Goal: Task Accomplishment & Management: Use online tool/utility

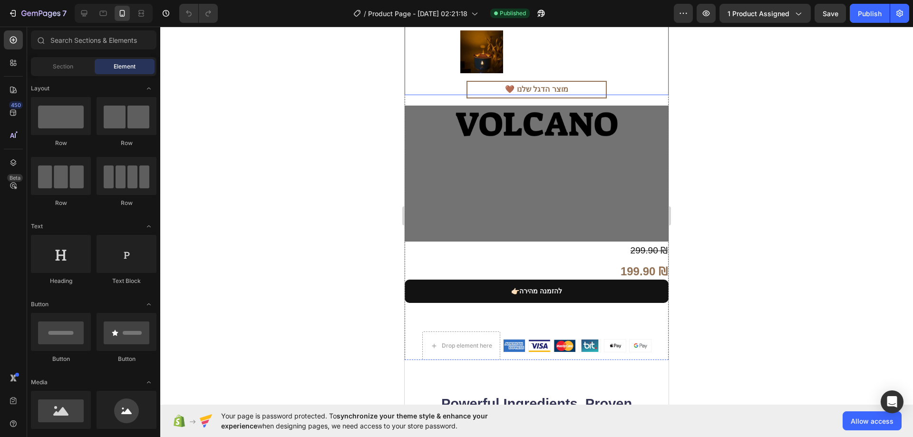
scroll to position [333, 0]
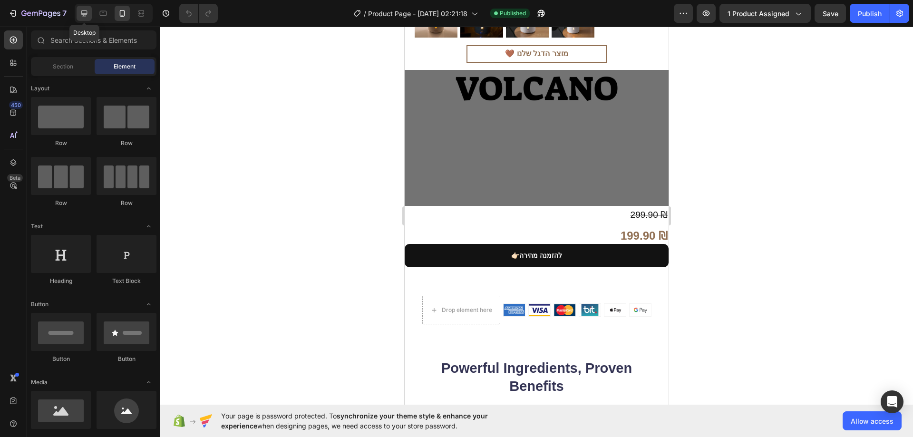
click at [86, 15] on icon at bounding box center [84, 14] width 10 height 10
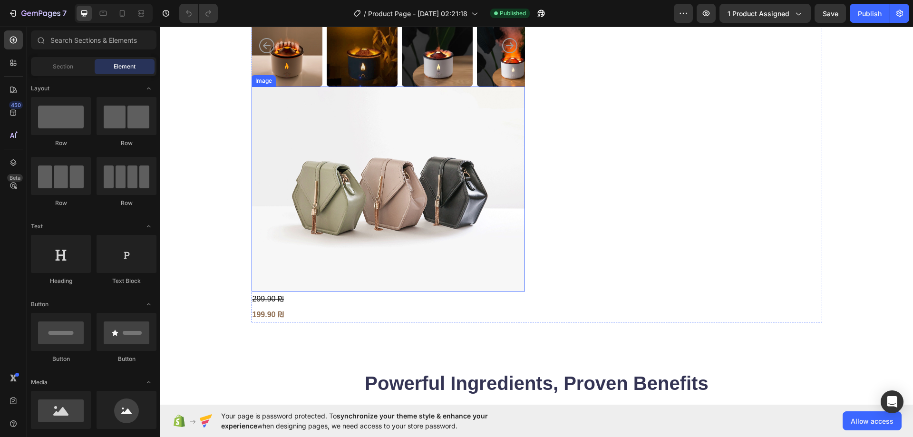
click at [385, 186] on img at bounding box center [388, 189] width 273 height 205
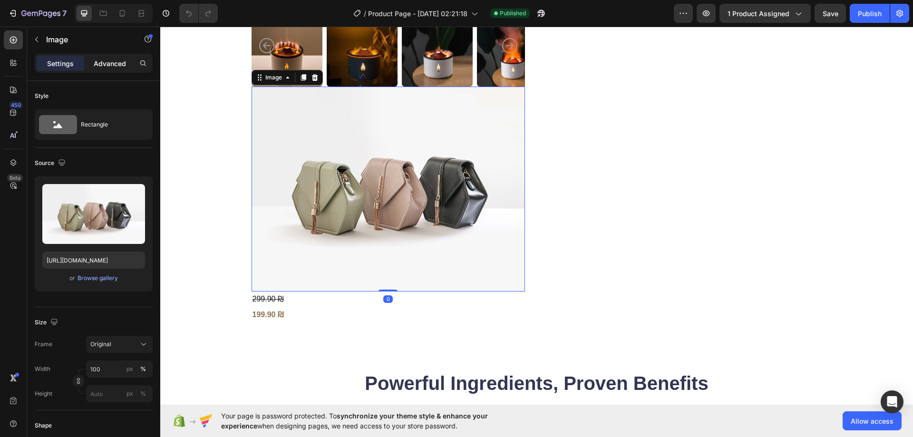
click at [121, 66] on p "Advanced" at bounding box center [110, 63] width 32 height 10
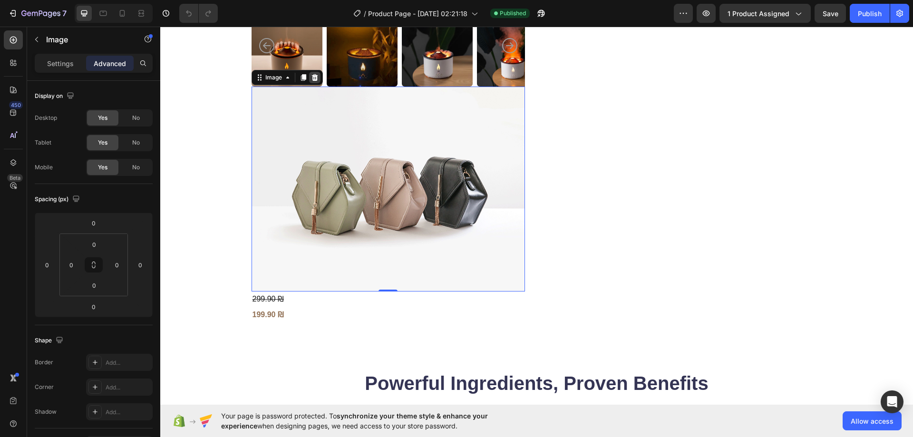
click at [311, 79] on icon at bounding box center [314, 77] width 6 height 7
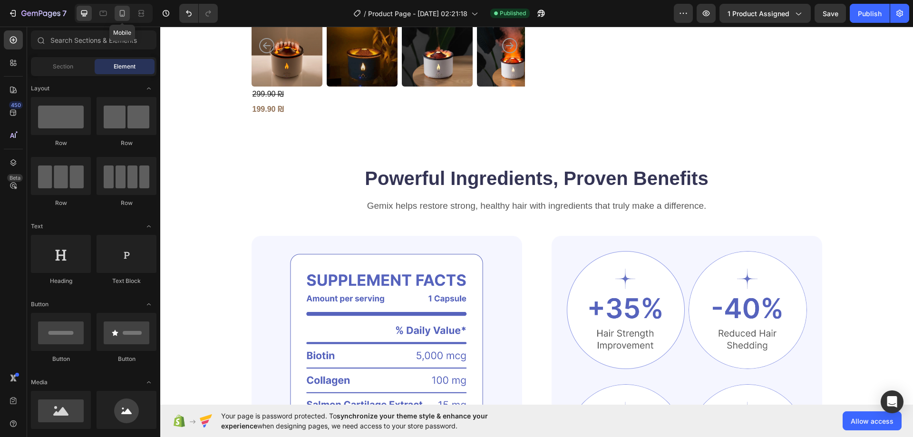
click at [115, 15] on div at bounding box center [122, 13] width 15 height 15
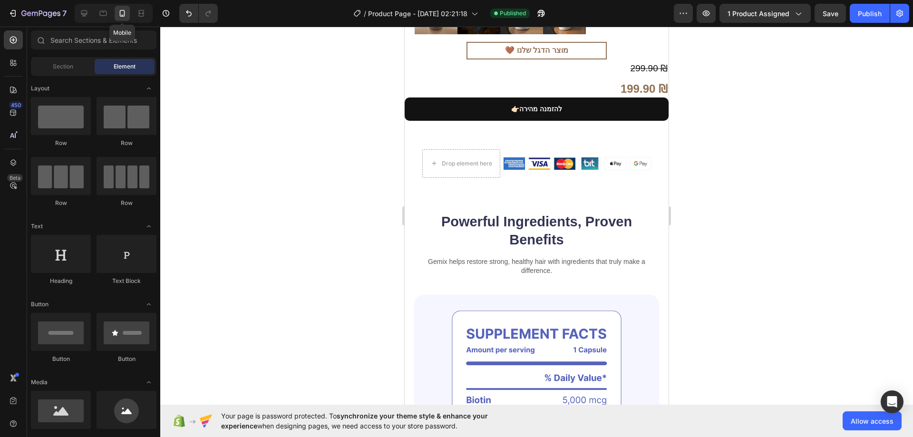
scroll to position [298, 0]
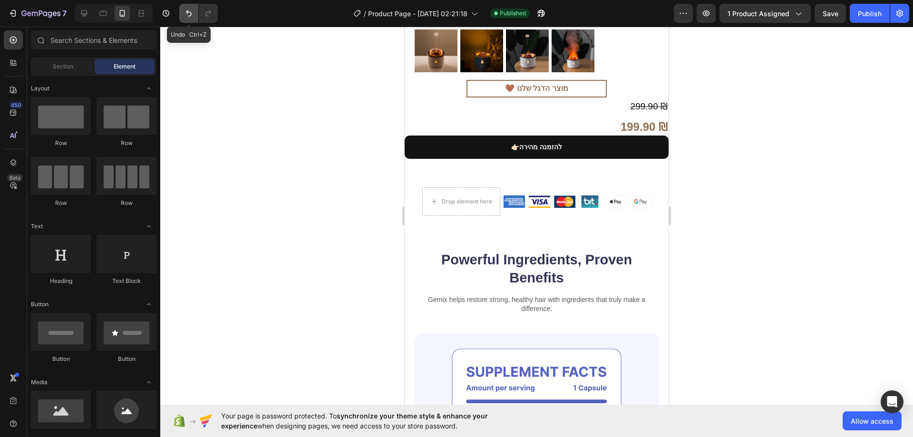
click at [184, 10] on icon "Undo/Redo" at bounding box center [189, 14] width 10 height 10
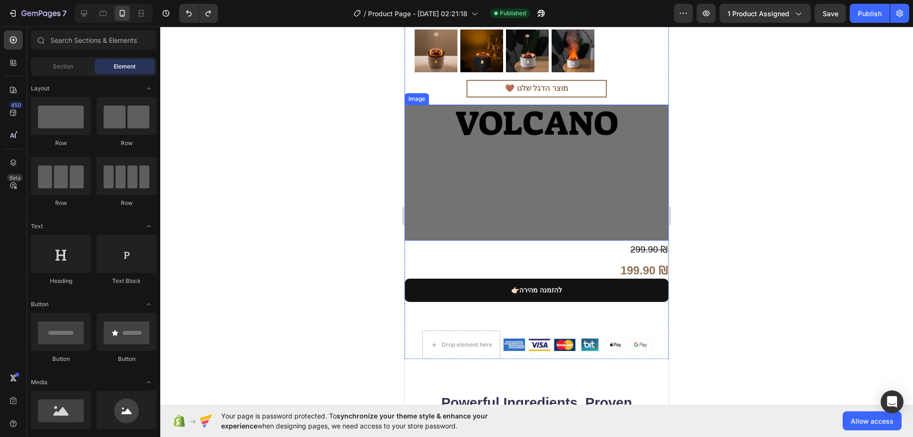
click at [491, 154] on img at bounding box center [537, 173] width 264 height 136
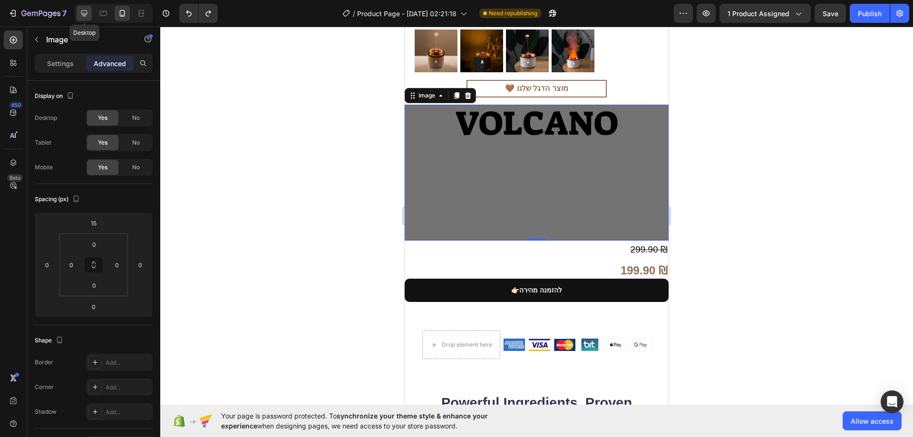
click at [83, 11] on icon at bounding box center [84, 13] width 6 height 6
type input "0"
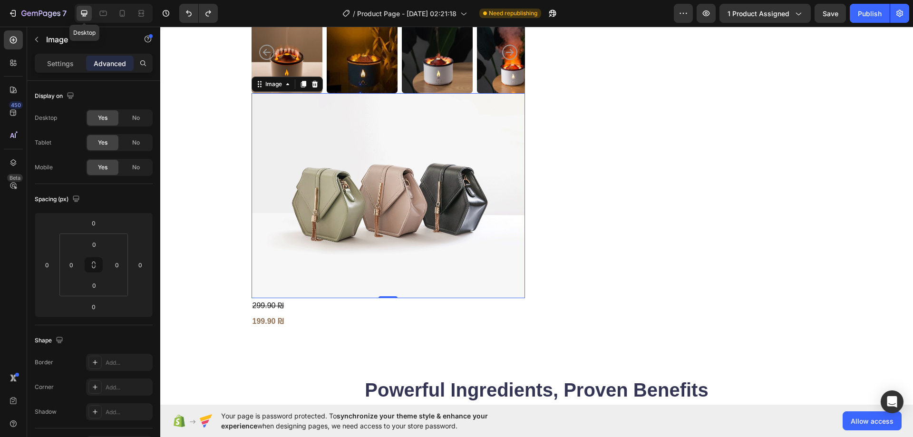
scroll to position [382, 0]
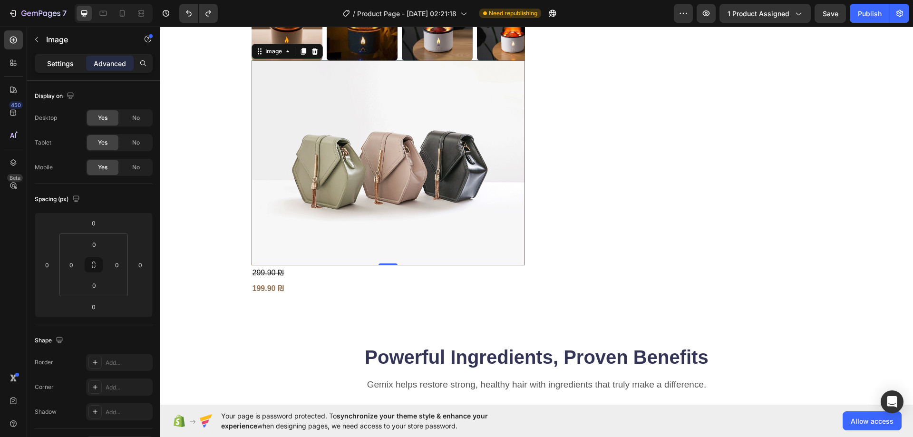
click at [75, 61] on div "Settings" at bounding box center [61, 63] width 48 height 15
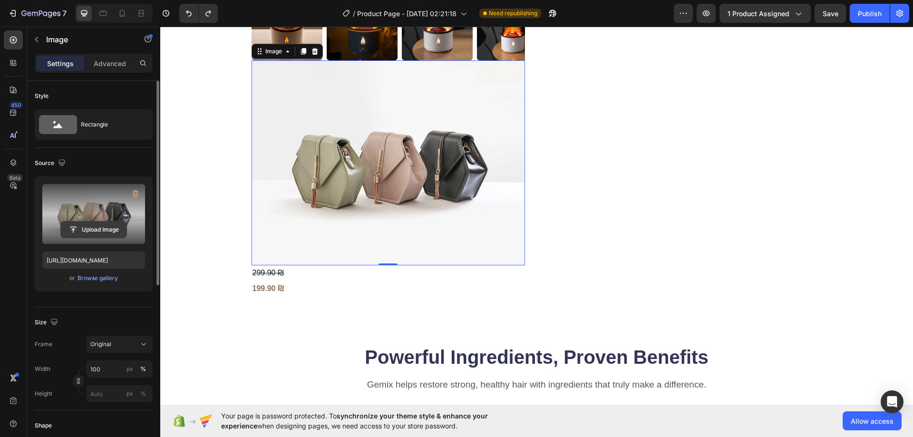
click at [107, 228] on input "file" at bounding box center [94, 230] width 66 height 16
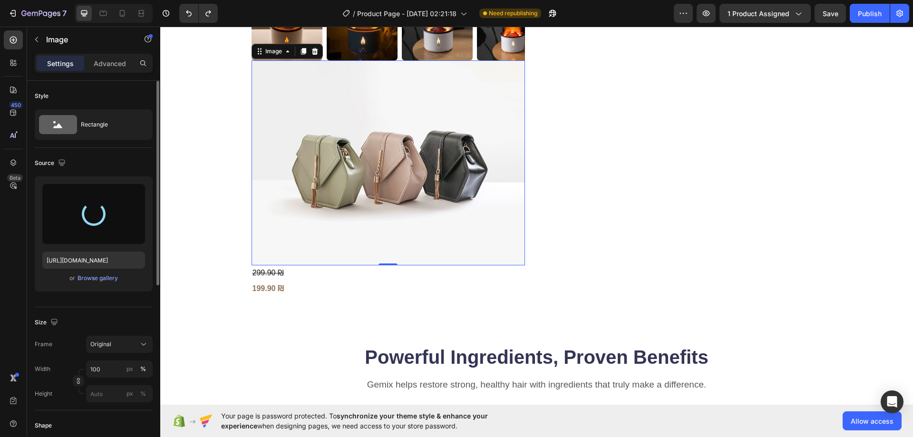
type input "https://cdn.shopify.com/s/files/1/0774/9723/7727/files/gempages_585757887402345…"
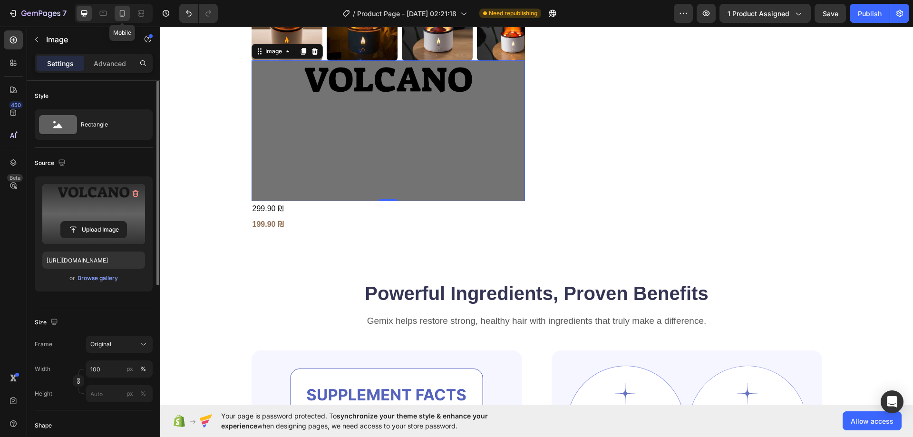
click at [121, 15] on icon at bounding box center [122, 14] width 10 height 10
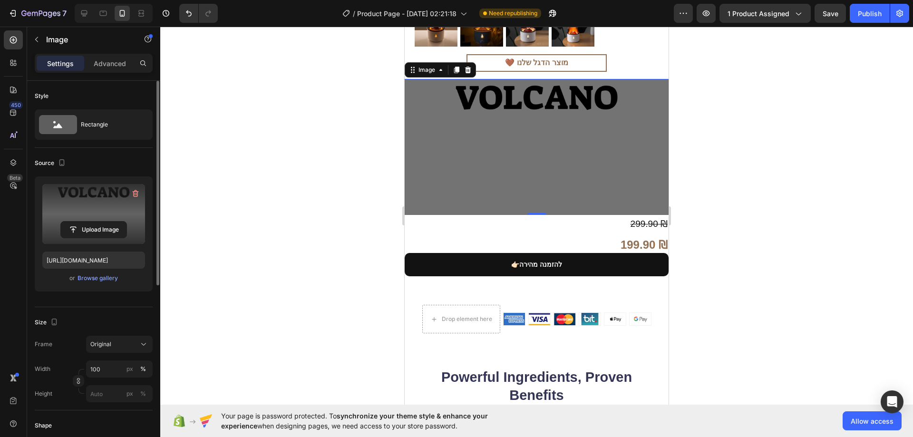
scroll to position [334, 0]
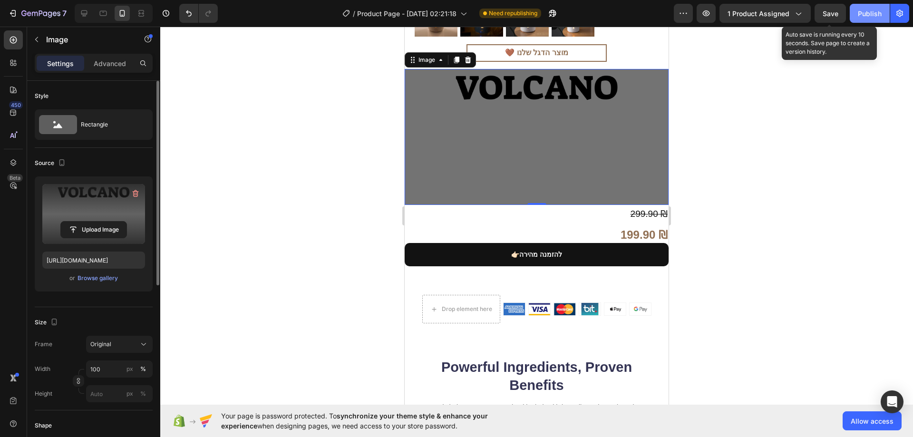
click at [864, 11] on div "Publish" at bounding box center [870, 14] width 24 height 10
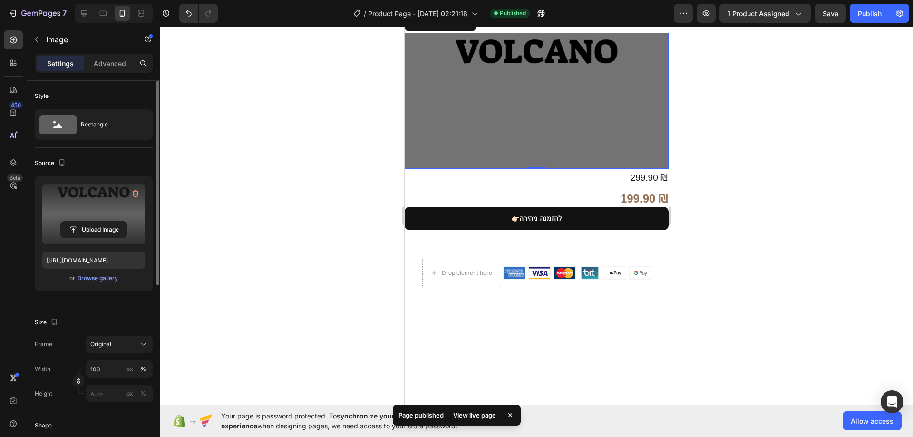
scroll to position [239, 0]
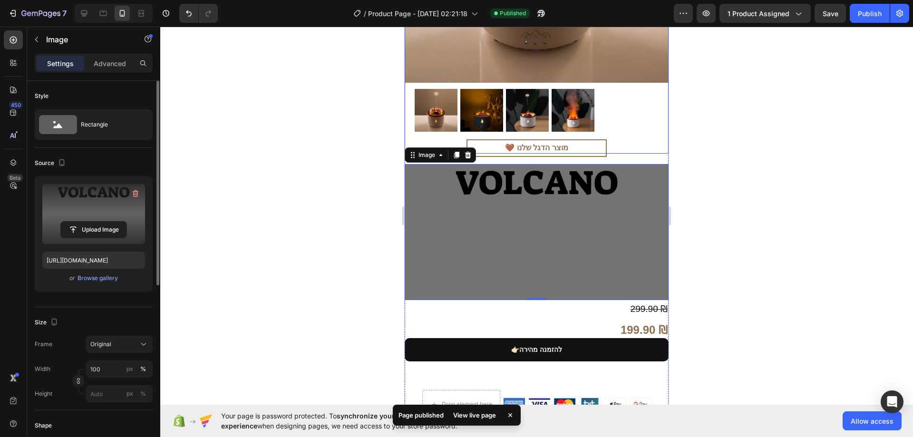
click at [614, 106] on div at bounding box center [537, 110] width 244 height 49
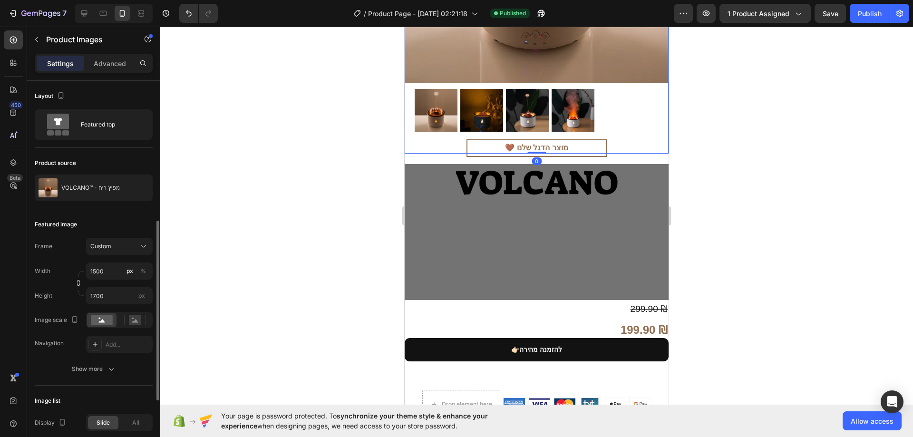
scroll to position [95, 0]
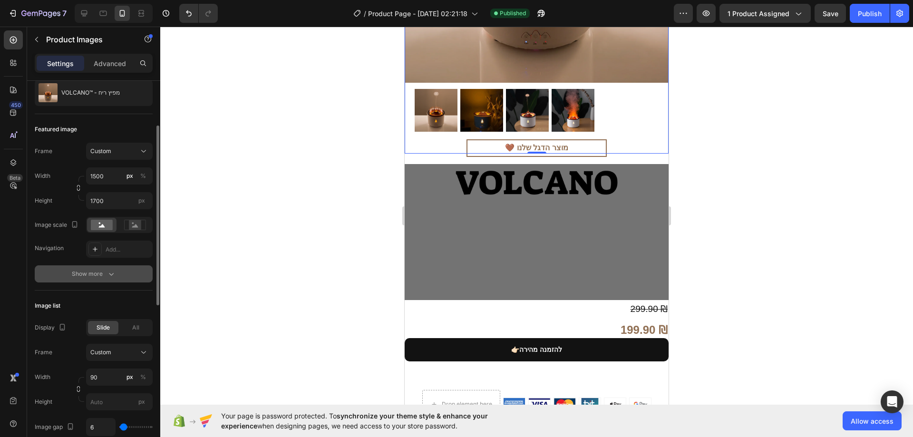
click at [96, 274] on div "Show more" at bounding box center [94, 274] width 44 height 10
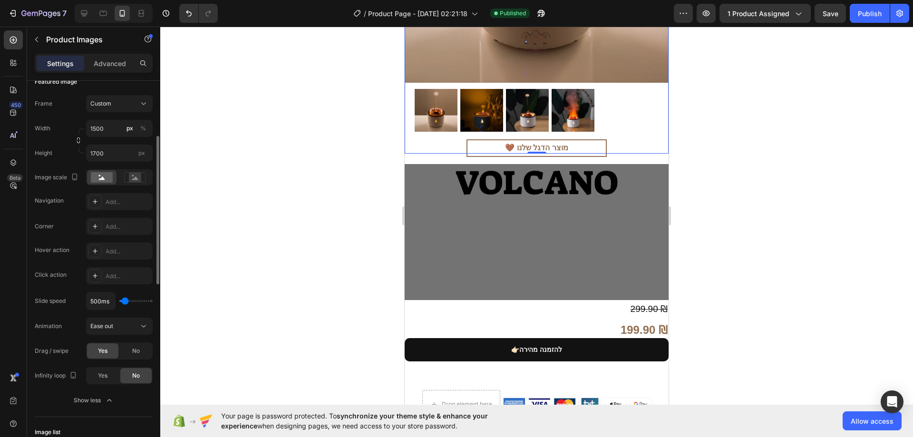
scroll to position [190, 0]
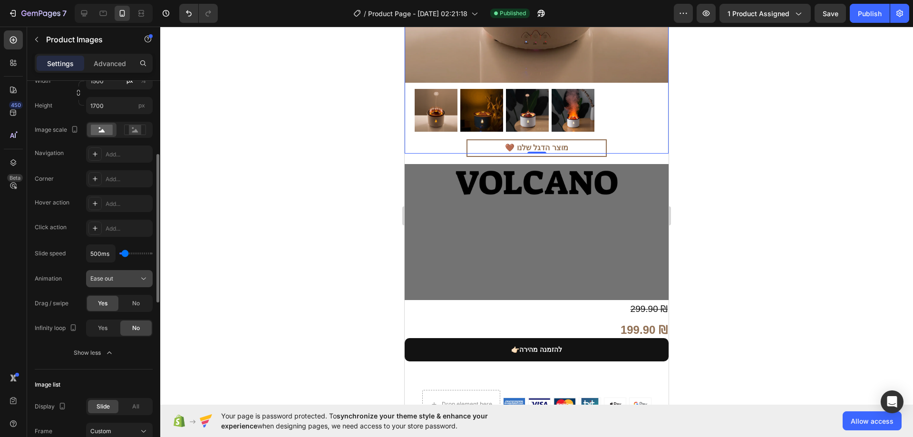
click at [109, 277] on span "Ease out" at bounding box center [101, 278] width 23 height 7
click at [87, 13] on icon at bounding box center [84, 13] width 6 height 6
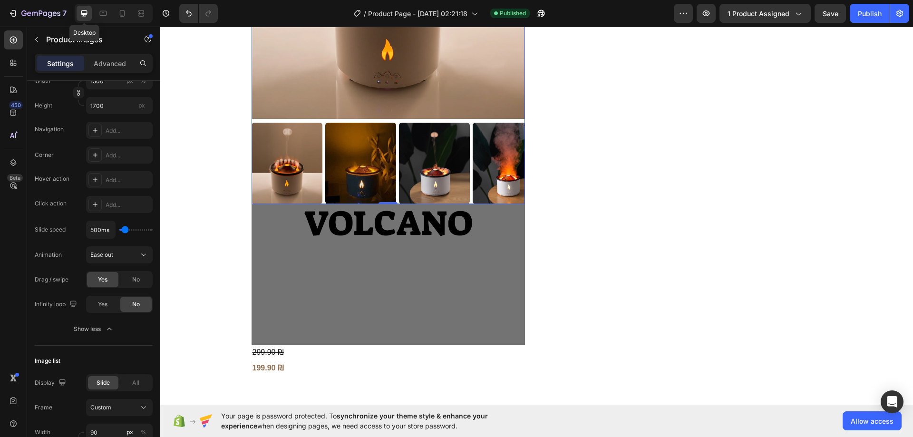
type input "149"
type input "171"
type input "9"
type input "7"
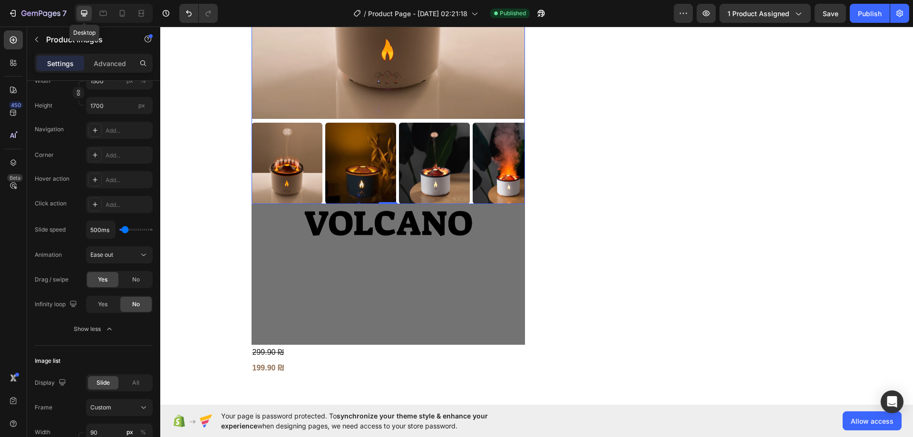
type input "7"
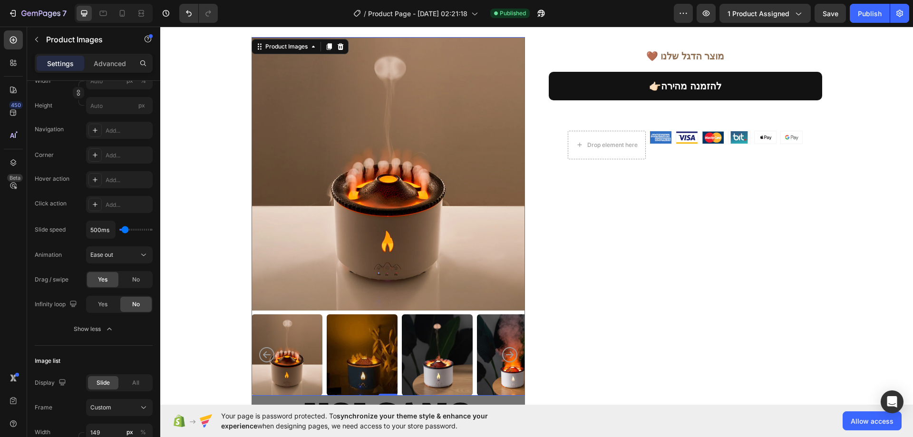
scroll to position [72, 0]
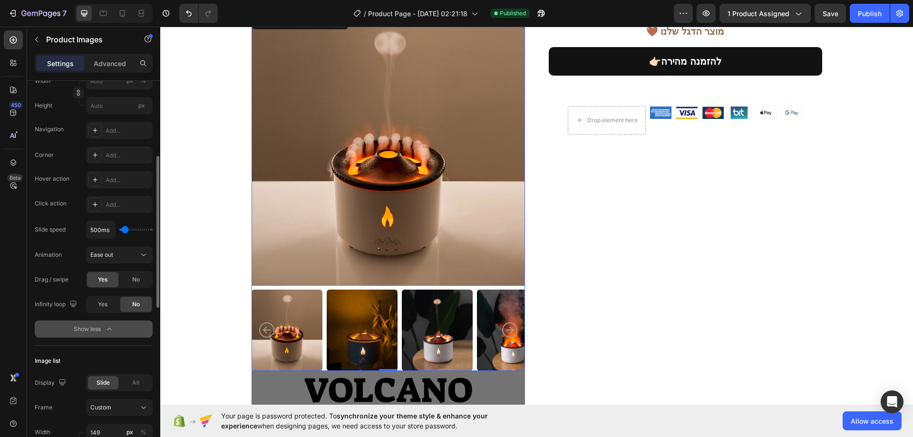
click at [115, 325] on button "Show less" at bounding box center [94, 329] width 118 height 17
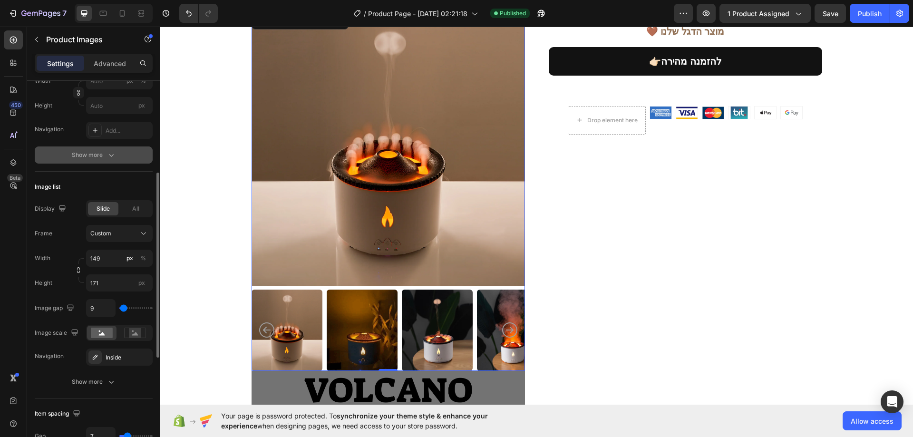
click at [113, 161] on button "Show more" at bounding box center [94, 154] width 118 height 17
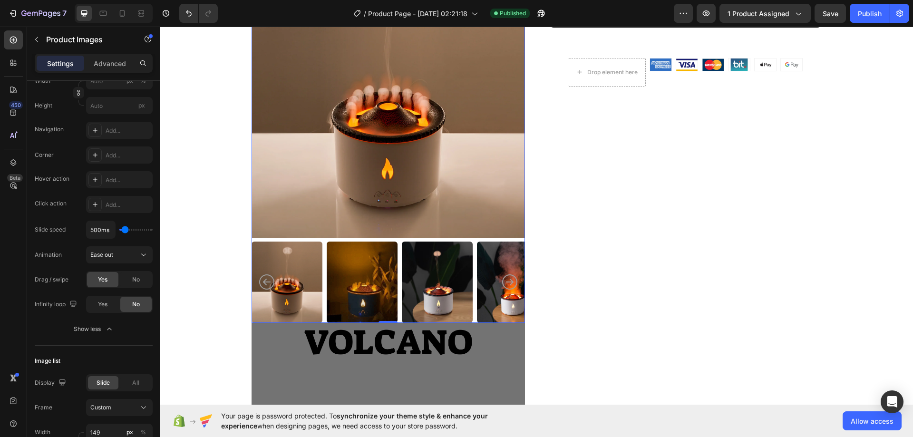
scroll to position [167, 0]
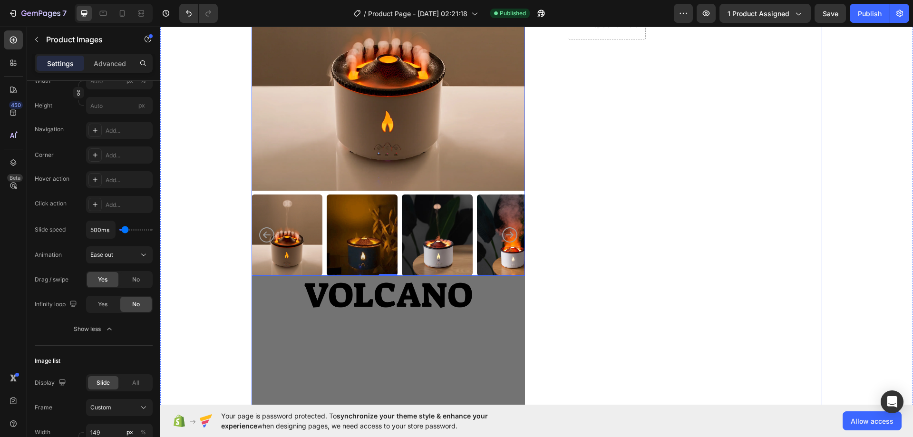
click at [543, 195] on div "Product Images 0 🤎 מוצר הדגל שלנו Heading Image 299.90 ₪ Compare Price Compare …" at bounding box center [537, 182] width 571 height 531
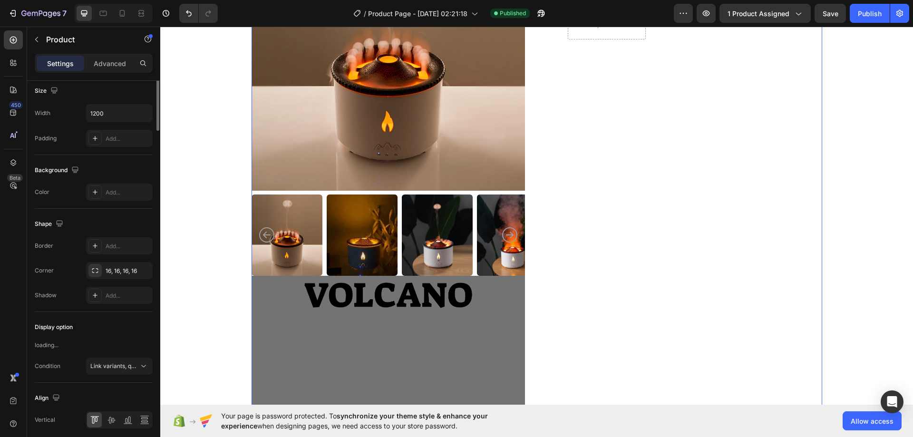
scroll to position [0, 0]
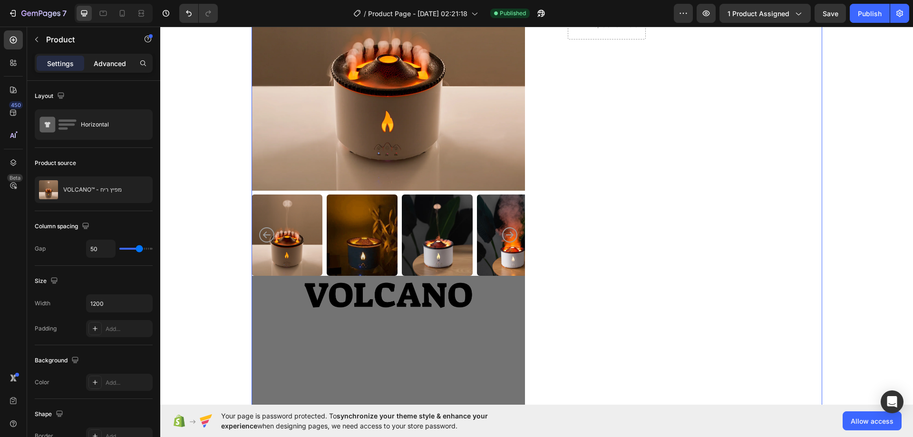
click at [111, 67] on p "Advanced" at bounding box center [110, 63] width 32 height 10
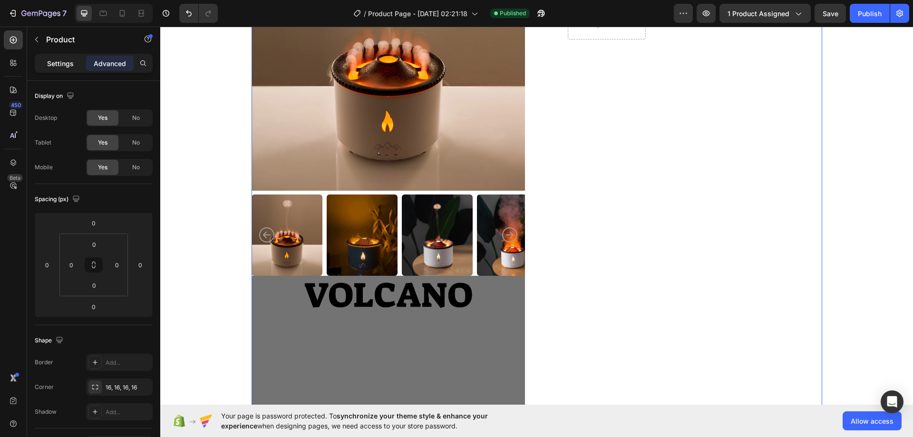
click at [78, 63] on div "Settings" at bounding box center [61, 63] width 48 height 15
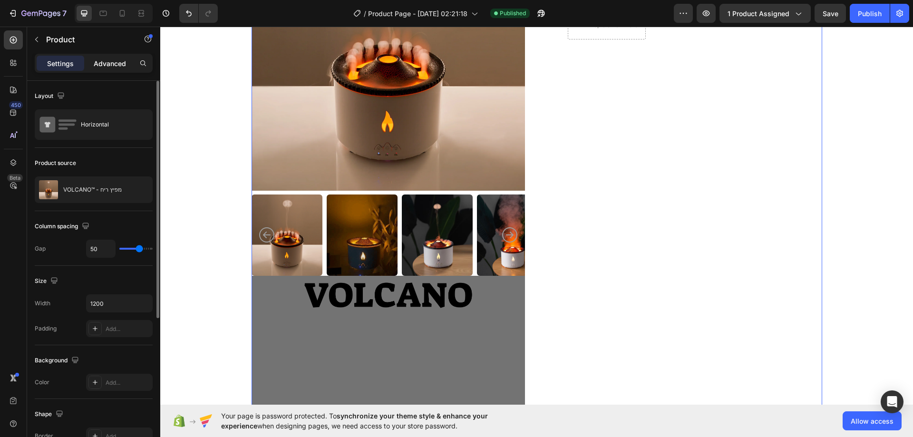
click at [105, 66] on p "Advanced" at bounding box center [110, 63] width 32 height 10
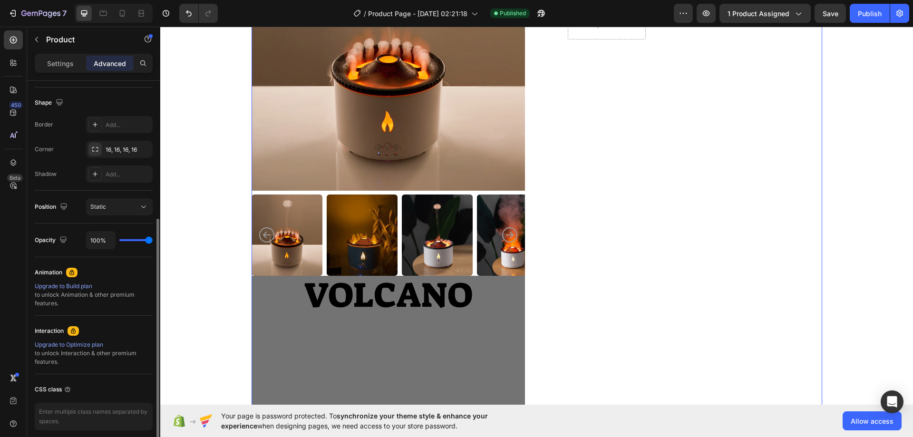
scroll to position [277, 0]
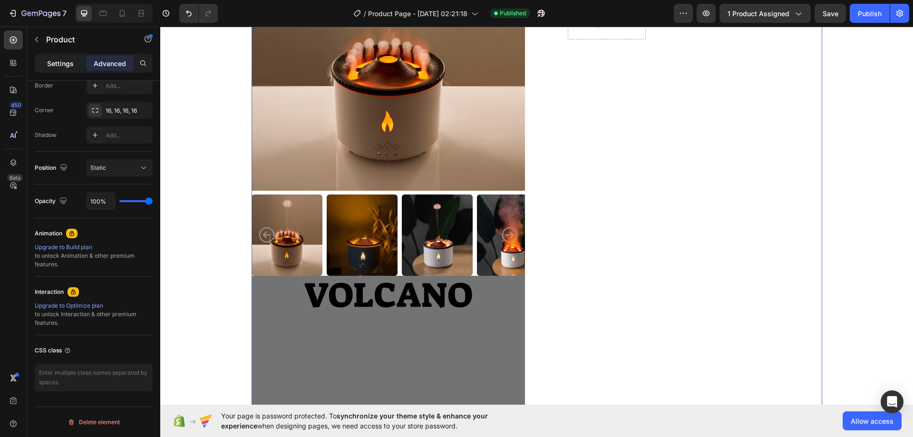
click at [59, 63] on p "Settings" at bounding box center [60, 63] width 27 height 10
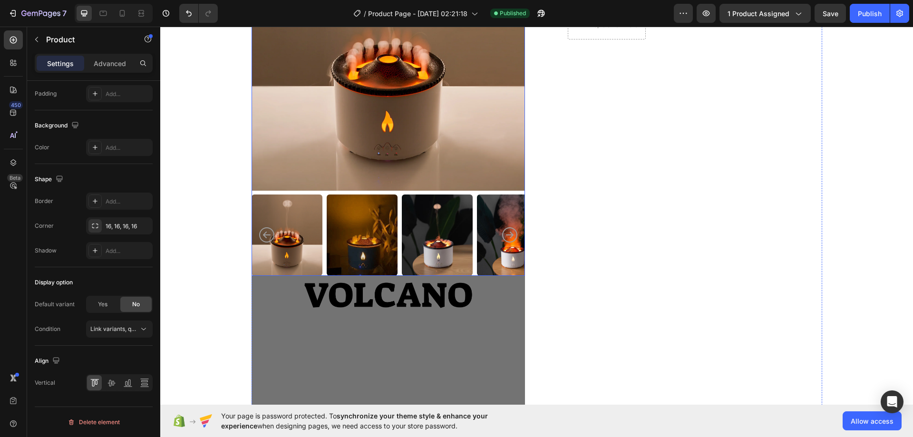
click at [386, 152] on img at bounding box center [388, 54] width 273 height 274
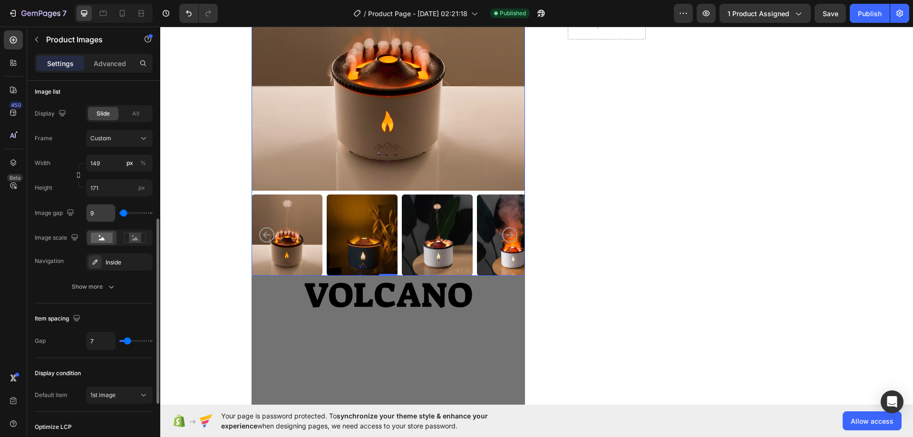
scroll to position [380, 0]
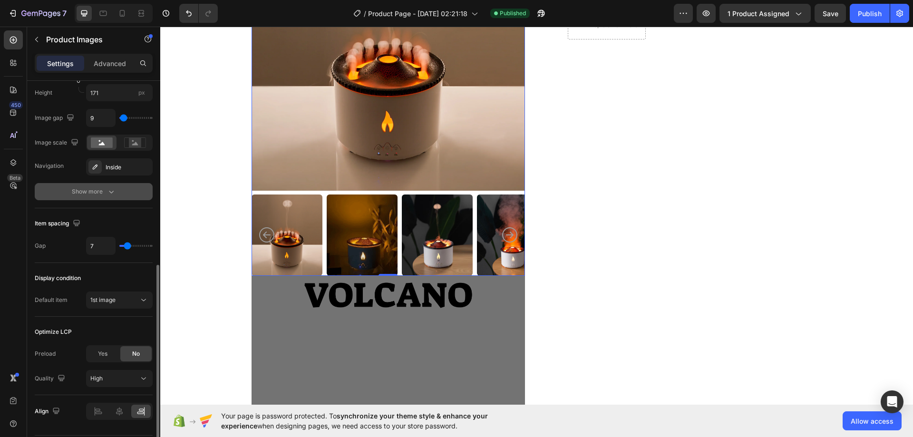
click at [111, 196] on icon "button" at bounding box center [112, 192] width 10 height 10
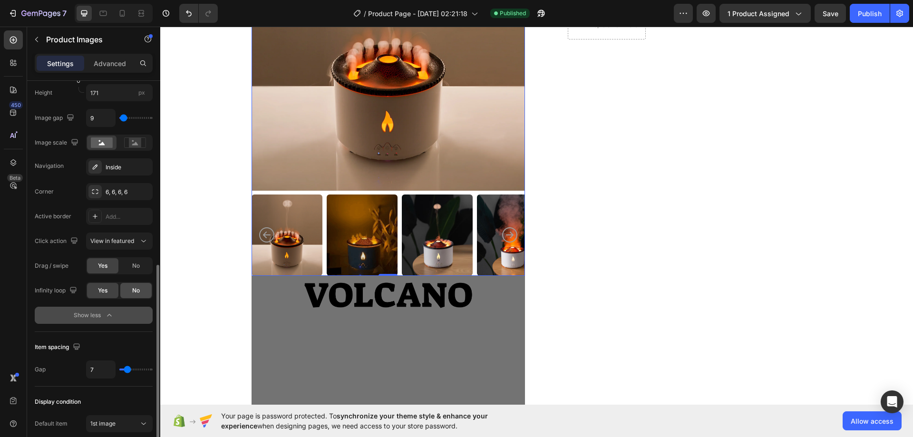
click at [137, 292] on span "No" at bounding box center [136, 290] width 8 height 9
click at [866, 10] on div "Publish" at bounding box center [870, 14] width 24 height 10
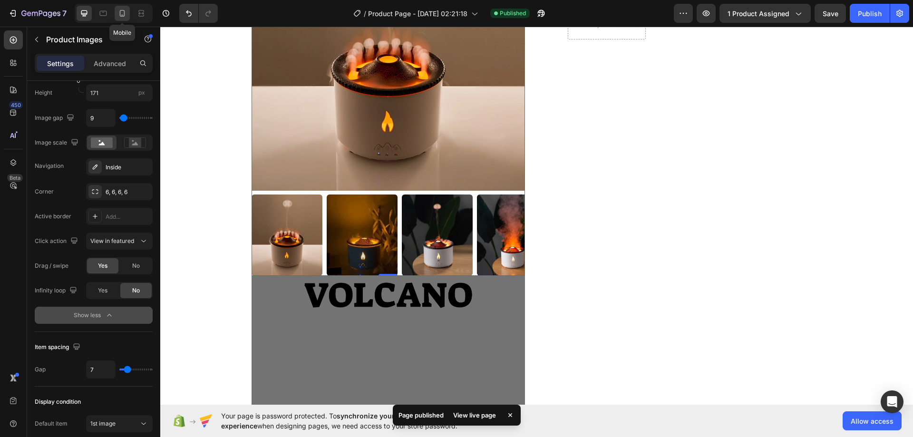
click at [126, 16] on icon at bounding box center [122, 14] width 10 height 10
type input "1500"
type input "1700"
type input "90"
type input "6"
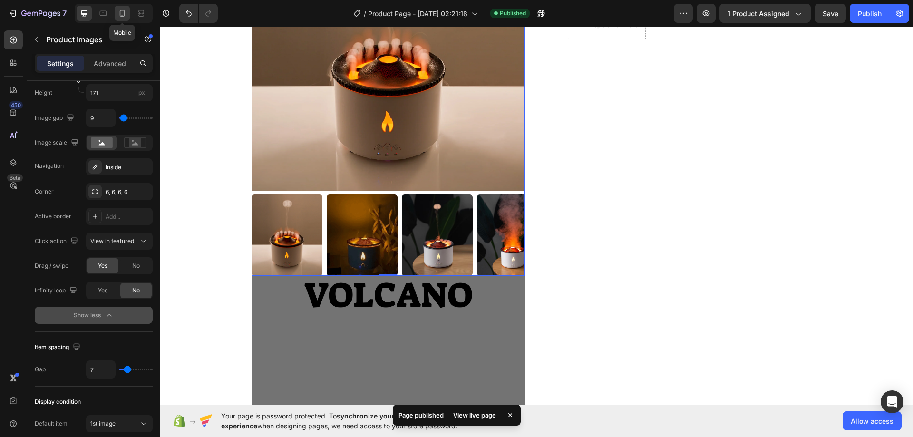
type input "6"
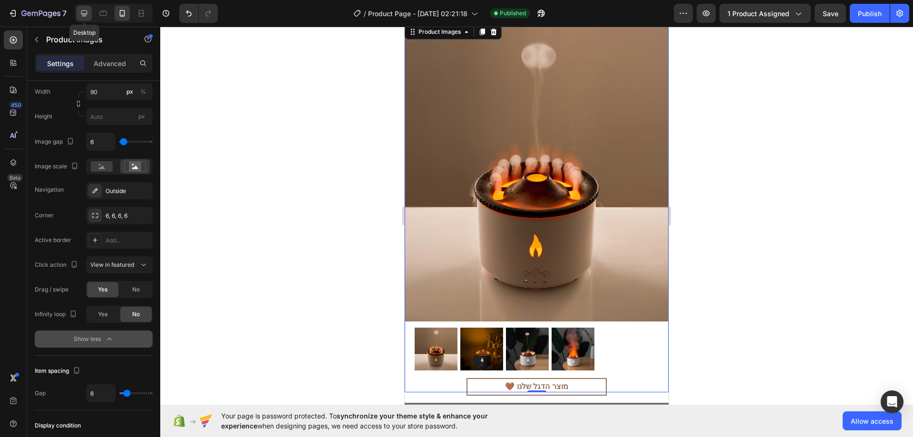
click at [89, 14] on div at bounding box center [84, 13] width 15 height 15
type input "149"
type input "171"
type input "9"
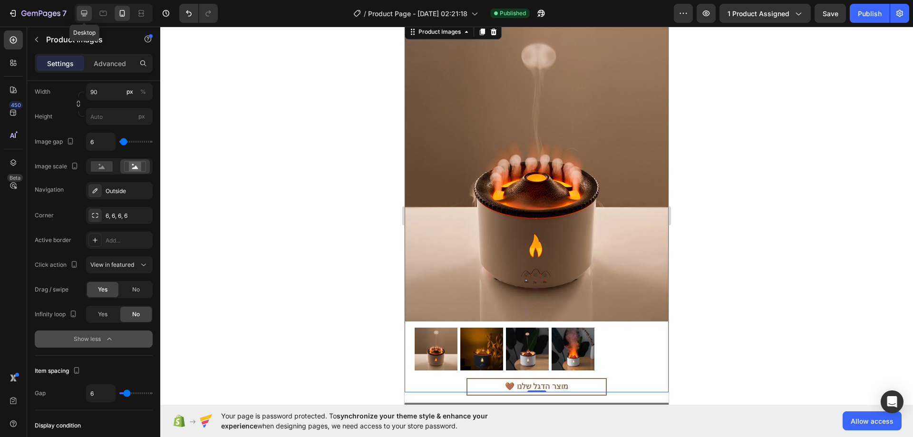
type input "7"
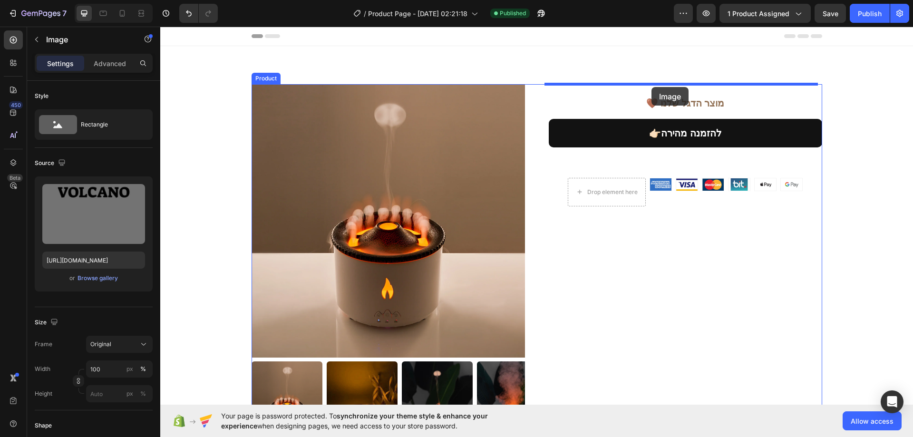
drag, startPoint x: 391, startPoint y: 254, endPoint x: 651, endPoint y: 87, distance: 309.5
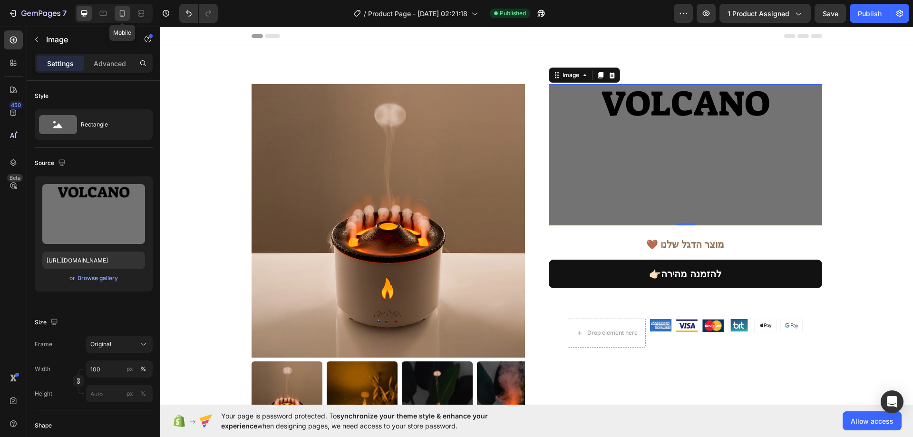
click at [126, 12] on icon at bounding box center [122, 14] width 10 height 10
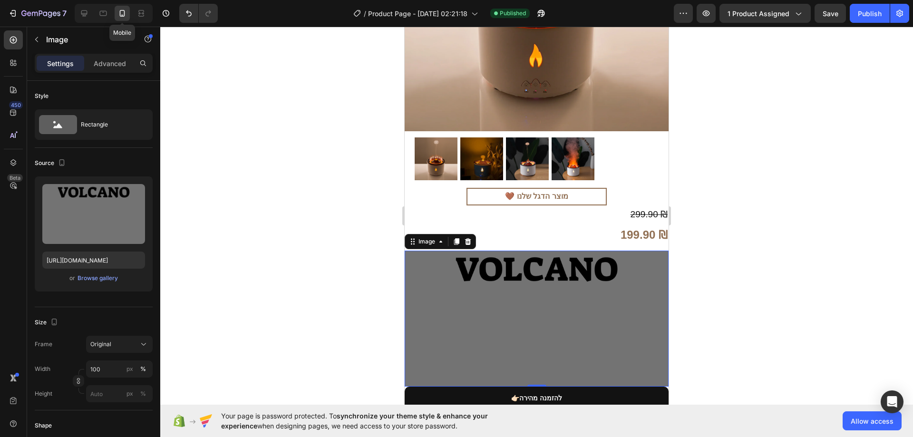
scroll to position [371, 0]
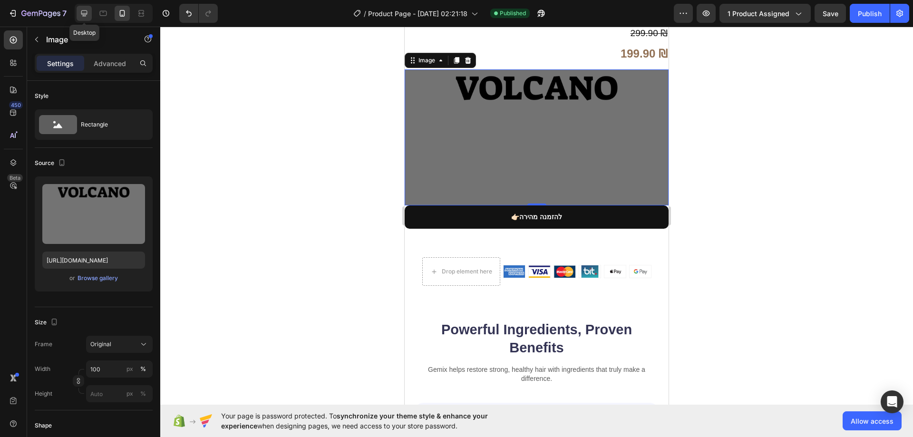
click at [89, 16] on div at bounding box center [84, 13] width 15 height 15
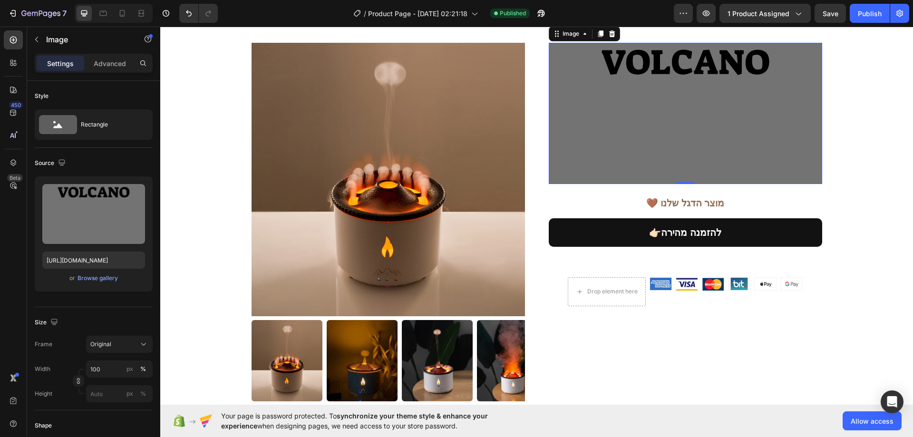
scroll to position [24, 0]
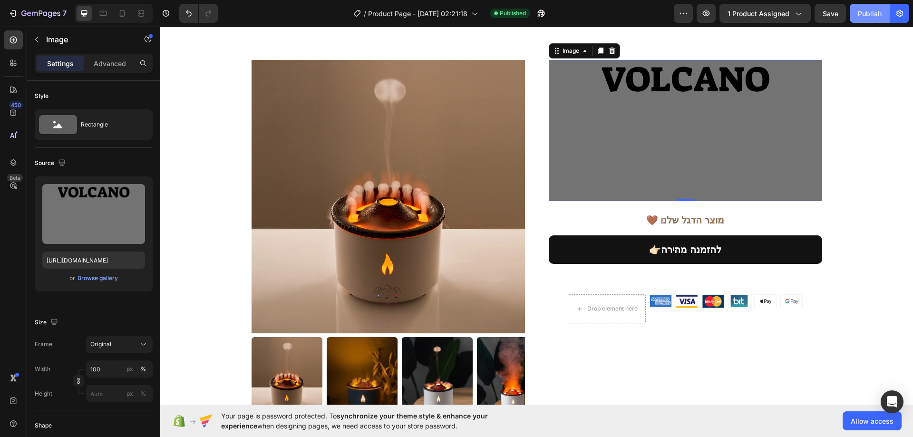
click at [873, 11] on div "Publish" at bounding box center [870, 14] width 24 height 10
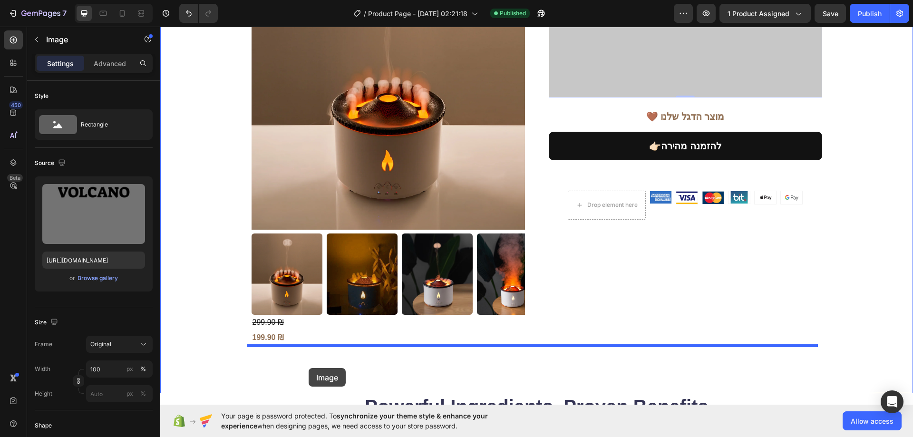
scroll to position [144, 0]
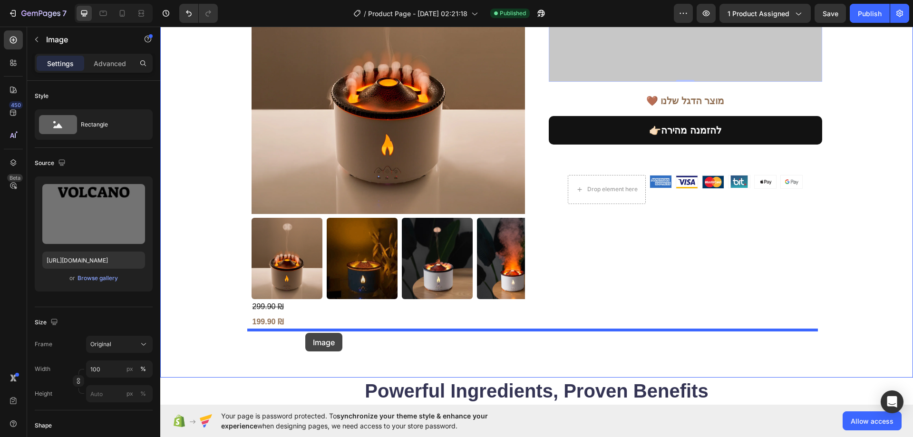
drag, startPoint x: 621, startPoint y: 39, endPoint x: 305, endPoint y: 333, distance: 431.3
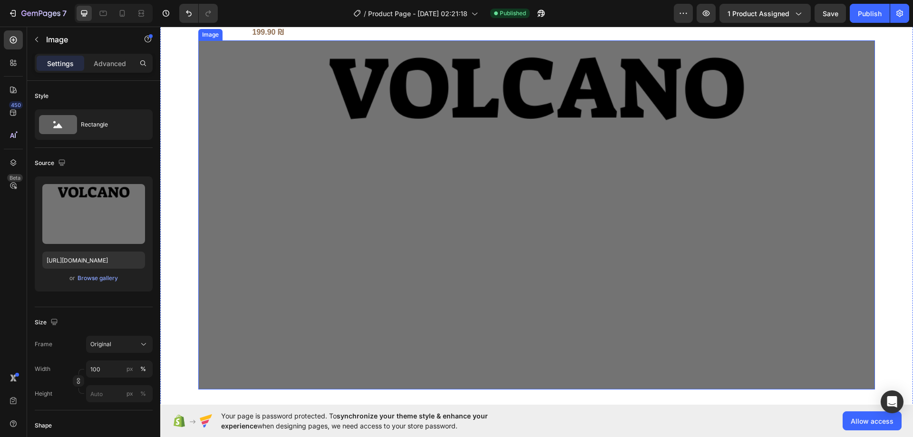
scroll to position [476, 0]
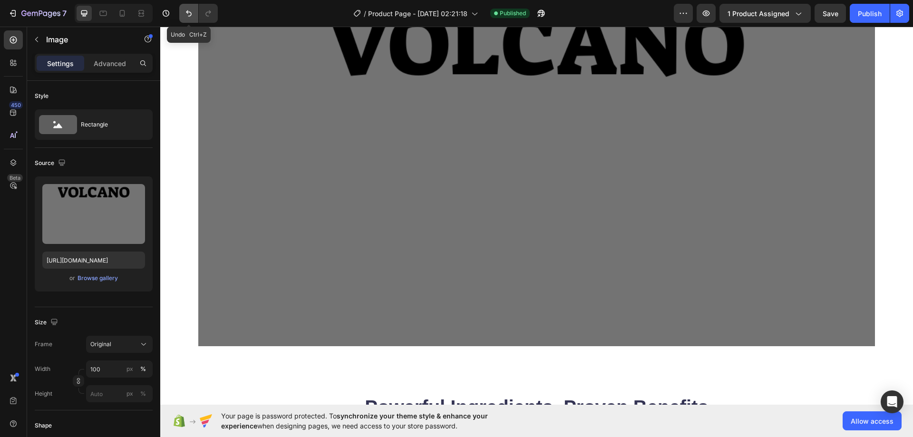
click at [184, 5] on button "Undo/Redo" at bounding box center [188, 13] width 19 height 19
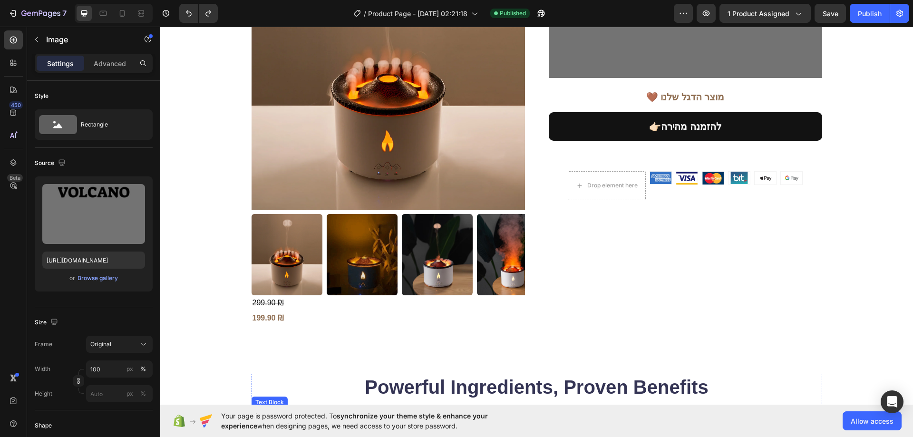
scroll to position [144, 0]
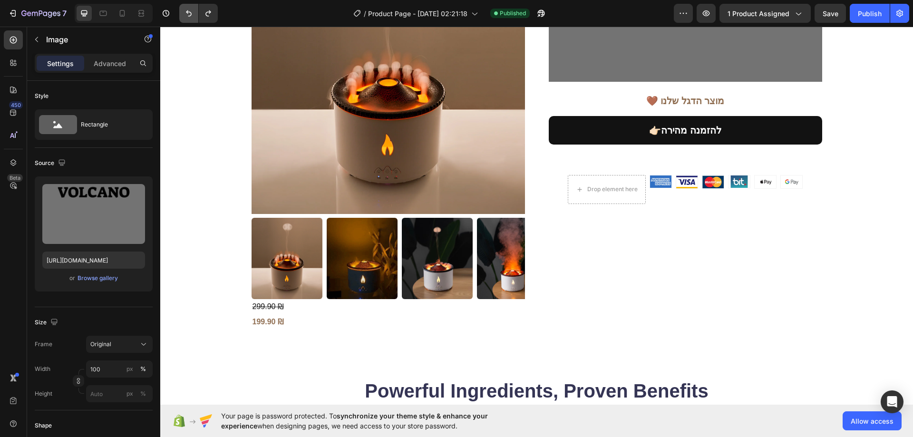
click at [188, 11] on icon "Undo/Redo" at bounding box center [189, 14] width 10 height 10
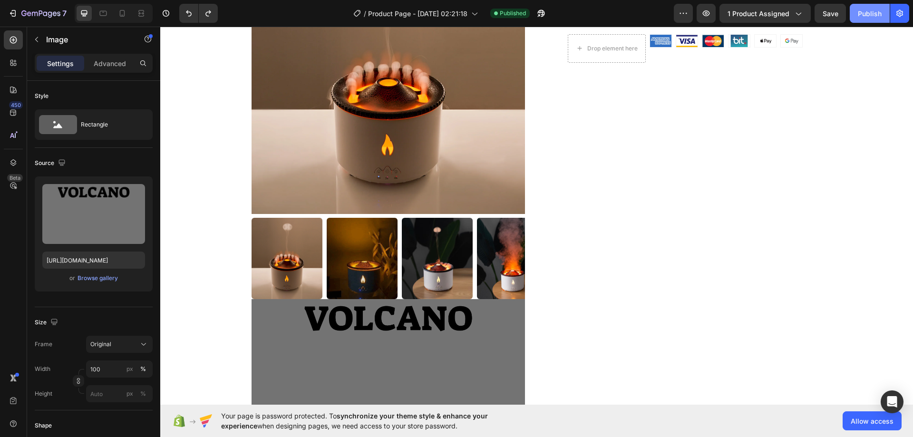
click at [883, 10] on button "Publish" at bounding box center [870, 13] width 40 height 19
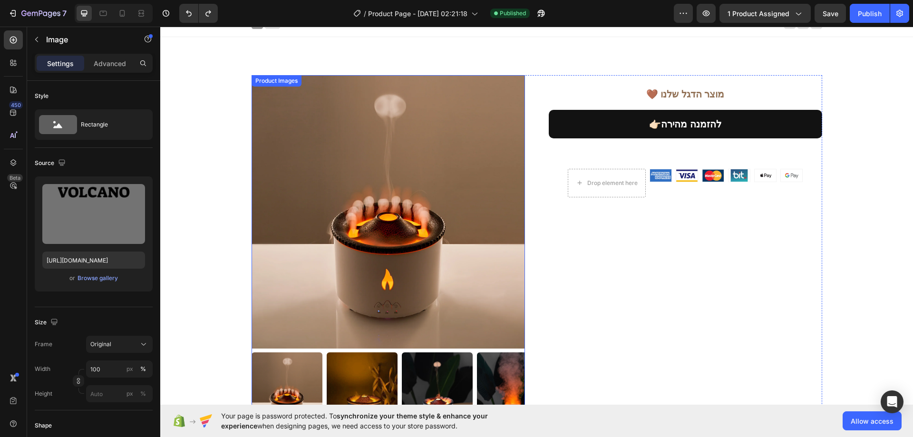
scroll to position [0, 0]
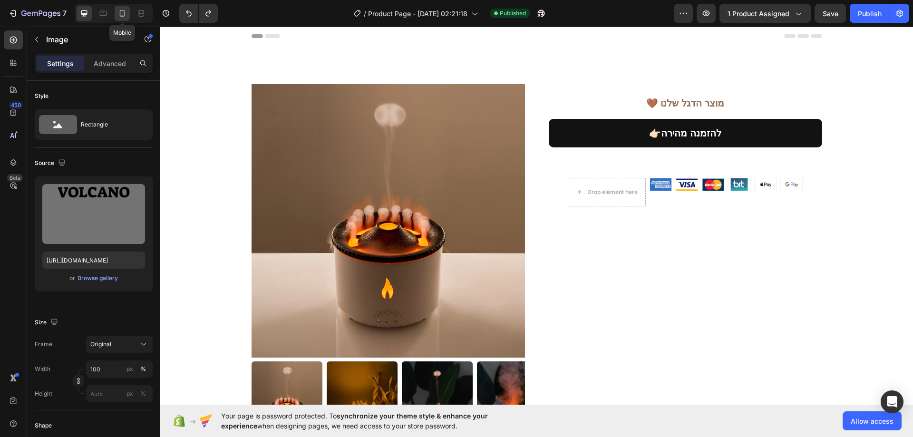
click at [122, 13] on icon at bounding box center [122, 14] width 10 height 10
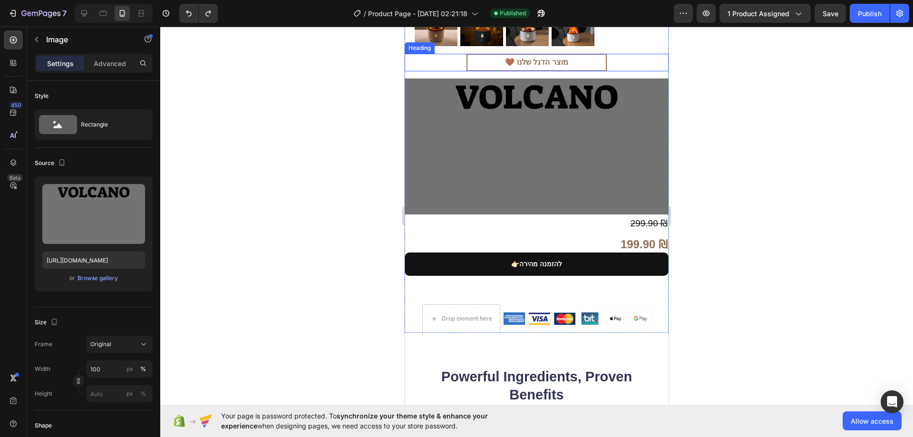
scroll to position [334, 0]
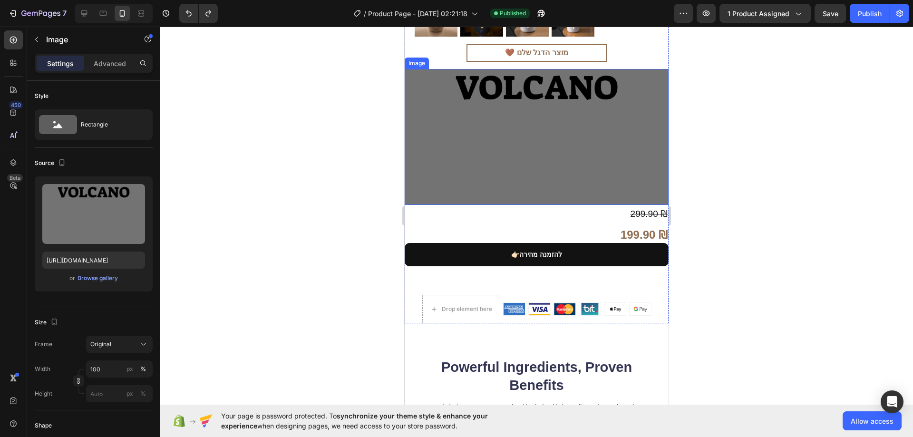
click at [472, 136] on img at bounding box center [537, 137] width 264 height 136
click at [107, 62] on p "Advanced" at bounding box center [110, 63] width 32 height 10
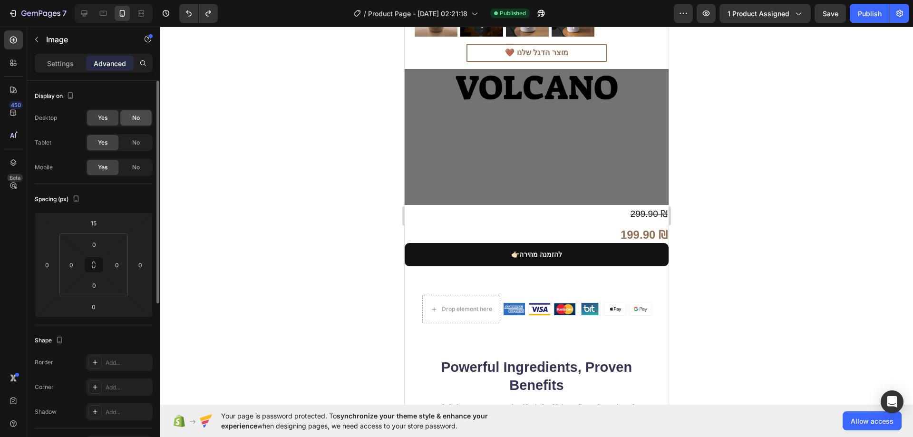
click at [134, 121] on span "No" at bounding box center [136, 118] width 8 height 9
click at [136, 141] on span "No" at bounding box center [136, 142] width 8 height 9
click at [862, 15] on div "Publish" at bounding box center [870, 14] width 24 height 10
click at [611, 126] on img at bounding box center [537, 137] width 264 height 136
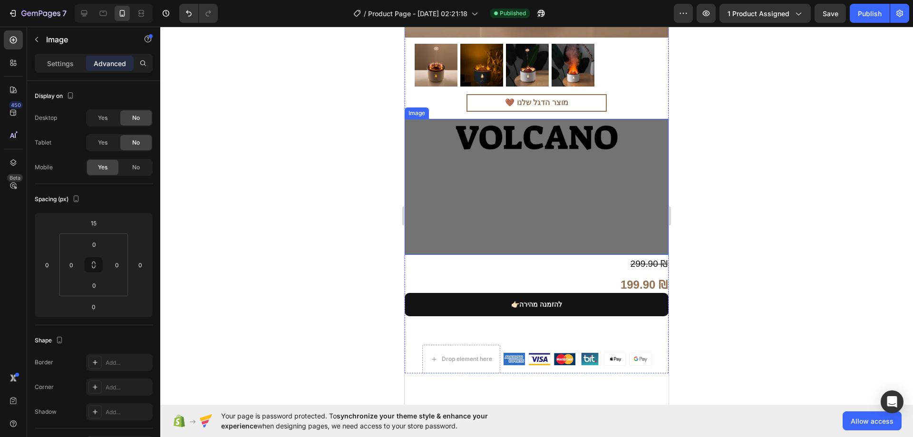
scroll to position [239, 0]
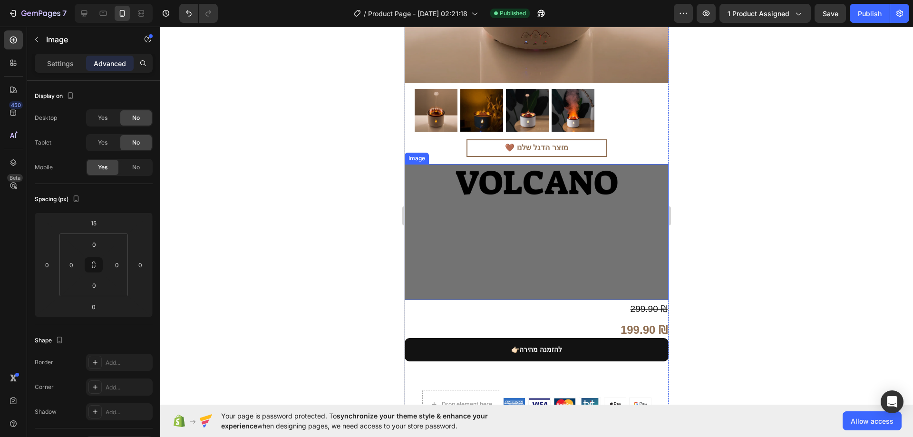
click at [466, 204] on img at bounding box center [537, 232] width 264 height 136
click at [424, 154] on div "Image" at bounding box center [417, 158] width 20 height 9
click at [414, 154] on div "Image" at bounding box center [417, 158] width 20 height 9
click at [455, 216] on img at bounding box center [537, 232] width 264 height 136
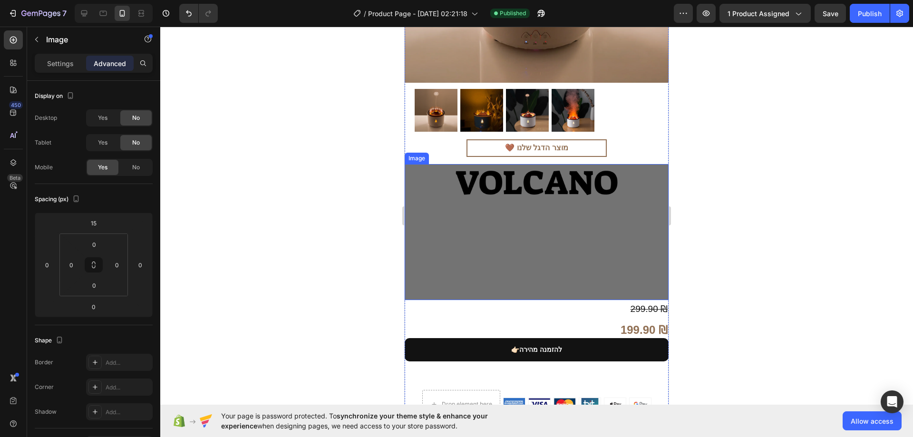
click at [571, 215] on img at bounding box center [537, 232] width 264 height 136
click at [761, 185] on div at bounding box center [536, 232] width 753 height 410
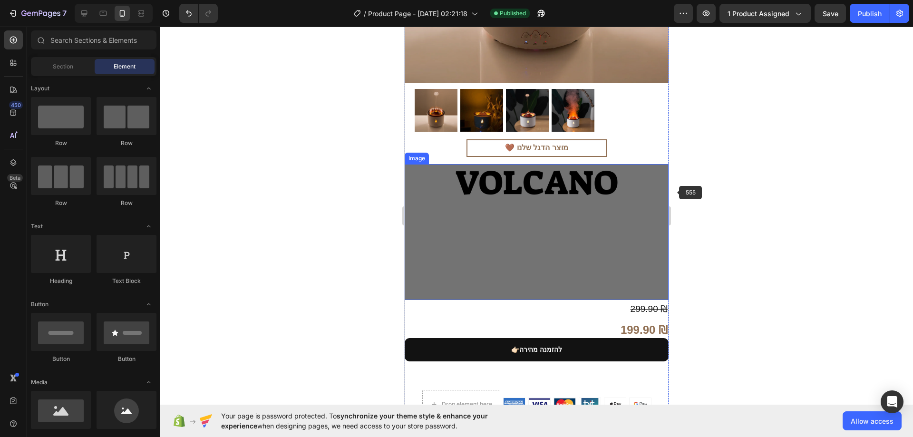
click at [616, 196] on img at bounding box center [537, 232] width 264 height 136
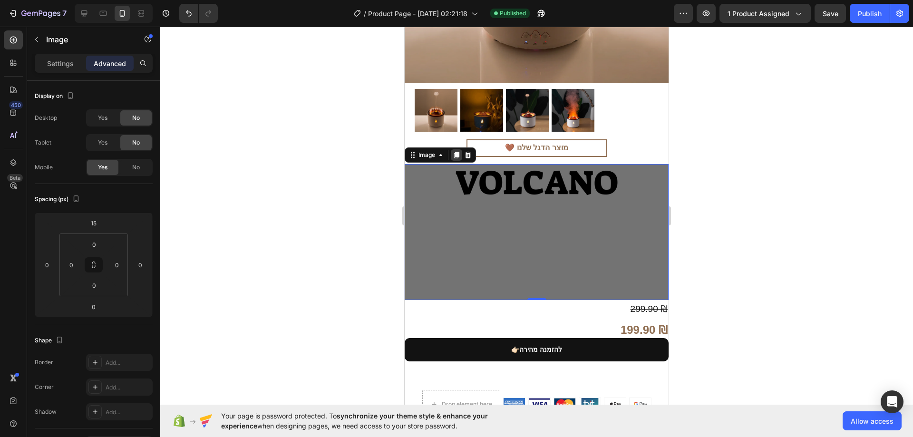
click at [454, 152] on icon at bounding box center [456, 155] width 5 height 7
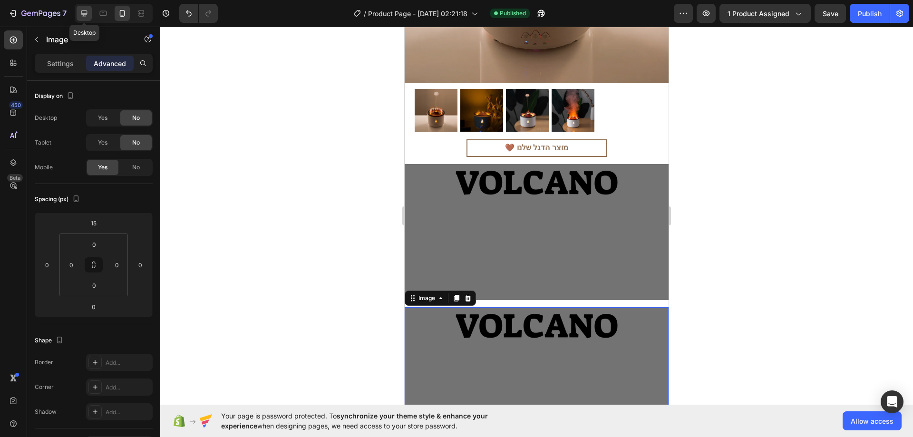
click at [89, 14] on icon at bounding box center [84, 14] width 10 height 10
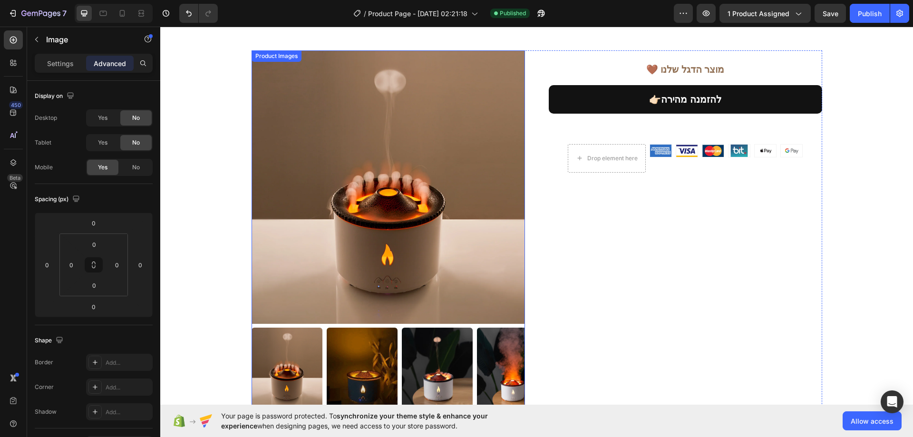
scroll to position [15, 0]
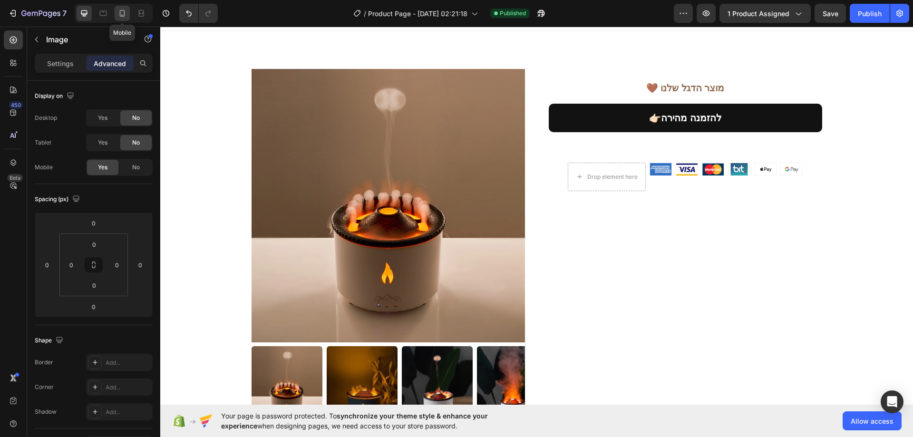
click at [121, 12] on icon at bounding box center [122, 14] width 10 height 10
type input "15"
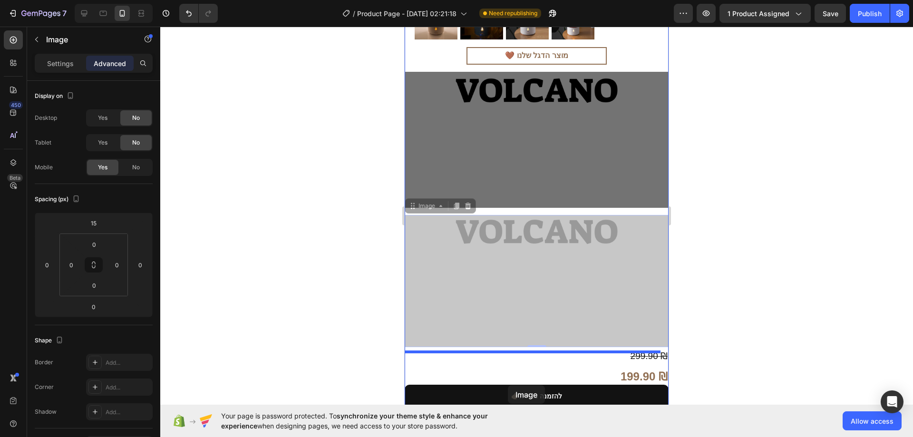
scroll to position [343, 0]
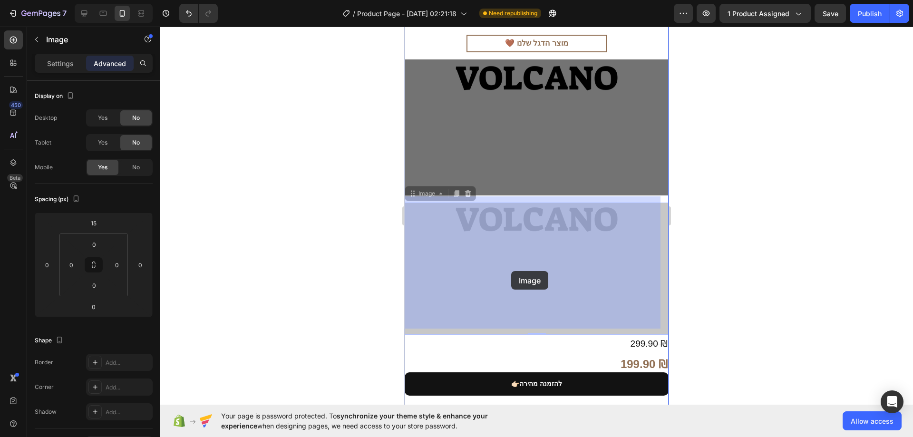
drag, startPoint x: 446, startPoint y: 152, endPoint x: 511, endPoint y: 271, distance: 135.6
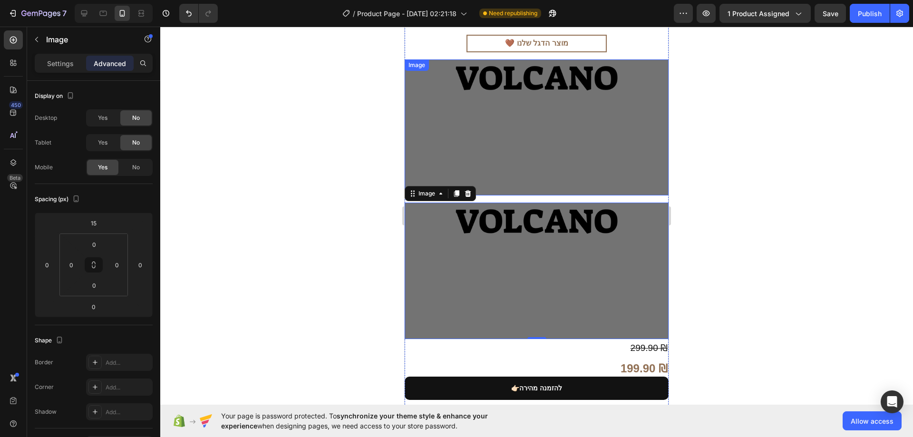
click at [491, 121] on img at bounding box center [537, 127] width 264 height 136
click at [485, 253] on img at bounding box center [537, 271] width 264 height 136
click at [102, 118] on span "Yes" at bounding box center [103, 118] width 10 height 9
click at [108, 143] on div "Yes" at bounding box center [102, 142] width 31 height 15
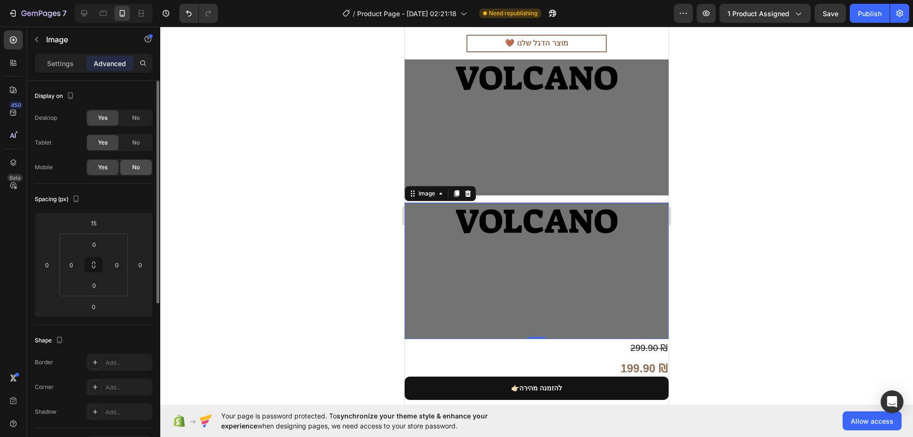
click at [122, 160] on div "No" at bounding box center [135, 167] width 31 height 15
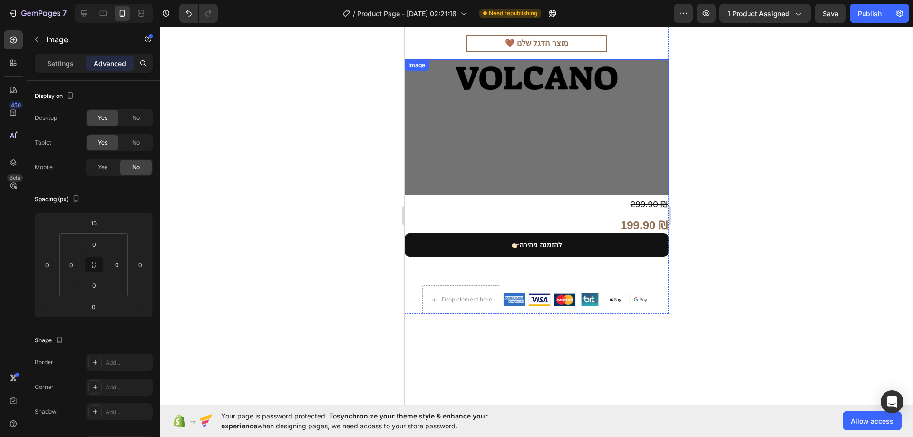
click at [460, 127] on img at bounding box center [537, 127] width 264 height 136
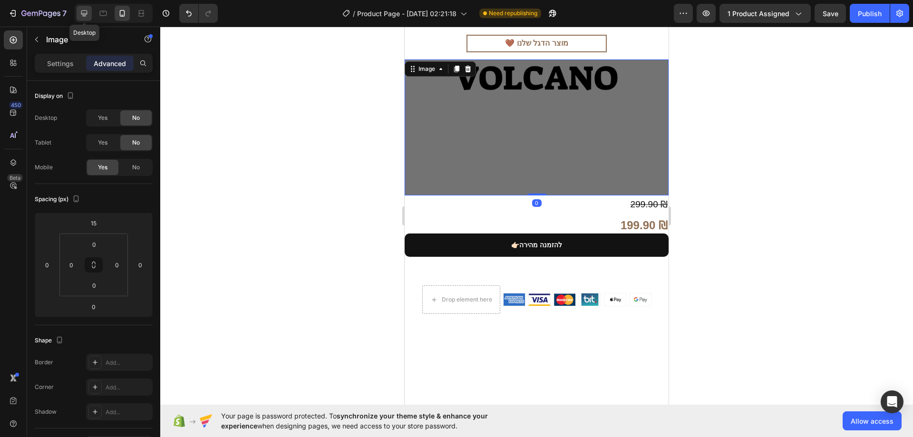
click at [84, 12] on icon at bounding box center [84, 14] width 10 height 10
type input "0"
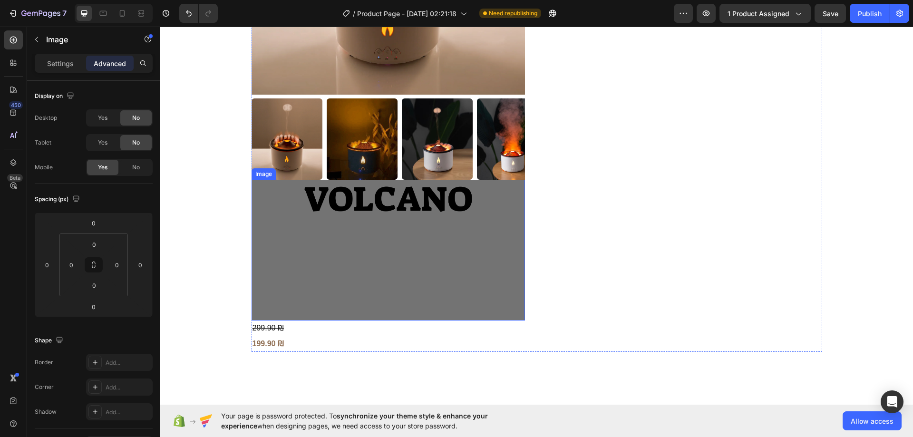
scroll to position [215, 0]
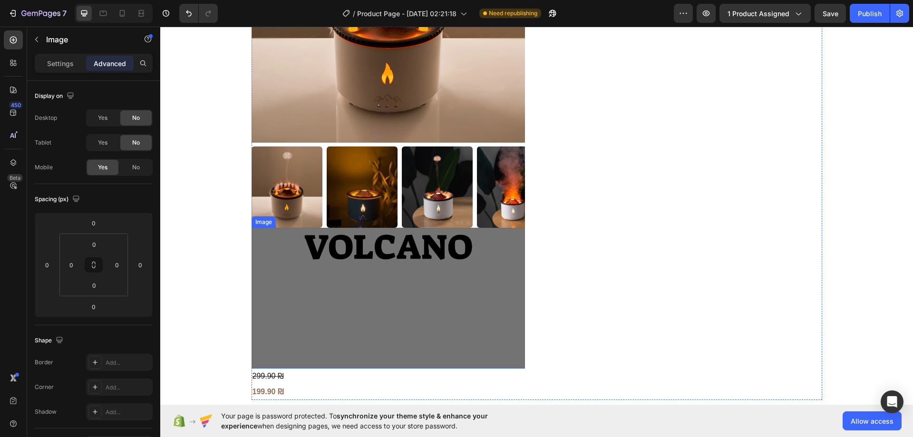
click at [394, 246] on img at bounding box center [388, 298] width 273 height 141
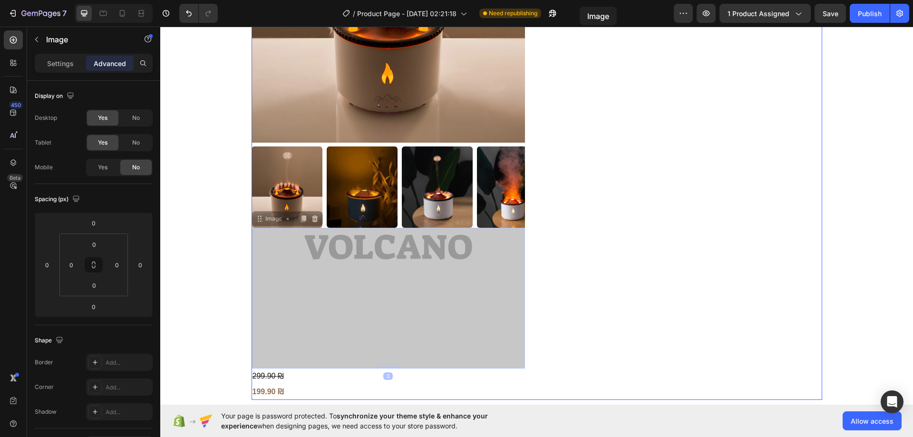
scroll to position [0, 0]
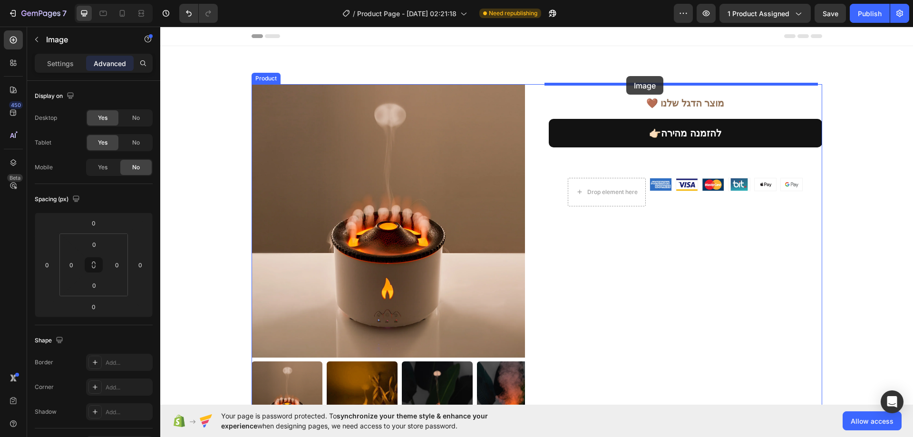
drag, startPoint x: 388, startPoint y: 255, endPoint x: 626, endPoint y: 76, distance: 297.9
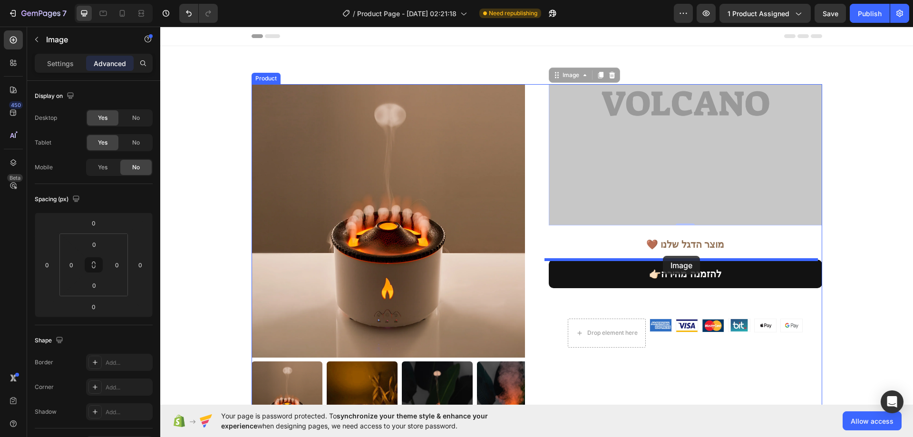
drag, startPoint x: 663, startPoint y: 96, endPoint x: 663, endPoint y: 256, distance: 160.3
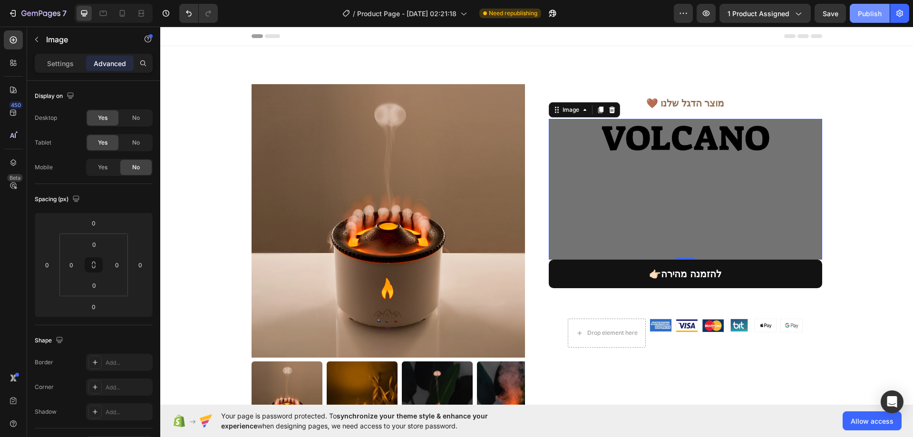
click at [868, 17] on div "Publish" at bounding box center [870, 14] width 24 height 10
click at [125, 15] on icon at bounding box center [122, 13] width 5 height 7
type input "15"
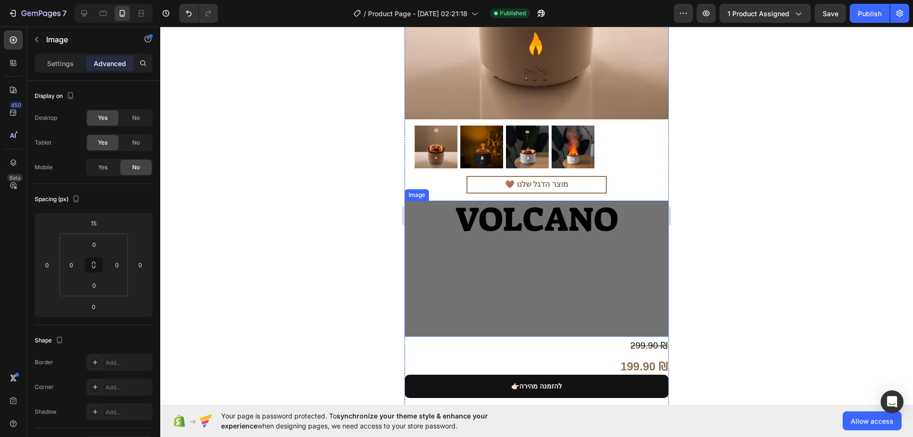
scroll to position [285, 0]
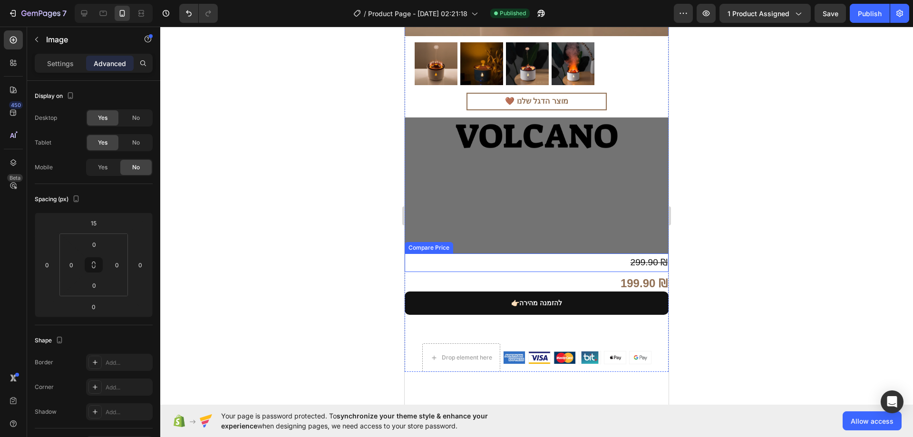
click at [600, 253] on div "299.90 ₪" at bounding box center [537, 262] width 264 height 18
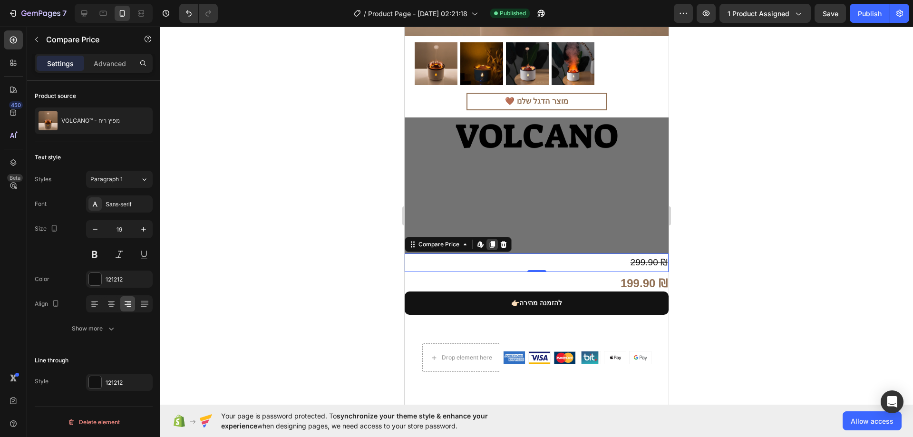
click at [492, 242] on icon at bounding box center [492, 245] width 5 height 7
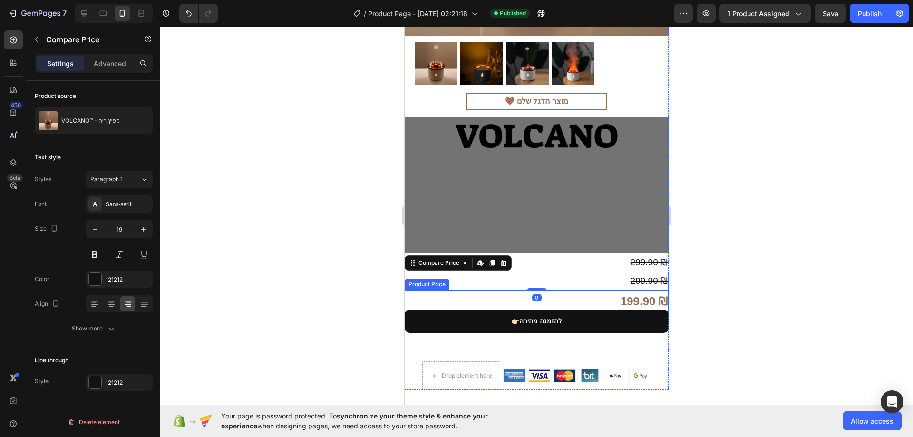
click at [579, 290] on div "199.90 ₪" at bounding box center [537, 301] width 264 height 22
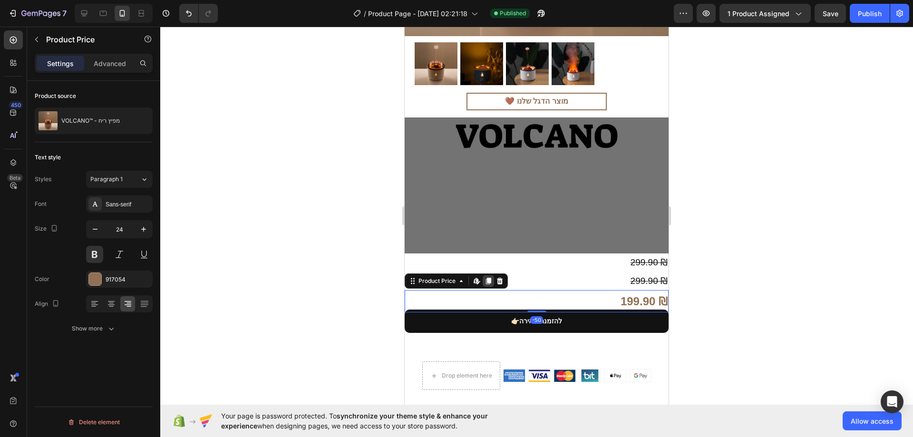
click at [491, 277] on icon at bounding box center [489, 281] width 8 height 8
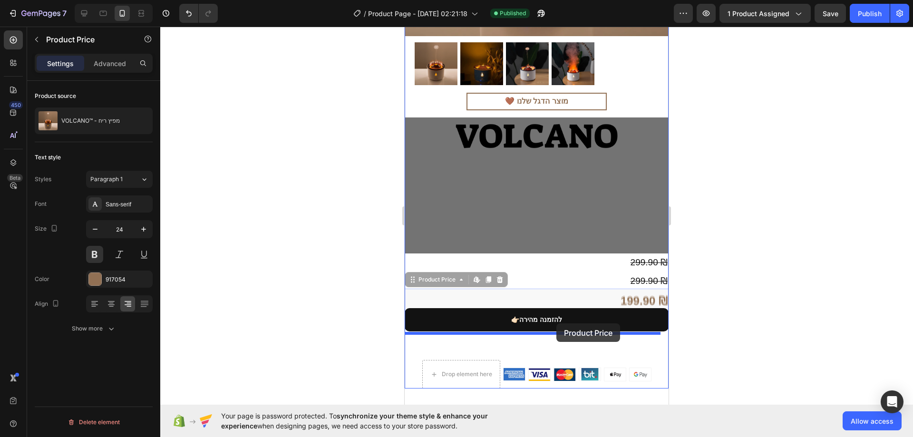
drag, startPoint x: 553, startPoint y: 283, endPoint x: 556, endPoint y: 323, distance: 40.1
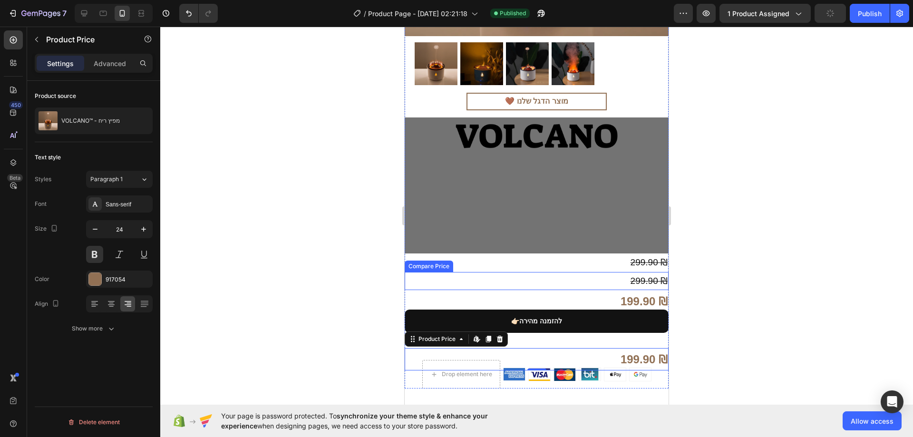
click at [602, 272] on div "299.90 ₪" at bounding box center [537, 281] width 264 height 18
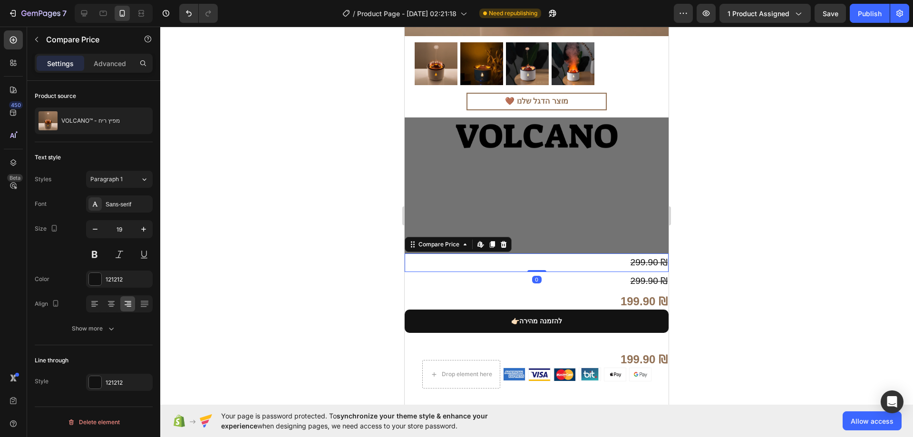
click at [569, 253] on div "299.90 ₪" at bounding box center [537, 262] width 264 height 18
click at [183, 12] on button "Undo/Redo" at bounding box center [188, 13] width 19 height 19
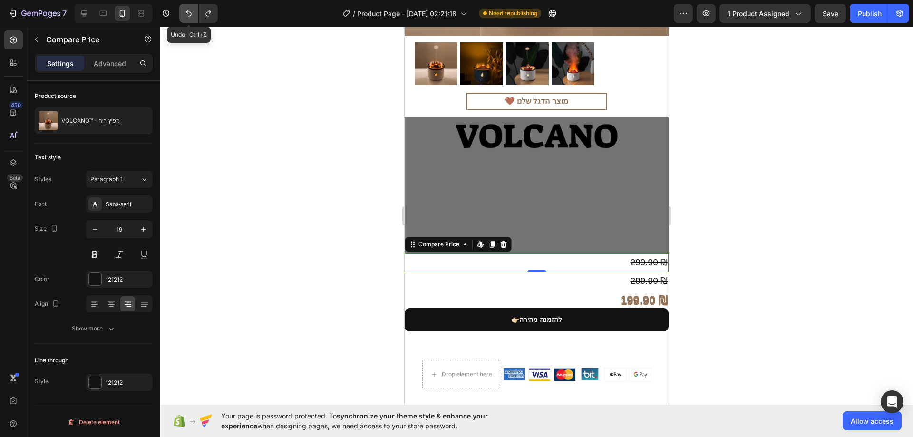
click at [183, 12] on button "Undo/Redo" at bounding box center [188, 13] width 19 height 19
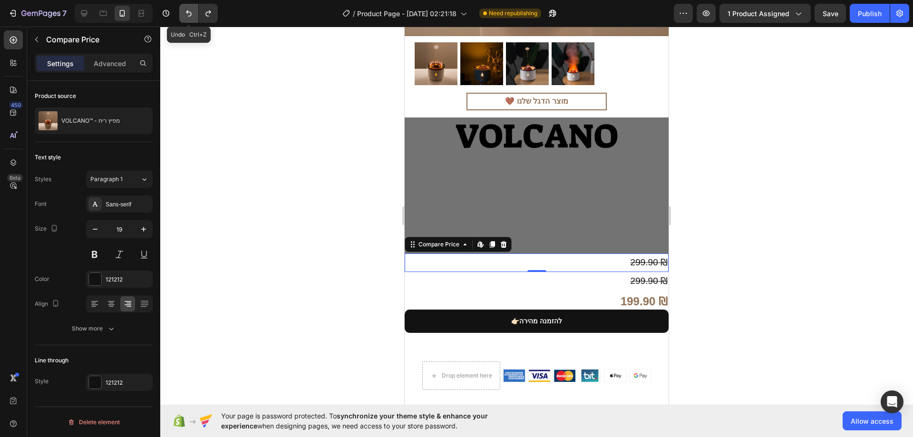
click at [183, 12] on button "Undo/Redo" at bounding box center [188, 13] width 19 height 19
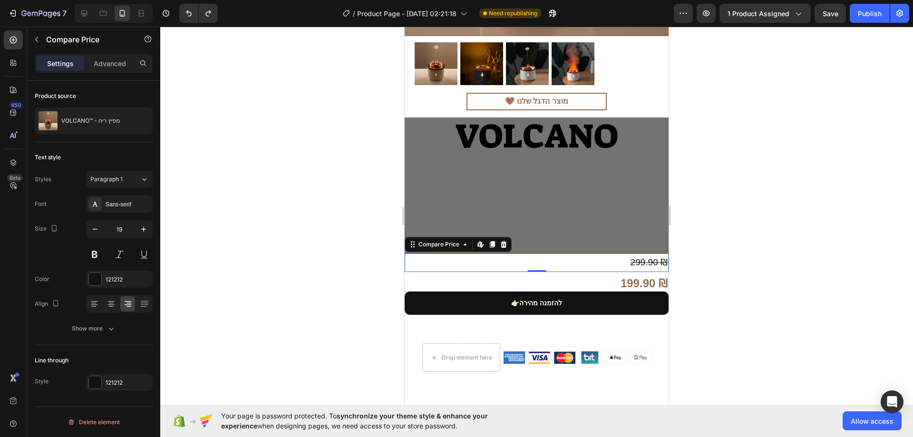
click at [538, 253] on div "299.90 ₪" at bounding box center [537, 262] width 264 height 18
click at [117, 65] on p "Advanced" at bounding box center [110, 63] width 32 height 10
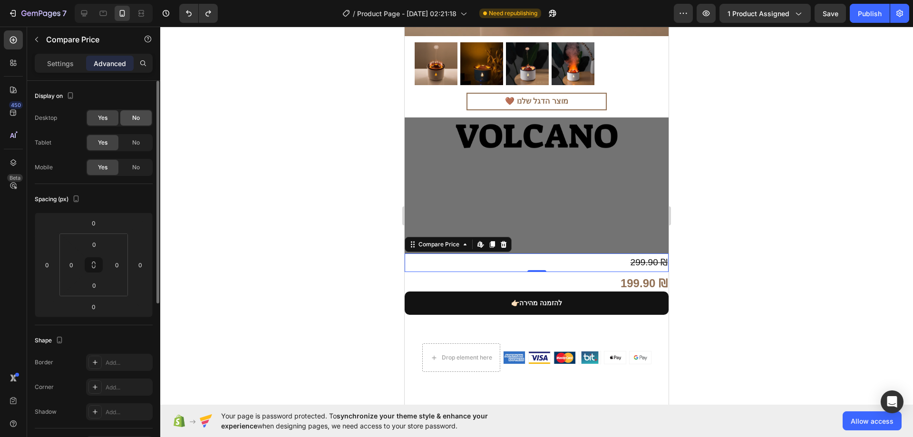
click at [129, 120] on div "No" at bounding box center [135, 117] width 31 height 15
click at [130, 133] on div "Desktop Yes No Tablet Yes No Mobile Yes No" at bounding box center [94, 142] width 118 height 67
click at [132, 138] on div "No" at bounding box center [135, 142] width 31 height 15
click at [546, 272] on div "199.90 ₪" at bounding box center [537, 283] width 264 height 22
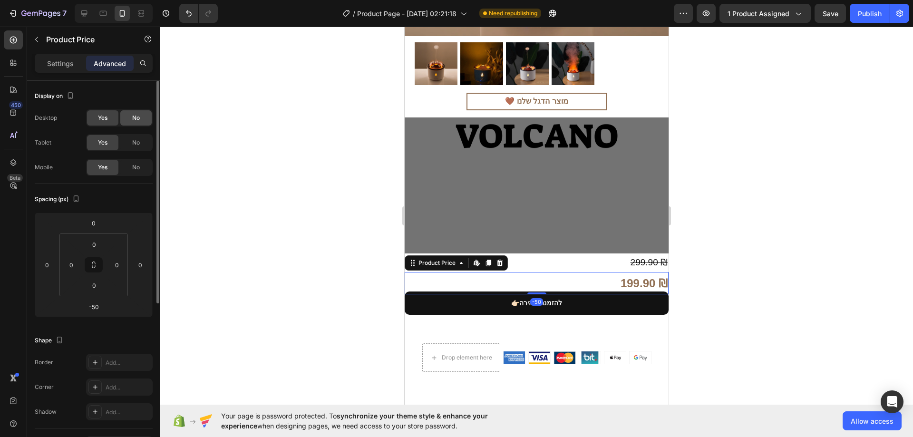
click at [135, 115] on span "No" at bounding box center [136, 118] width 8 height 9
click at [135, 134] on div "Desktop Yes No Tablet Yes No Mobile Yes No" at bounding box center [94, 142] width 118 height 67
click at [135, 138] on span "No" at bounding box center [136, 142] width 8 height 9
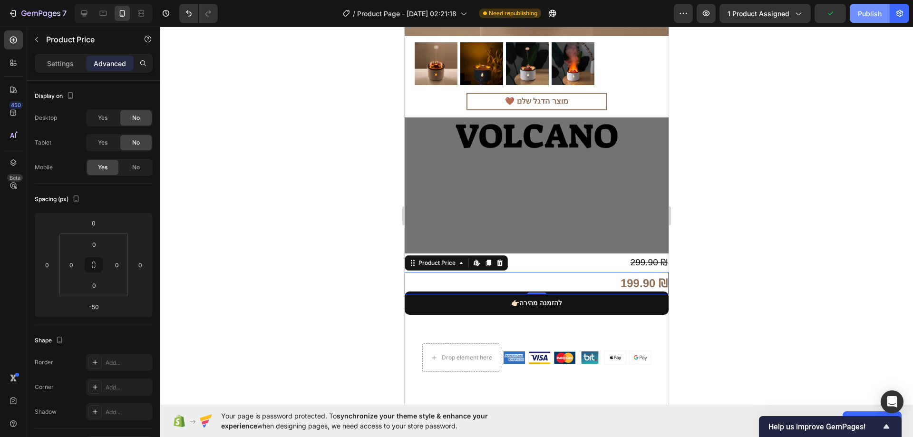
click at [869, 19] on button "Publish" at bounding box center [870, 13] width 40 height 19
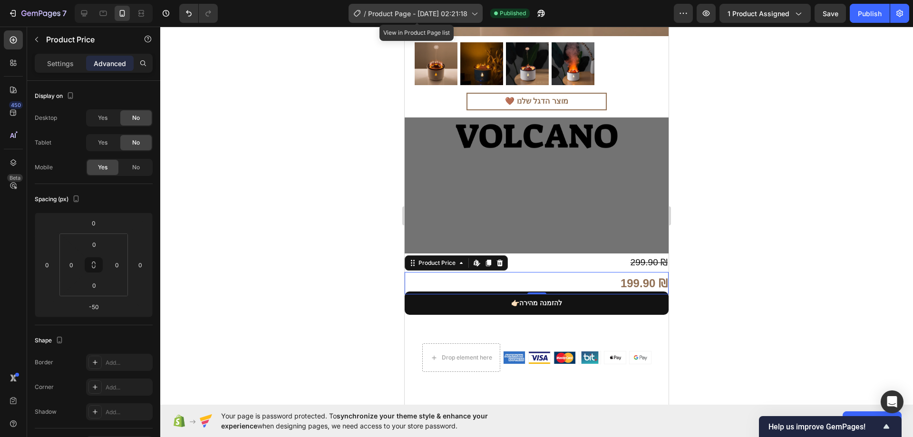
click at [436, 17] on span "Product Page - [DATE] 02:21:18" at bounding box center [417, 14] width 99 height 10
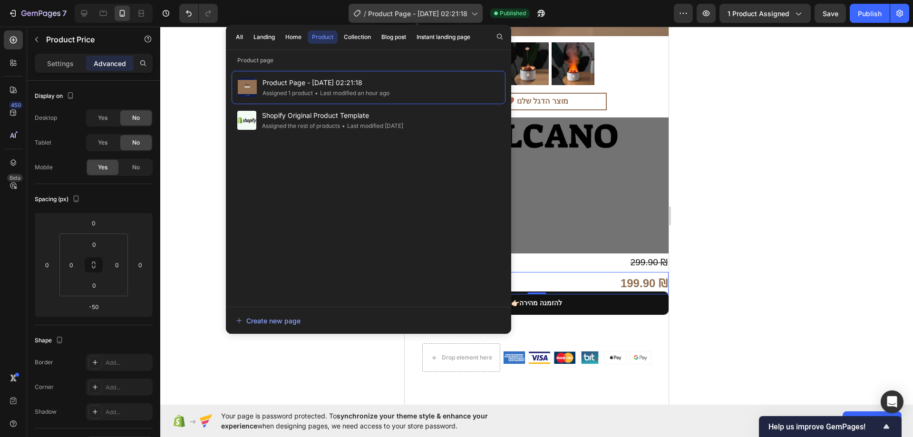
click at [436, 17] on span "Product Page - [DATE] 02:21:18" at bounding box center [417, 14] width 99 height 10
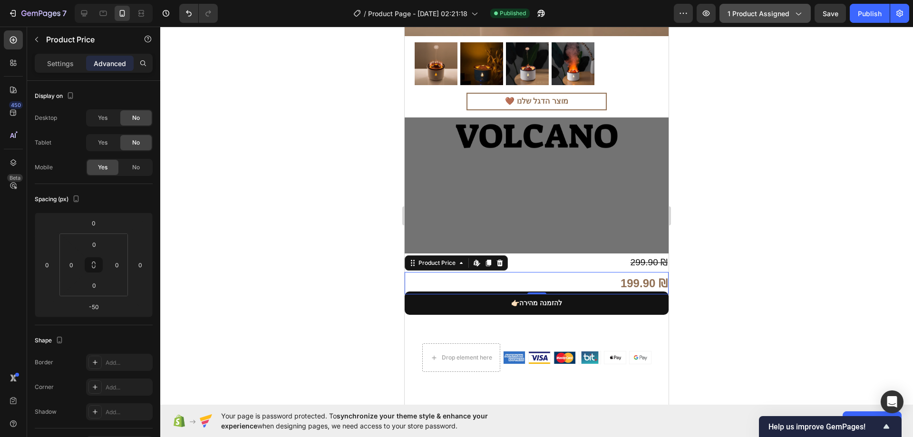
click at [764, 17] on span "1 product assigned" at bounding box center [759, 14] width 62 height 10
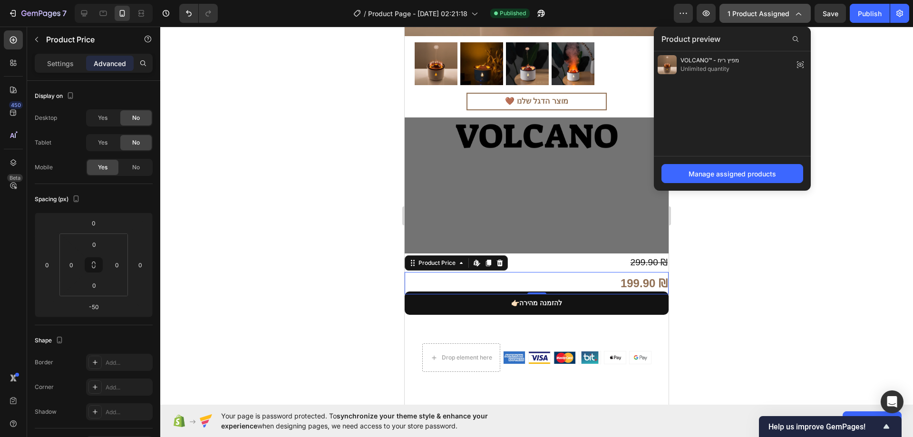
click at [764, 17] on span "1 product assigned" at bounding box center [759, 14] width 62 height 10
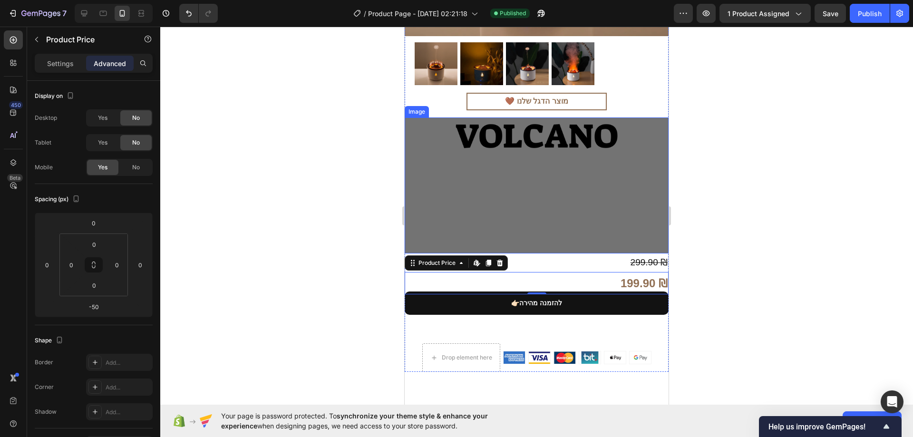
click at [616, 253] on div "299.90 ₪" at bounding box center [537, 262] width 264 height 18
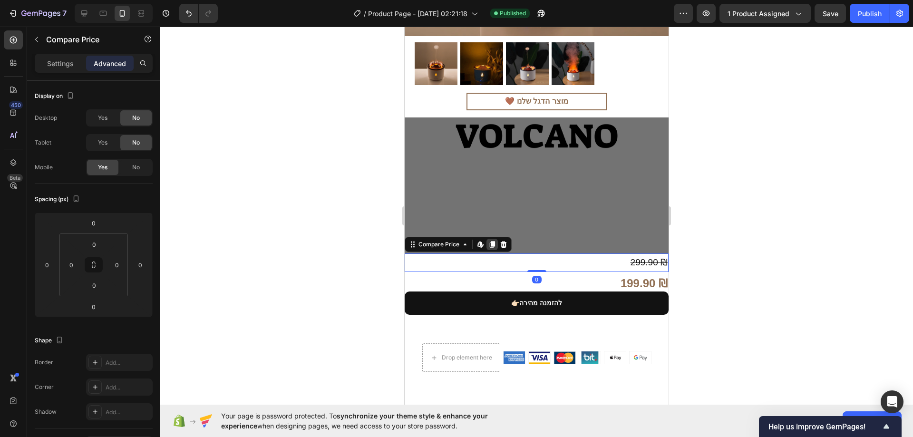
click at [495, 241] on icon at bounding box center [492, 245] width 8 height 8
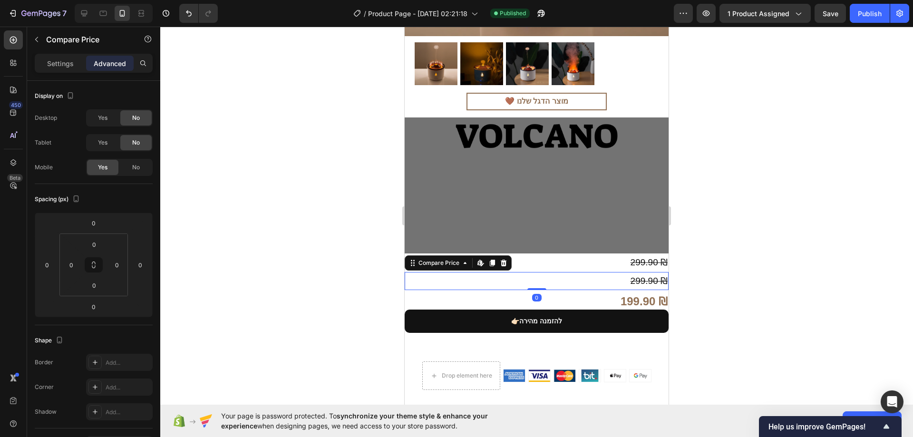
click at [519, 272] on div "299.90 ₪" at bounding box center [537, 281] width 264 height 18
click at [103, 125] on div "Yes" at bounding box center [102, 117] width 31 height 15
click at [106, 137] on div "Yes" at bounding box center [102, 142] width 31 height 15
click at [126, 166] on div "No" at bounding box center [135, 167] width 31 height 15
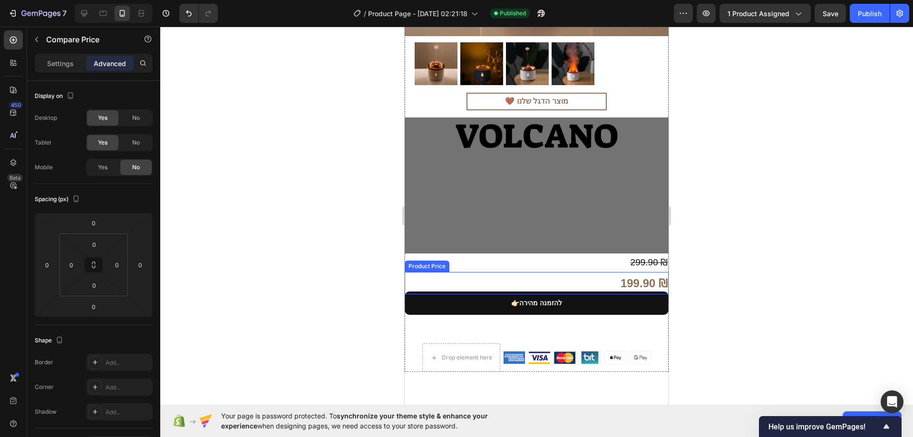
click at [530, 272] on div "199.90 ₪" at bounding box center [537, 283] width 264 height 22
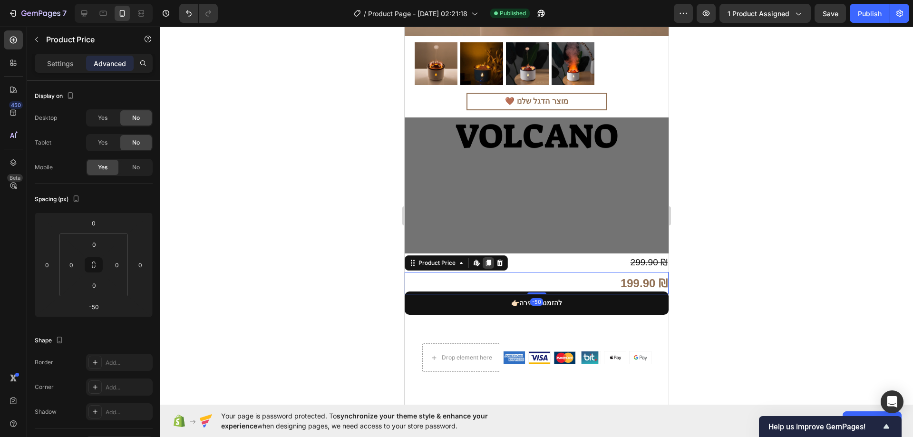
click at [490, 260] on icon at bounding box center [488, 263] width 5 height 7
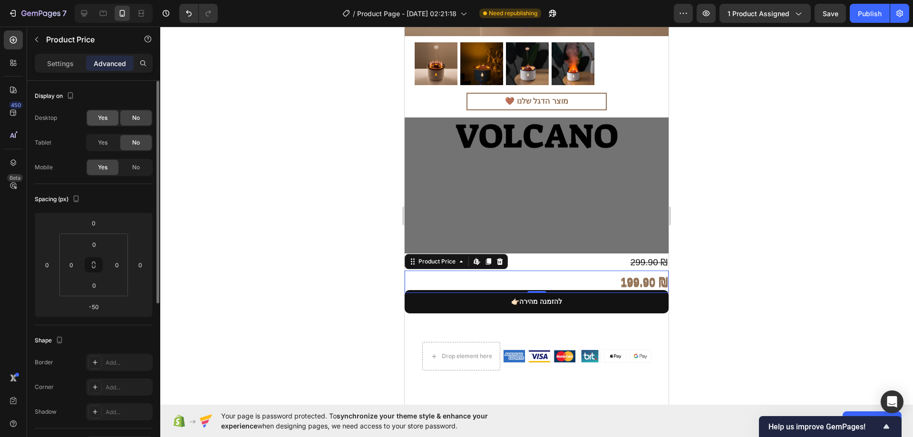
click at [107, 122] on span "Yes" at bounding box center [103, 118] width 10 height 9
click at [109, 138] on div "Yes" at bounding box center [102, 142] width 31 height 15
click at [128, 165] on div "No" at bounding box center [135, 167] width 31 height 15
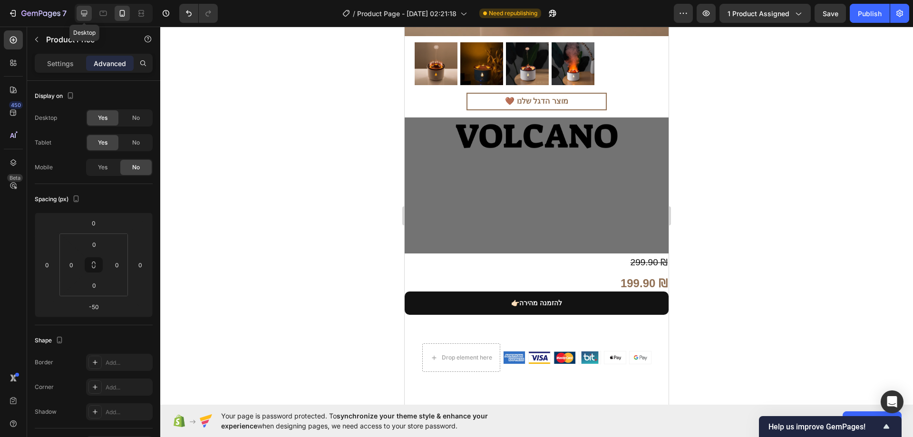
click at [84, 18] on icon at bounding box center [84, 14] width 10 height 10
type input "0"
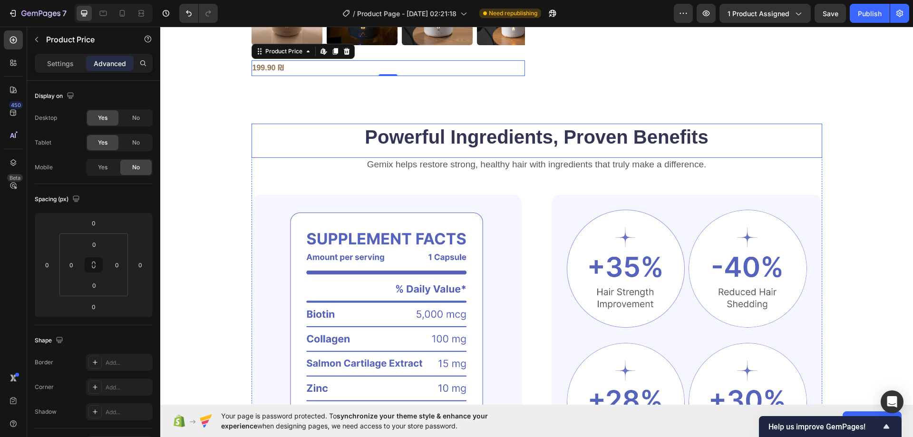
scroll to position [350, 0]
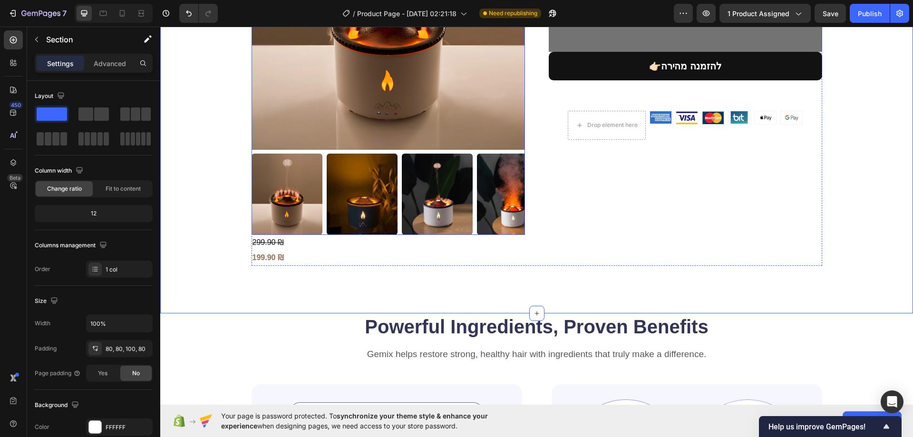
scroll to position [160, 0]
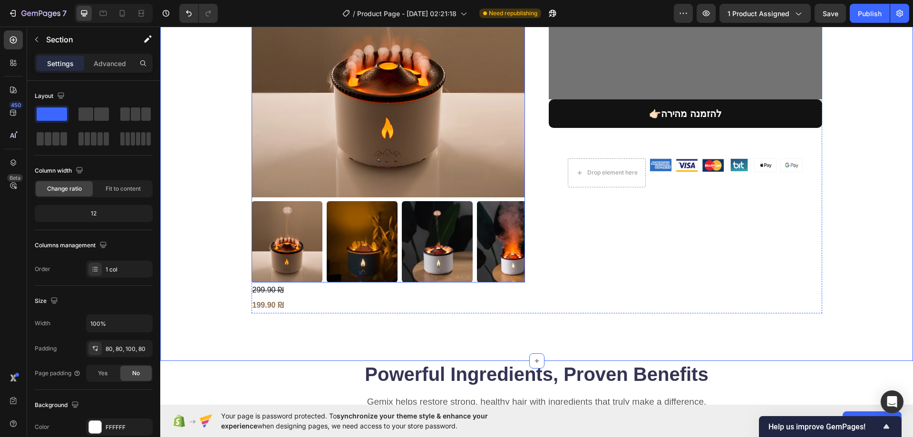
click at [289, 281] on img at bounding box center [287, 241] width 71 height 81
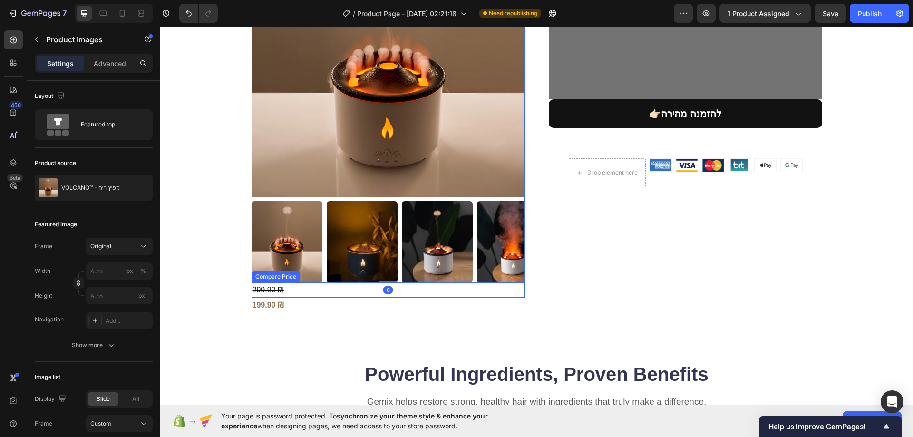
click at [293, 285] on div "299.90 ₪" at bounding box center [388, 290] width 273 height 16
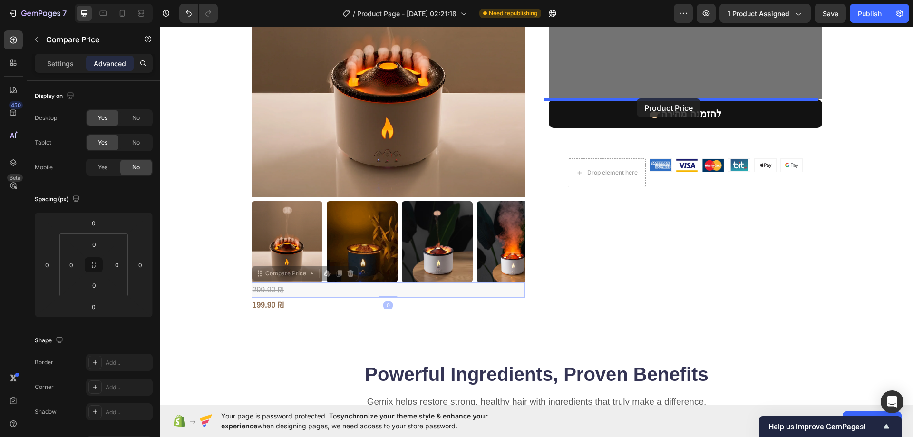
drag, startPoint x: 304, startPoint y: 290, endPoint x: 637, endPoint y: 98, distance: 384.1
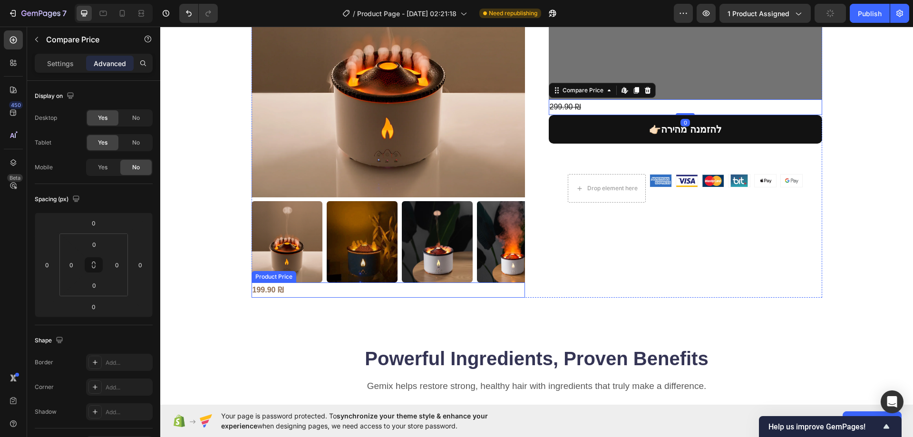
click at [337, 293] on div "199.90 ₪" at bounding box center [388, 290] width 273 height 16
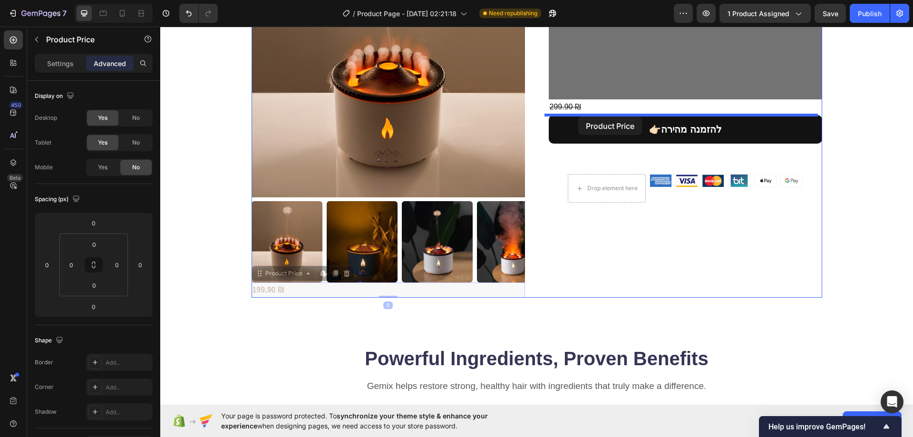
drag, startPoint x: 319, startPoint y: 296, endPoint x: 578, endPoint y: 117, distance: 315.4
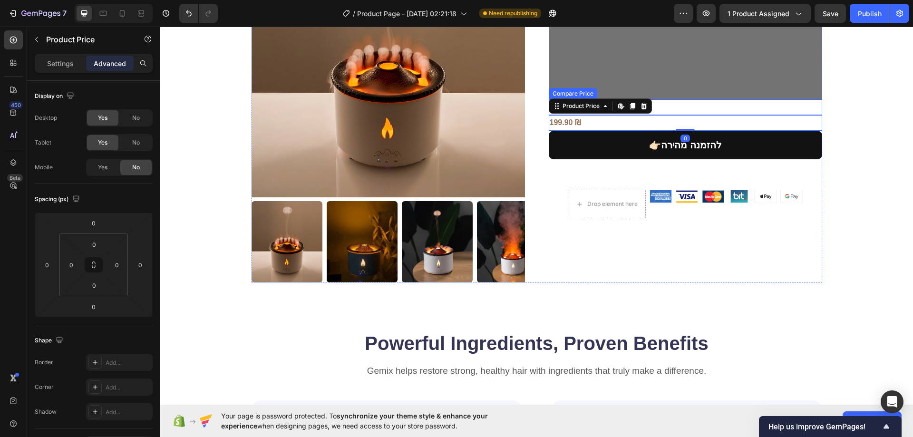
click at [684, 107] on div "299.90 ₪" at bounding box center [685, 107] width 273 height 16
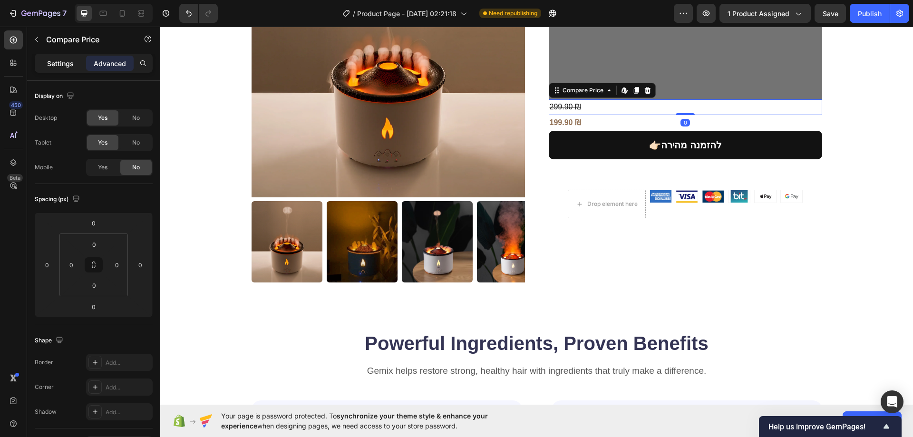
click at [60, 67] on p "Settings" at bounding box center [60, 63] width 27 height 10
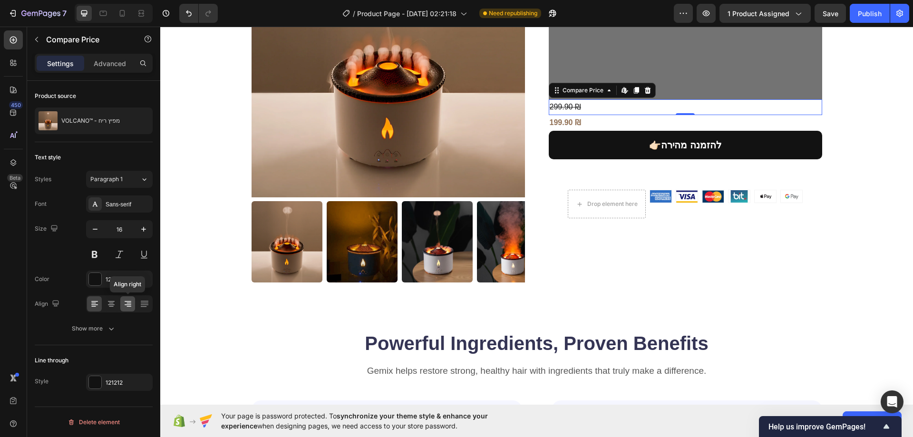
click at [128, 305] on icon at bounding box center [128, 304] width 10 height 10
click at [562, 125] on div "199.90 ₪" at bounding box center [685, 123] width 273 height 16
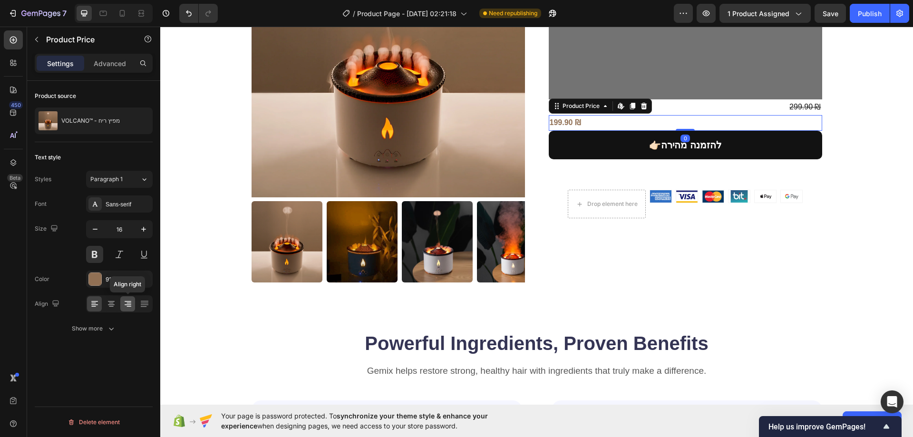
click at [124, 306] on icon at bounding box center [128, 304] width 10 height 10
click at [119, 70] on div "Advanced" at bounding box center [110, 63] width 48 height 15
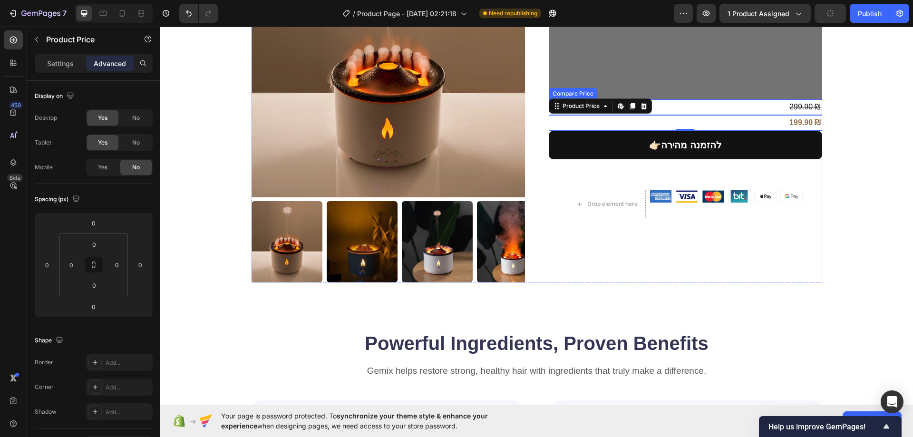
click at [749, 107] on div "299.90 ₪" at bounding box center [685, 107] width 273 height 16
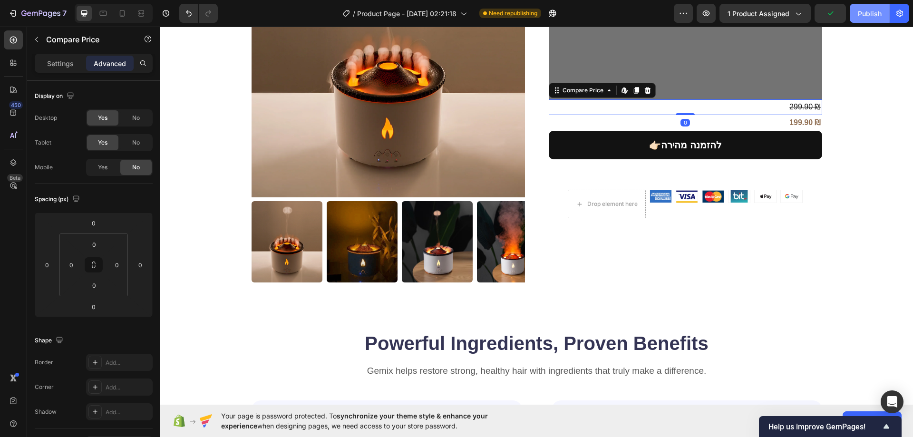
click at [863, 21] on button "Publish" at bounding box center [870, 13] width 40 height 19
click at [781, 107] on div "299.90 ₪" at bounding box center [685, 107] width 273 height 16
click at [80, 65] on div "Settings" at bounding box center [61, 63] width 48 height 15
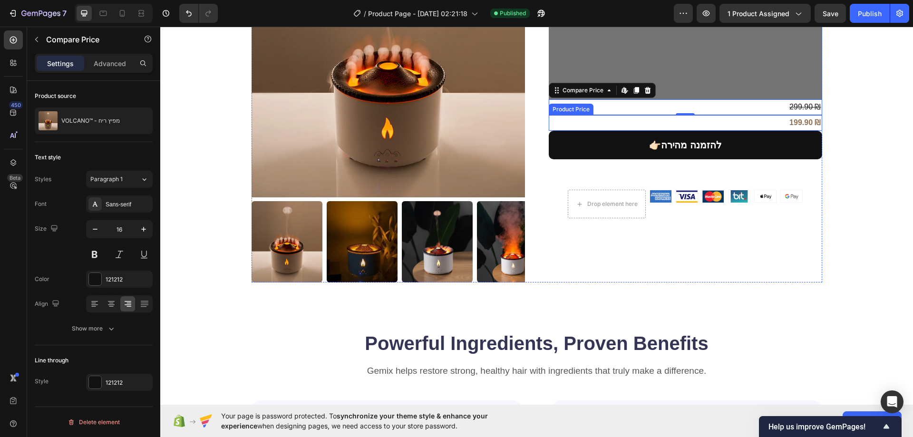
click at [629, 123] on div "199.90 ₪" at bounding box center [685, 123] width 273 height 16
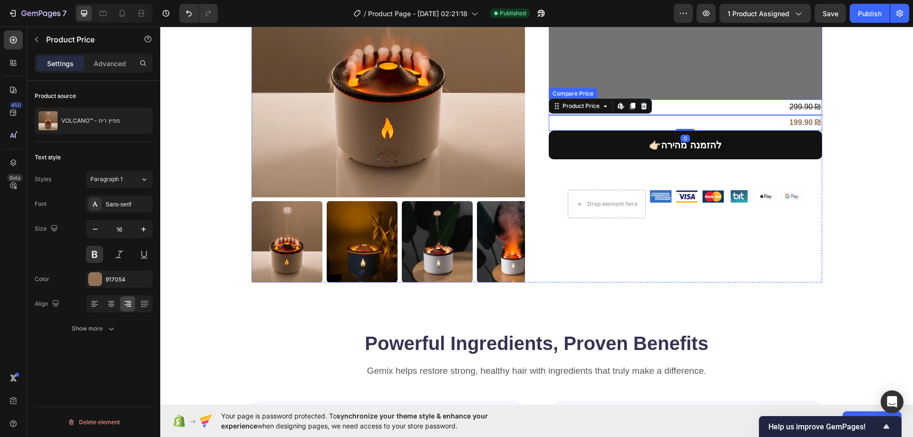
click at [694, 106] on div "299.90 ₪" at bounding box center [685, 107] width 273 height 16
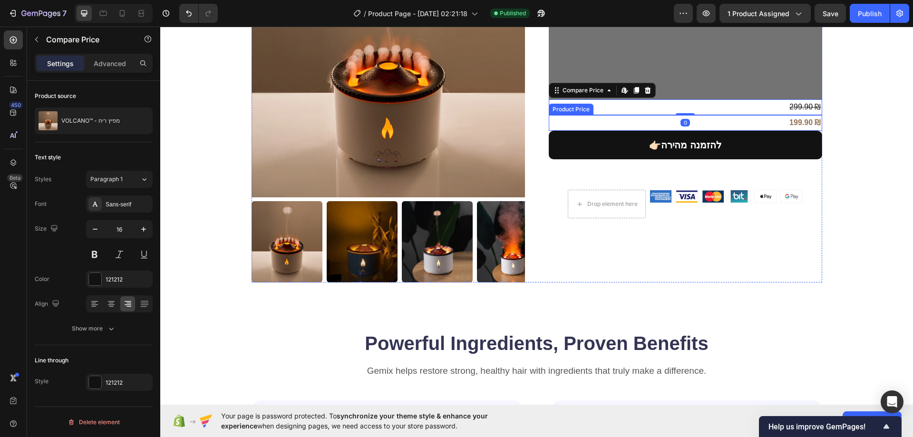
click at [698, 120] on div "199.90 ₪" at bounding box center [685, 123] width 273 height 16
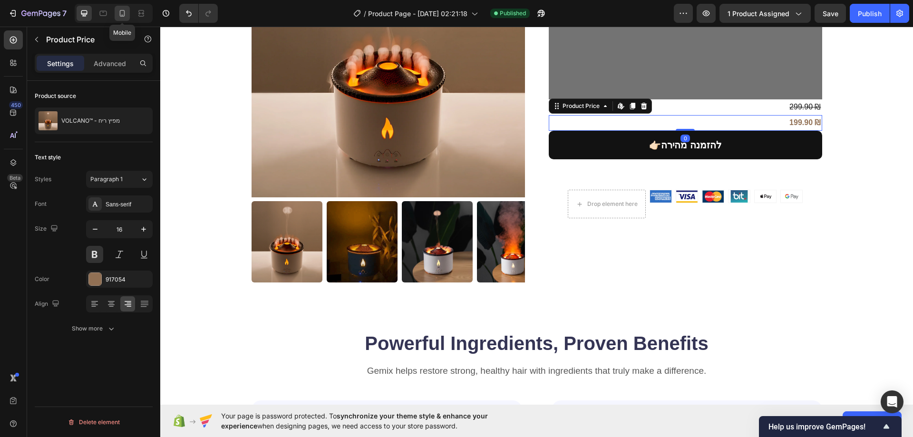
click at [121, 14] on icon at bounding box center [122, 14] width 10 height 10
type input "24"
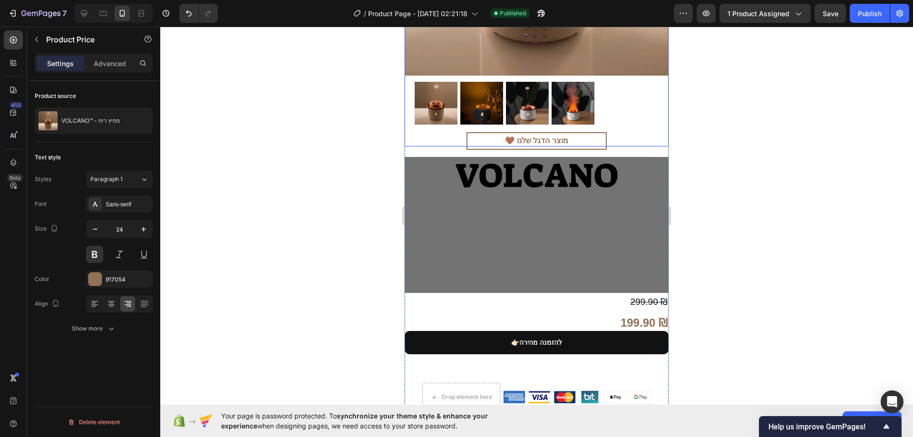
scroll to position [412, 0]
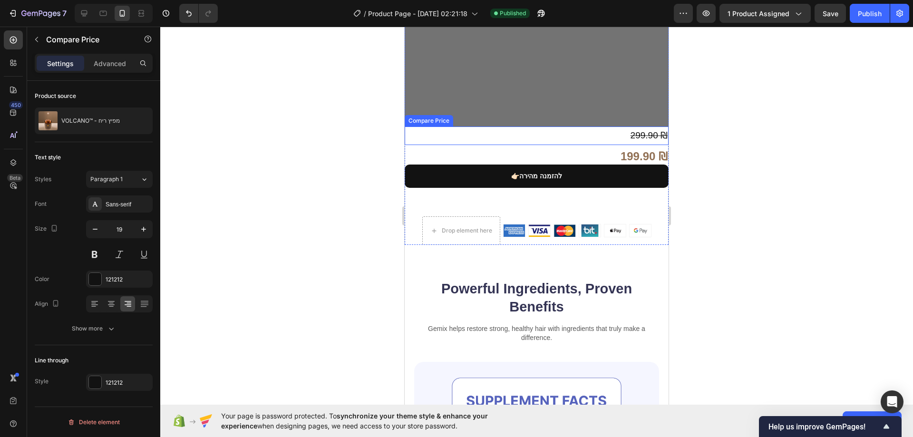
click at [593, 126] on div "299.90 ₪" at bounding box center [537, 135] width 264 height 18
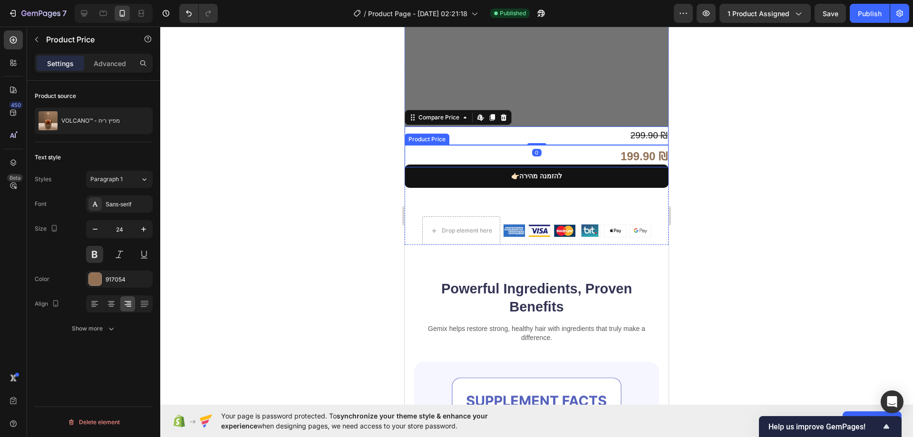
click at [599, 145] on div "199.90 ₪" at bounding box center [537, 156] width 264 height 22
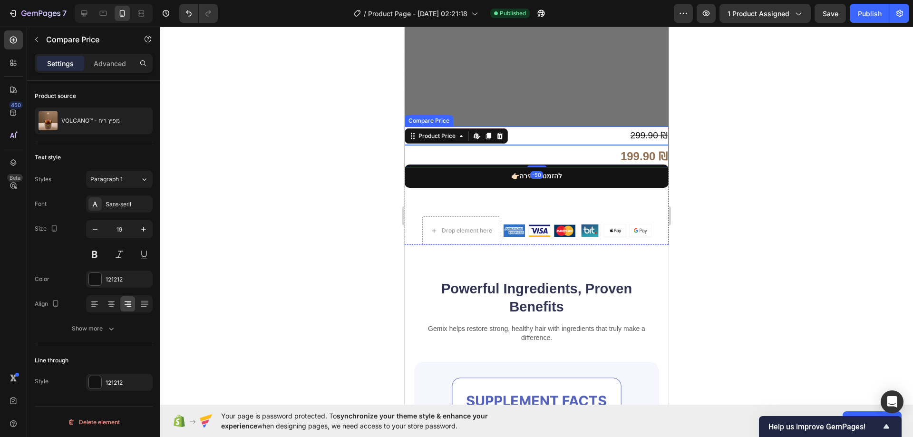
click at [600, 127] on div "299.90 ₪" at bounding box center [537, 135] width 264 height 18
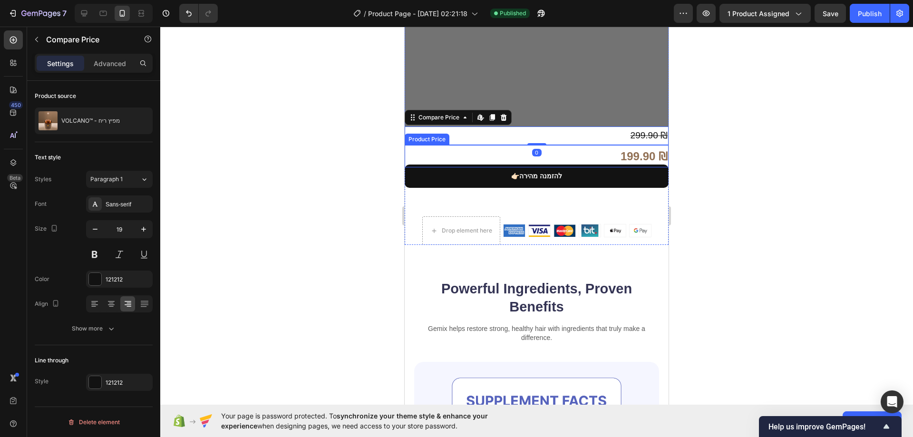
click at [600, 145] on div "199.90 ₪" at bounding box center [537, 156] width 264 height 22
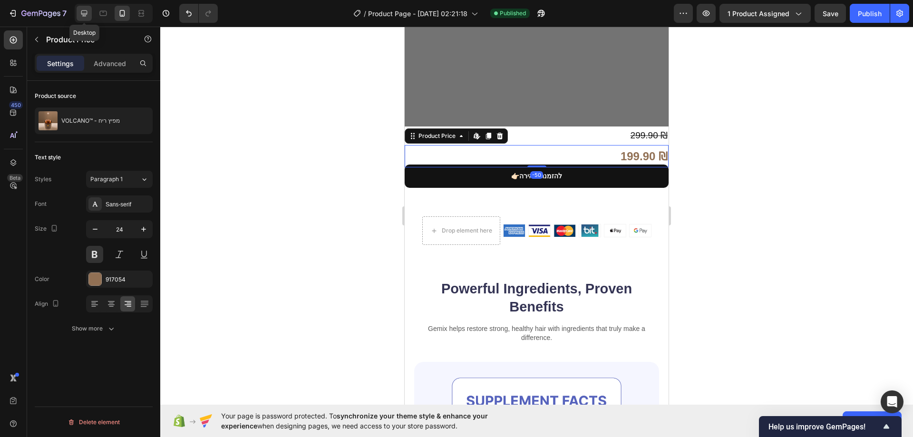
click at [87, 10] on icon at bounding box center [84, 14] width 10 height 10
type input "16"
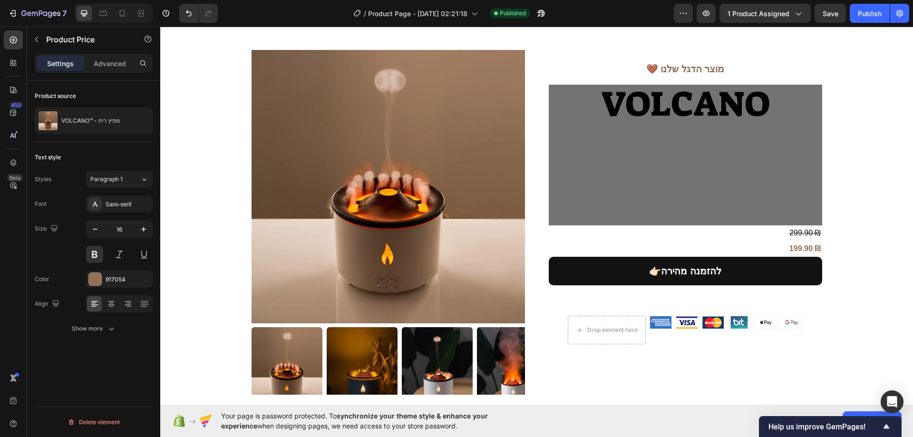
scroll to position [143, 0]
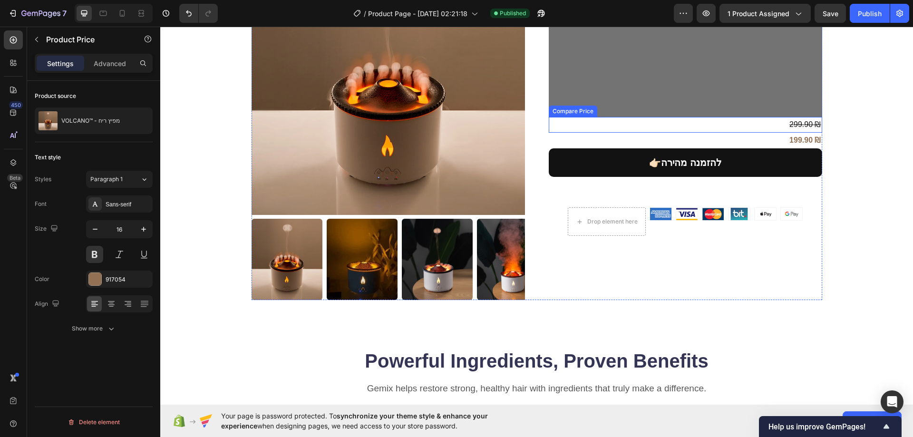
click at [664, 122] on div "299.90 ₪" at bounding box center [685, 125] width 273 height 16
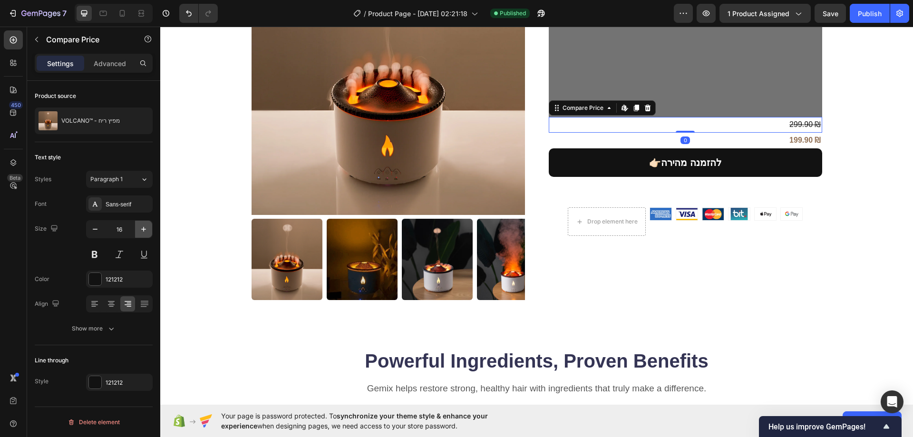
click at [146, 227] on icon "button" at bounding box center [144, 229] width 10 height 10
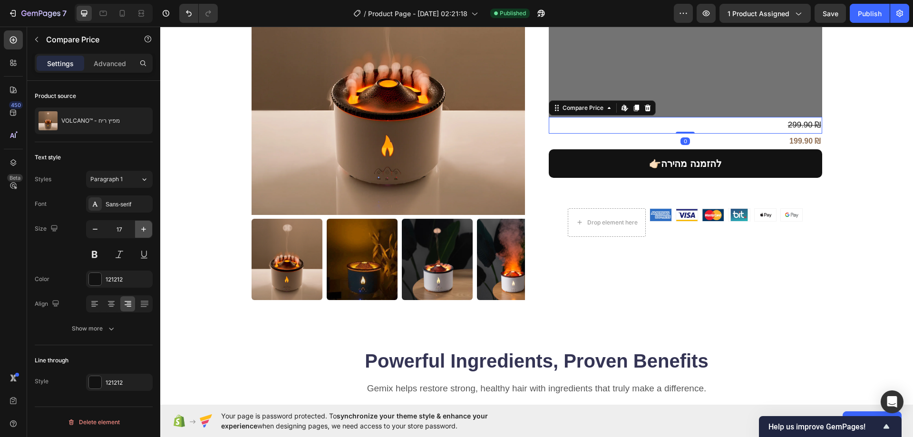
click at [146, 227] on icon "button" at bounding box center [144, 229] width 10 height 10
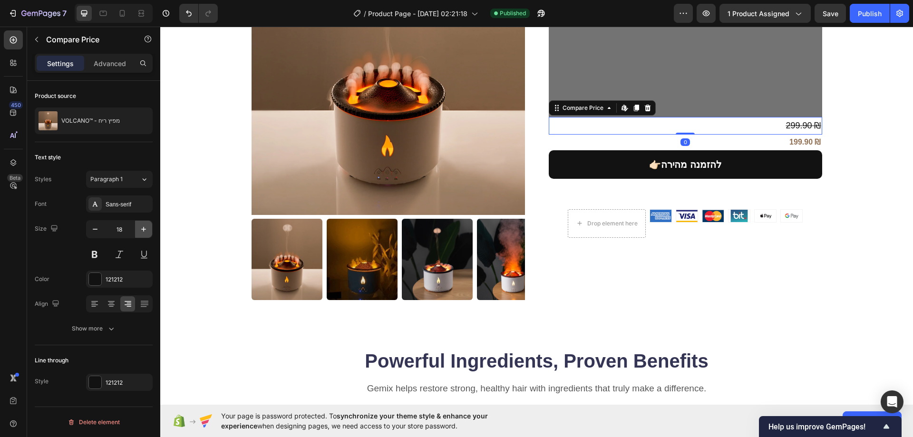
click at [146, 227] on icon "button" at bounding box center [144, 229] width 10 height 10
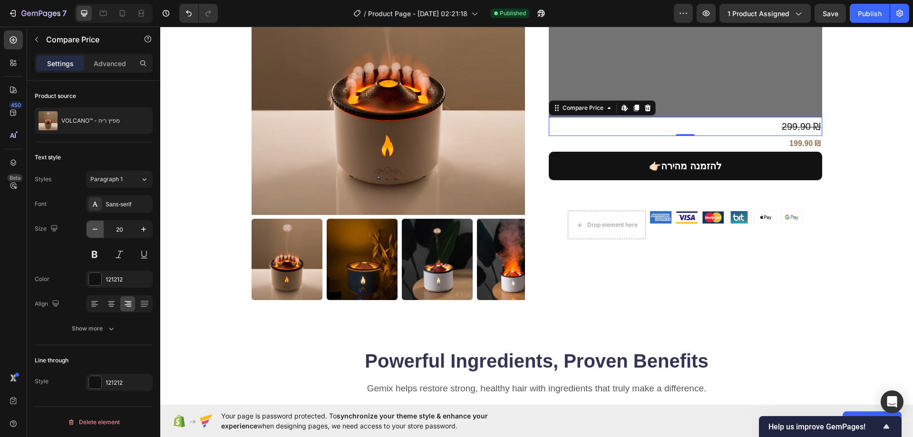
click at [99, 229] on icon "button" at bounding box center [95, 229] width 10 height 10
type input "19"
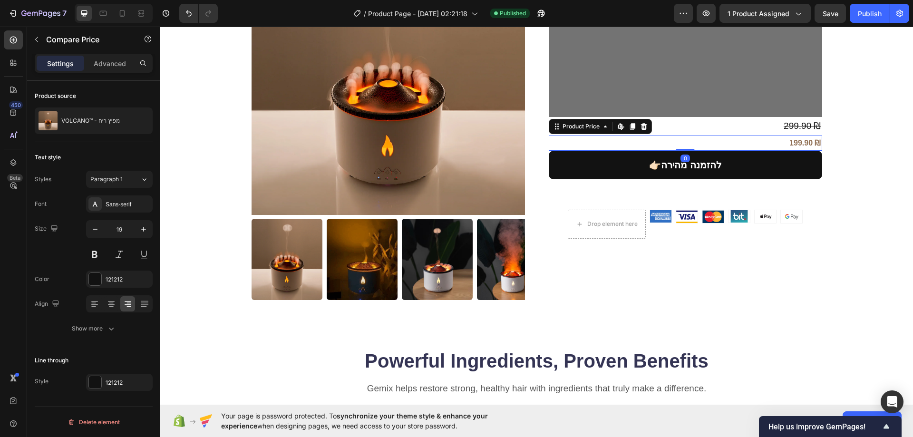
click at [609, 144] on div "199.90 ₪" at bounding box center [685, 144] width 273 height 16
click at [136, 230] on button "button" at bounding box center [143, 229] width 17 height 17
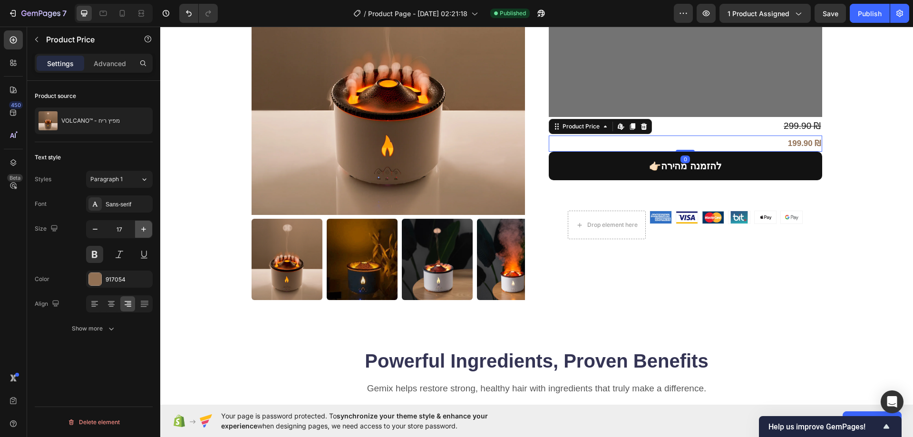
click at [136, 230] on button "button" at bounding box center [143, 229] width 17 height 17
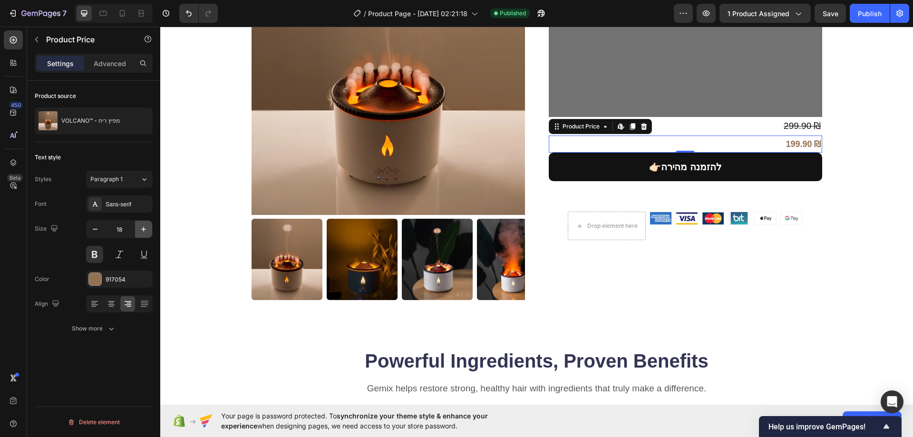
click at [136, 230] on button "button" at bounding box center [143, 229] width 17 height 17
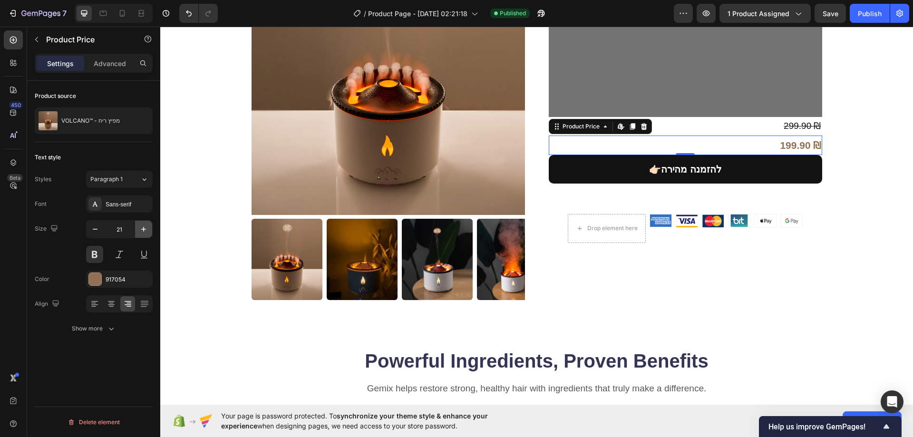
click at [136, 230] on button "button" at bounding box center [143, 229] width 17 height 17
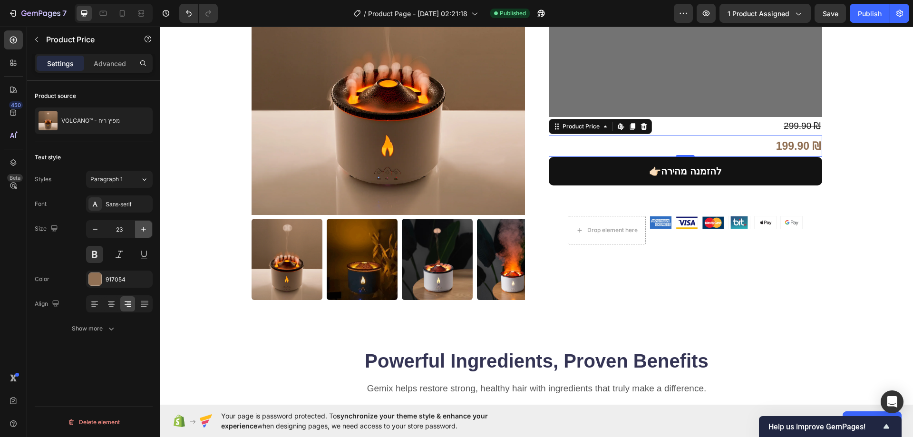
click at [136, 230] on button "button" at bounding box center [143, 229] width 17 height 17
type input "24"
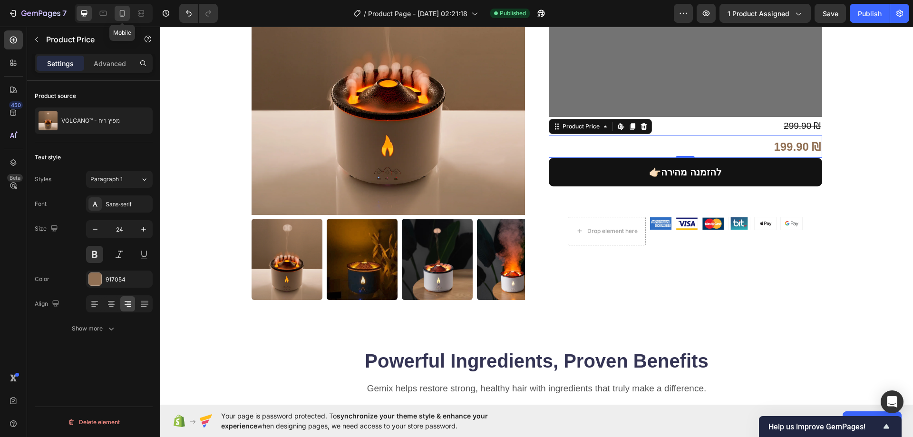
click at [126, 16] on icon at bounding box center [122, 14] width 10 height 10
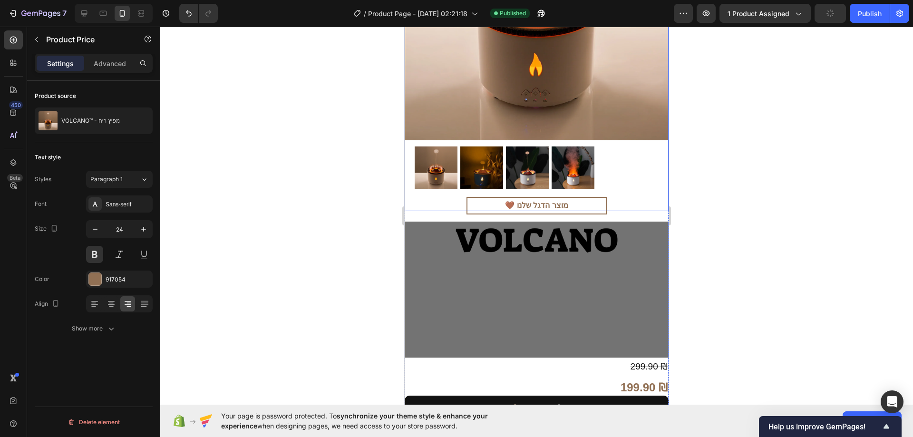
scroll to position [300, 0]
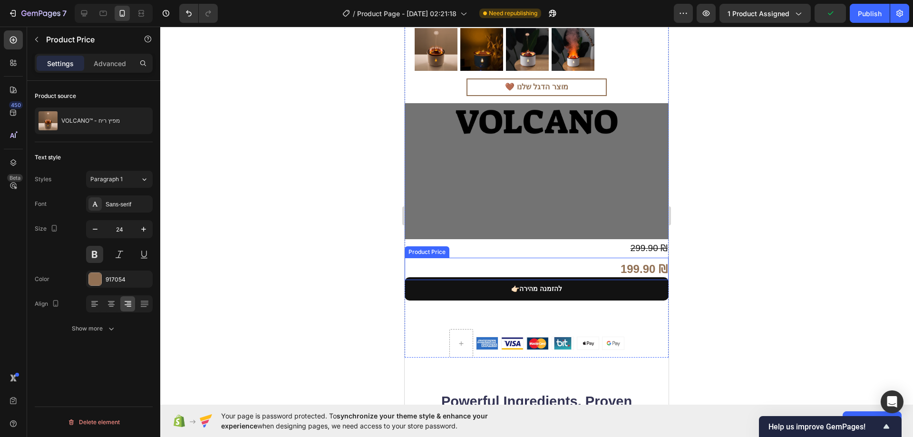
click at [567, 258] on div "199.90 ₪" at bounding box center [537, 269] width 264 height 22
click at [580, 239] on div "299.90 ₪" at bounding box center [537, 248] width 264 height 18
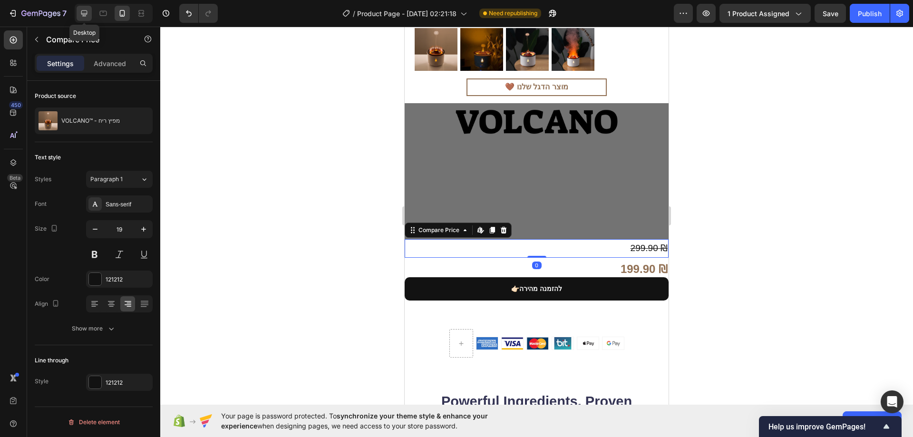
click at [87, 14] on icon at bounding box center [84, 14] width 10 height 10
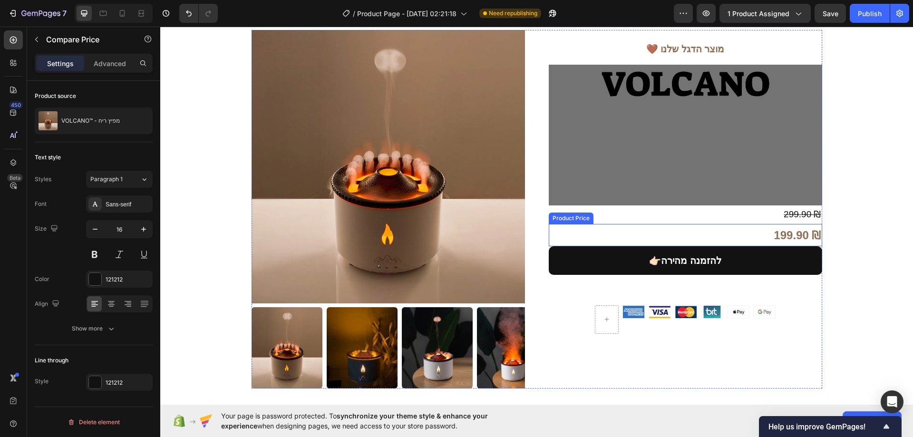
scroll to position [32, 0]
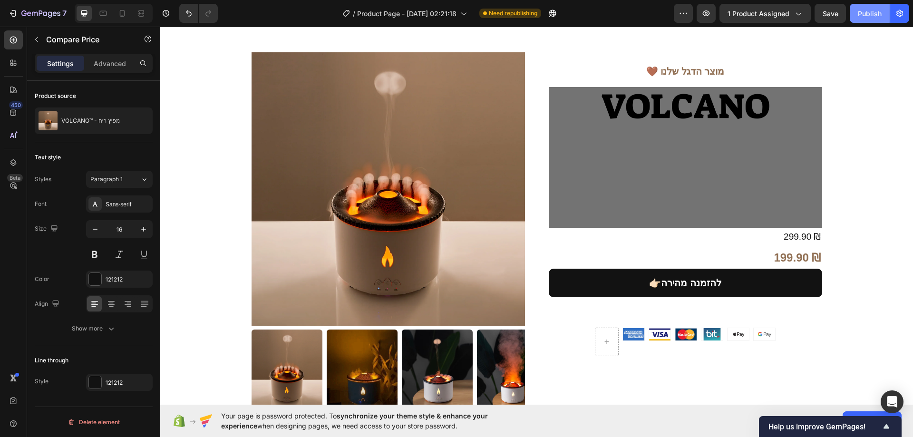
click at [864, 13] on div "Publish" at bounding box center [870, 14] width 24 height 10
click at [121, 11] on icon at bounding box center [122, 14] width 10 height 10
type input "19"
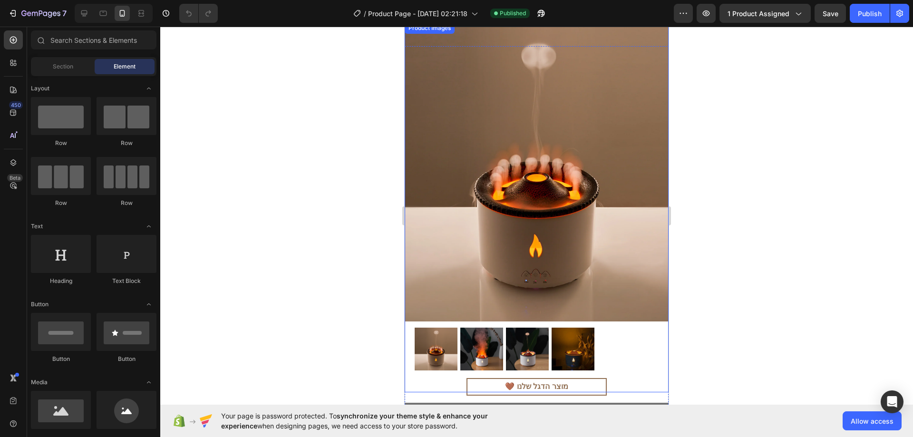
click at [618, 334] on div at bounding box center [537, 348] width 244 height 49
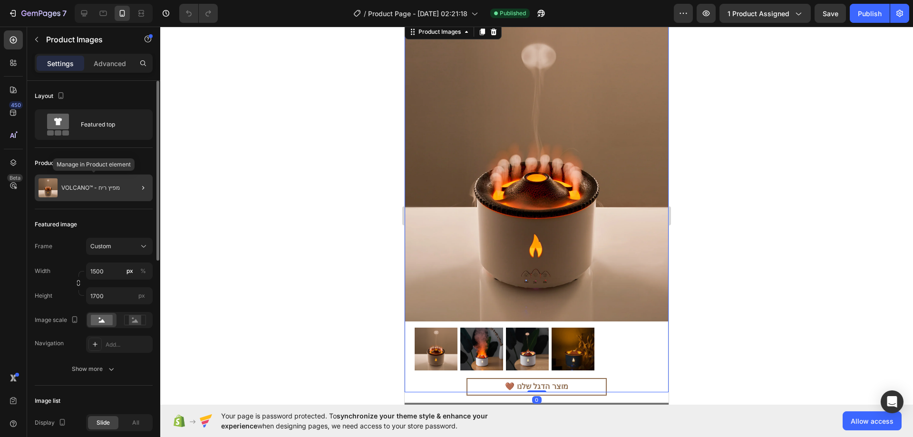
click at [87, 190] on p "VOLCANO™ - מפיץ ריח" at bounding box center [90, 188] width 58 height 7
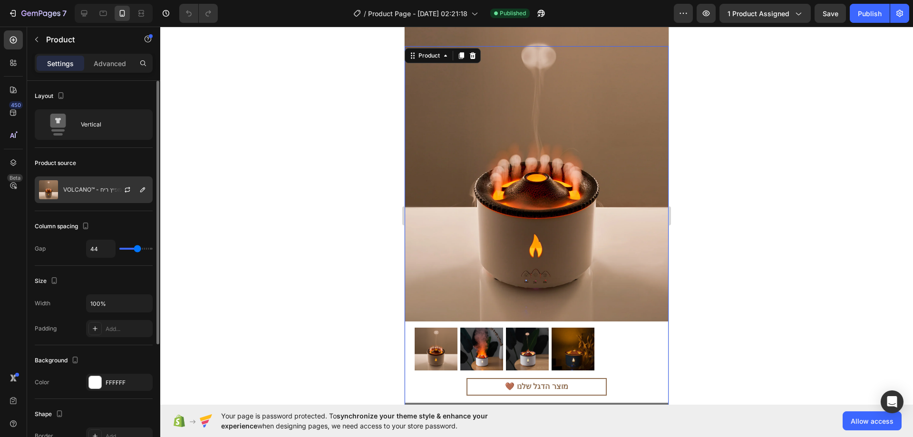
click at [98, 193] on p "VOLCANO™ - מפיץ ריח" at bounding box center [92, 189] width 58 height 7
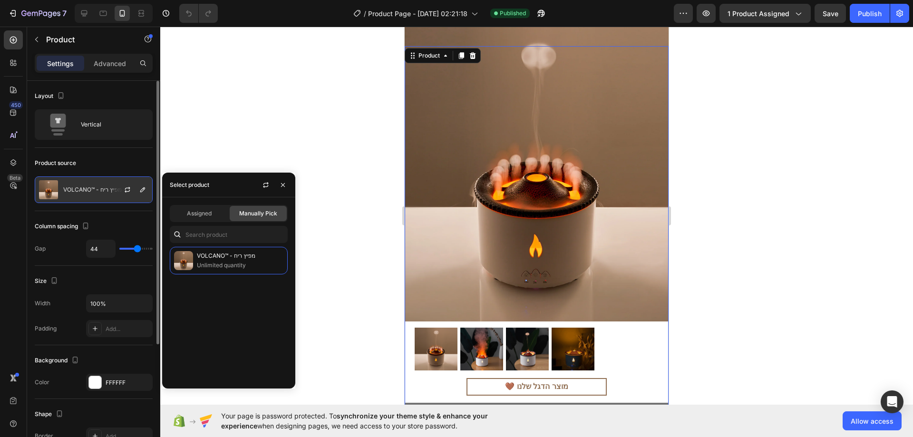
click at [98, 193] on p "VOLCANO™ - מפיץ ריח" at bounding box center [92, 189] width 58 height 7
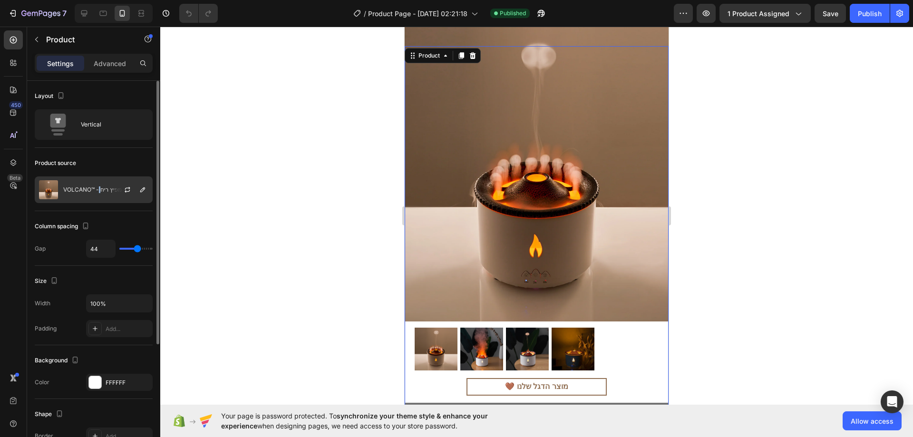
click at [98, 193] on p "VOLCANO™ - מפיץ ריח" at bounding box center [92, 189] width 58 height 7
click at [104, 164] on div "Product source" at bounding box center [94, 162] width 118 height 15
type input "39"
type input "37"
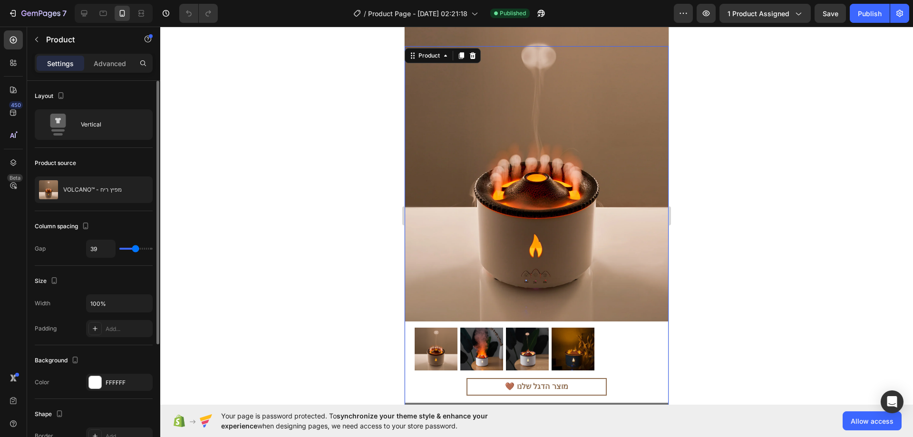
type input "37"
type input "36"
type input "34"
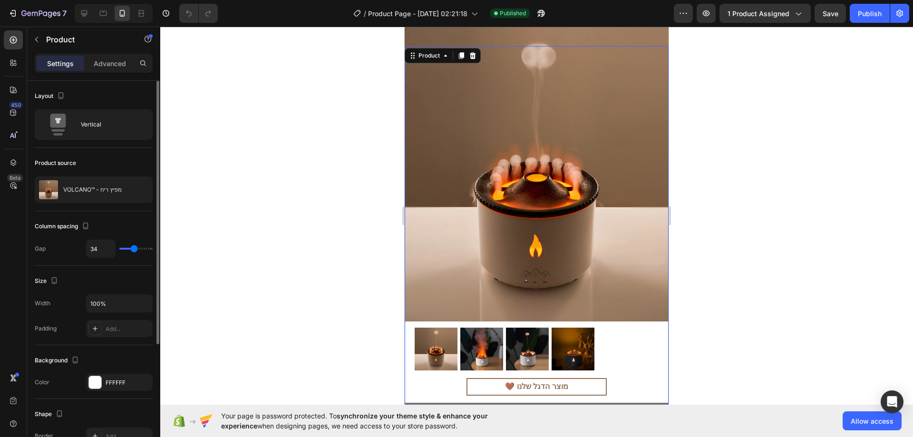
type input "33"
type input "31"
type input "30"
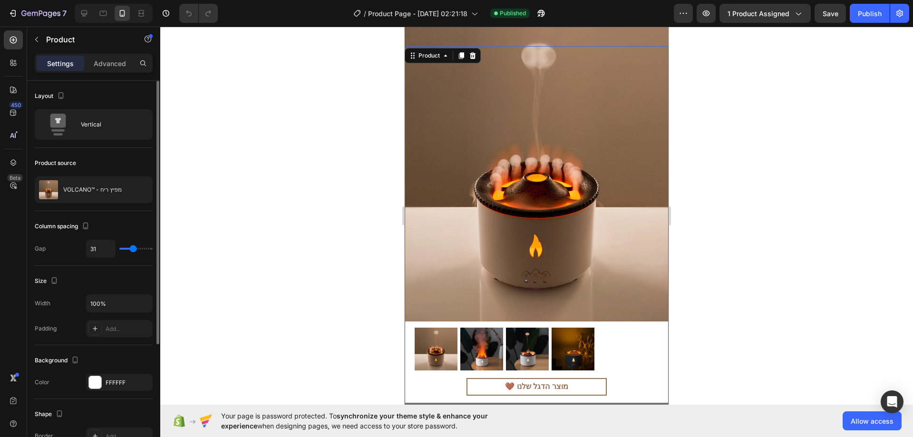
type input "30"
type input "28"
type input "27"
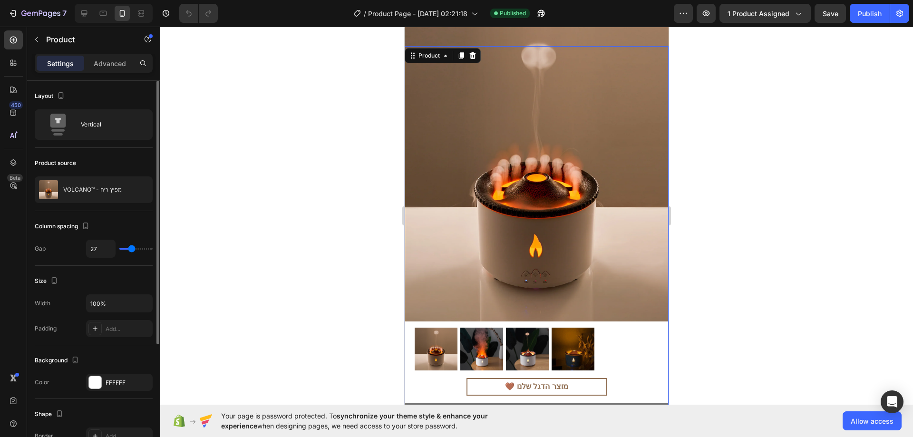
type input "25"
type input "24"
type input "22"
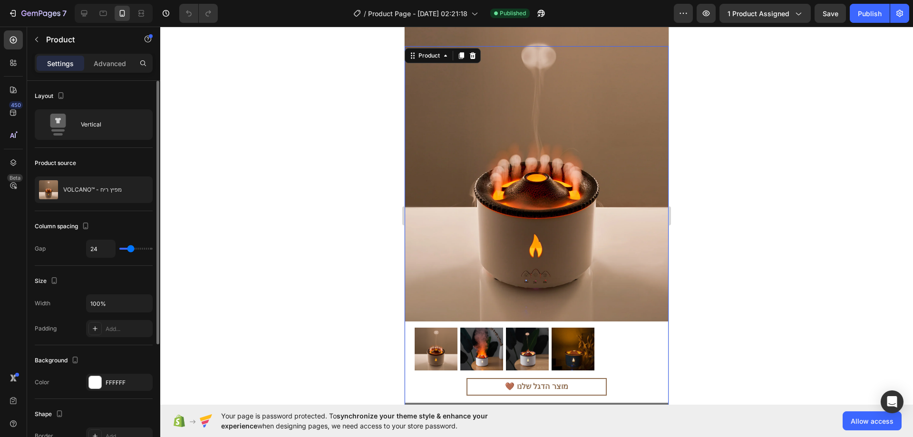
type input "22"
type input "21"
type input "19"
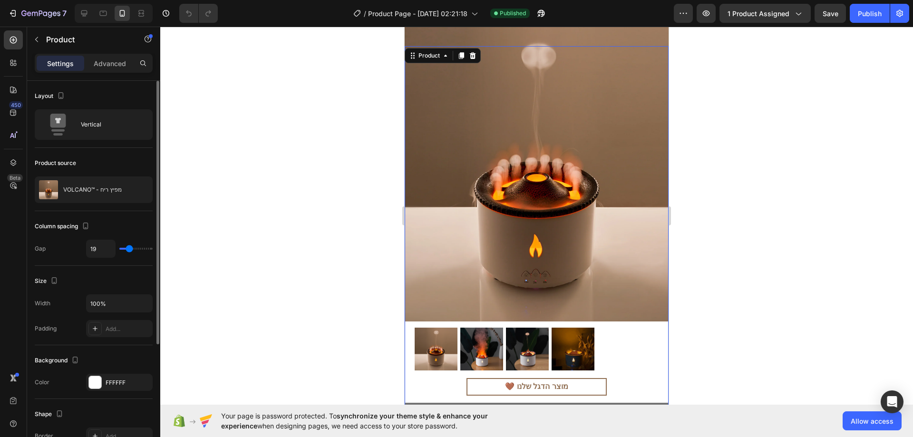
type input "18"
type input "16"
type input "15"
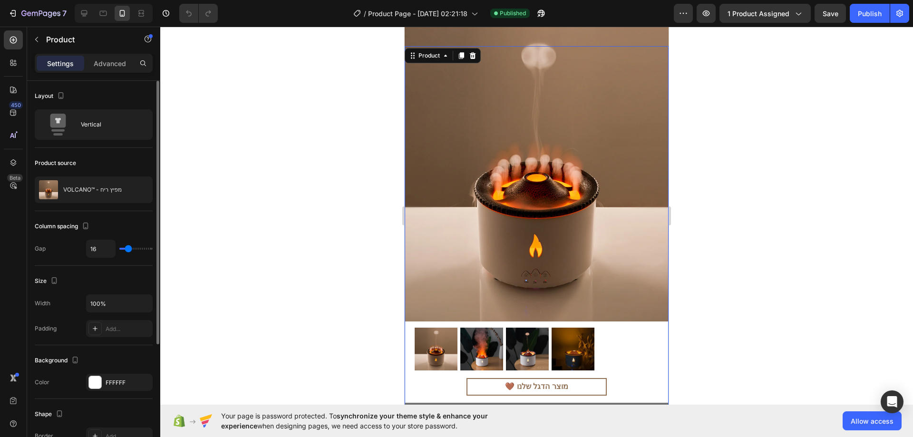
type input "15"
type input "16"
type input "18"
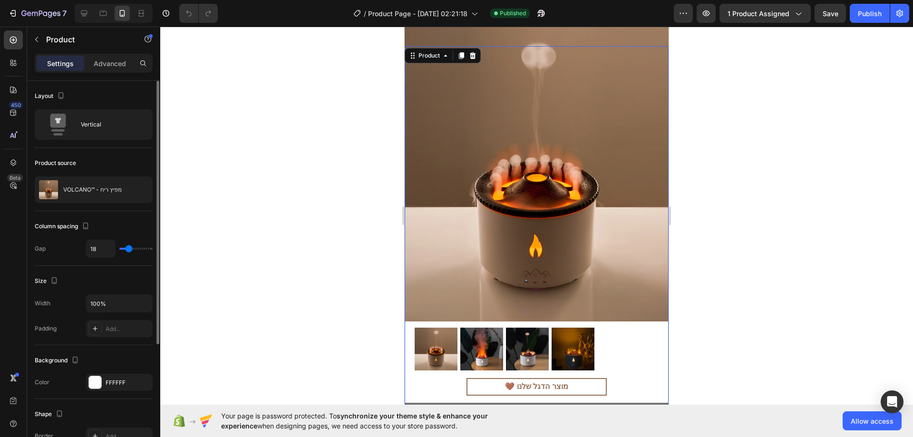
type input "22"
type input "25"
type input "27"
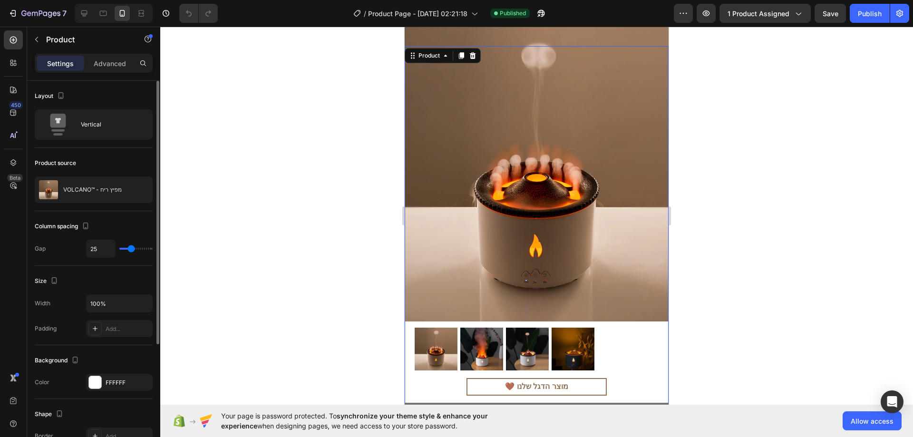
type input "27"
type input "30"
type input "31"
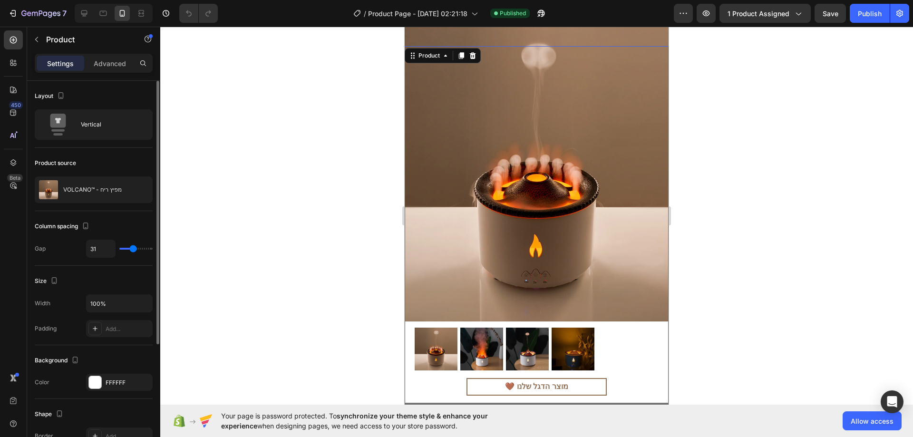
type input "33"
type input "34"
type input "37"
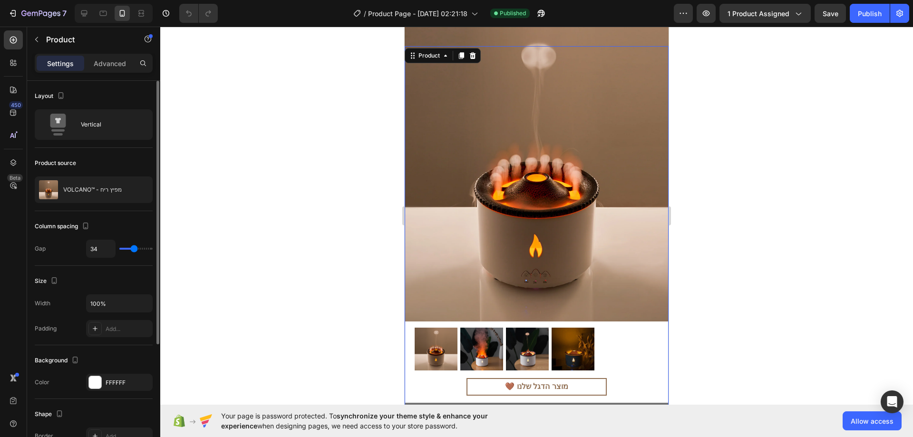
type input "37"
type input "39"
type input "40"
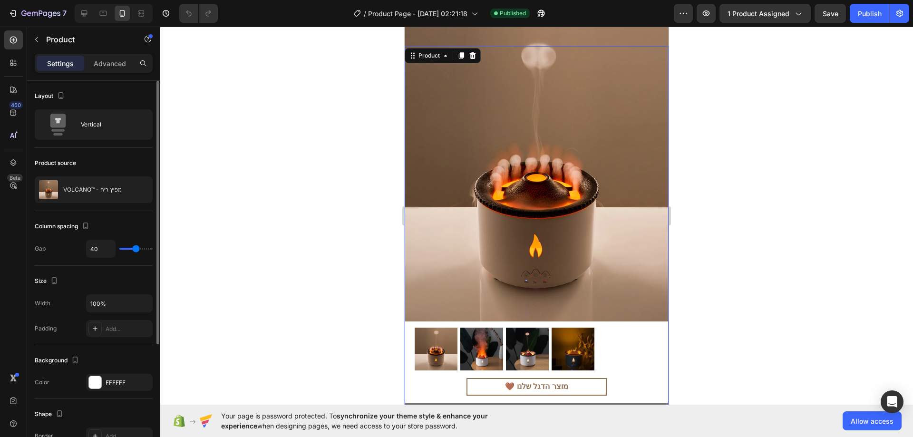
type input "41"
type input "39"
type input "37"
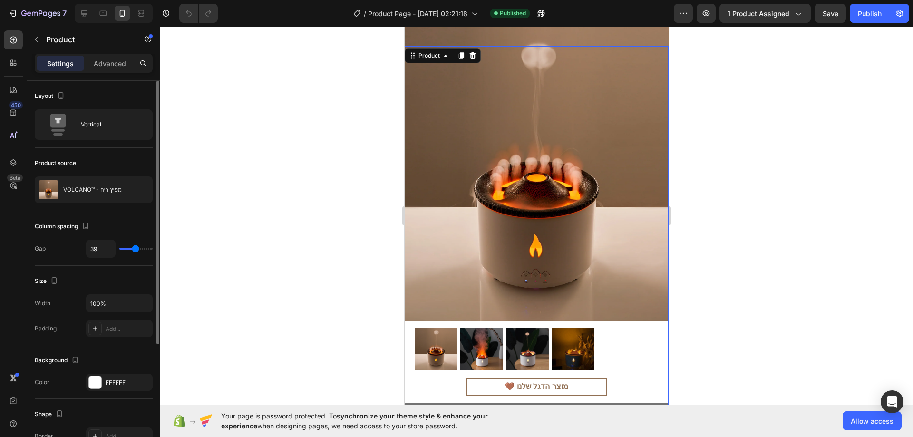
type input "37"
type input "36"
type input "34"
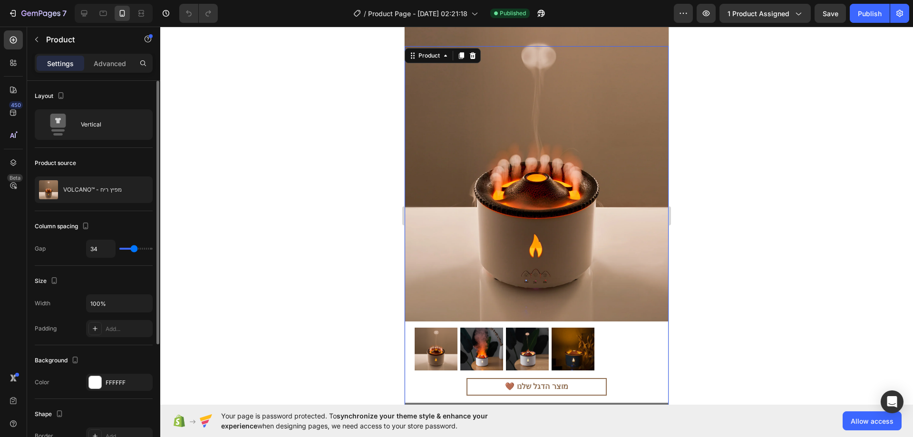
type input "33"
type input "31"
type input "33"
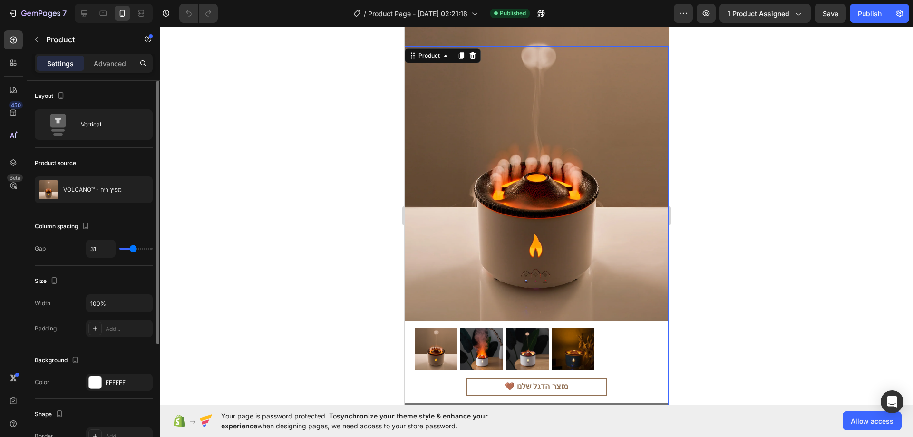
type input "33"
type input "34"
type input "37"
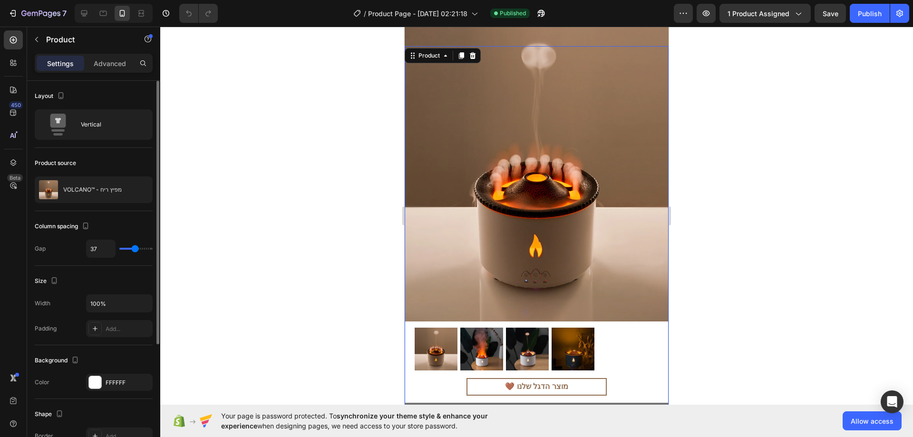
type input "39"
type input "40"
type input "41"
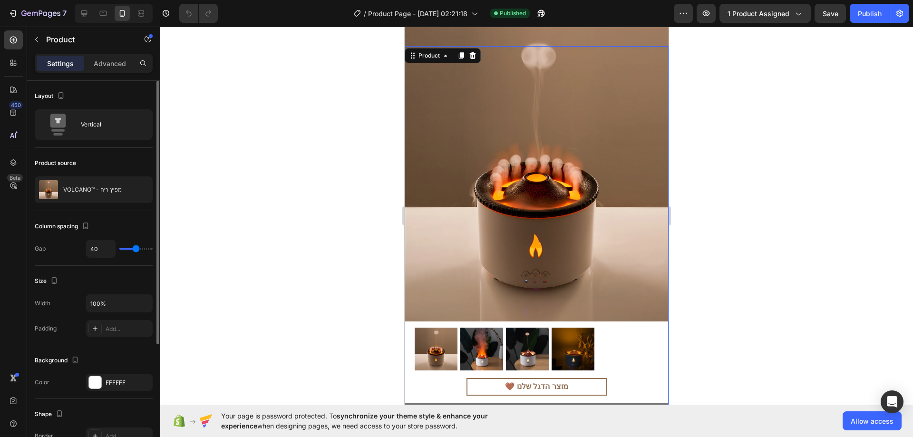
type input "41"
type input "43"
type input "44"
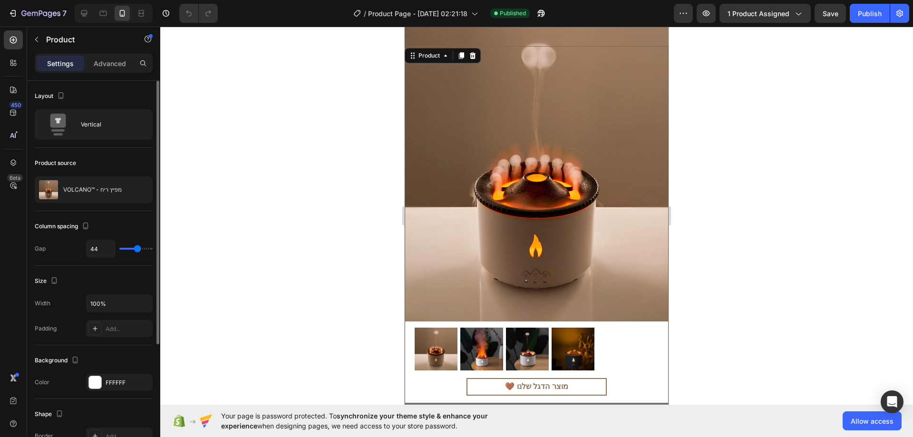
click at [137, 249] on input "range" at bounding box center [135, 249] width 33 height 2
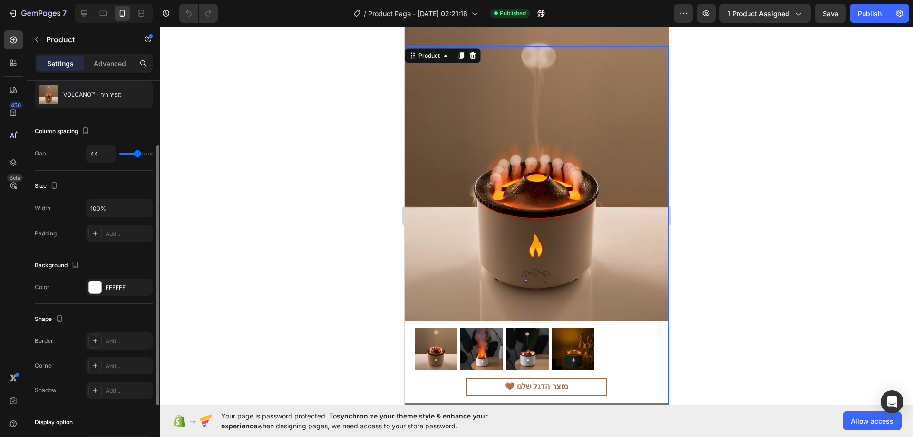
scroll to position [181, 0]
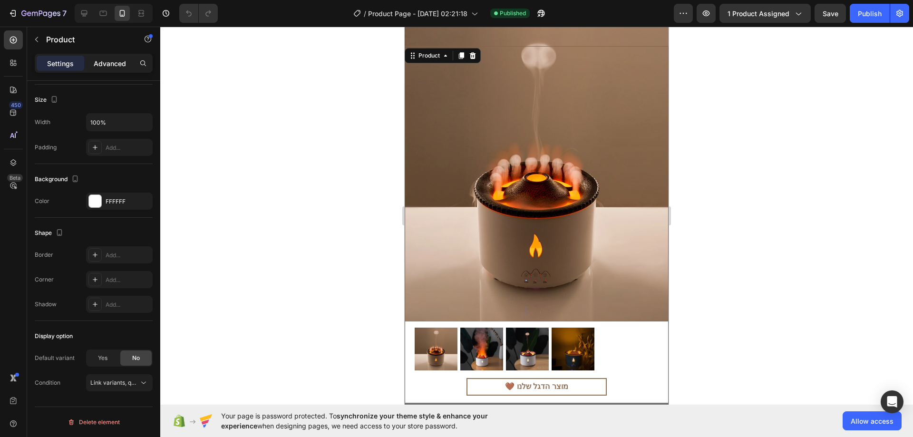
click at [117, 63] on p "Advanced" at bounding box center [110, 63] width 32 height 10
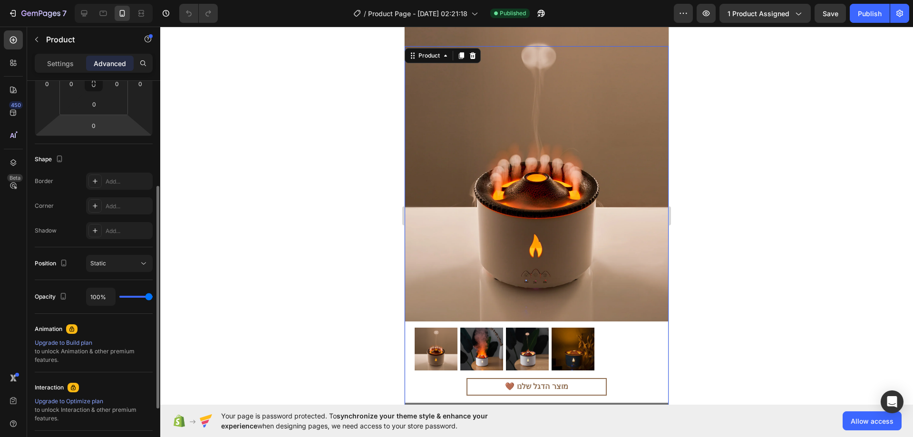
scroll to position [39, 0]
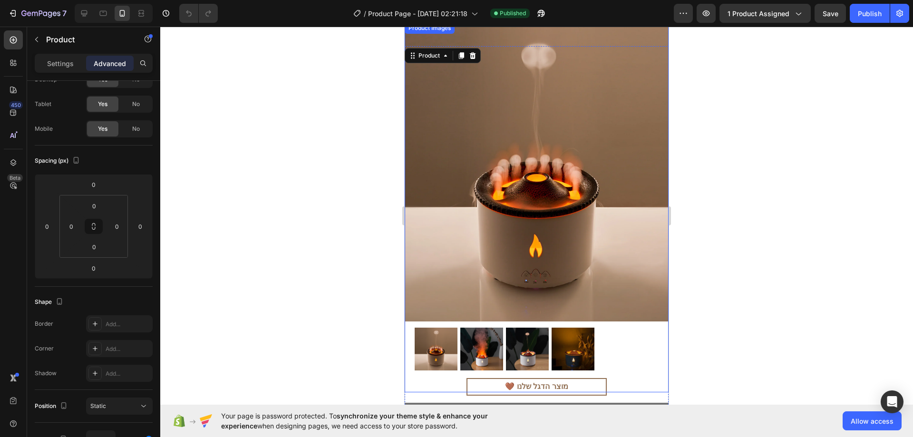
click at [612, 33] on img at bounding box center [537, 171] width 264 height 299
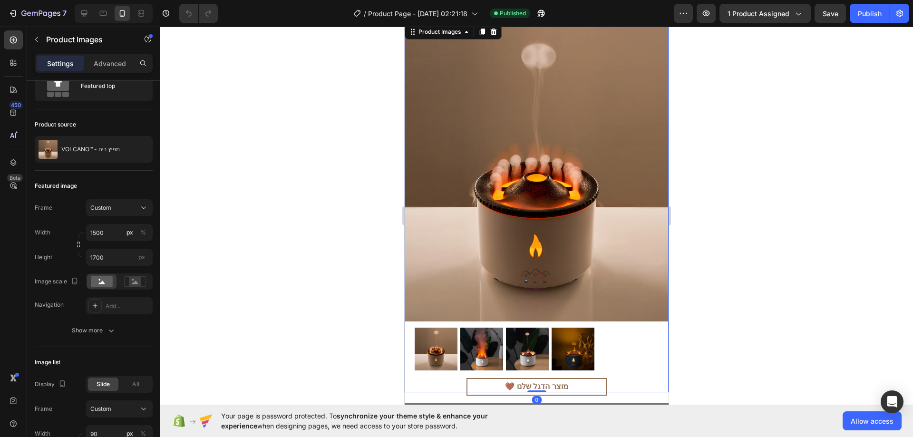
scroll to position [0, 0]
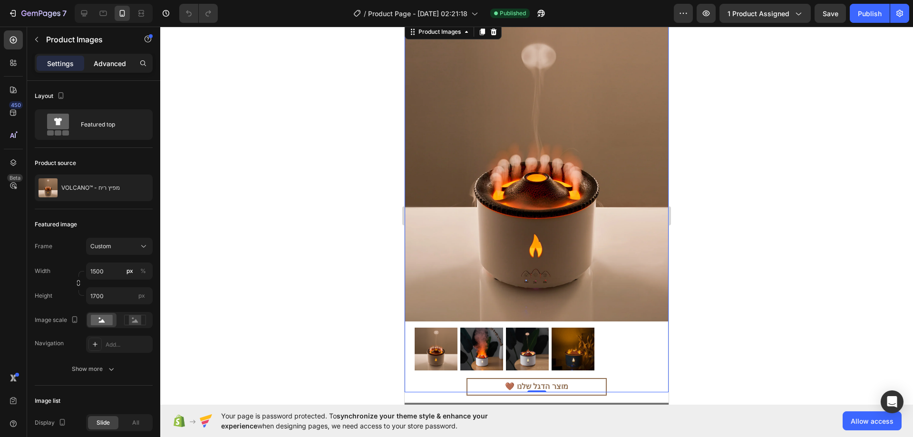
click at [115, 69] on div "Advanced" at bounding box center [110, 63] width 48 height 15
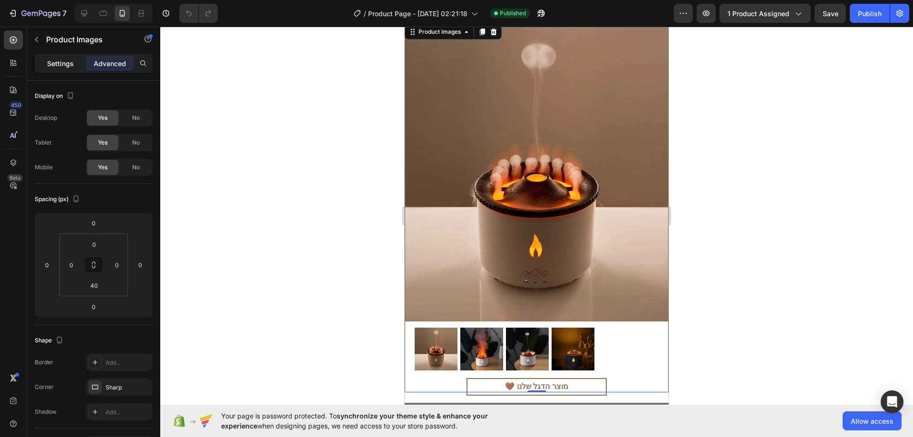
click at [60, 70] on div "Settings" at bounding box center [61, 63] width 48 height 15
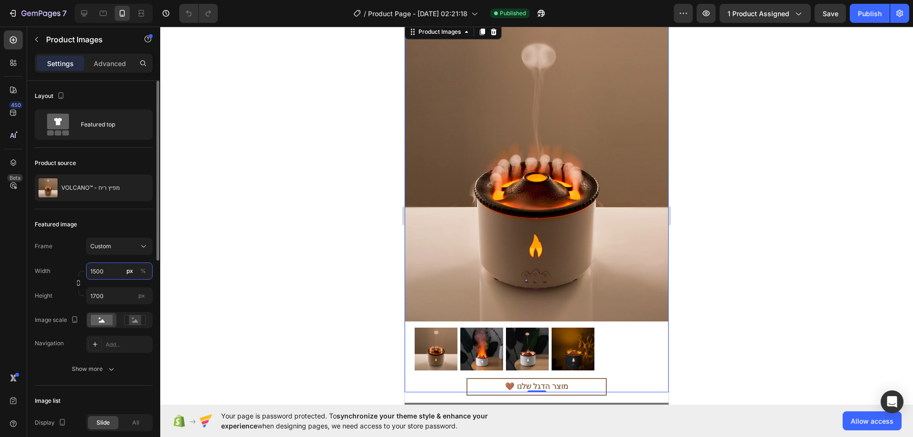
click at [106, 266] on input "1500" at bounding box center [119, 270] width 67 height 17
click at [59, 292] on div "Height 1700 px" at bounding box center [94, 295] width 118 height 17
click at [97, 293] on input "1700" at bounding box center [119, 295] width 67 height 17
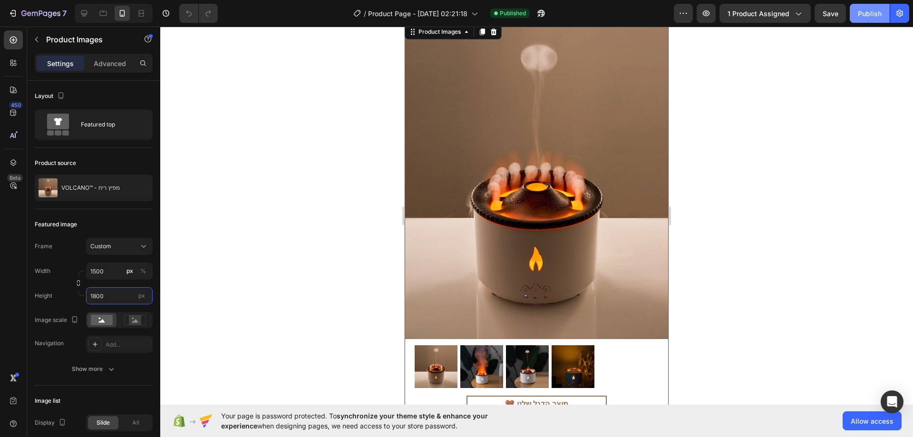
type input "1800"
click at [862, 12] on div "Publish" at bounding box center [870, 14] width 24 height 10
click at [470, 129] on img at bounding box center [537, 180] width 264 height 317
click at [97, 360] on div "Frame Custom Width 1500 px % Height 1800 px Image scale Navigation Add... Show …" at bounding box center [94, 308] width 118 height 140
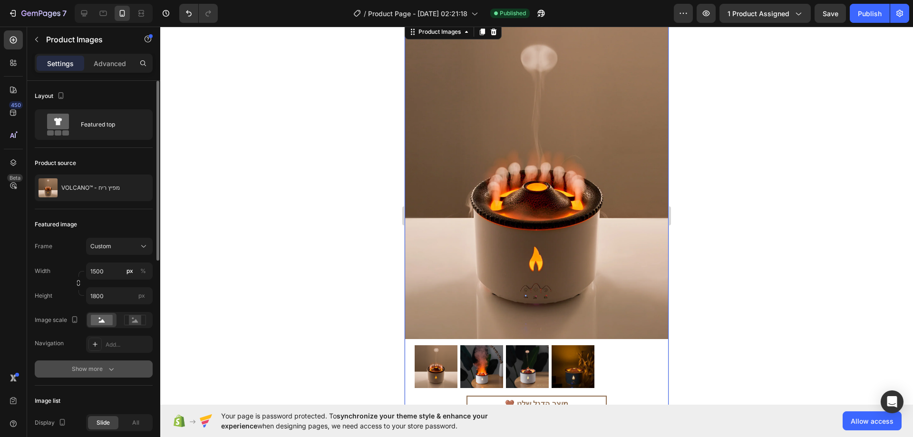
click at [96, 367] on div "Show more" at bounding box center [94, 369] width 44 height 10
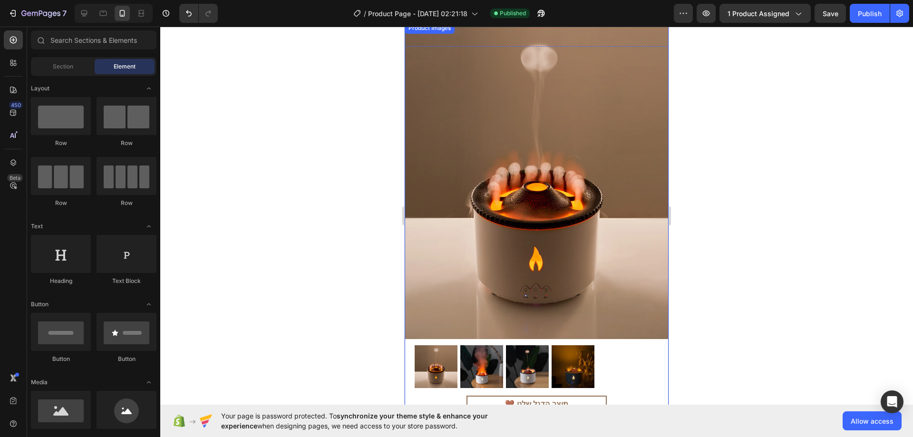
click at [625, 53] on img at bounding box center [537, 180] width 264 height 317
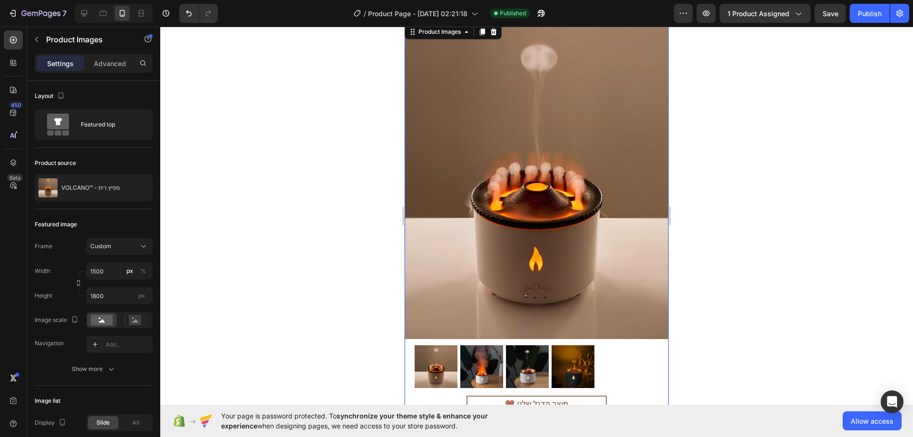
click at [641, 29] on img at bounding box center [537, 180] width 264 height 317
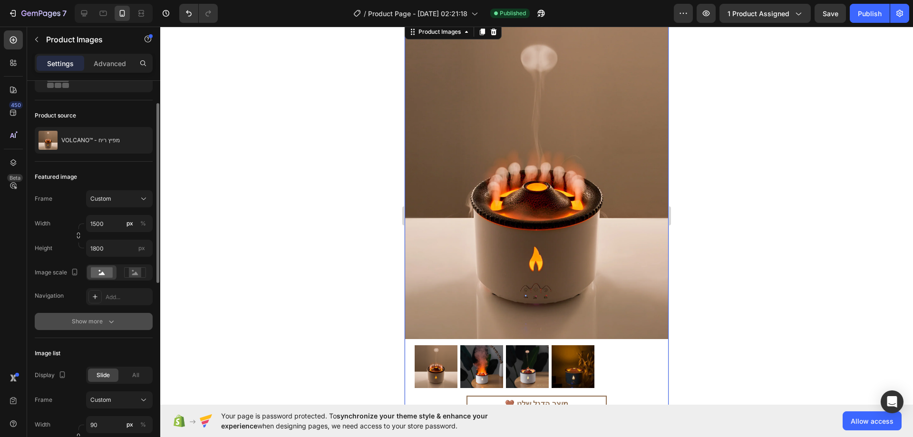
click at [88, 318] on div "Show more" at bounding box center [94, 322] width 44 height 10
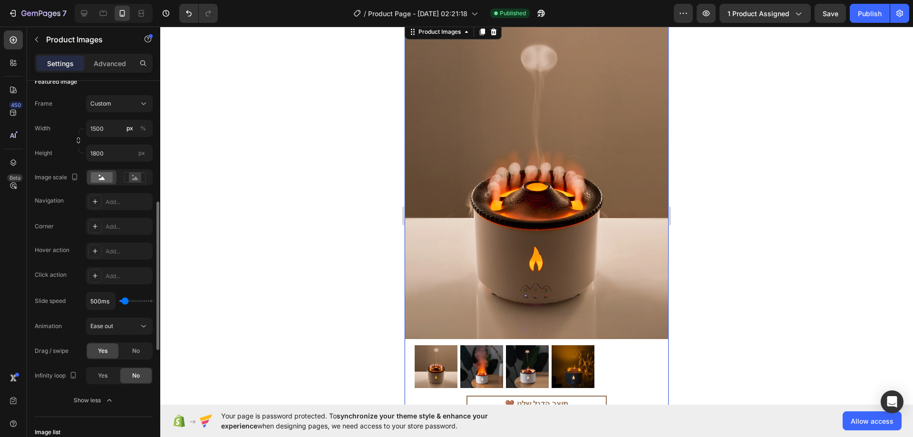
scroll to position [190, 0]
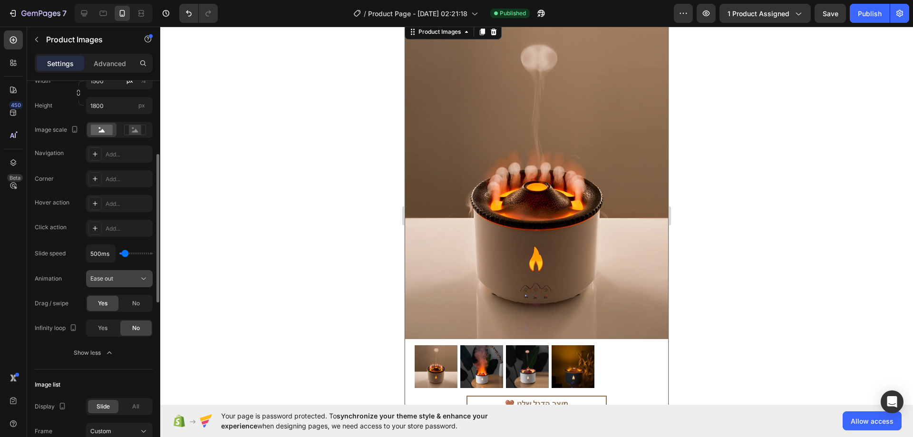
click at [95, 275] on span "Ease out" at bounding box center [101, 278] width 23 height 7
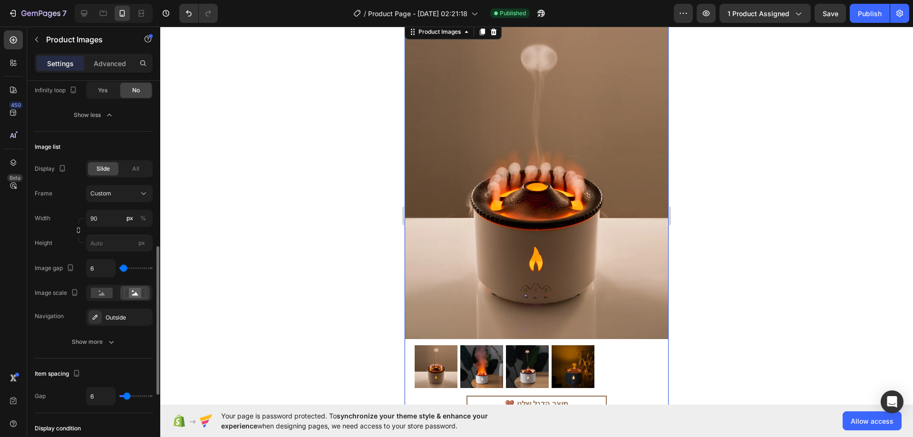
scroll to position [476, 0]
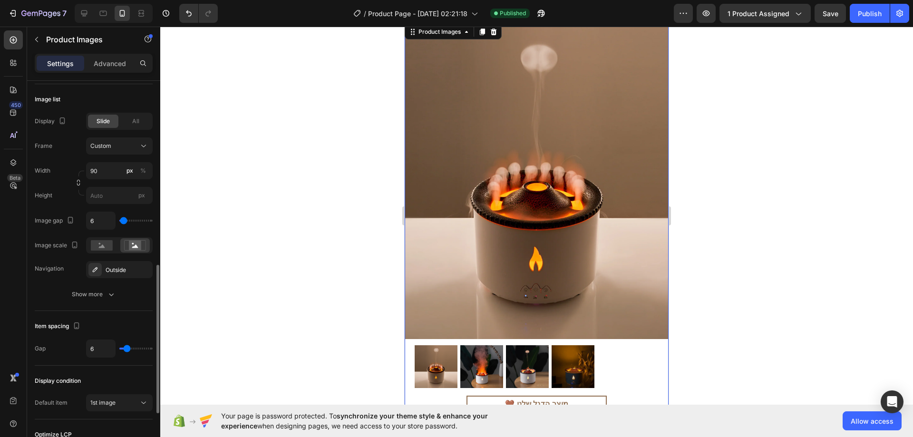
type input "28"
type input "37"
type input "56"
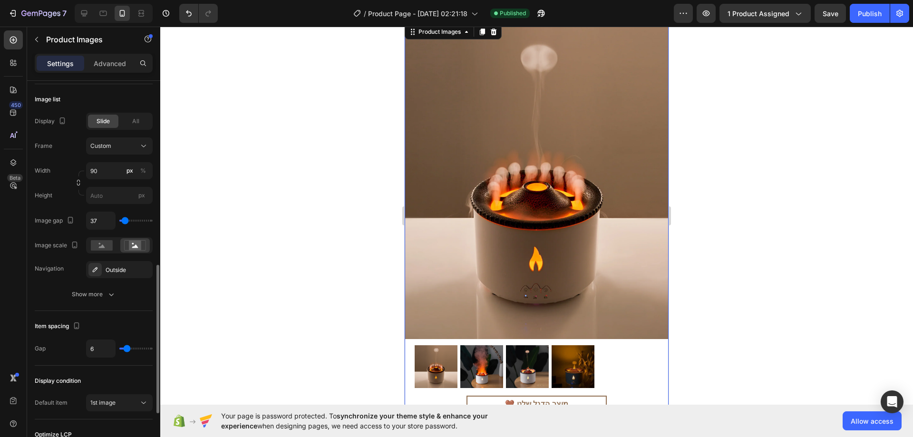
type input "56"
type input "111"
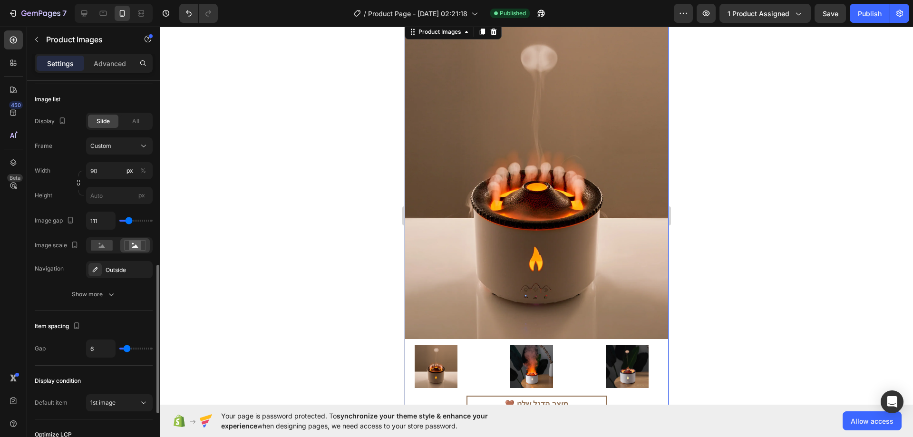
type input "120"
type input "111"
type input "102"
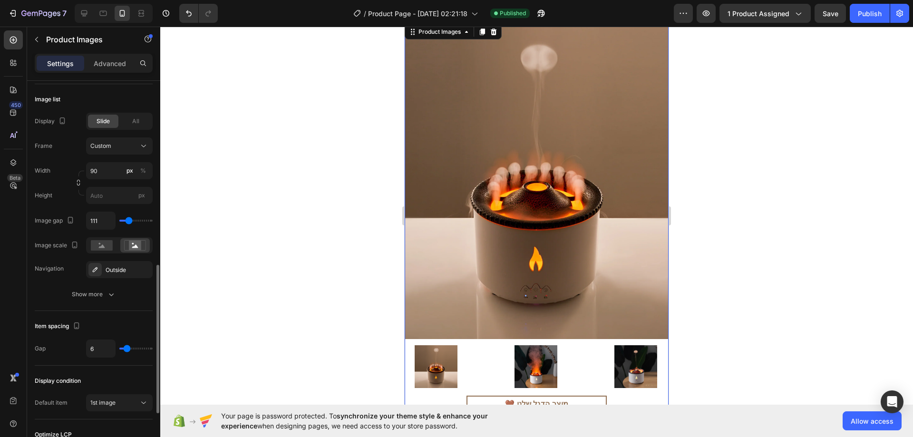
type input "102"
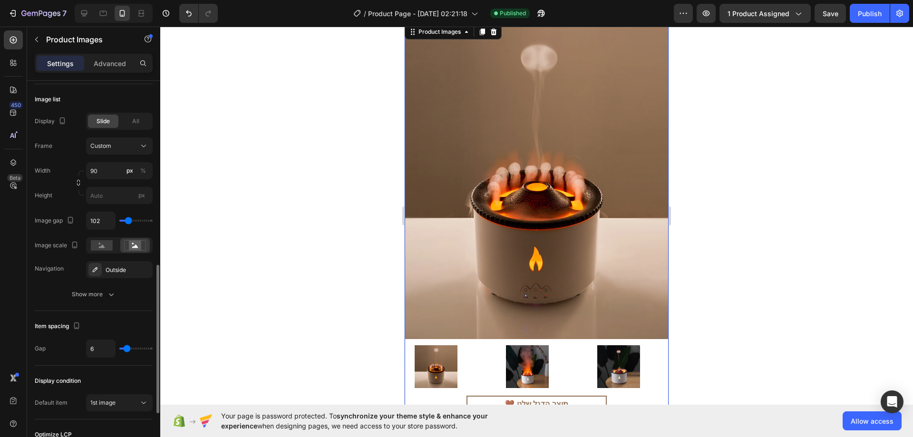
type input "93"
type input "83"
type input "74"
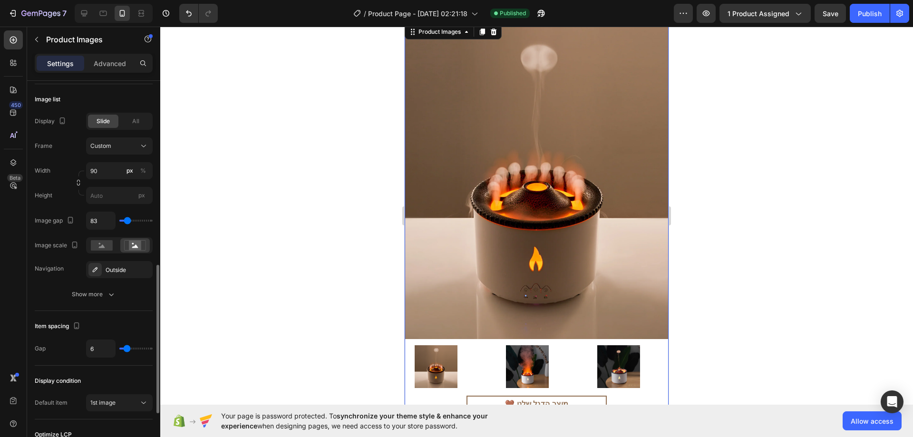
type input "74"
type input "65"
type input "56"
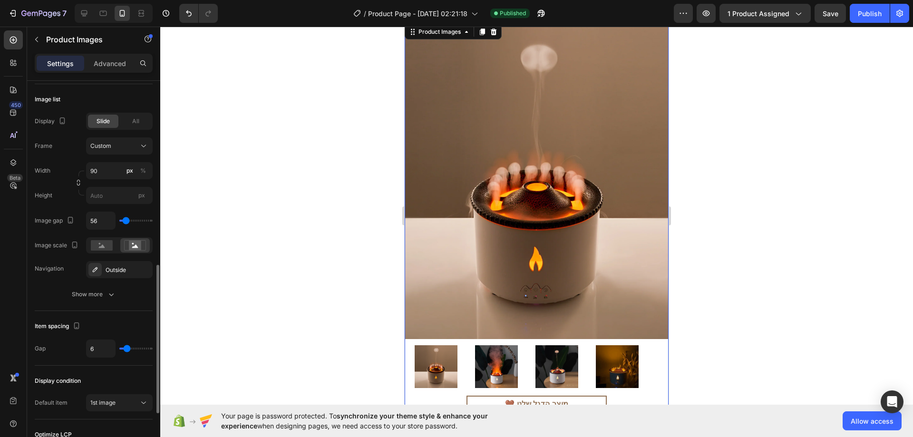
type input "37"
type input "28"
type input "19"
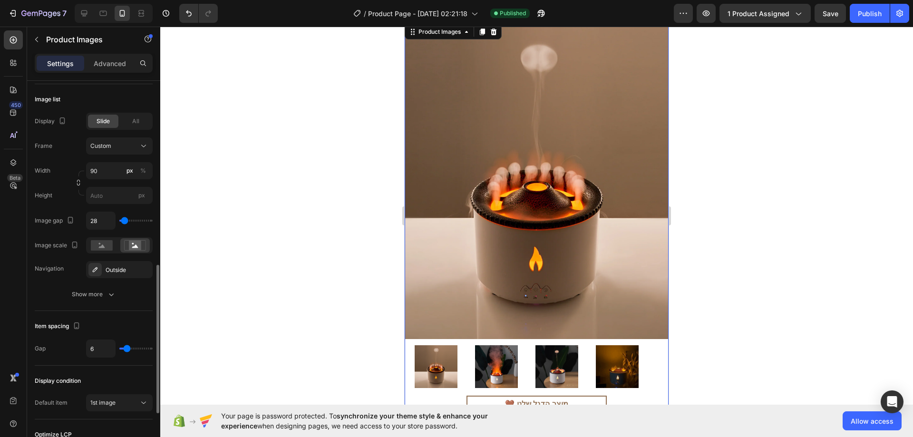
type input "19"
type input "9"
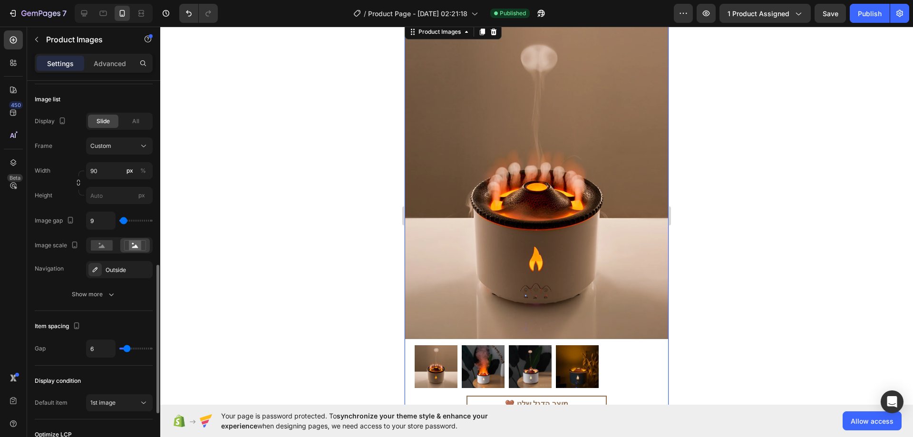
type input "0"
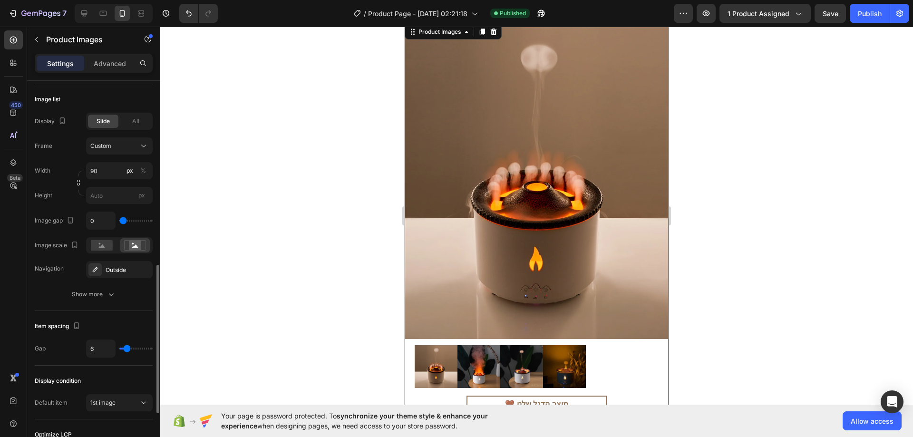
type input "9"
type input "19"
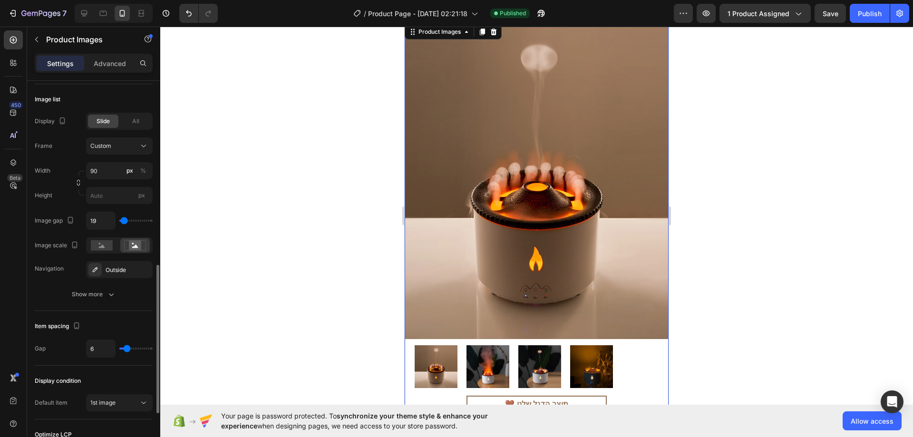
type input "9"
type input "0"
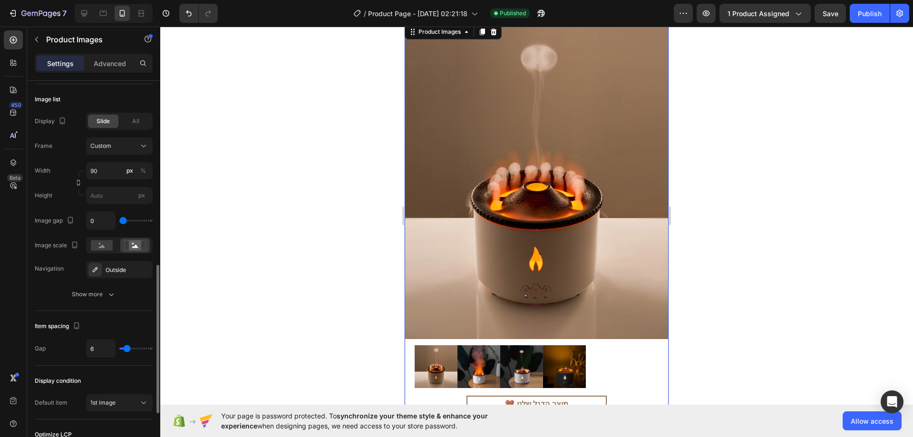
type input "28"
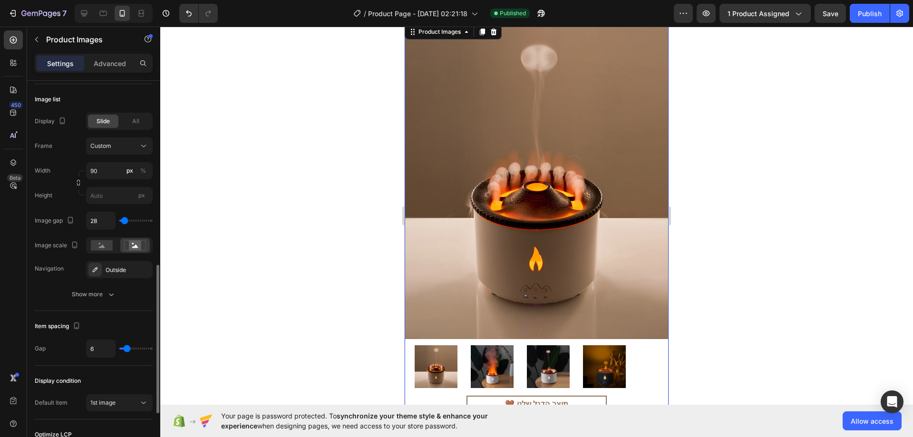
type input "19"
type input "9"
type input "0"
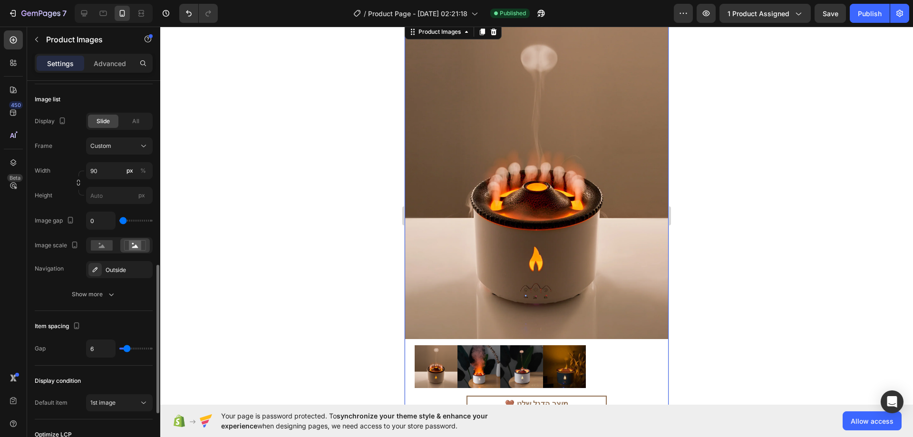
type input "0"
click at [123, 222] on input "range" at bounding box center [135, 221] width 33 height 2
click at [112, 223] on input "0" at bounding box center [101, 220] width 29 height 17
type input "1"
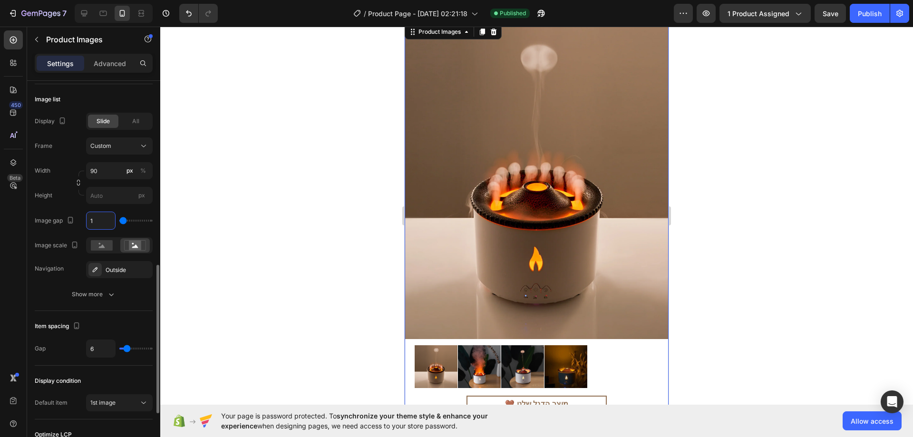
type input "0"
type input "2"
type input "3"
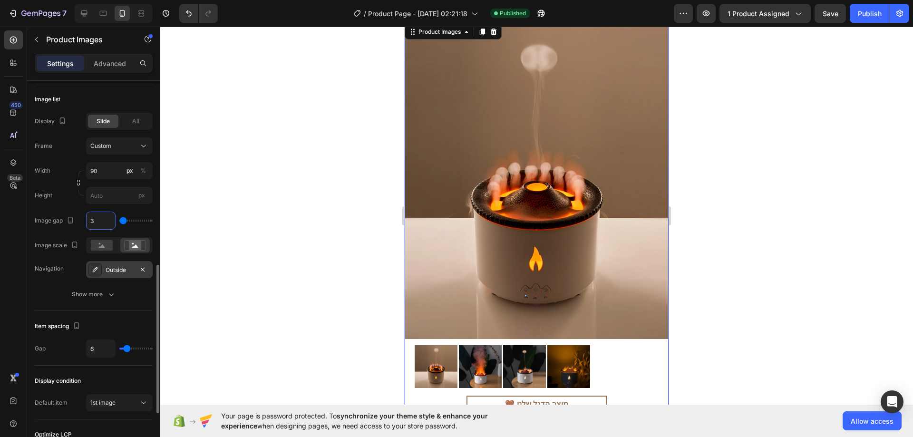
type input "3"
click at [110, 266] on div "Outside" at bounding box center [120, 270] width 28 height 9
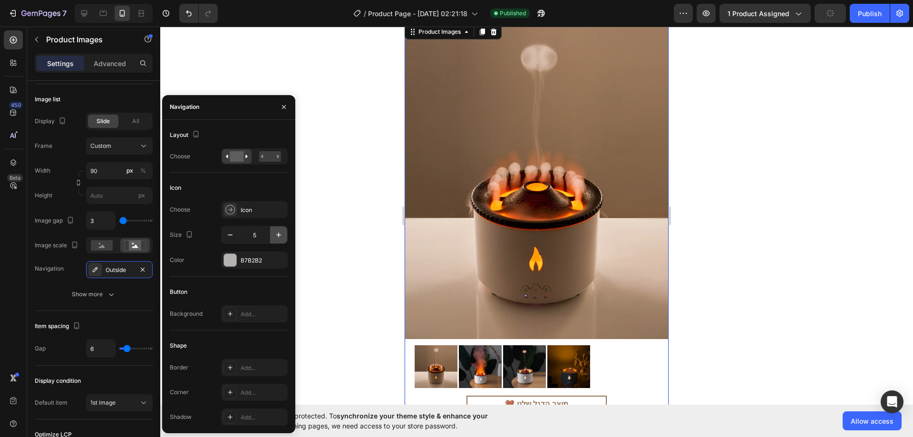
click at [274, 232] on icon "button" at bounding box center [279, 235] width 10 height 10
type input "7"
click at [229, 257] on div at bounding box center [230, 260] width 12 height 12
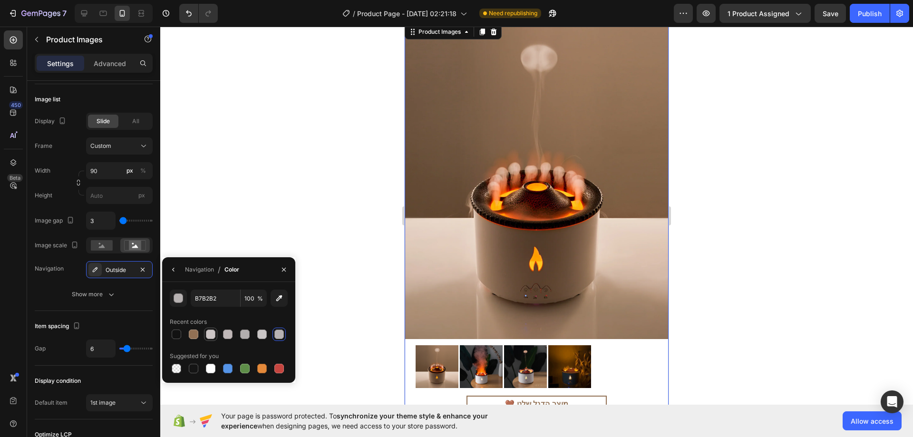
click at [213, 334] on div at bounding box center [211, 335] width 10 height 10
click at [241, 334] on div at bounding box center [245, 335] width 10 height 10
type input "B2AEAE"
click at [183, 270] on div "Navigation / Color" at bounding box center [202, 269] width 81 height 24
click at [178, 270] on button "button" at bounding box center [173, 269] width 15 height 15
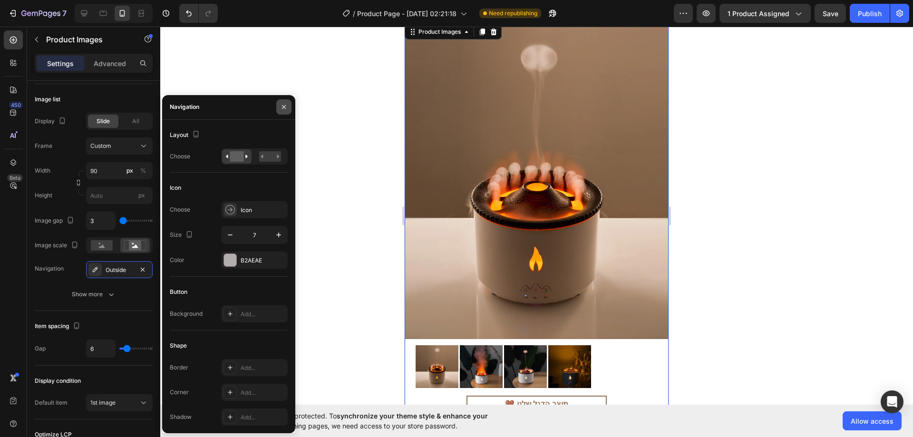
click at [286, 105] on icon "button" at bounding box center [284, 107] width 8 height 8
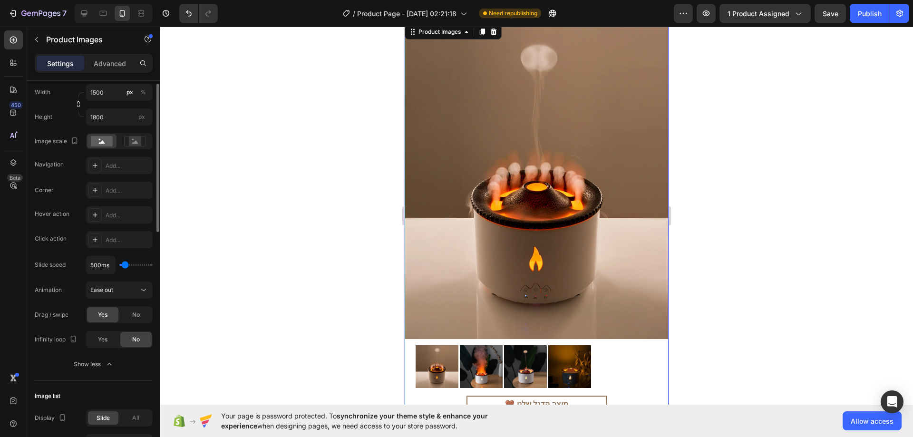
scroll to position [131, 0]
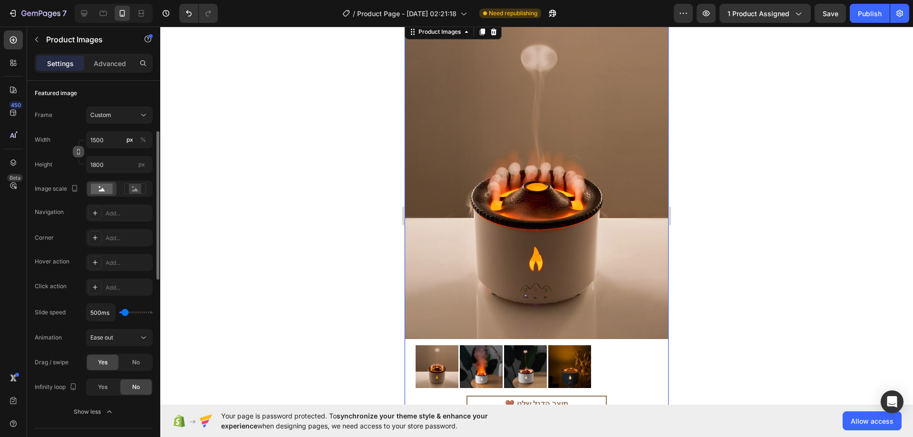
click at [79, 151] on icon "button" at bounding box center [78, 151] width 7 height 7
click at [118, 108] on button "Custom" at bounding box center [119, 115] width 67 height 17
click at [82, 148] on button "button" at bounding box center [78, 151] width 11 height 11
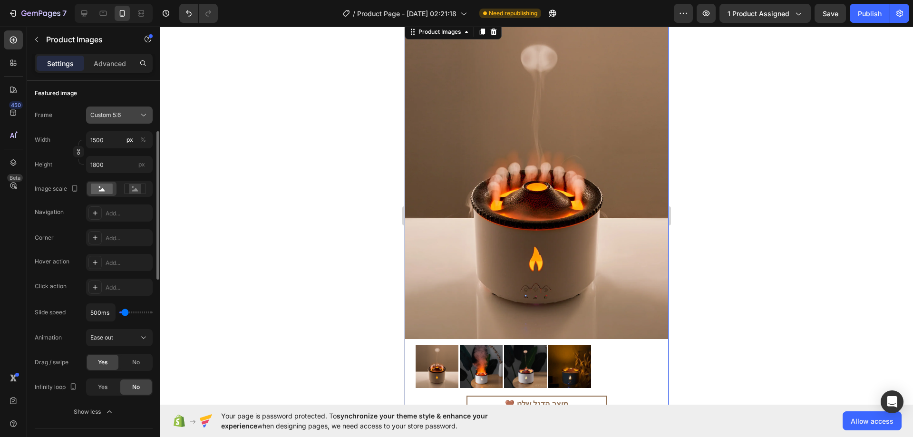
click at [104, 120] on button "Custom 5:6" at bounding box center [119, 115] width 67 height 17
click at [79, 148] on button "button" at bounding box center [78, 151] width 11 height 11
click at [105, 57] on div "Advanced" at bounding box center [110, 63] width 48 height 15
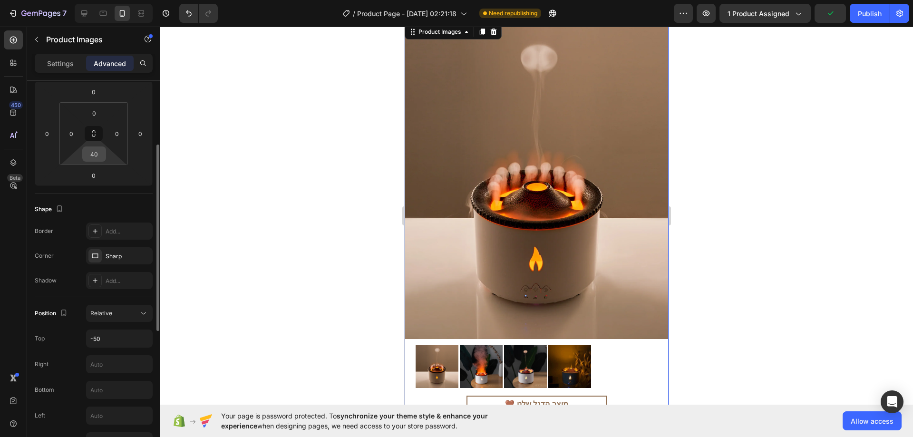
click at [98, 152] on input "40" at bounding box center [94, 154] width 19 height 14
type input "3"
type input "6"
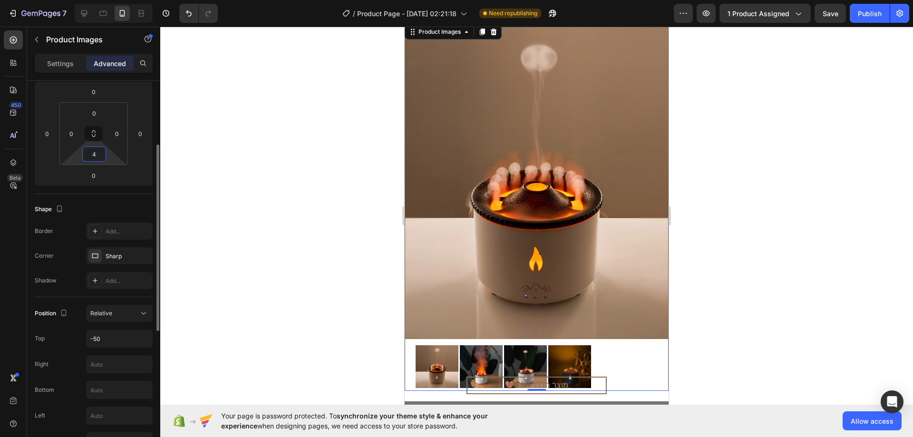
type input "40"
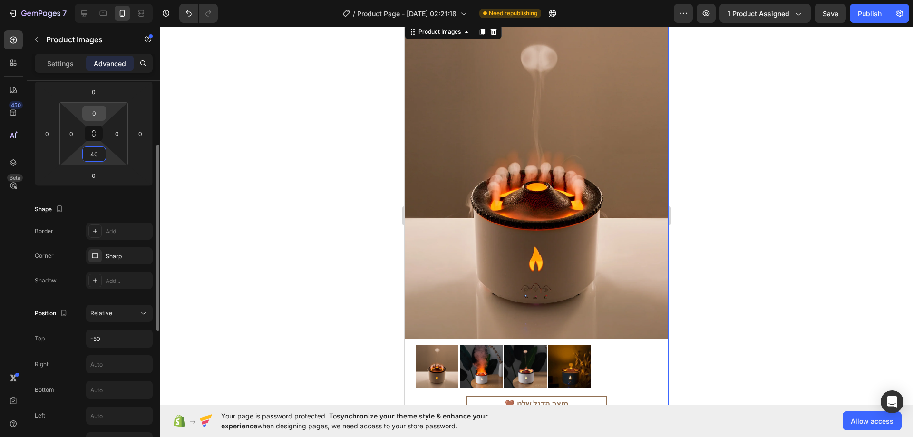
click at [100, 114] on input "0" at bounding box center [94, 113] width 19 height 14
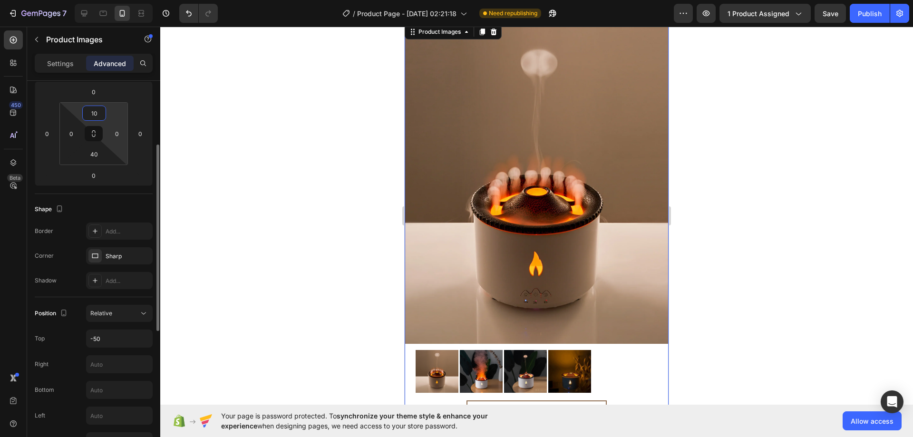
type input "1"
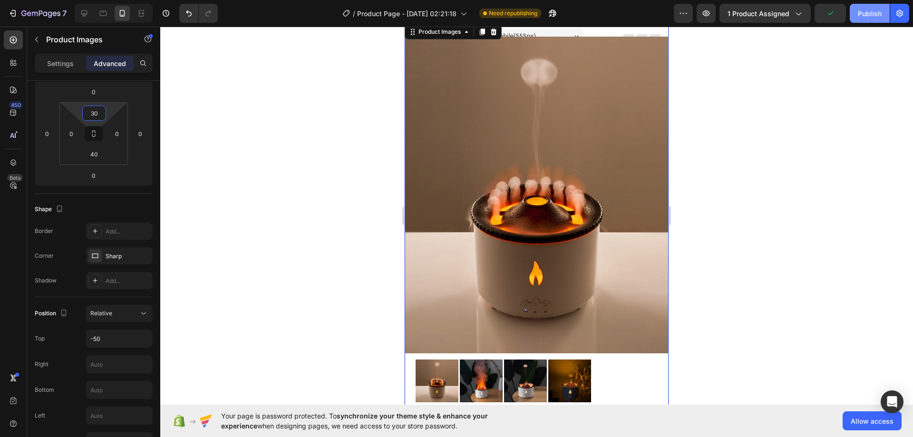
type input "30"
click at [864, 17] on div "Publish" at bounding box center [870, 14] width 24 height 10
click at [465, 236] on img at bounding box center [537, 195] width 264 height 317
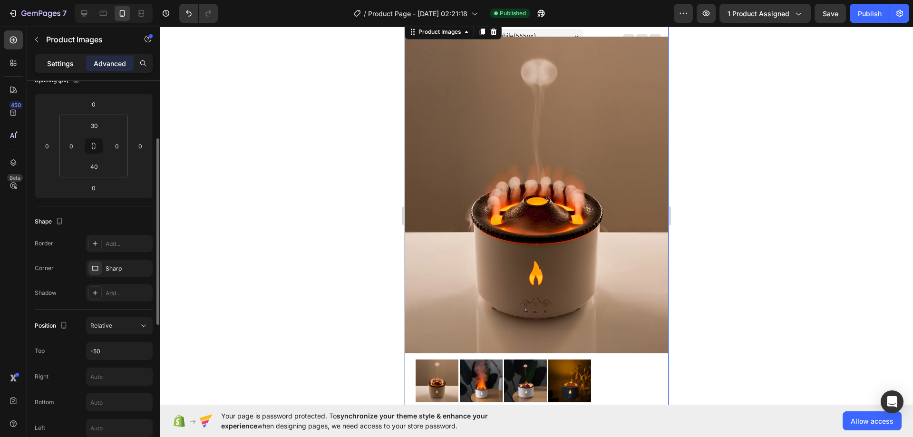
click at [72, 62] on p "Settings" at bounding box center [60, 63] width 27 height 10
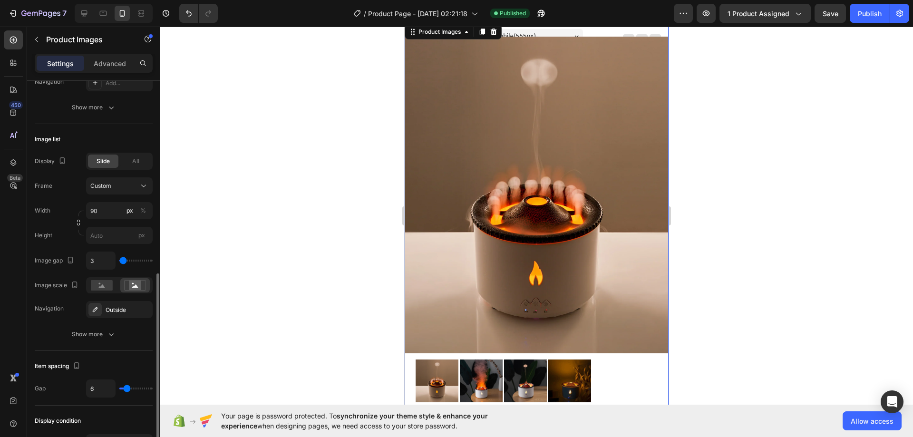
scroll to position [309, 0]
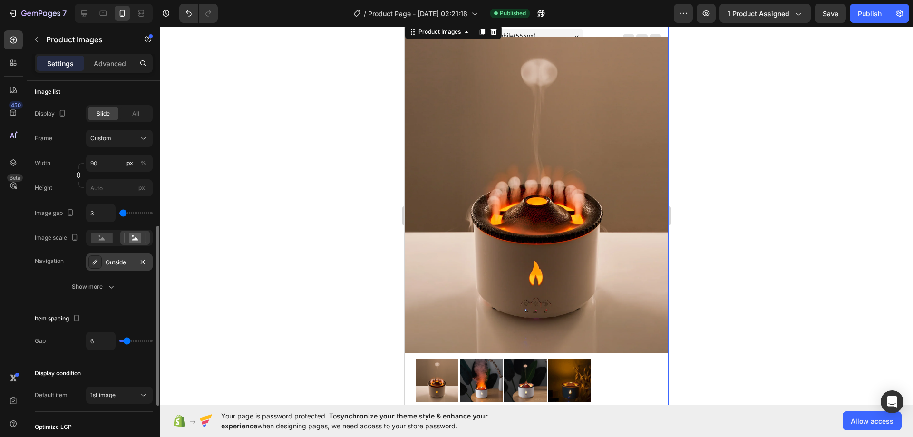
click at [114, 263] on div "Outside" at bounding box center [120, 262] width 28 height 9
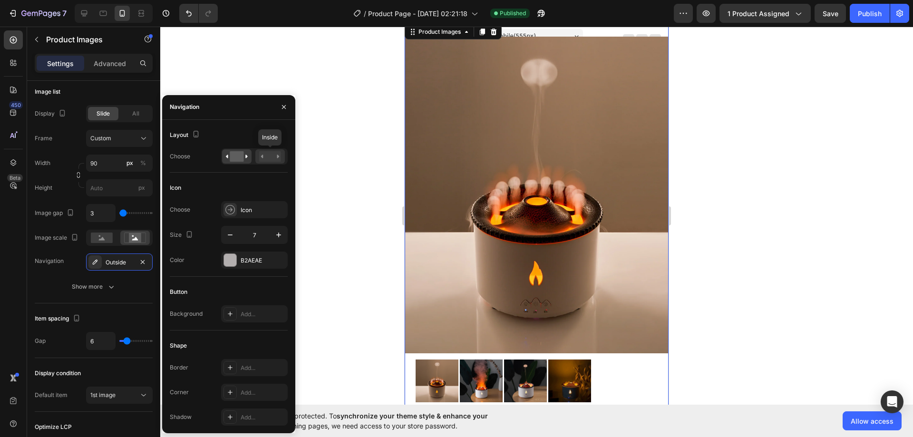
click at [258, 158] on div at bounding box center [269, 156] width 29 height 14
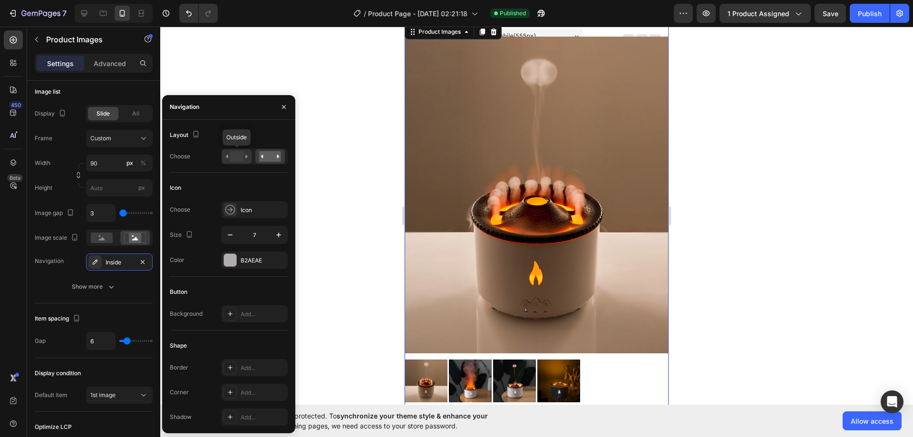
click at [240, 158] on rect at bounding box center [237, 156] width 14 height 10
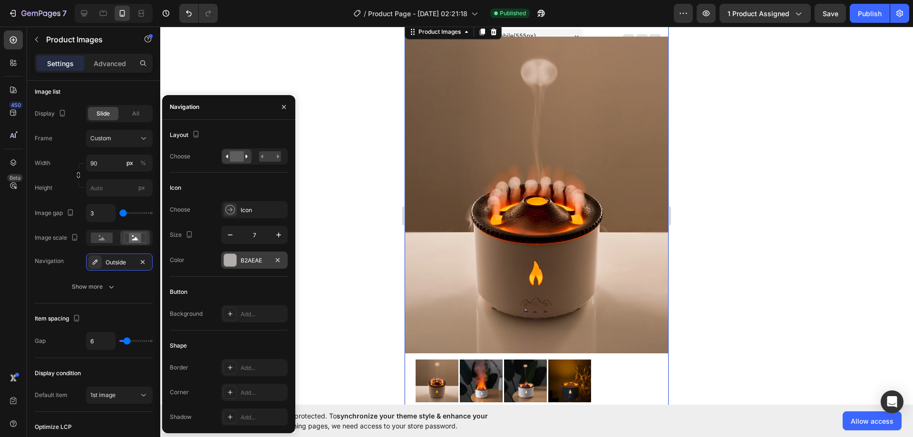
click at [234, 257] on div at bounding box center [230, 260] width 12 height 12
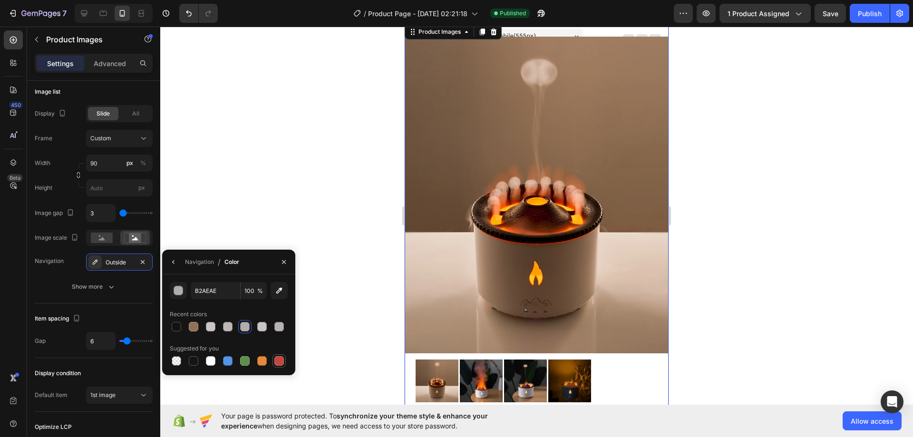
click at [282, 360] on div at bounding box center [279, 361] width 10 height 10
type input "C5453F"
click at [179, 261] on button "button" at bounding box center [173, 261] width 15 height 15
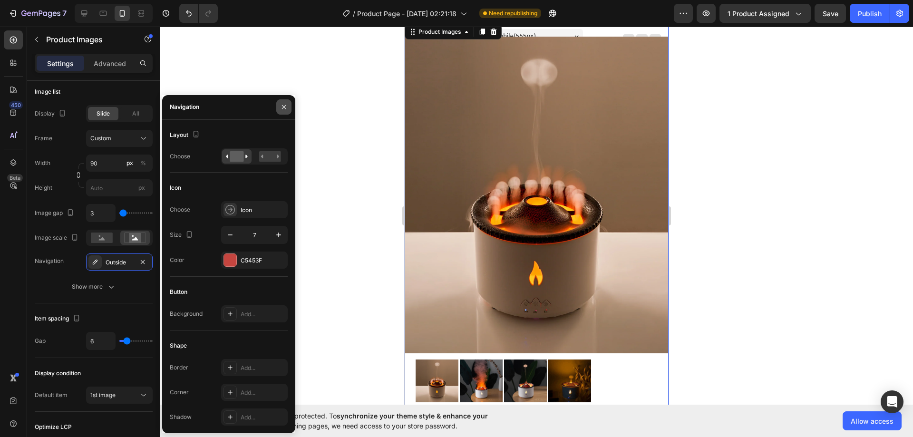
click at [286, 109] on icon "button" at bounding box center [284, 107] width 8 height 8
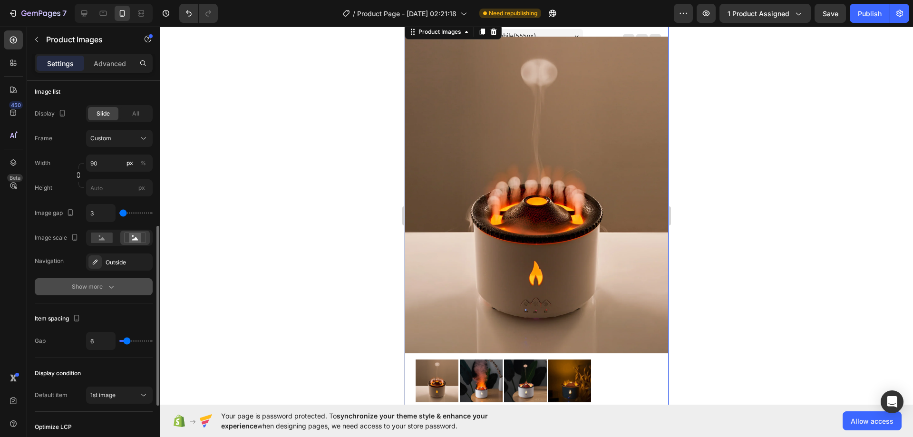
click at [122, 285] on button "Show more" at bounding box center [94, 286] width 118 height 17
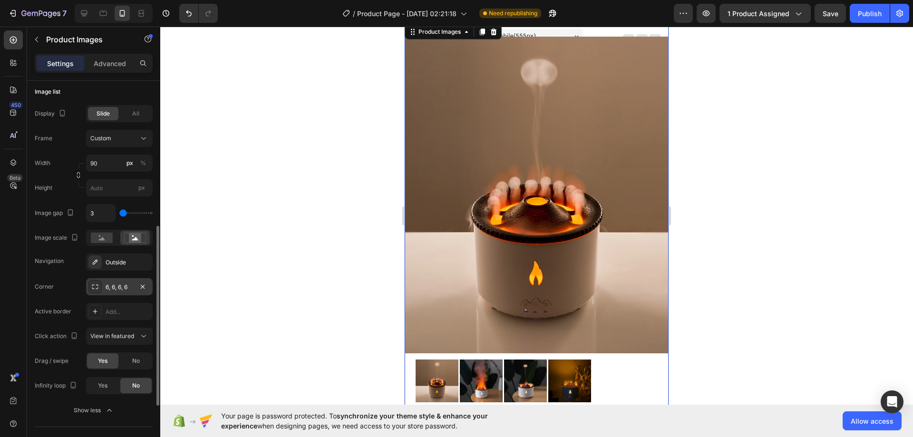
click at [120, 289] on div "6, 6, 6, 6" at bounding box center [120, 287] width 28 height 9
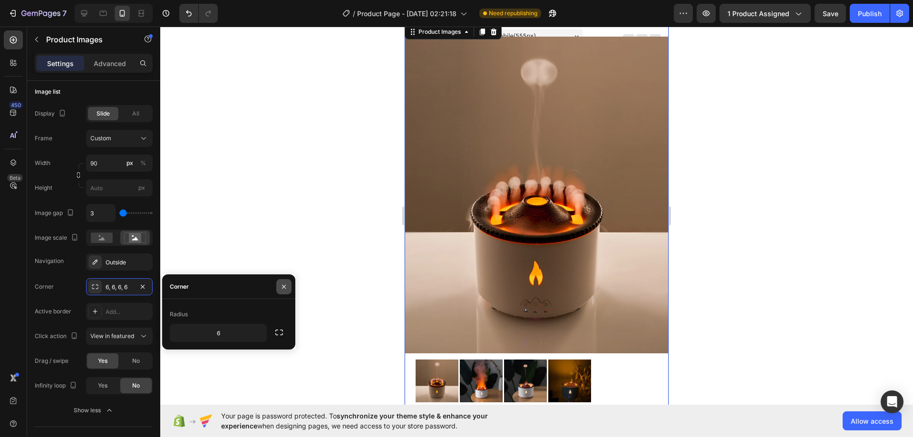
click at [278, 287] on button "button" at bounding box center [283, 286] width 15 height 15
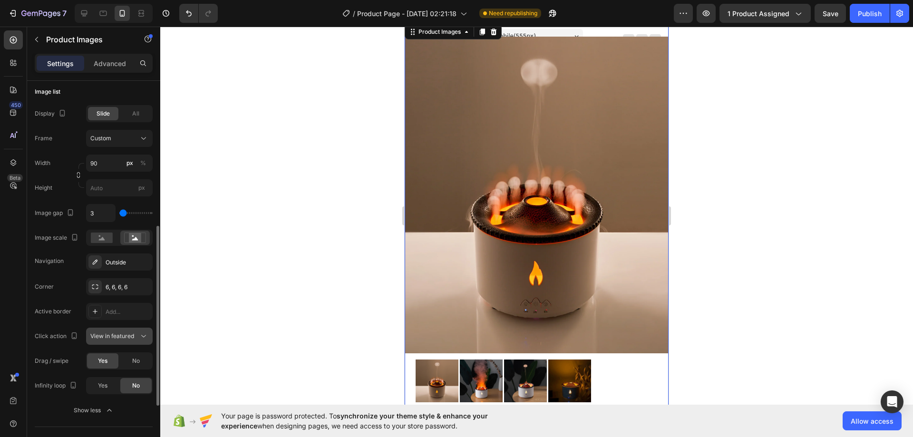
click at [140, 329] on button "View in featured" at bounding box center [119, 336] width 67 height 17
click at [125, 265] on div "Outside" at bounding box center [120, 262] width 28 height 9
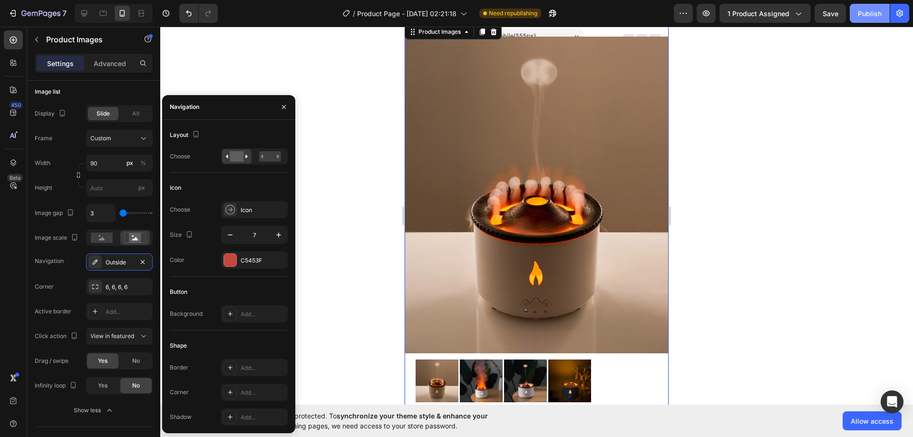
click at [874, 10] on div "Publish" at bounding box center [870, 14] width 24 height 10
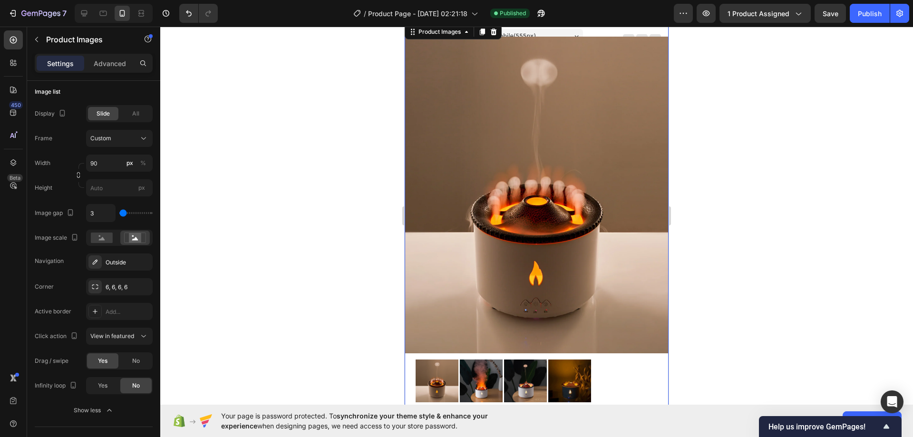
click at [596, 373] on div at bounding box center [537, 380] width 242 height 49
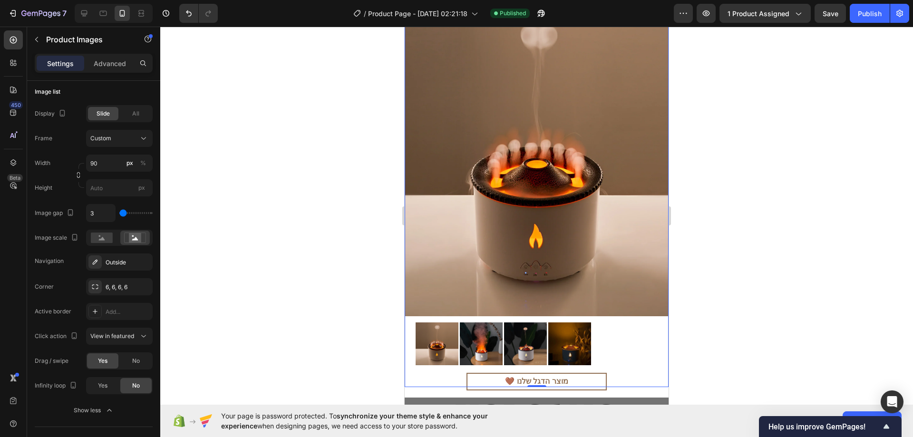
scroll to position [95, 0]
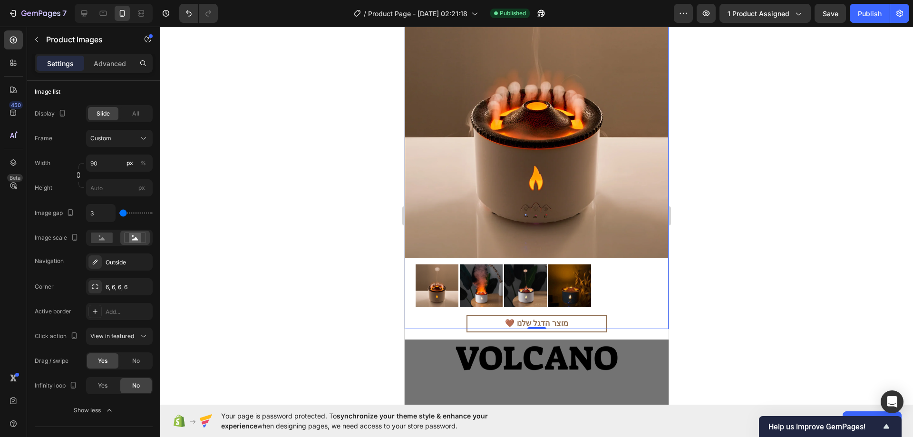
click at [609, 280] on div at bounding box center [537, 285] width 242 height 49
click at [114, 264] on div "Outside" at bounding box center [120, 262] width 28 height 9
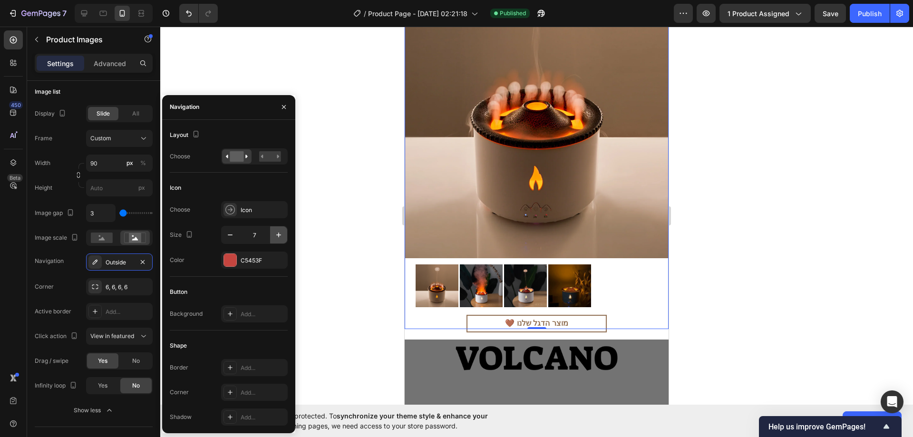
click at [276, 234] on icon "button" at bounding box center [279, 235] width 10 height 10
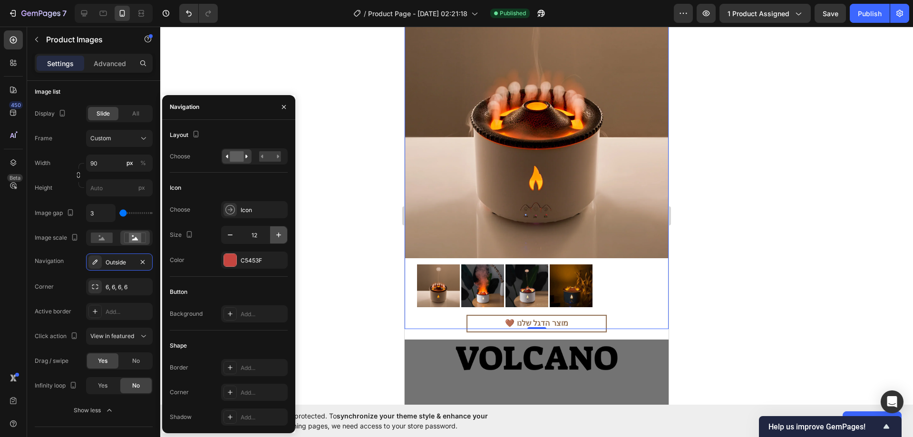
click at [276, 234] on icon "button" at bounding box center [279, 235] width 10 height 10
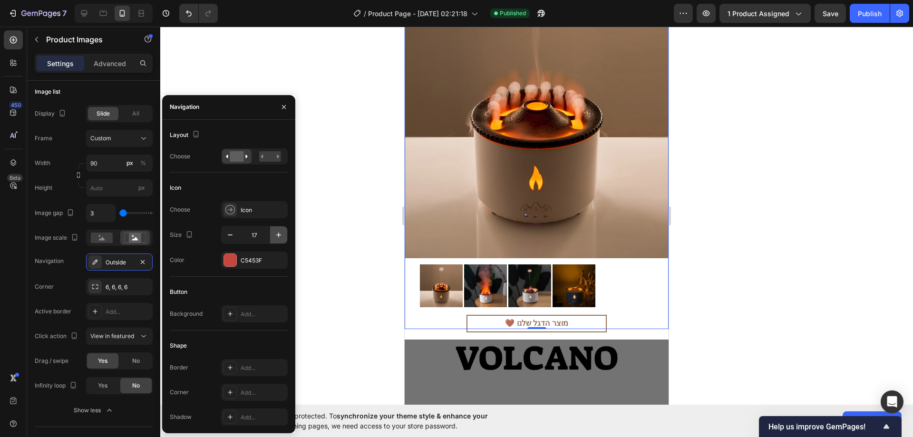
click at [276, 234] on icon "button" at bounding box center [279, 235] width 10 height 10
type input "20"
click at [229, 260] on div at bounding box center [230, 260] width 12 height 12
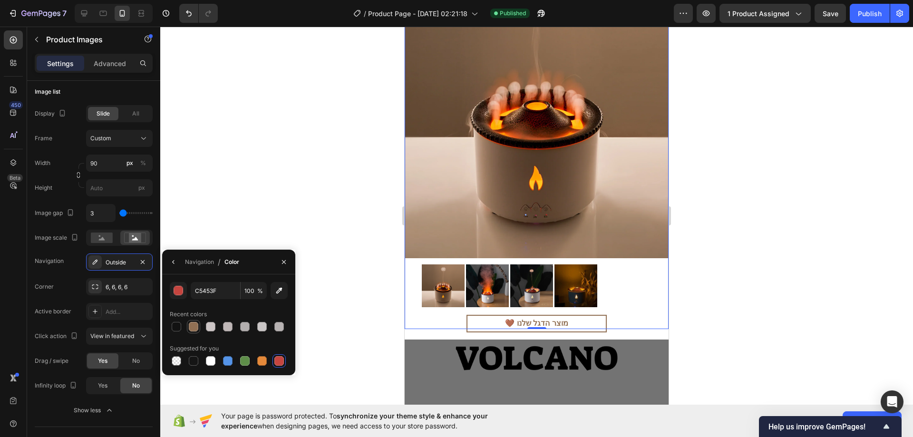
click at [192, 327] on div at bounding box center [194, 327] width 10 height 10
click at [230, 358] on div at bounding box center [228, 361] width 10 height 10
type input "5594E7"
click at [170, 262] on icon "button" at bounding box center [174, 262] width 8 height 8
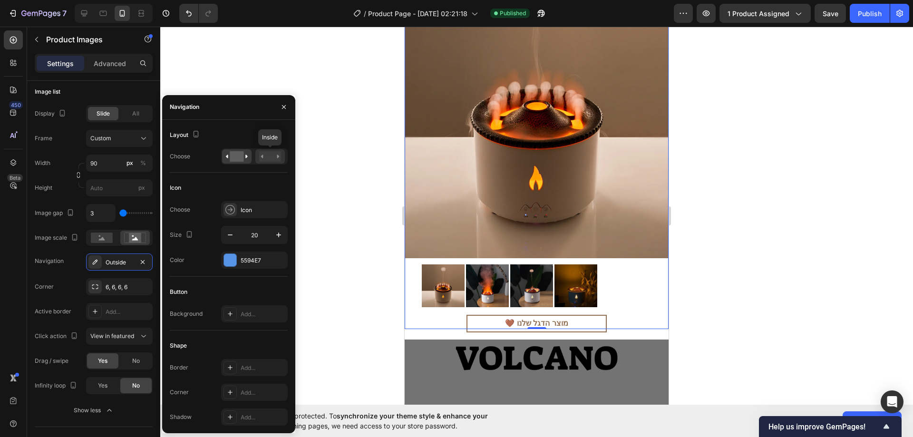
click at [268, 158] on rect at bounding box center [270, 156] width 22 height 10
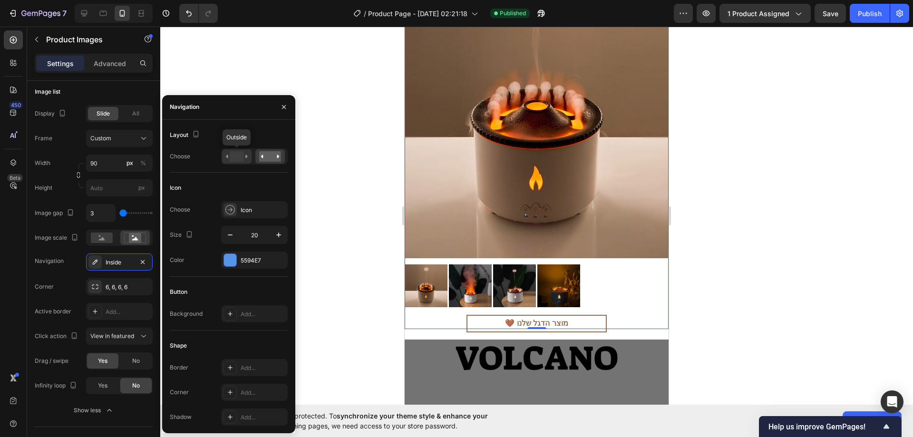
click at [244, 160] on icon at bounding box center [237, 156] width 22 height 10
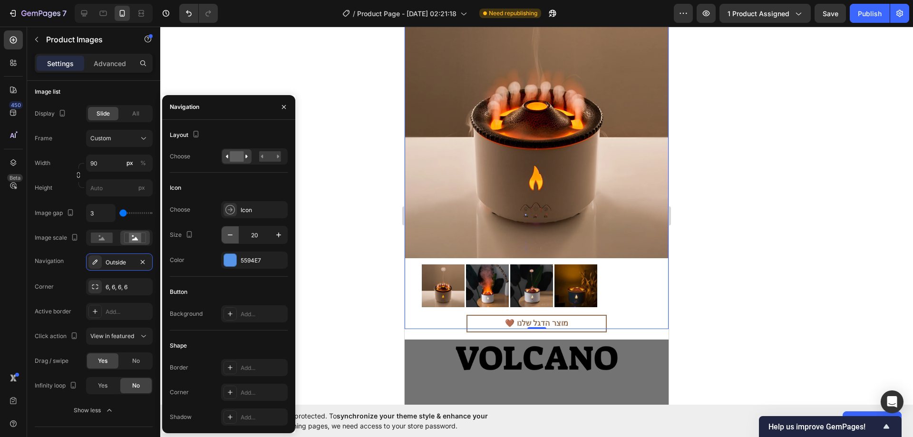
click at [226, 235] on icon "button" at bounding box center [230, 235] width 10 height 10
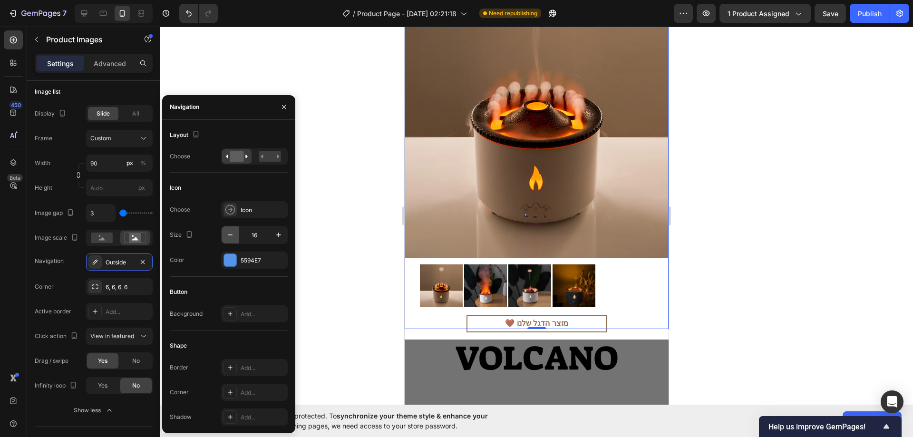
click at [226, 235] on icon "button" at bounding box center [230, 235] width 10 height 10
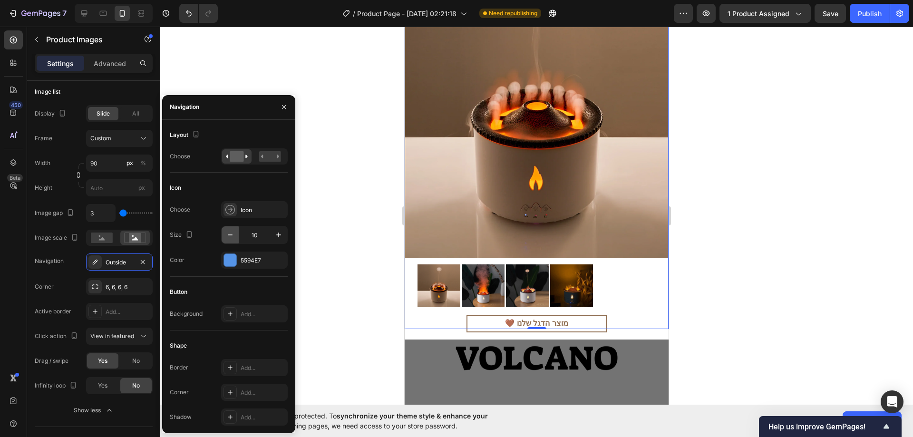
click at [226, 235] on icon "button" at bounding box center [230, 235] width 10 height 10
type input "8"
click at [239, 314] on div "Add..." at bounding box center [254, 313] width 67 height 17
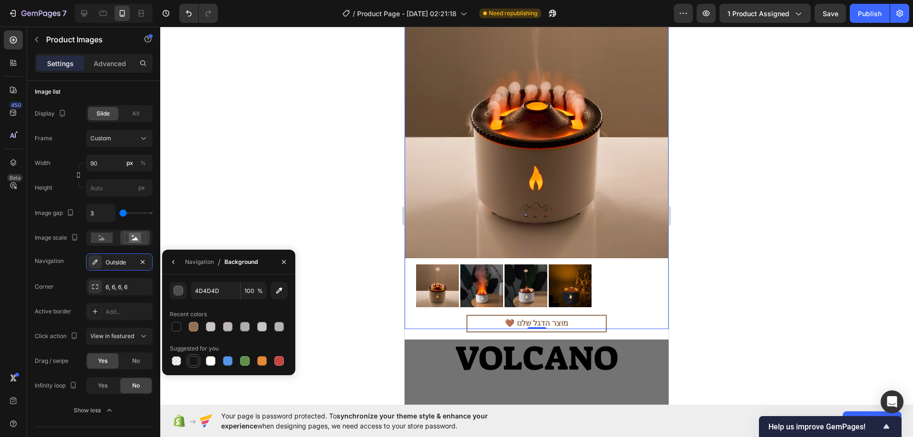
click at [192, 361] on div at bounding box center [194, 361] width 10 height 10
type input "151515"
click at [173, 266] on button "button" at bounding box center [173, 261] width 15 height 15
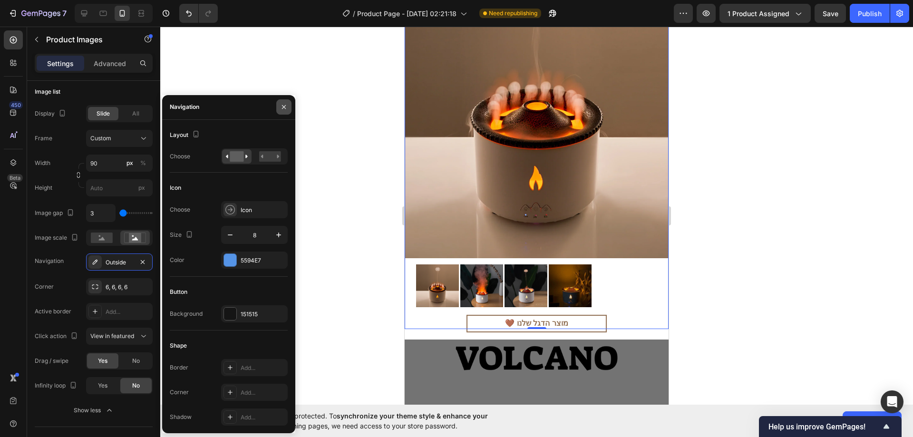
click at [282, 108] on icon "button" at bounding box center [284, 107] width 8 height 8
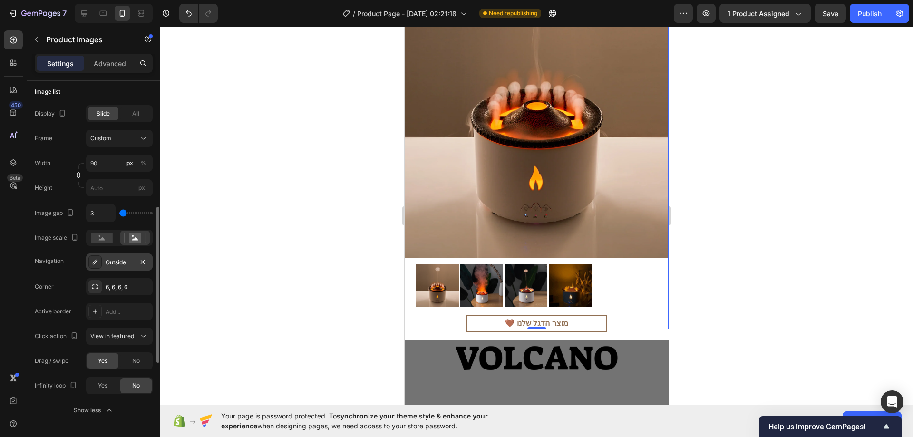
click at [98, 259] on icon at bounding box center [95, 262] width 8 height 8
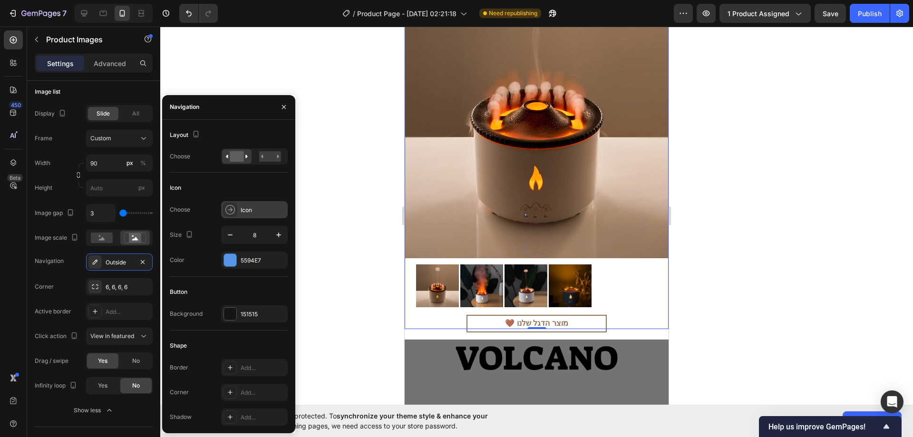
click at [233, 211] on icon at bounding box center [230, 210] width 10 height 10
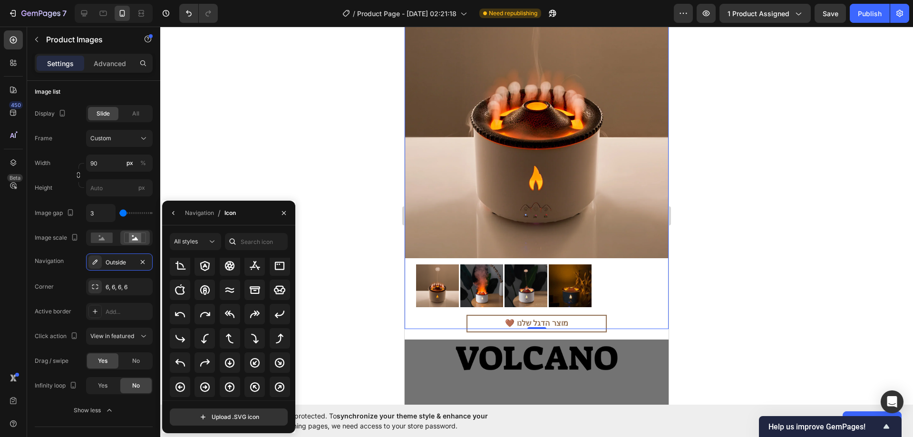
scroll to position [189, 0]
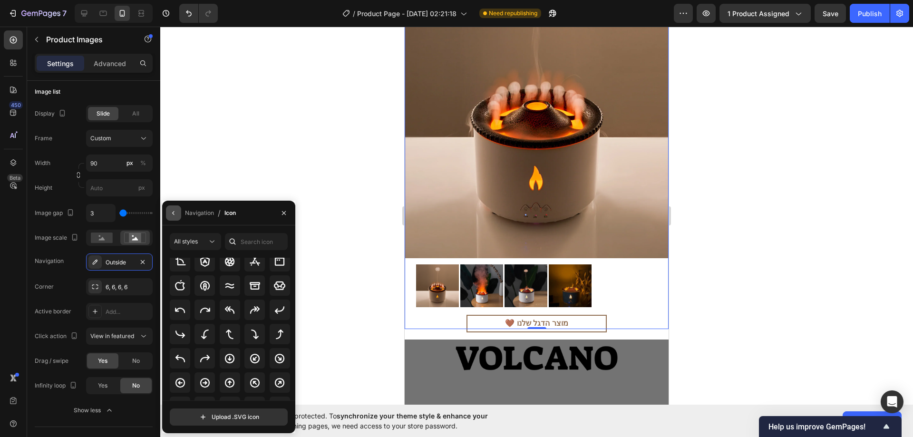
click at [180, 210] on button "button" at bounding box center [173, 212] width 15 height 15
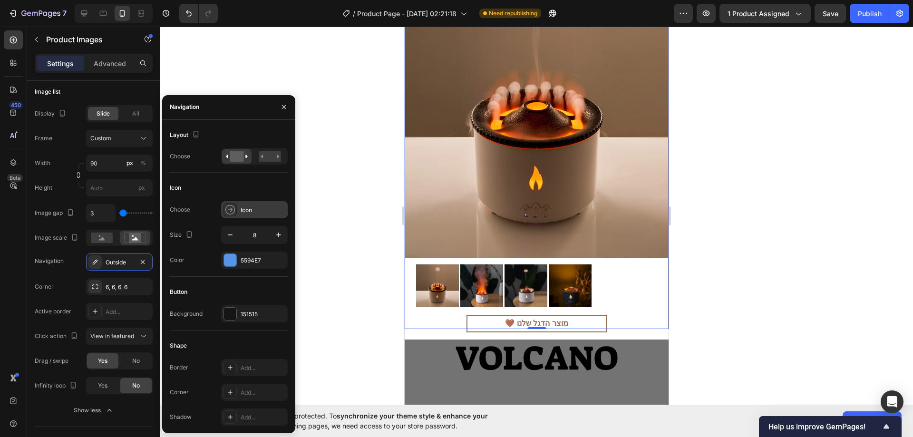
click at [256, 212] on div "Icon" at bounding box center [263, 210] width 45 height 9
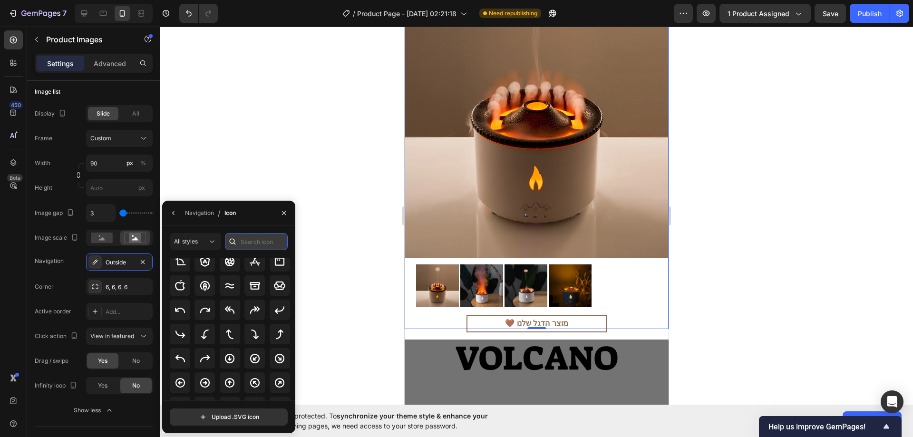
click at [253, 236] on input "text" at bounding box center [256, 241] width 63 height 17
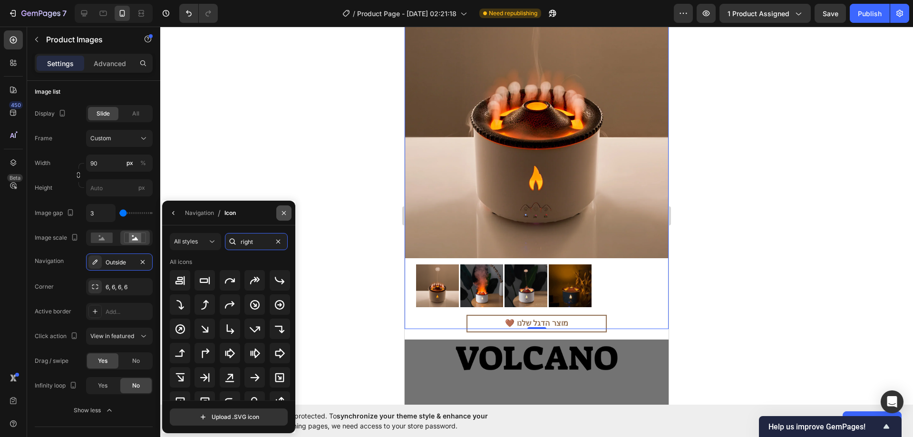
type input "right"
click at [285, 216] on icon "button" at bounding box center [284, 213] width 8 height 8
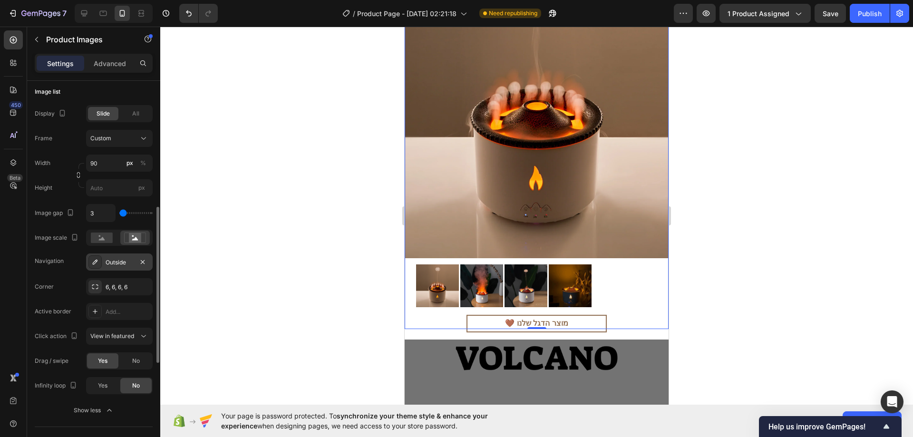
click at [101, 263] on div at bounding box center [94, 261] width 13 height 13
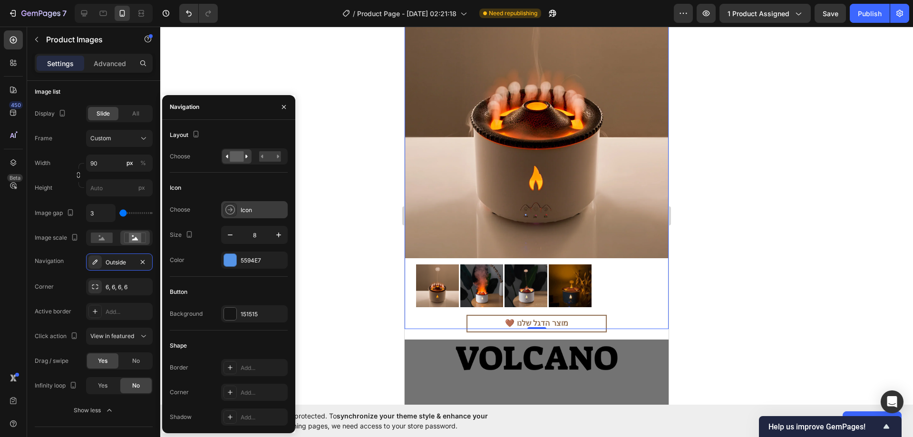
click at [235, 205] on div at bounding box center [230, 209] width 13 height 13
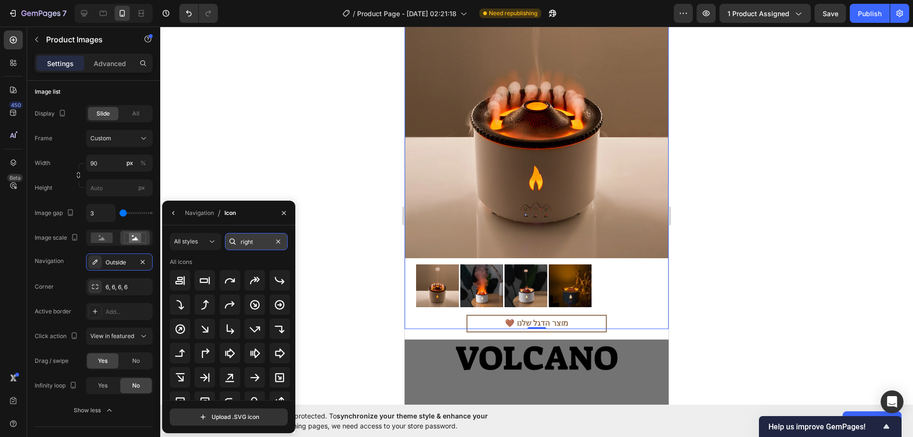
click at [251, 243] on input "right" at bounding box center [256, 241] width 63 height 17
click at [274, 348] on icon at bounding box center [279, 353] width 11 height 11
click at [279, 353] on icon at bounding box center [279, 353] width 11 height 11
click at [282, 216] on icon "button" at bounding box center [284, 213] width 8 height 8
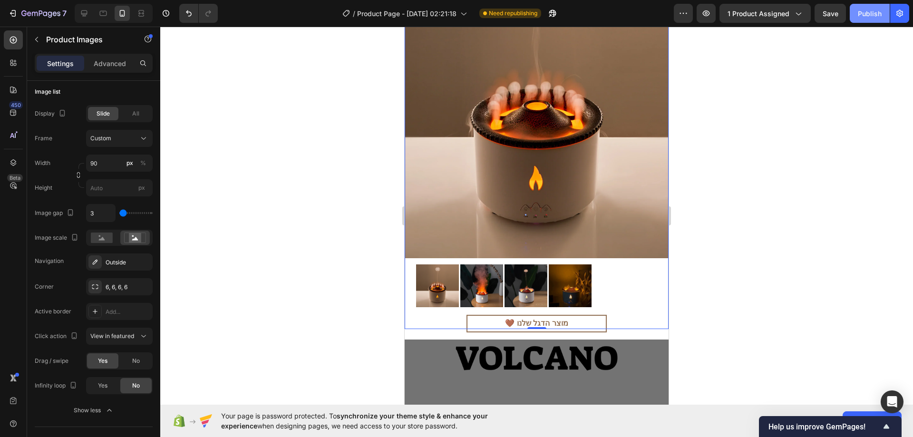
click at [876, 8] on button "Publish" at bounding box center [870, 13] width 40 height 19
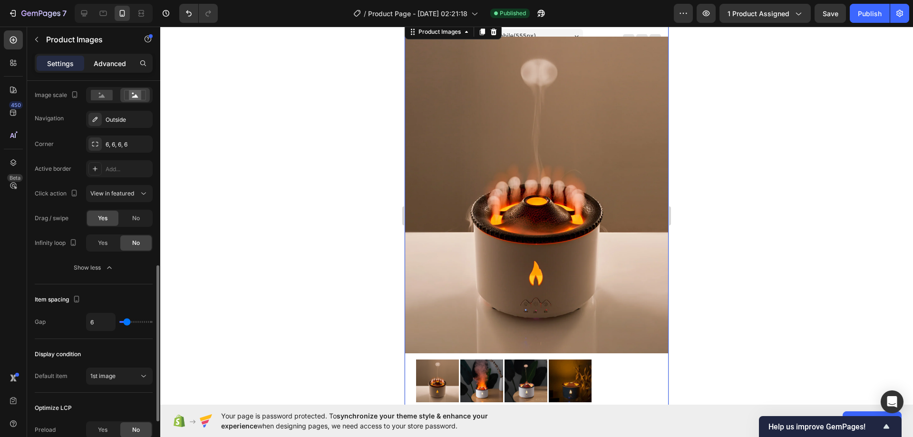
click at [124, 62] on p "Advanced" at bounding box center [110, 63] width 32 height 10
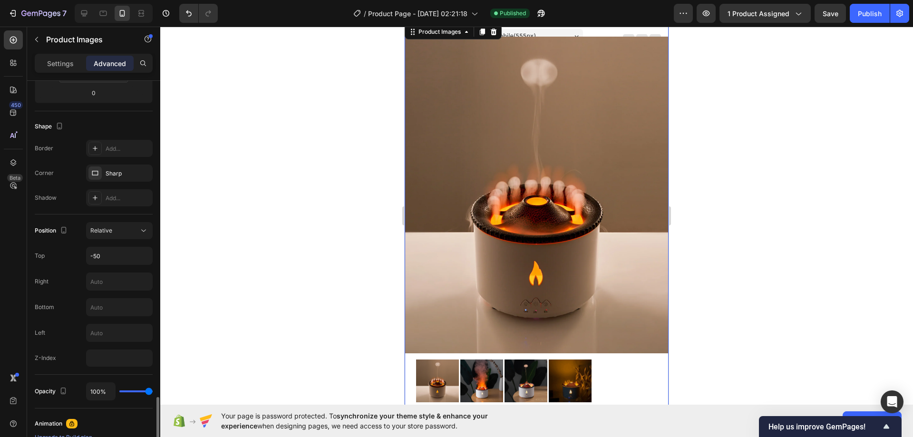
scroll to position [119, 0]
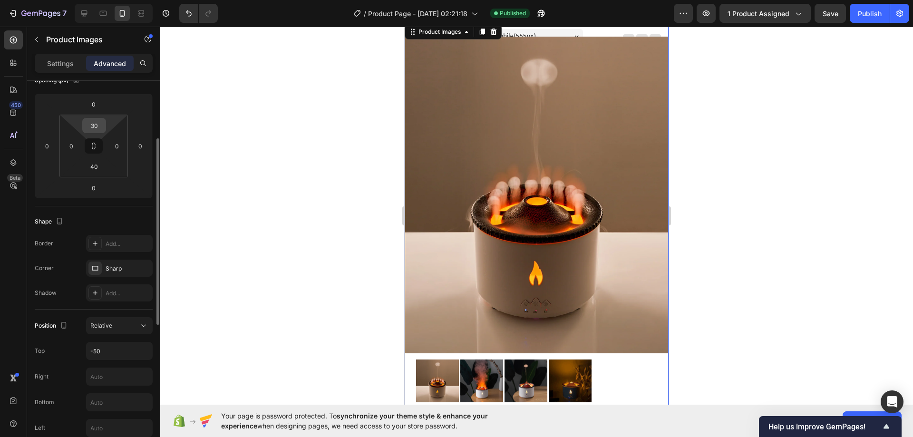
click at [103, 124] on input "30" at bounding box center [94, 125] width 19 height 14
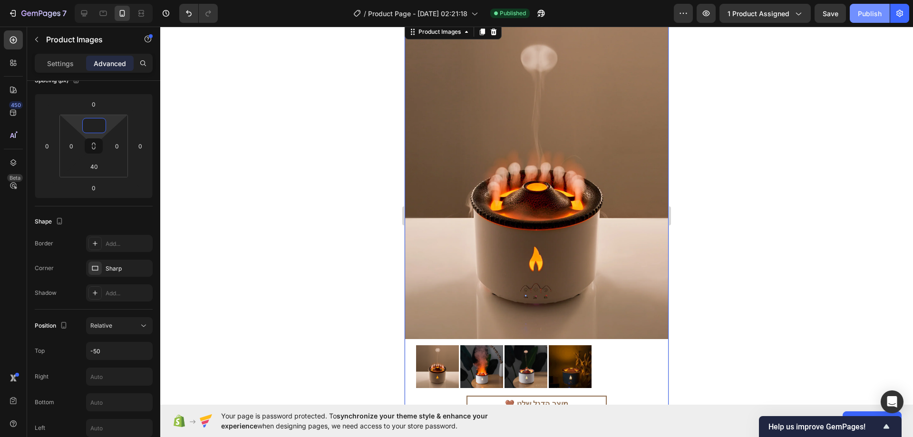
type input "0"
click at [859, 11] on div "Publish" at bounding box center [870, 14] width 24 height 10
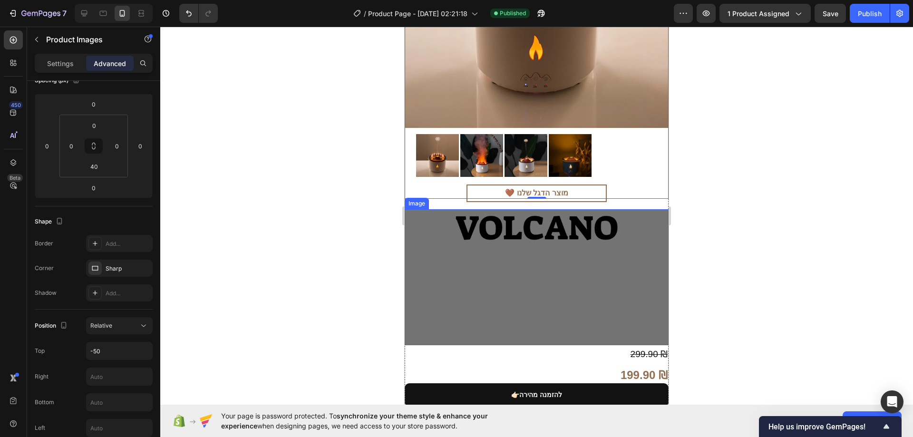
scroll to position [285, 0]
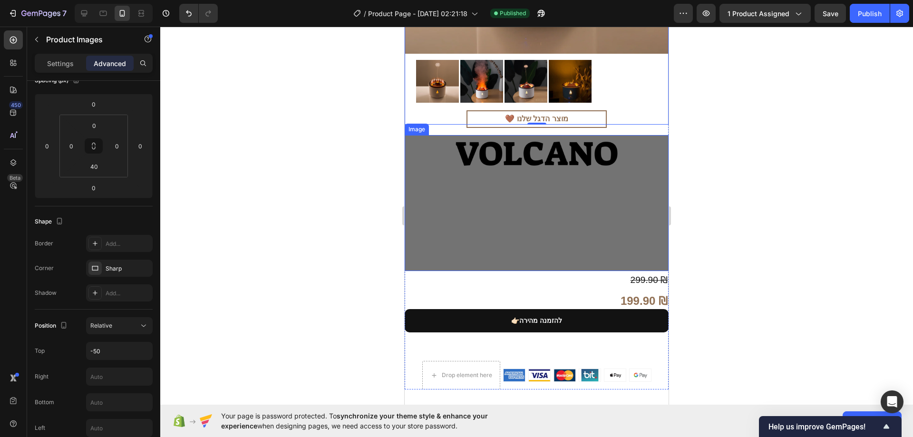
click at [497, 189] on img at bounding box center [537, 203] width 264 height 136
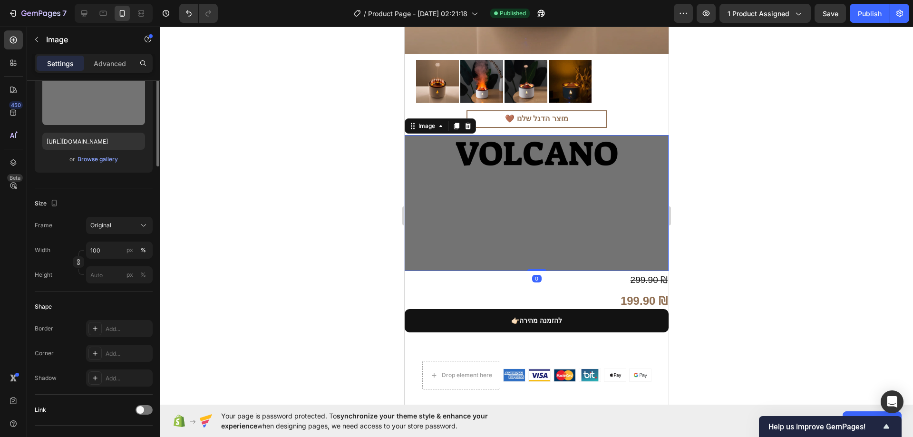
scroll to position [0, 0]
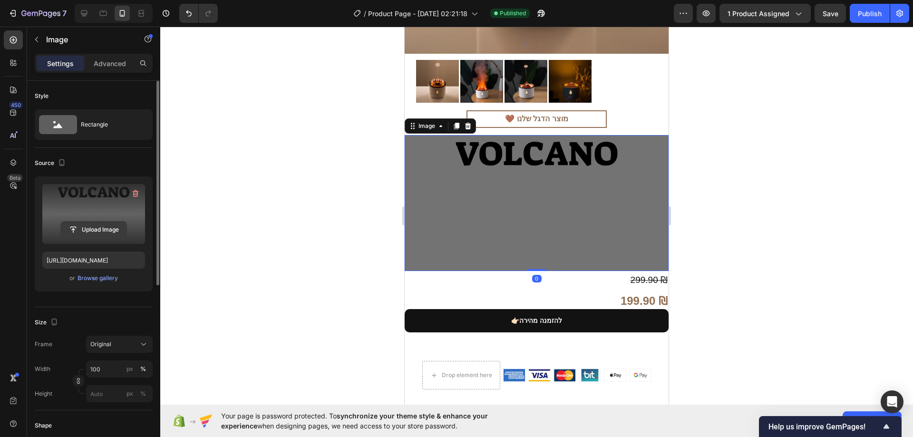
click at [103, 225] on input "file" at bounding box center [94, 230] width 66 height 16
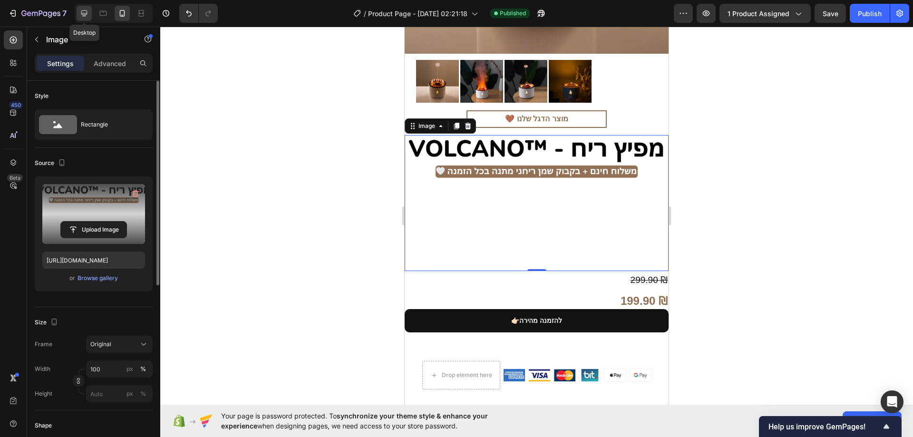
click at [84, 14] on icon at bounding box center [84, 13] width 6 height 6
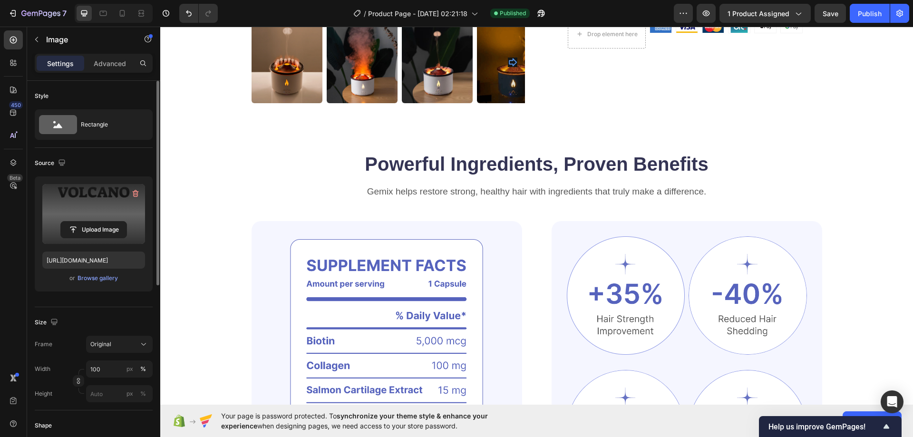
scroll to position [333, 0]
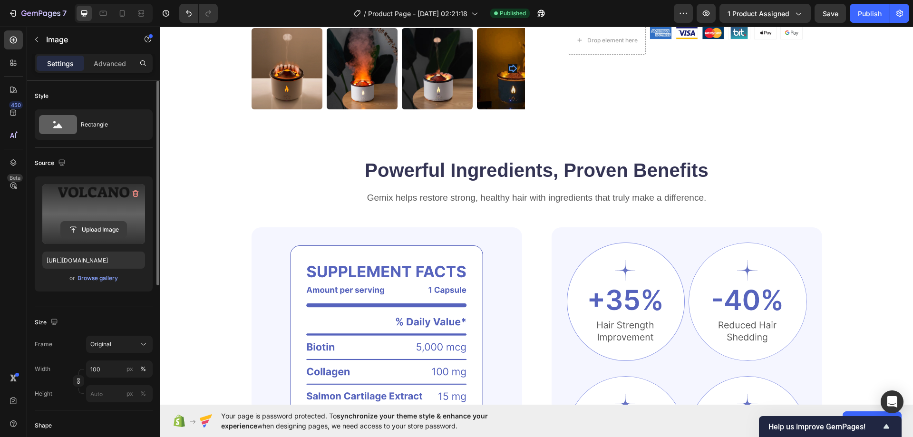
click at [101, 226] on input "file" at bounding box center [94, 230] width 66 height 16
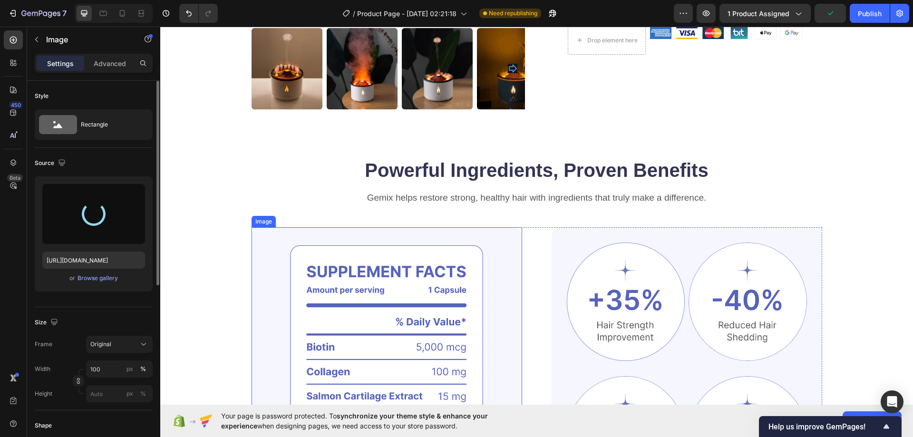
scroll to position [127, 0]
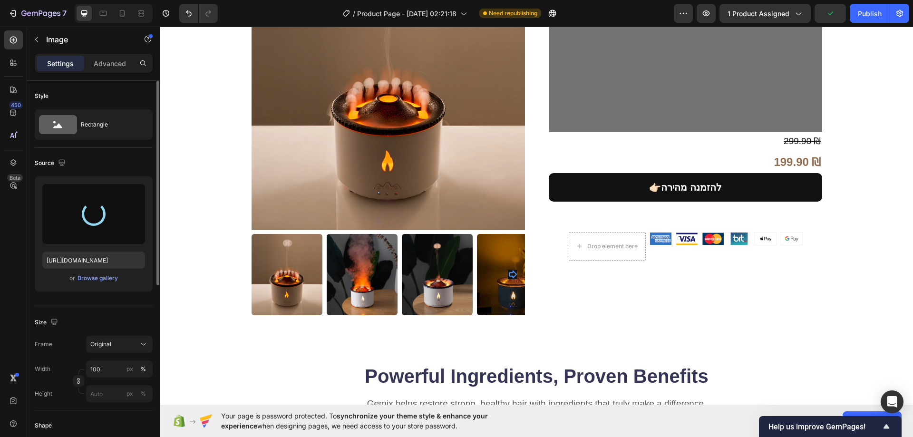
type input "https://cdn.shopify.com/s/files/1/0774/9723/7727/files/gempages_585757887402345…"
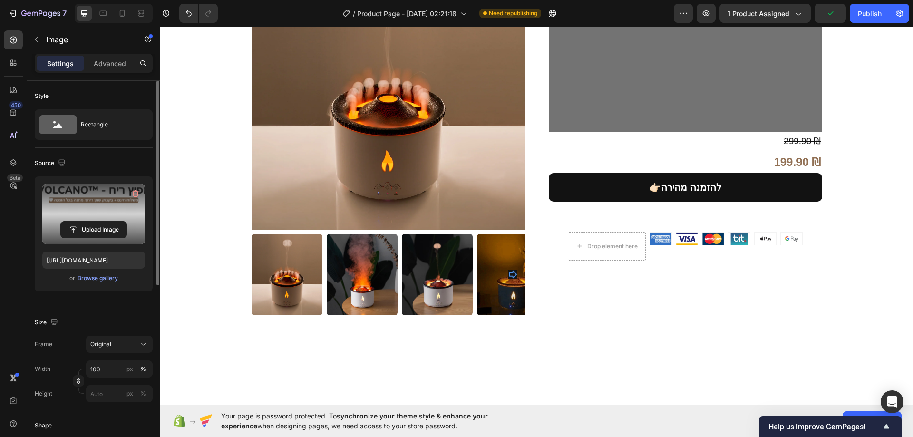
scroll to position [0, 0]
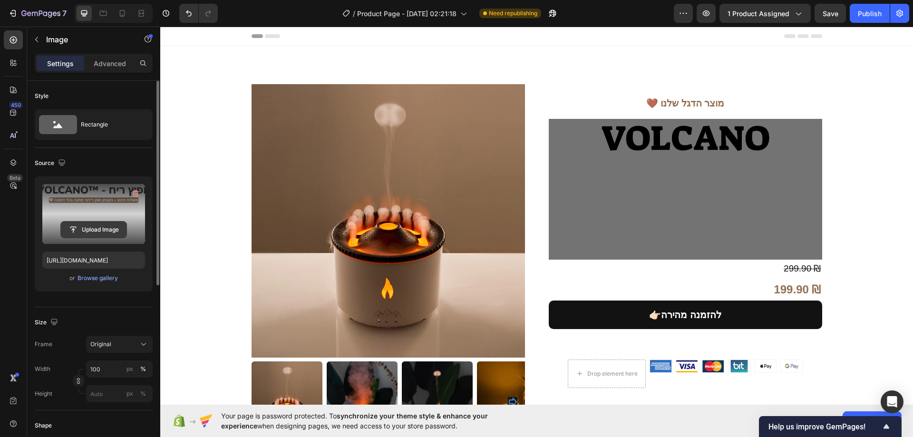
click at [109, 229] on input "file" at bounding box center [94, 230] width 66 height 16
click at [136, 192] on icon "button" at bounding box center [136, 193] width 6 height 7
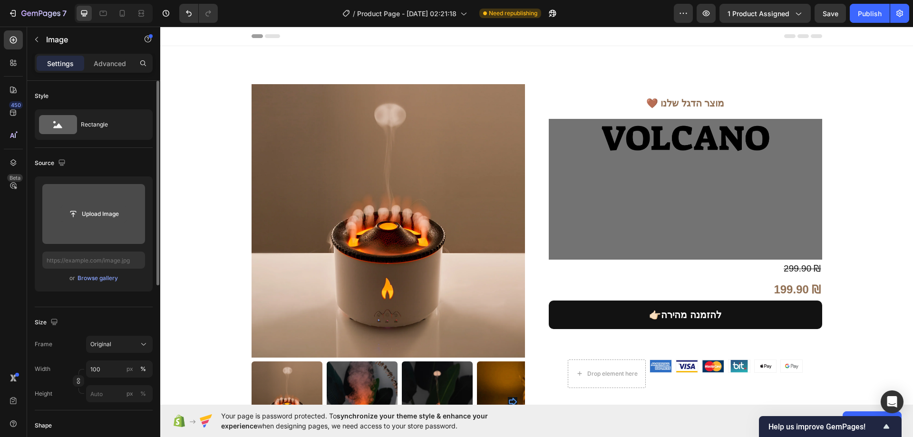
click at [108, 215] on input "file" at bounding box center [94, 214] width 66 height 16
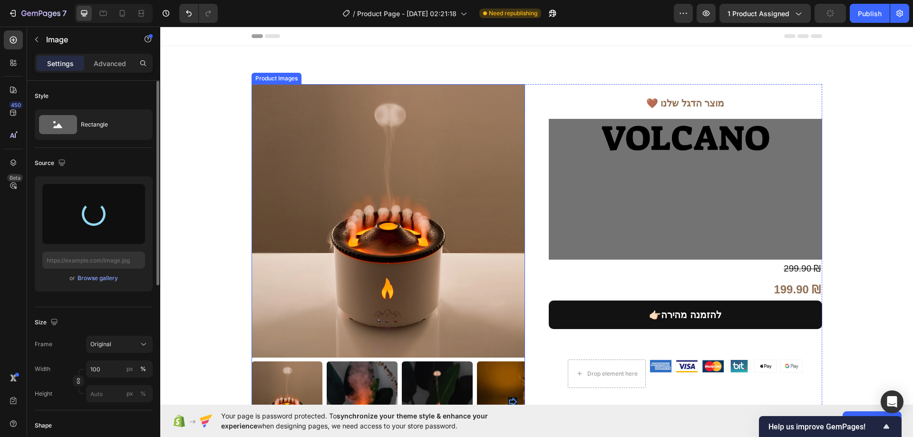
type input "https://cdn.shopify.com/s/files/1/0774/9723/7727/files/gempages_585757887402345…"
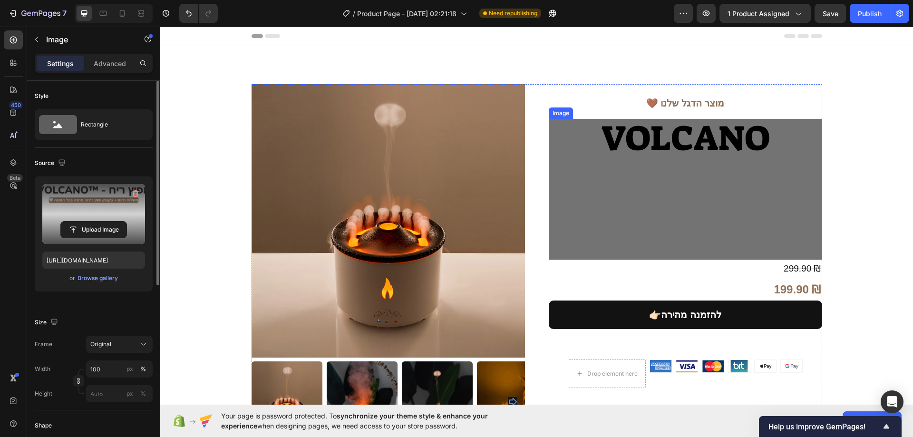
click at [620, 173] on img at bounding box center [685, 189] width 273 height 141
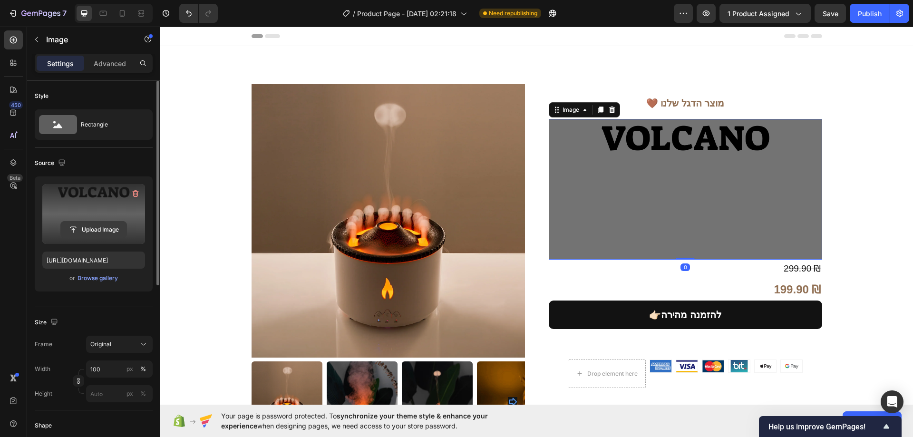
click at [101, 223] on input "file" at bounding box center [94, 230] width 66 height 16
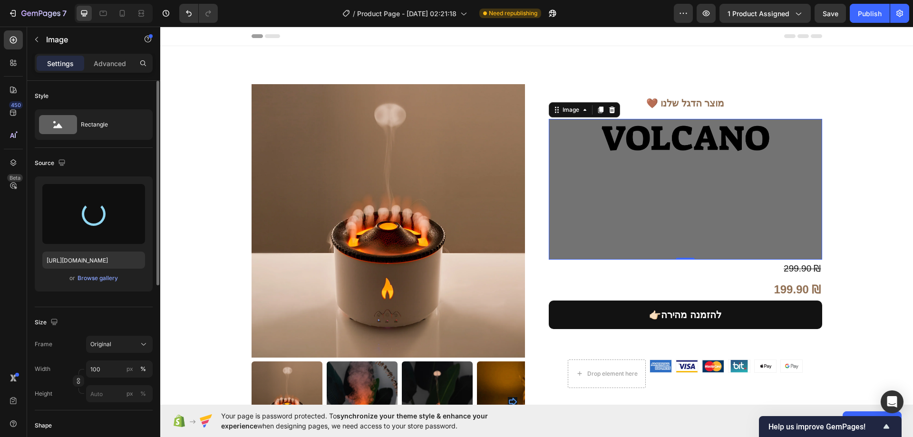
type input "https://cdn.shopify.com/s/files/1/0774/9723/7727/files/gempages_585757887402345…"
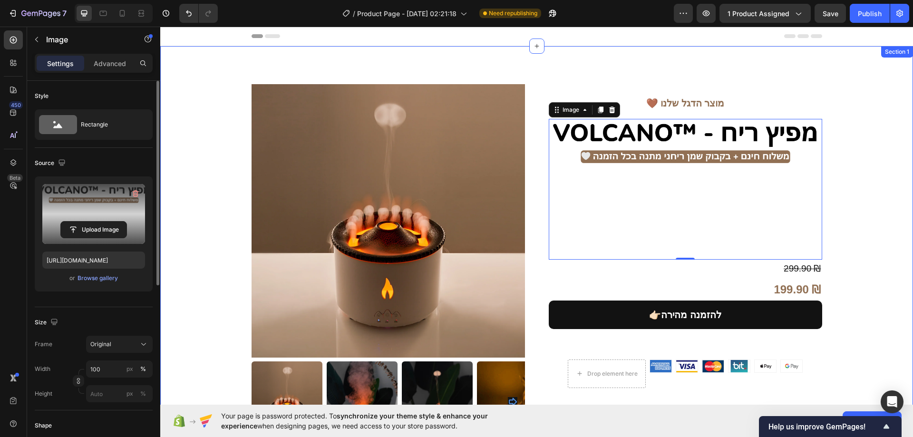
click at [867, 124] on div "Product Images 🤎 מוצר הדגל שלנו Heading Image 299.90 ₪ Compare Price Compare Pr…" at bounding box center [536, 268] width 753 height 444
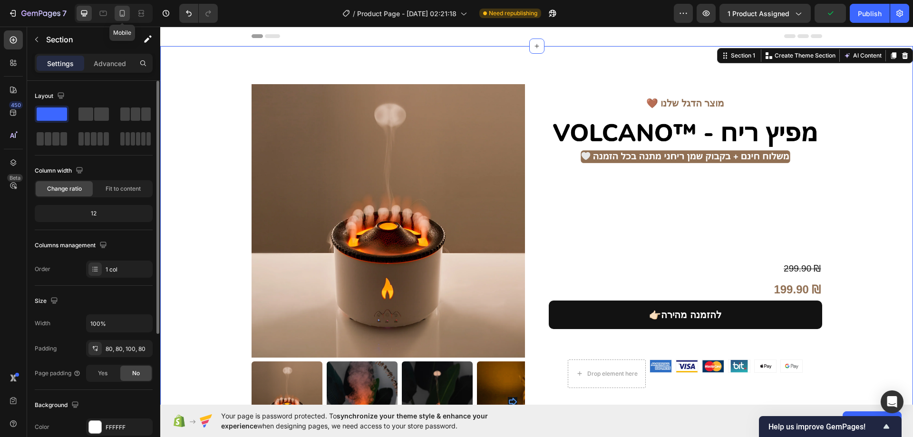
click at [119, 17] on icon at bounding box center [122, 14] width 10 height 10
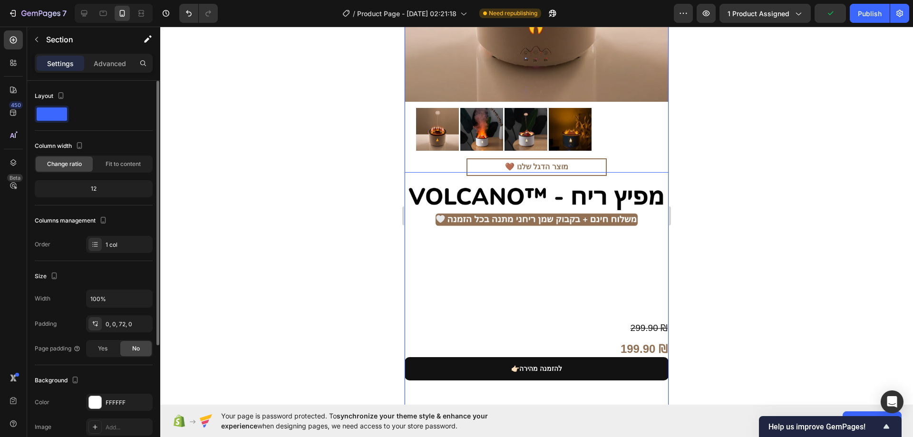
scroll to position [238, 0]
click at [855, 21] on button "Publish" at bounding box center [870, 13] width 40 height 19
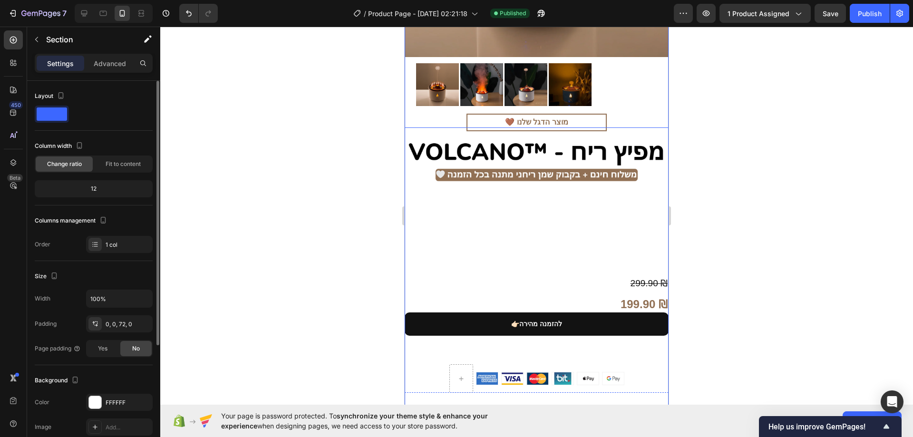
scroll to position [285, 0]
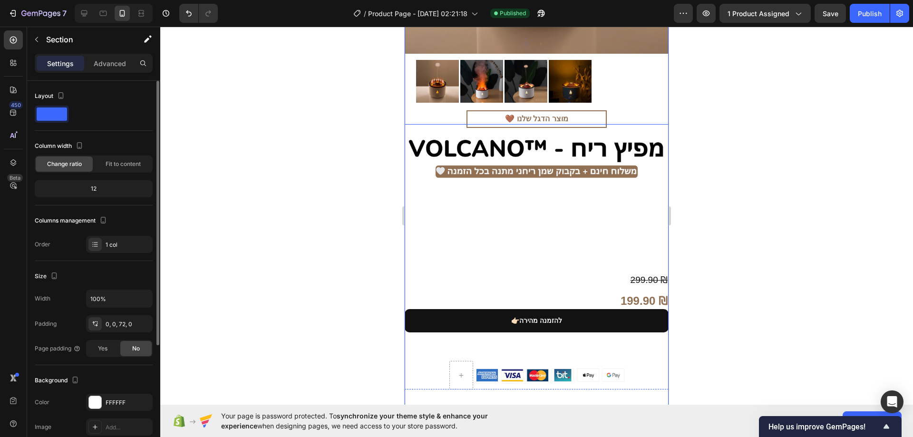
click at [514, 168] on img at bounding box center [537, 203] width 264 height 136
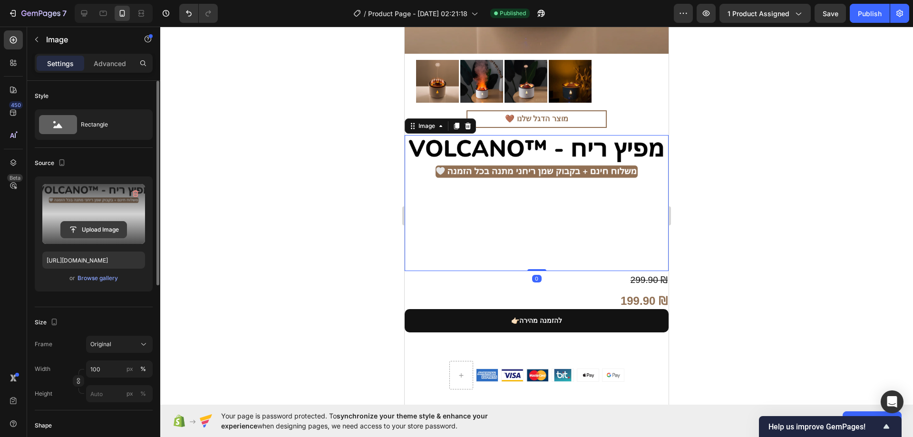
click at [97, 228] on input "file" at bounding box center [94, 230] width 66 height 16
click at [88, 13] on icon at bounding box center [84, 14] width 10 height 10
type input "https://cdn.shopify.com/s/files/1/0774/9723/7727/files/gempages_585757887402345…"
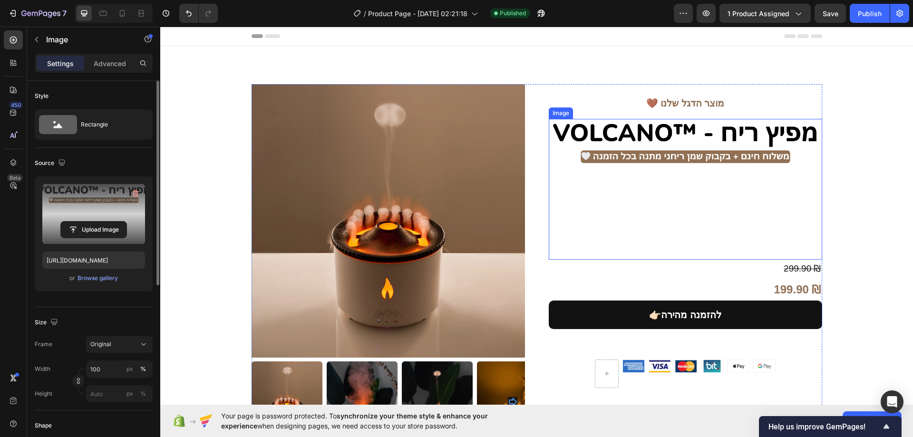
click at [625, 141] on img at bounding box center [685, 189] width 273 height 141
click at [97, 228] on input "file" at bounding box center [94, 230] width 66 height 16
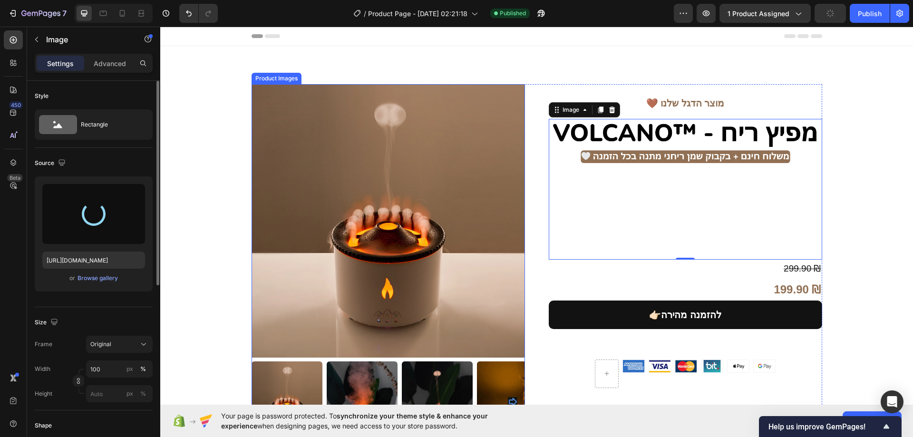
type input "https://cdn.shopify.com/s/files/1/0774/9723/7727/files/gempages_585757887402345…"
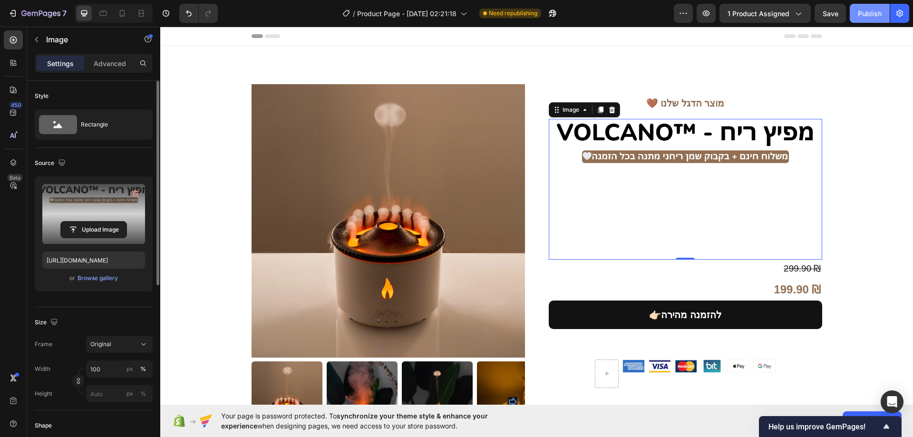
click at [867, 19] on button "Publish" at bounding box center [870, 13] width 40 height 19
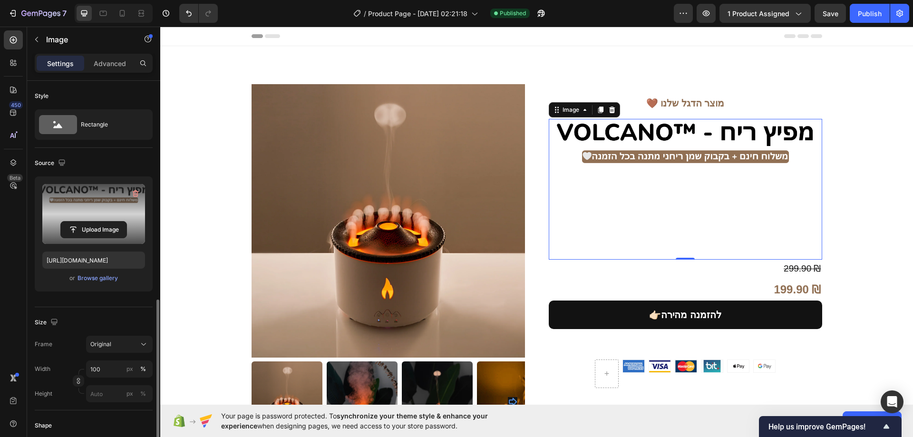
scroll to position [335, 0]
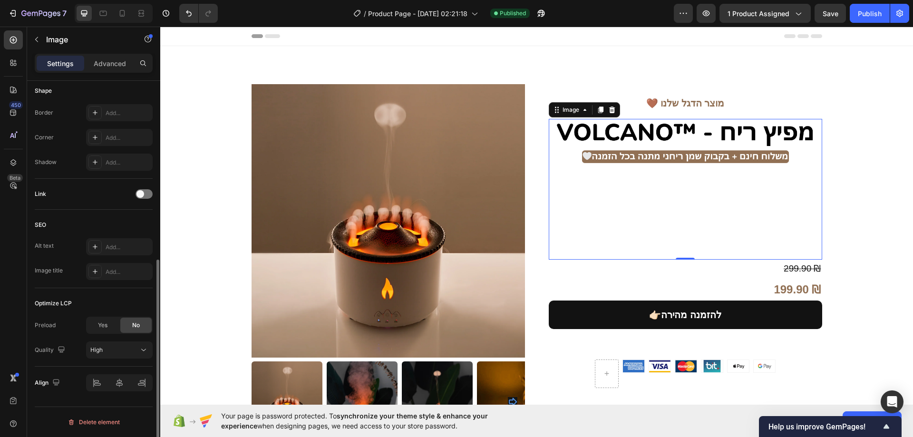
click at [124, 323] on div "No" at bounding box center [135, 325] width 31 height 15
click at [131, 325] on div "No" at bounding box center [135, 325] width 31 height 15
click at [114, 321] on div "Yes" at bounding box center [102, 325] width 31 height 15
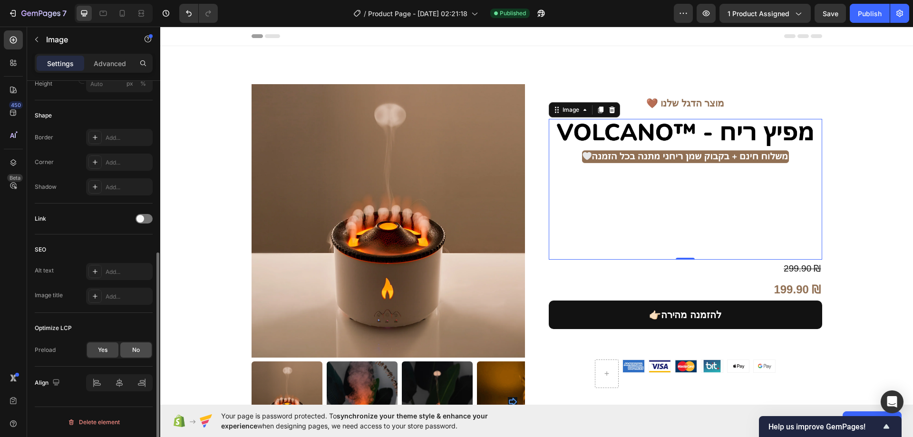
click at [128, 344] on div "No" at bounding box center [135, 349] width 31 height 15
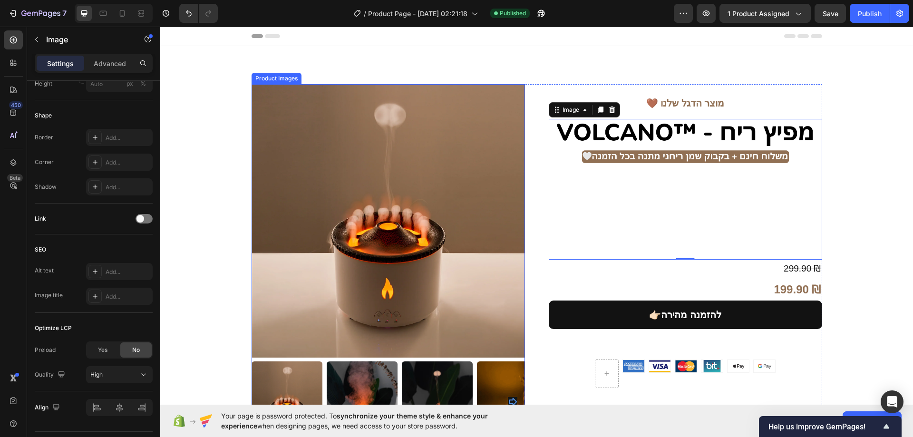
click at [422, 152] on img at bounding box center [388, 221] width 273 height 274
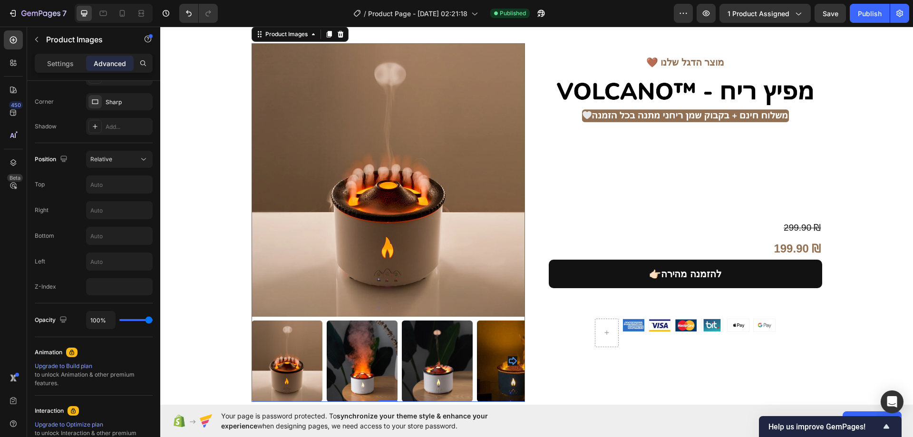
scroll to position [0, 0]
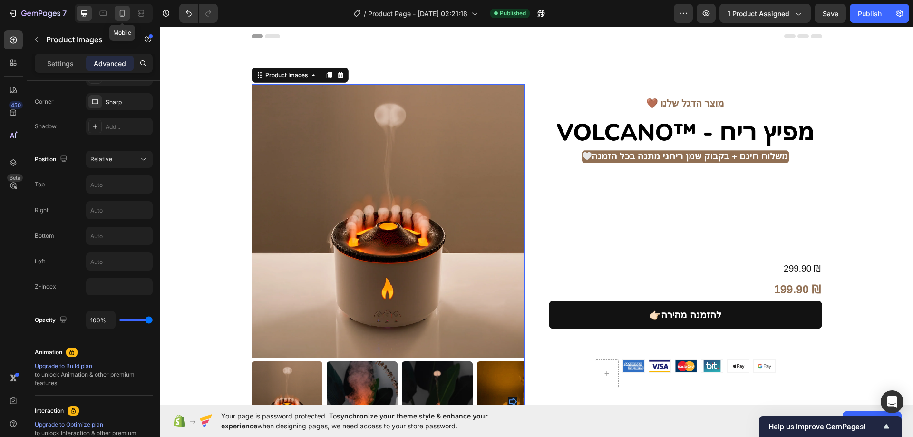
click at [119, 12] on icon at bounding box center [122, 14] width 10 height 10
type input "40"
type input "-50"
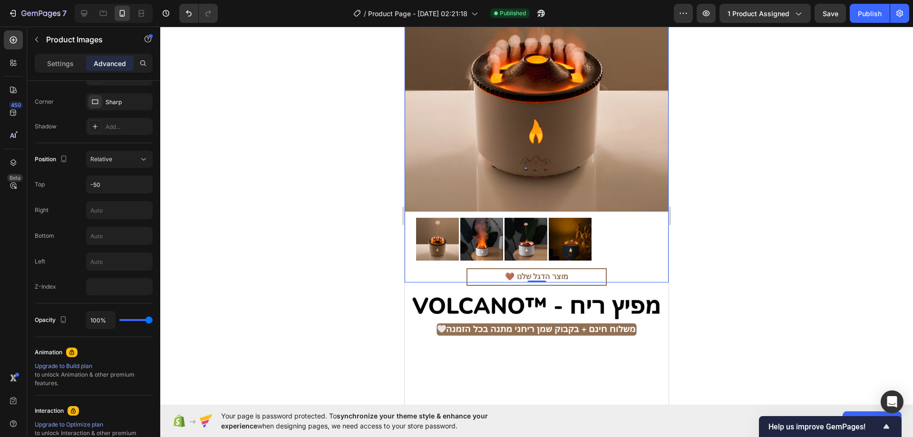
scroll to position [143, 0]
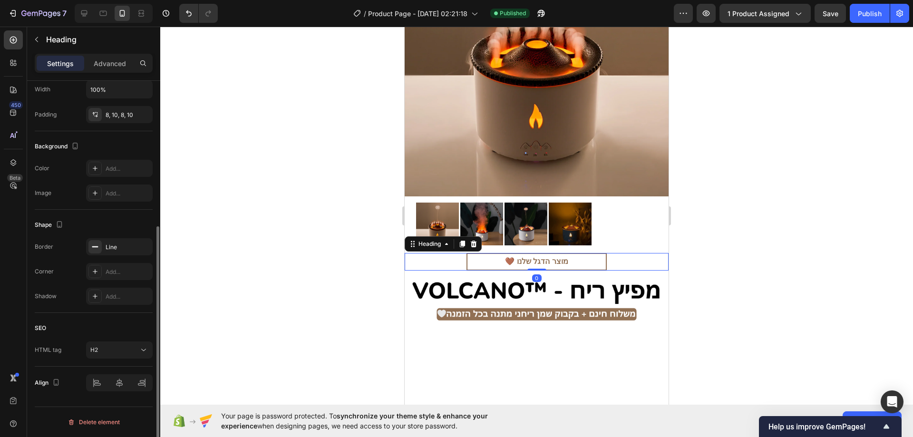
click at [578, 253] on h2 "🤎 מוצר הדגל שלנו" at bounding box center [536, 262] width 140 height 18
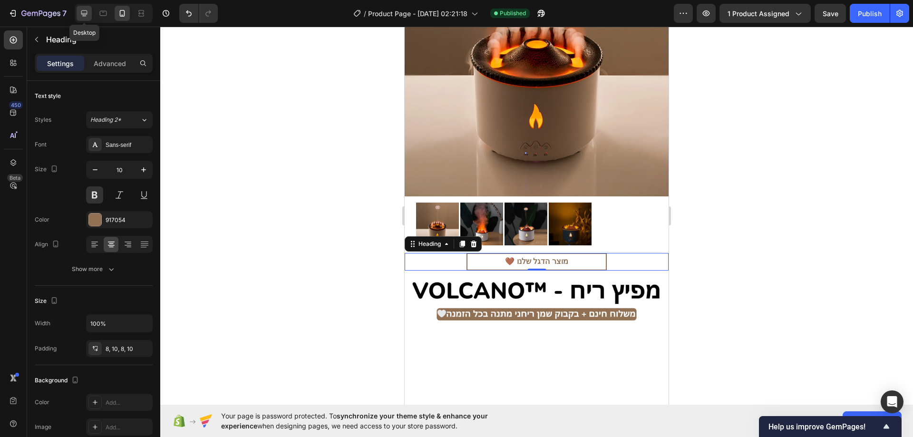
click at [85, 13] on icon at bounding box center [84, 14] width 10 height 10
type input "46"
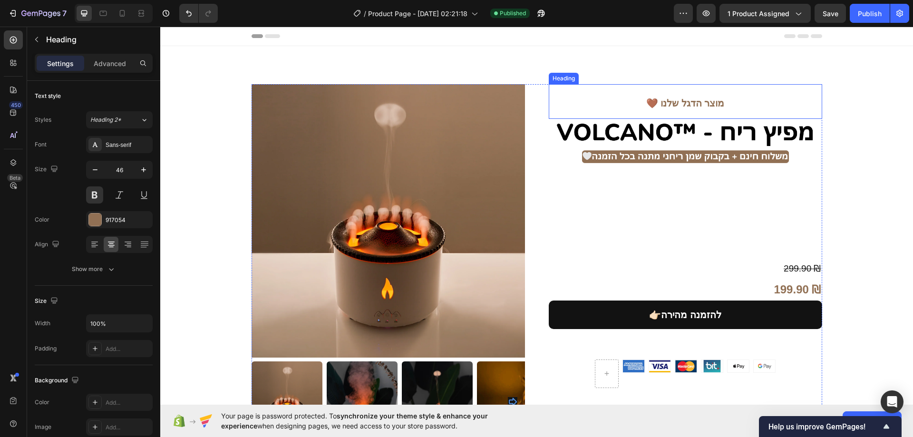
click at [688, 99] on span "🤎 מוצר הדגל שלנו" at bounding box center [685, 103] width 78 height 10
click at [121, 13] on icon at bounding box center [122, 14] width 10 height 10
type input "10"
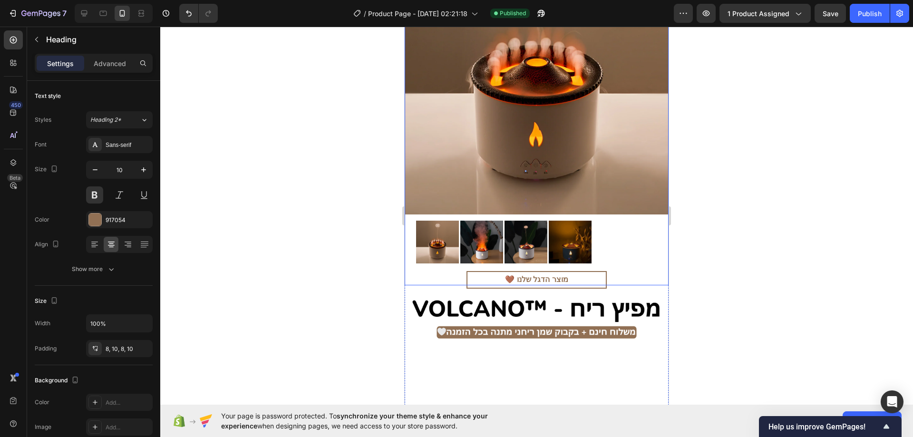
scroll to position [143, 0]
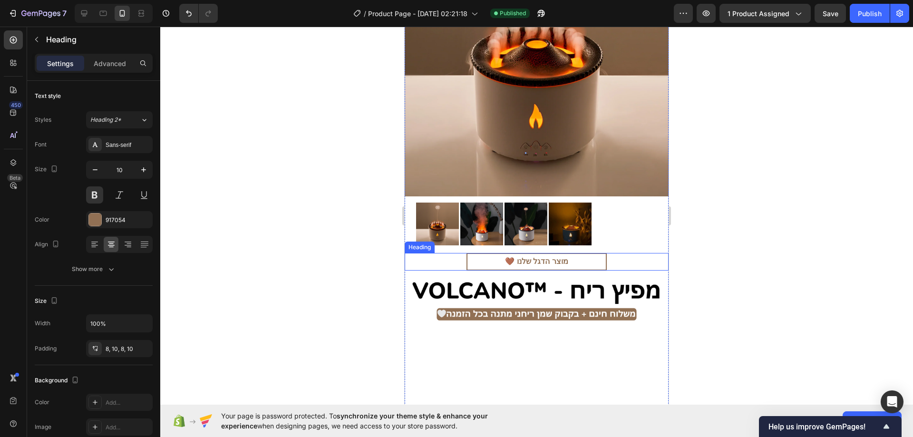
click at [574, 253] on h2 "🤎 מוצר הדגל שלנו" at bounding box center [536, 262] width 140 height 18
click at [462, 241] on icon at bounding box center [462, 244] width 5 height 7
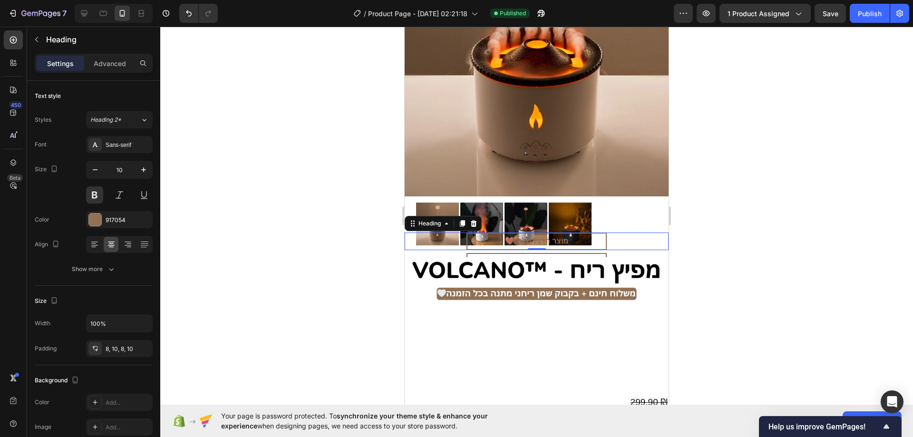
click at [594, 233] on h2 "🤎 מוצר הדגל שלנו" at bounding box center [536, 242] width 140 height 18
click at [112, 68] on p "Advanced" at bounding box center [110, 63] width 32 height 10
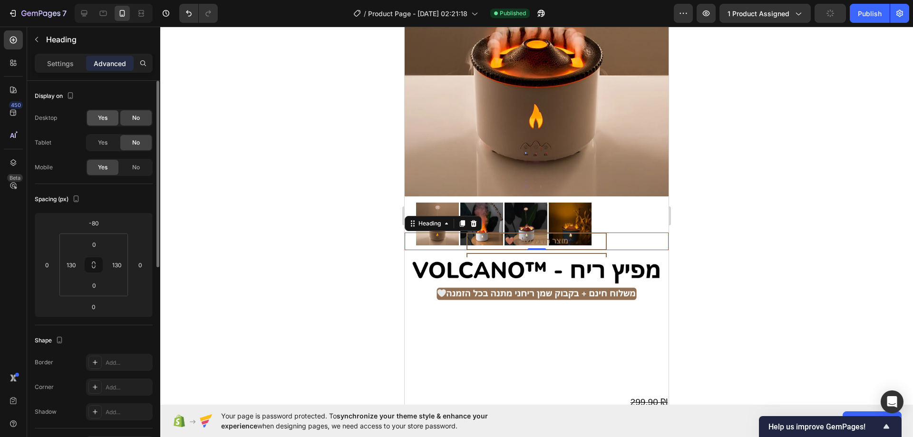
click at [107, 120] on span "Yes" at bounding box center [103, 118] width 10 height 9
click at [110, 140] on div "Yes" at bounding box center [102, 142] width 31 height 15
click at [130, 164] on div "No" at bounding box center [135, 167] width 31 height 15
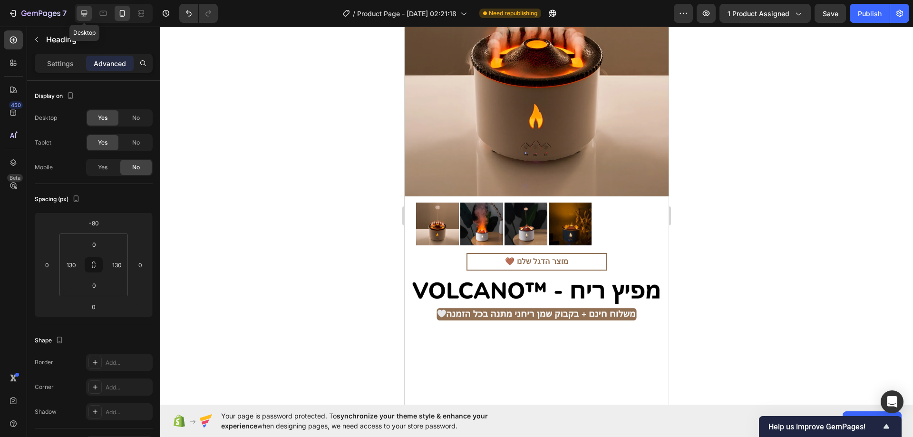
click at [82, 13] on icon at bounding box center [84, 14] width 10 height 10
type input "0"
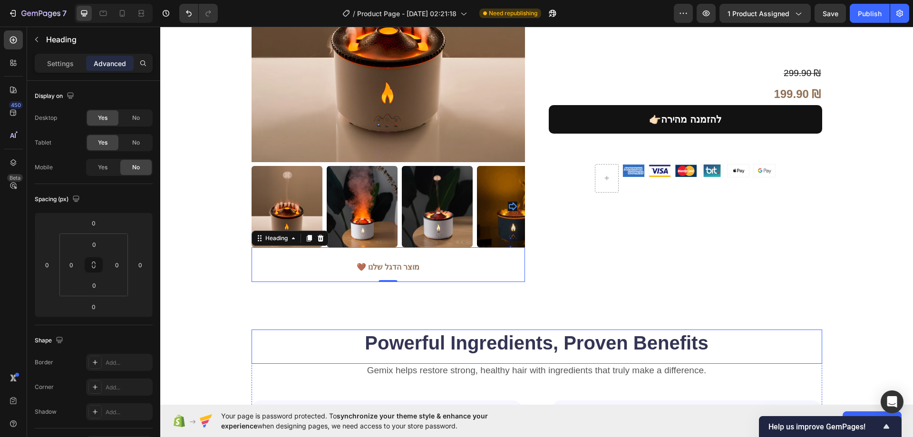
scroll to position [192, 0]
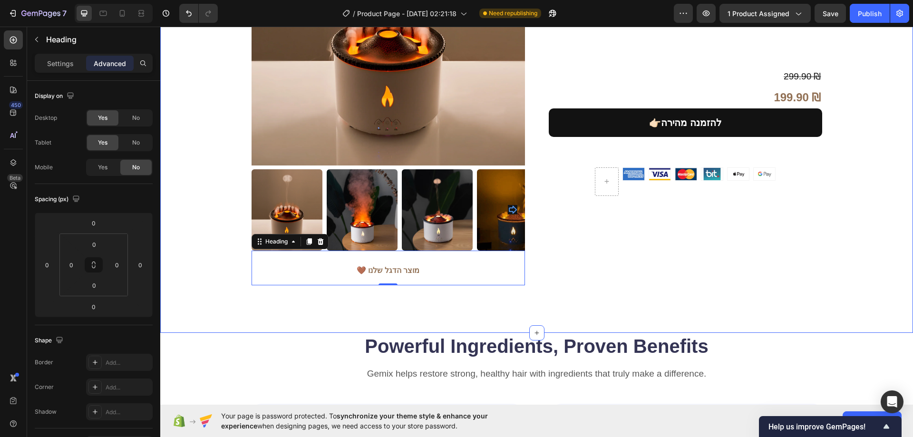
click at [245, 305] on div "Product Images 🤎 מוצר הדגל שלנו Heading ⁠⁠⁠⁠⁠⁠⁠ 🤎 מוצר הדגל שלנו Heading 0 Imag…" at bounding box center [536, 93] width 753 height 479
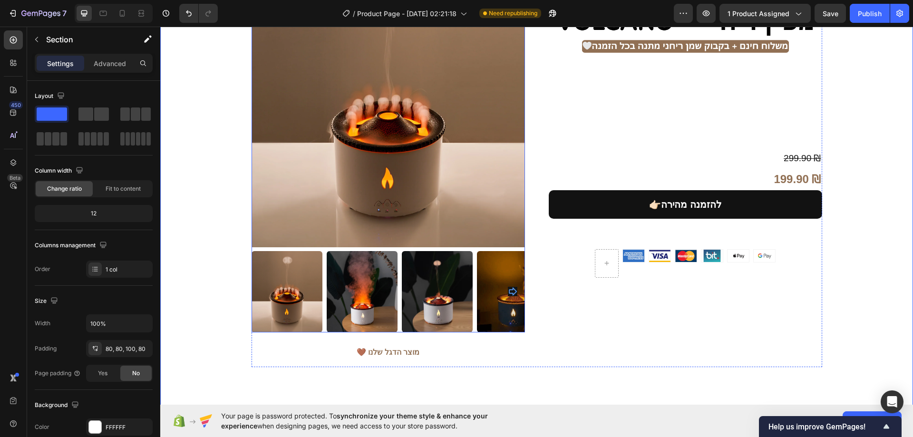
scroll to position [143, 0]
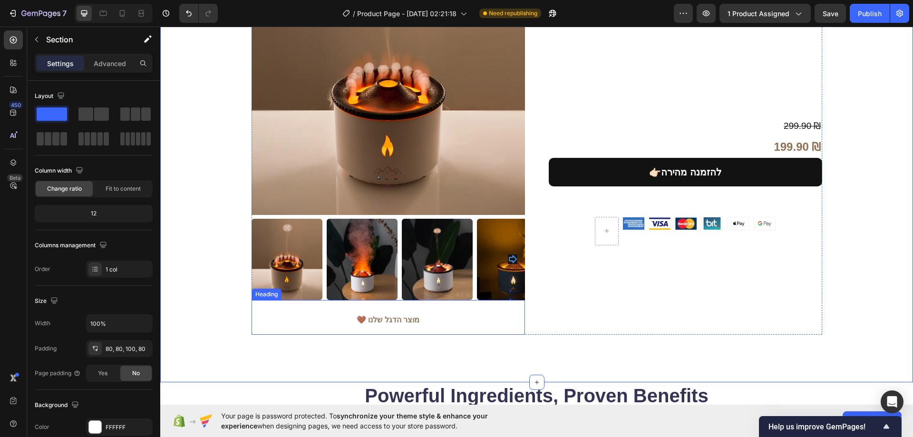
click at [358, 309] on p "⁠⁠⁠⁠⁠⁠⁠ 🤎 מוצר הדגל שלנו" at bounding box center [389, 317] width 272 height 33
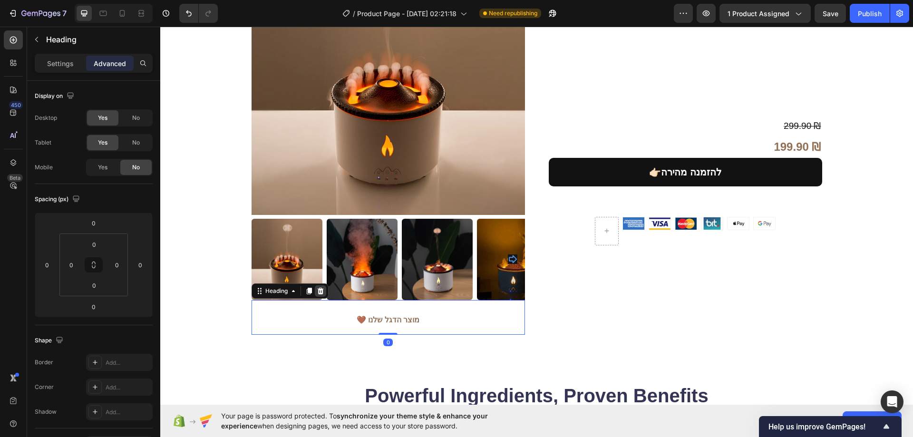
click at [319, 293] on icon at bounding box center [320, 290] width 6 height 7
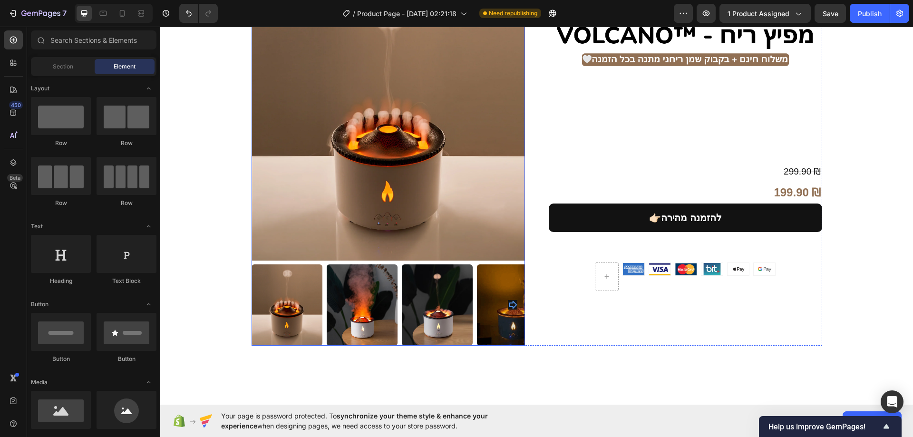
scroll to position [0, 0]
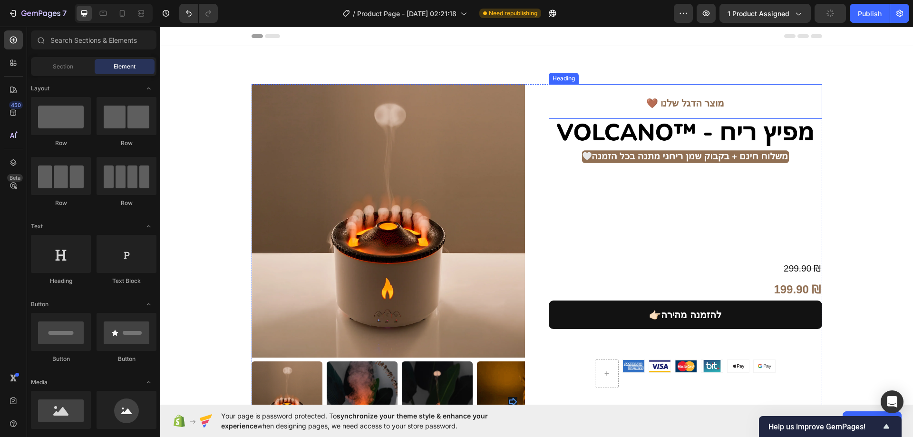
click at [615, 99] on h2 "🤎 מוצר הדגל שלנו" at bounding box center [685, 101] width 273 height 35
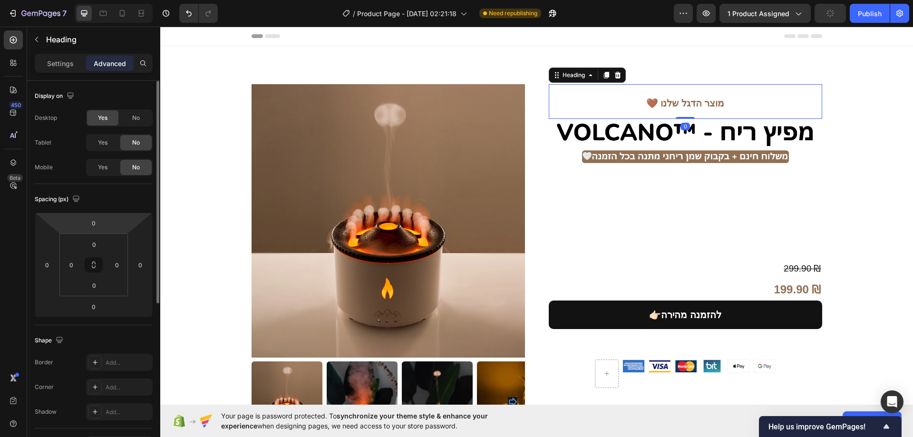
scroll to position [143, 0]
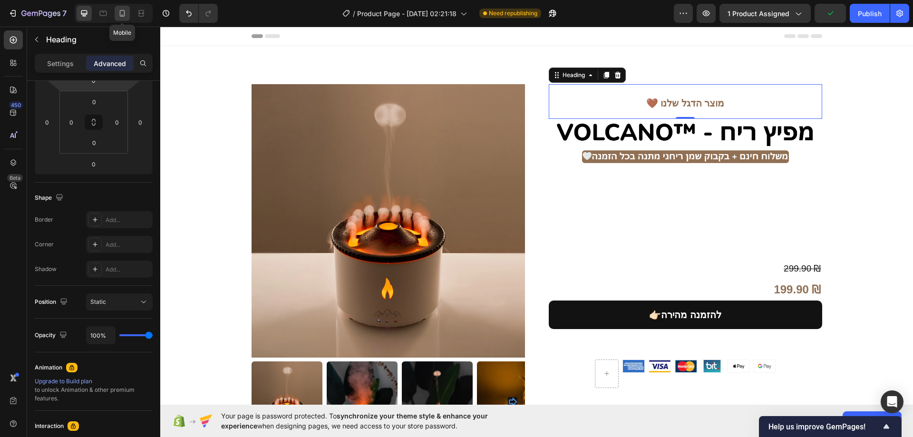
click at [117, 14] on icon at bounding box center [122, 14] width 10 height 10
type input "-80"
type input "130"
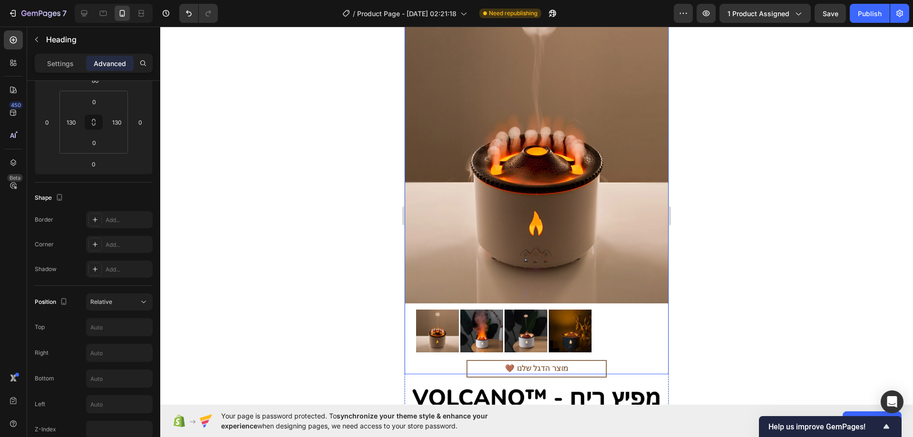
scroll to position [95, 0]
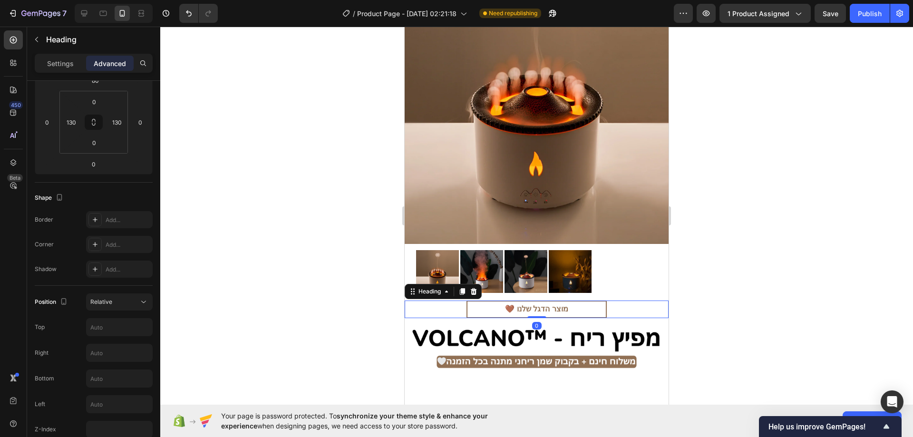
click at [491, 301] on h2 "🤎 מוצר הדגל שלנו" at bounding box center [536, 310] width 140 height 18
click at [59, 60] on p "Settings" at bounding box center [60, 63] width 27 height 10
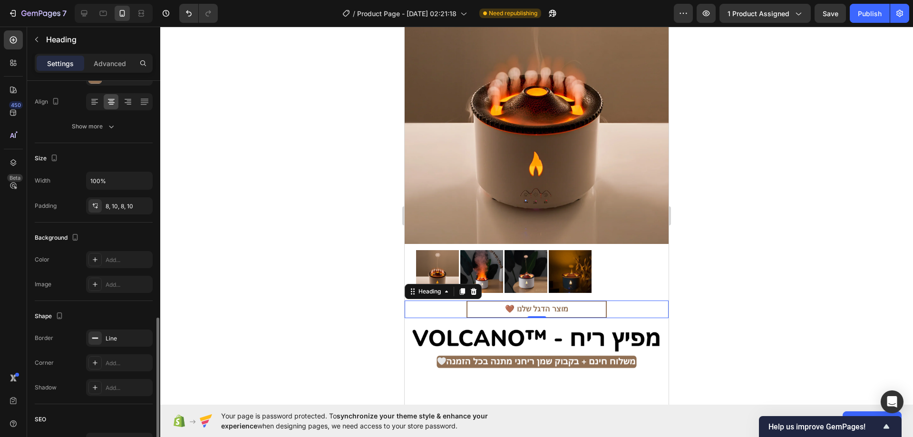
scroll to position [234, 0]
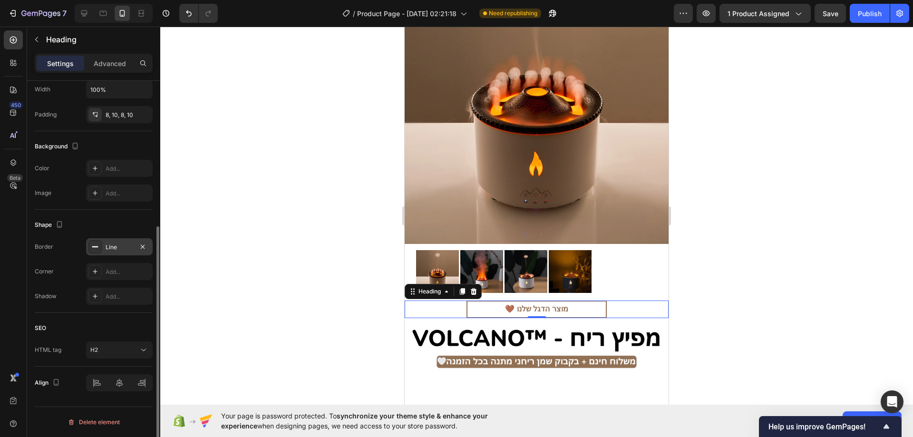
click at [116, 250] on div "Line" at bounding box center [120, 247] width 28 height 9
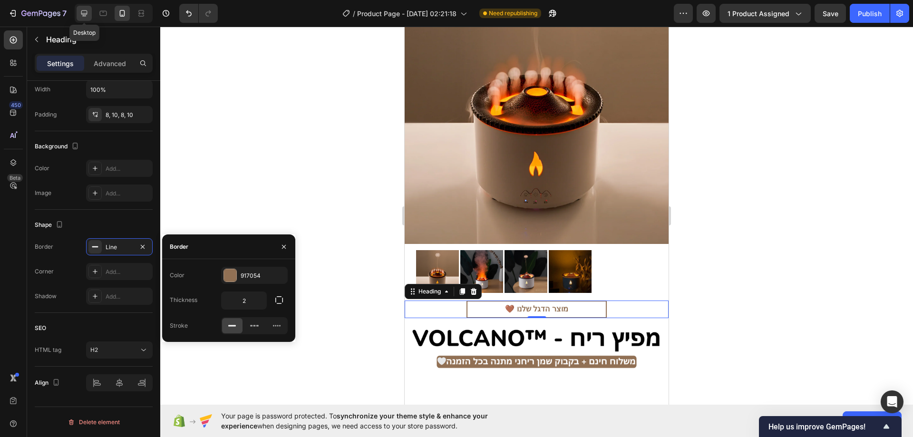
click at [82, 15] on icon at bounding box center [84, 13] width 6 height 6
type input "46"
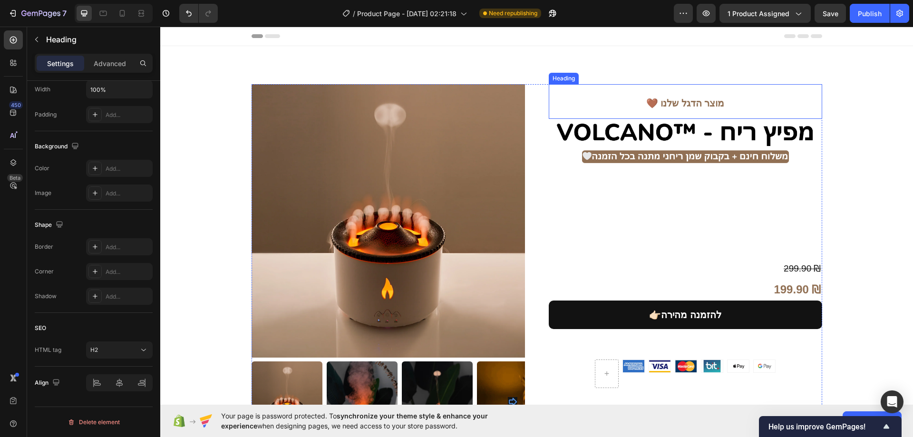
click at [655, 97] on h2 "🤎 מוצר הדגל שלנו" at bounding box center [685, 101] width 273 height 35
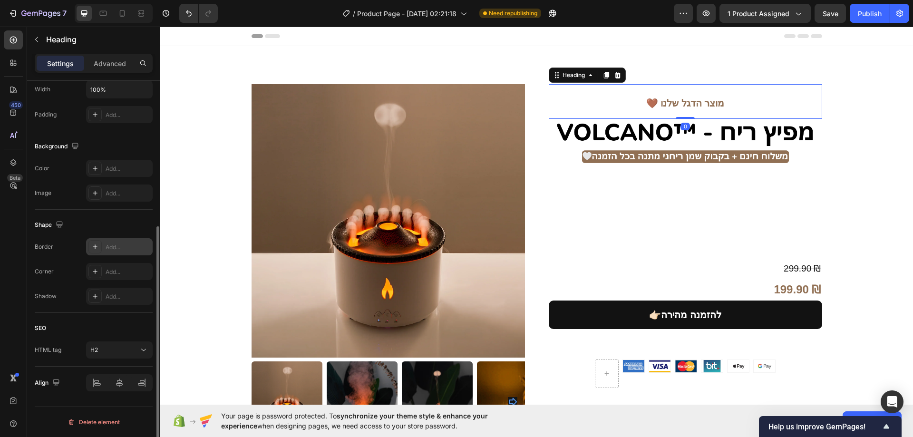
click at [119, 239] on div "Add..." at bounding box center [119, 246] width 67 height 17
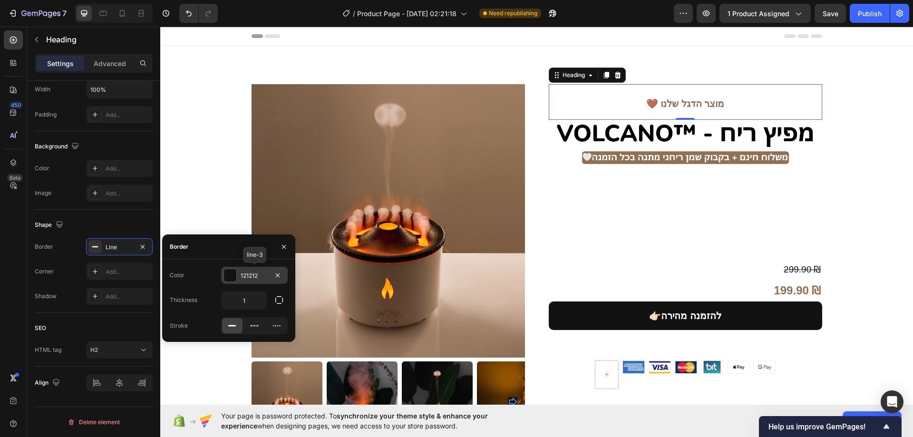
click at [246, 272] on div "121212" at bounding box center [255, 276] width 28 height 9
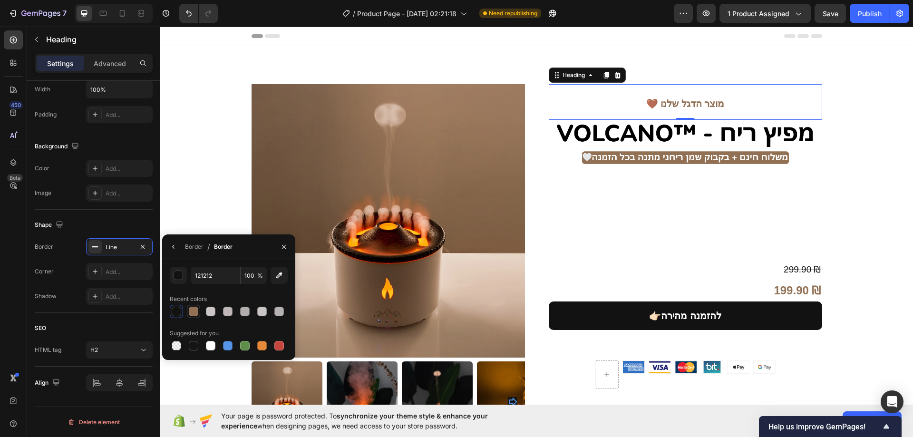
click at [195, 310] on div at bounding box center [194, 312] width 10 height 10
type input "917054"
click at [176, 247] on icon "button" at bounding box center [174, 247] width 8 height 8
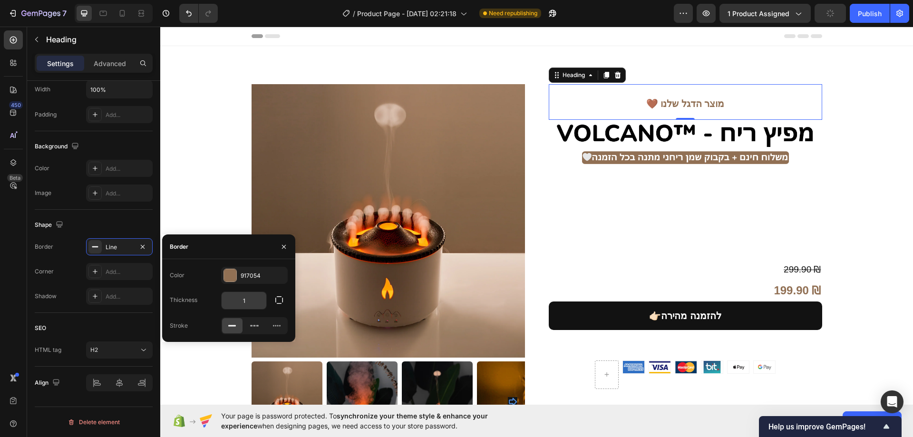
click at [242, 302] on input "1" at bounding box center [244, 300] width 45 height 17
type input "2"
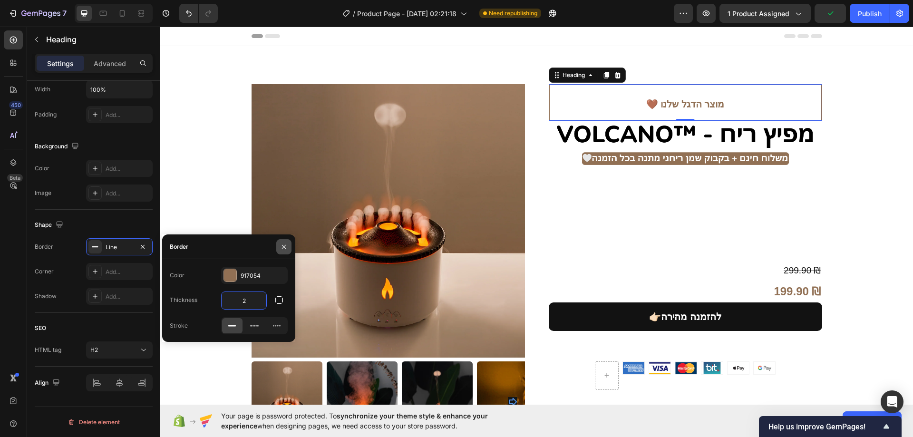
click at [282, 245] on icon "button" at bounding box center [284, 247] width 8 height 8
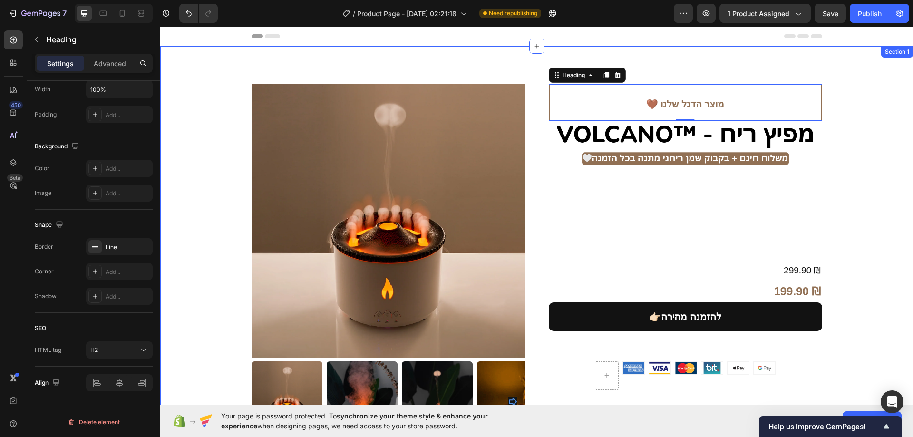
click at [895, 75] on div "Product Images 🤎 מוצר הדגל שלנו Heading Image 299.90 ₪ Compare Price Compare Pr…" at bounding box center [536, 268] width 753 height 444
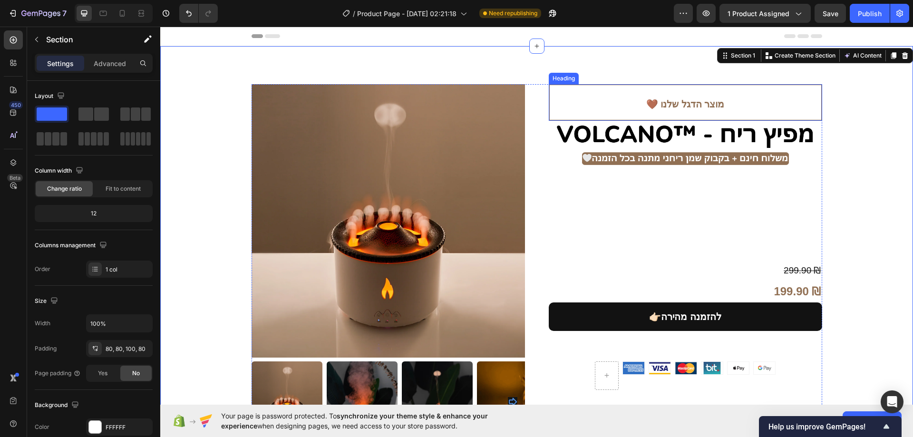
click at [798, 92] on h2 "🤎 מוצר הדגל שלנו" at bounding box center [685, 102] width 273 height 37
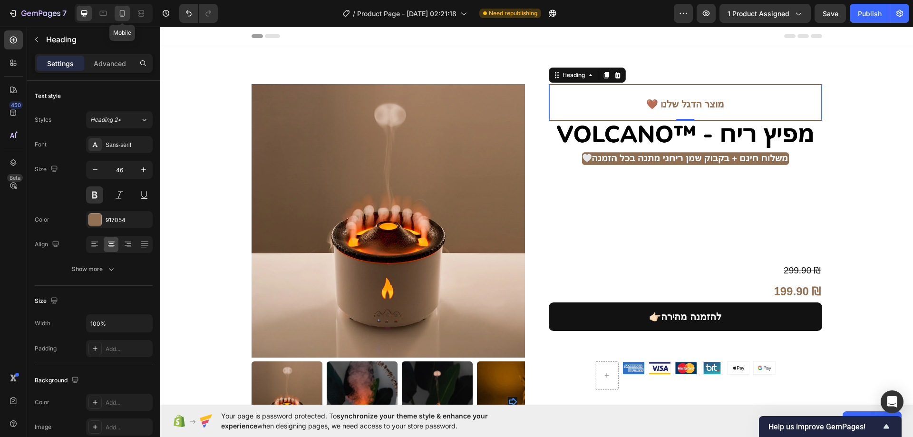
click at [124, 10] on icon at bounding box center [122, 14] width 10 height 10
type input "10"
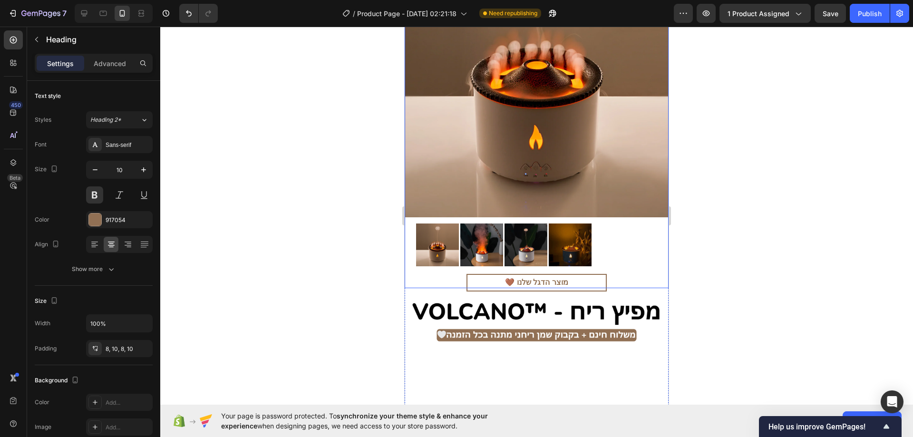
scroll to position [143, 0]
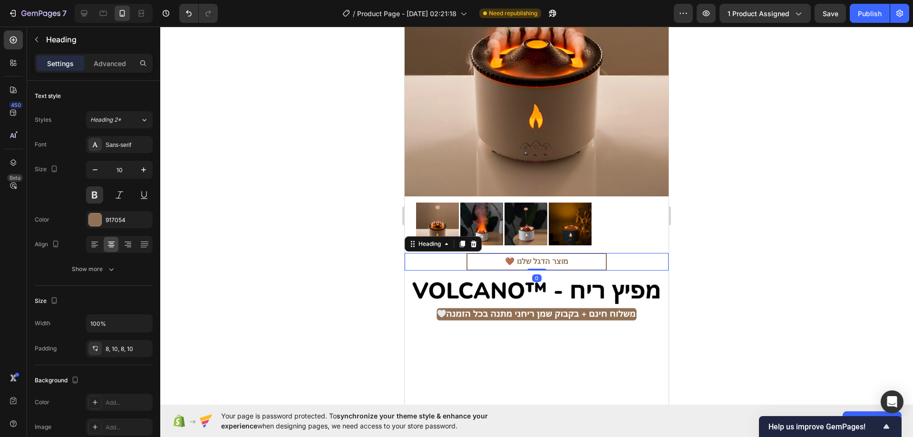
click at [568, 254] on h2 "🤎 מוצר הדגל שלנו" at bounding box center [536, 262] width 140 height 18
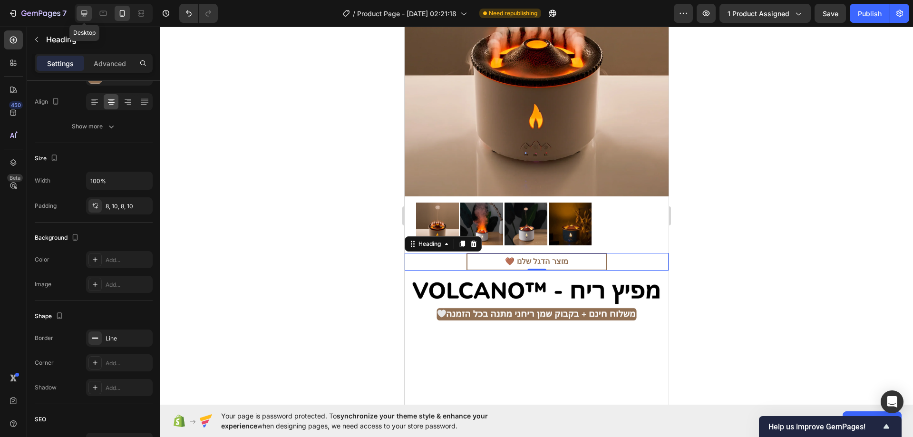
click at [87, 16] on icon at bounding box center [84, 14] width 10 height 10
type input "46"
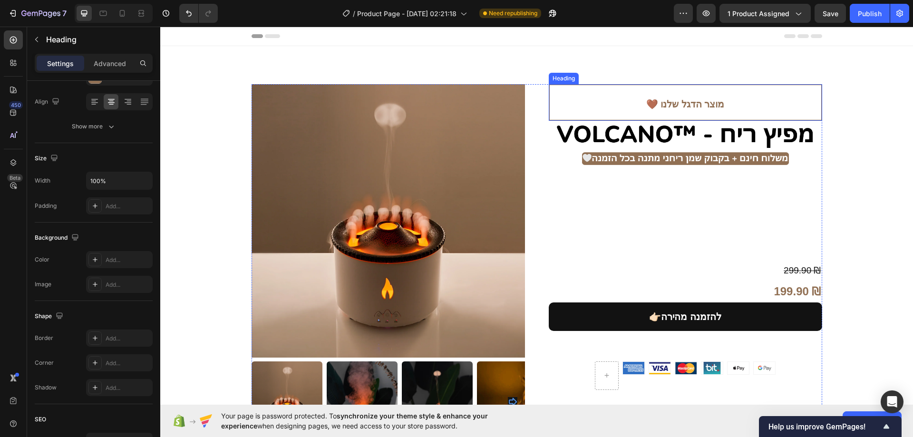
click at [659, 102] on span "🤎 מוצר הדגל שלנו" at bounding box center [685, 104] width 78 height 10
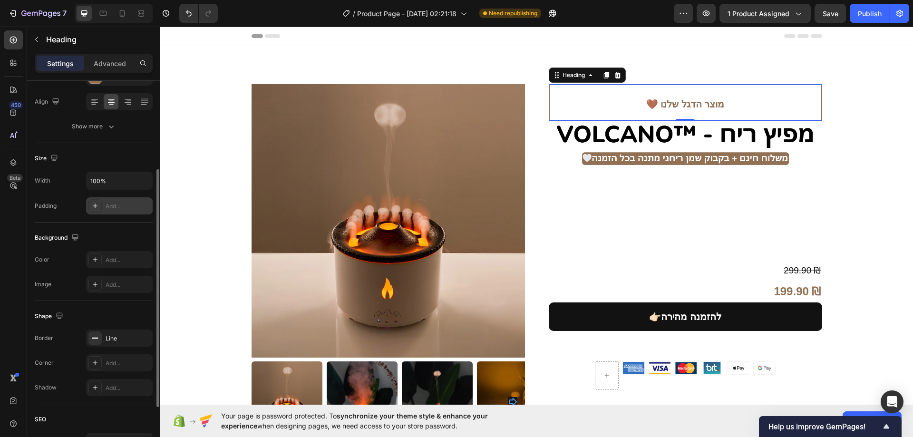
click at [123, 211] on div "Add..." at bounding box center [119, 205] width 67 height 17
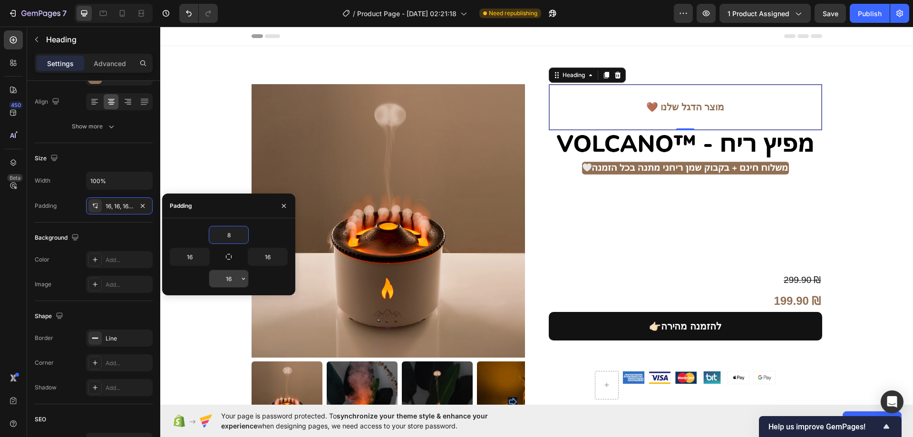
type input "8"
click at [229, 277] on input "16" at bounding box center [228, 278] width 39 height 17
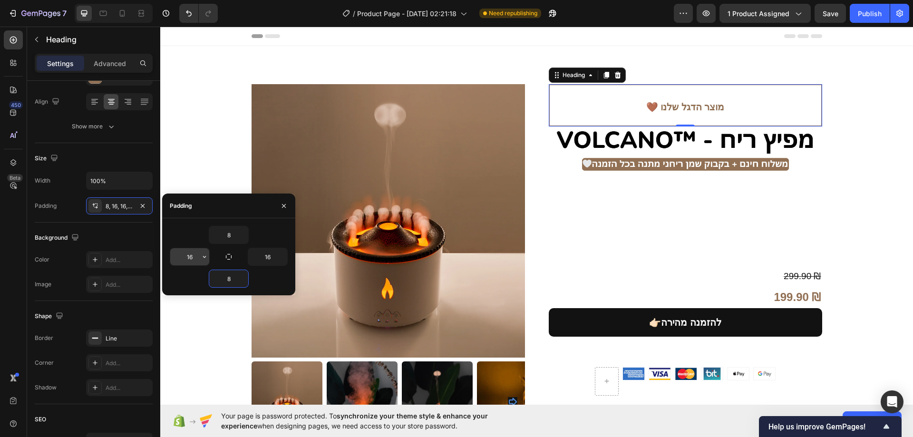
type input "8"
click at [188, 258] on input "16" at bounding box center [189, 256] width 39 height 17
type input "10"
click at [268, 259] on input "16" at bounding box center [267, 256] width 39 height 17
type input "10"
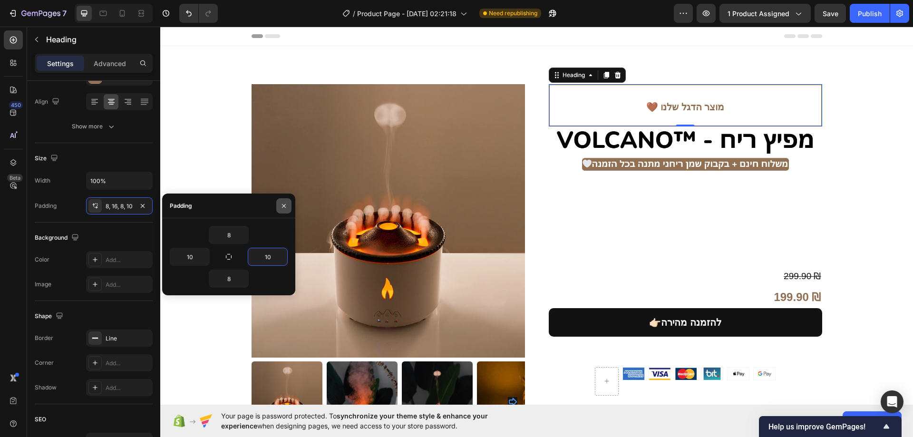
click at [282, 206] on icon "button" at bounding box center [284, 206] width 8 height 8
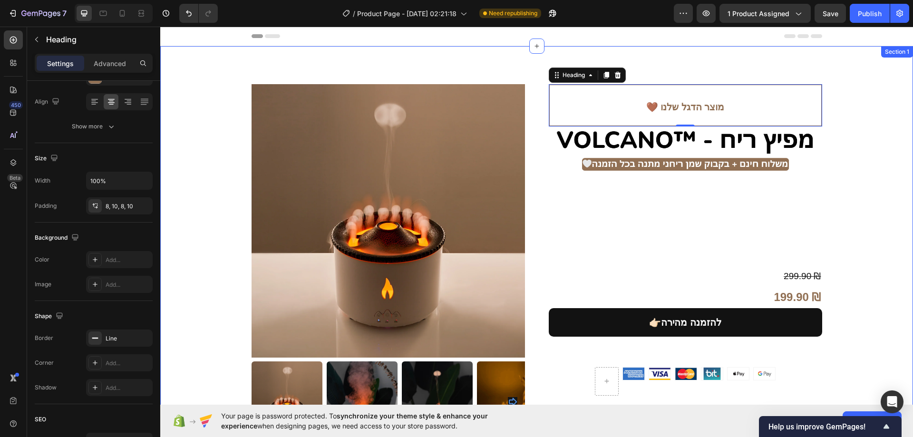
click at [883, 127] on div "Product Images 🤎 מוצר הדגל שלנו Heading Image 299.90 ₪ Compare Price Compare Pr…" at bounding box center [536, 268] width 753 height 444
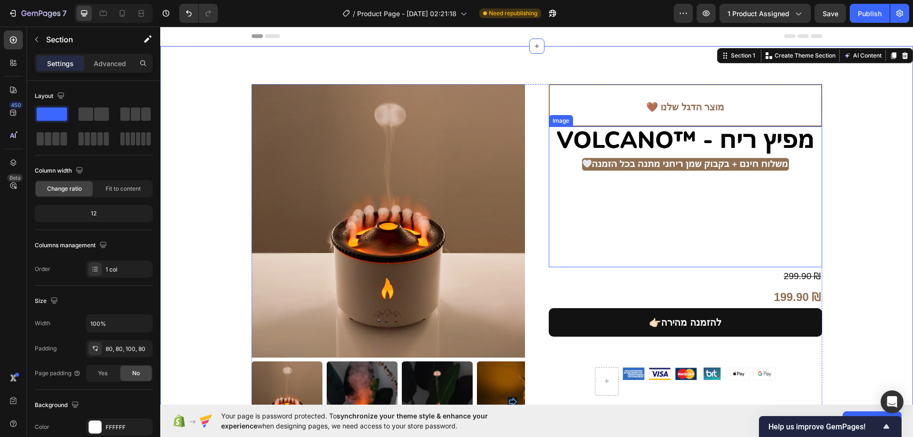
click at [582, 117] on h2 "🤎 מוצר הדגל שלנו" at bounding box center [685, 105] width 273 height 42
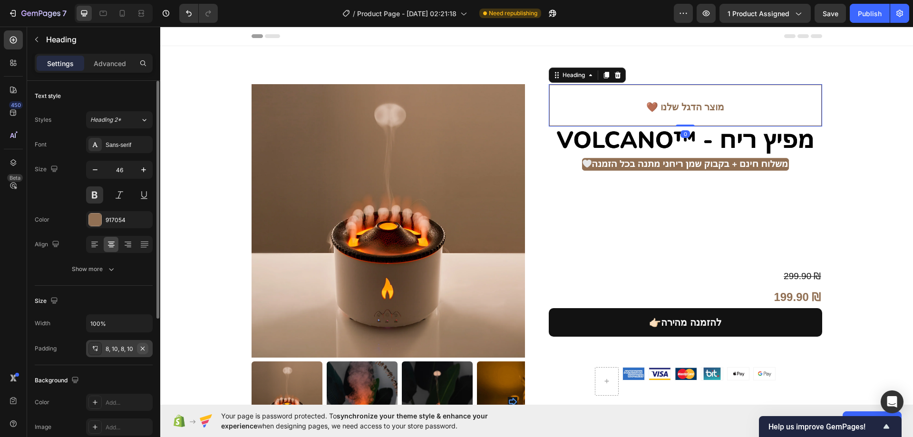
click at [145, 348] on icon "button" at bounding box center [143, 349] width 8 height 8
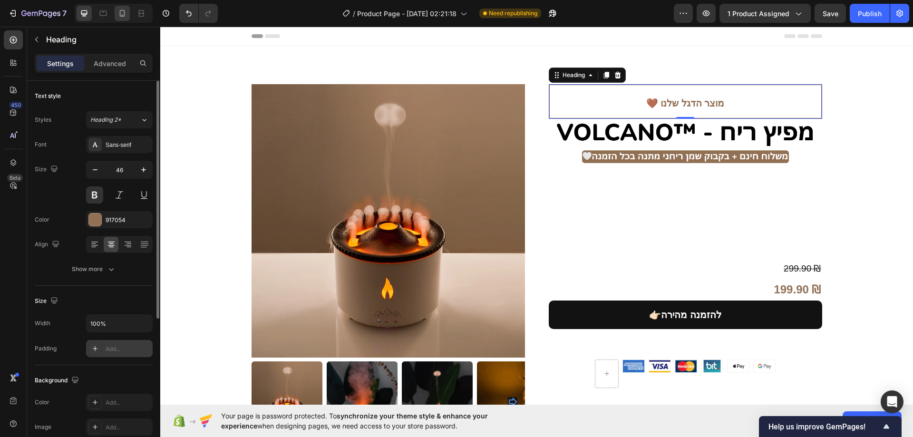
click at [122, 16] on icon at bounding box center [122, 14] width 10 height 10
type input "10"
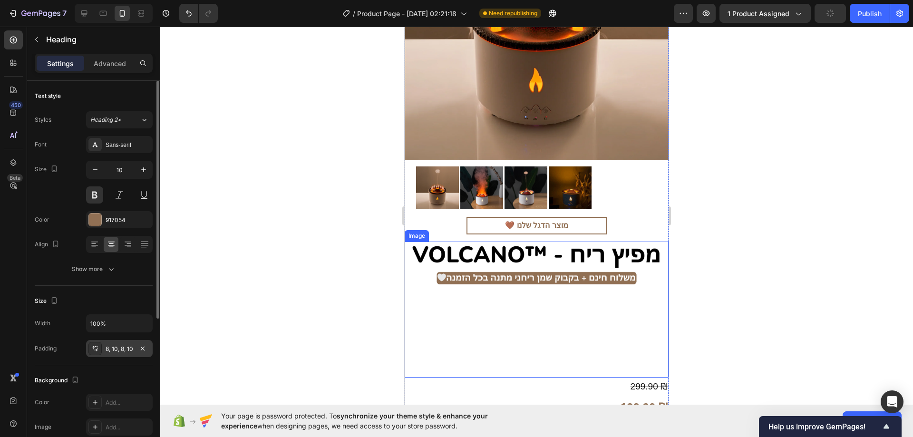
scroll to position [238, 0]
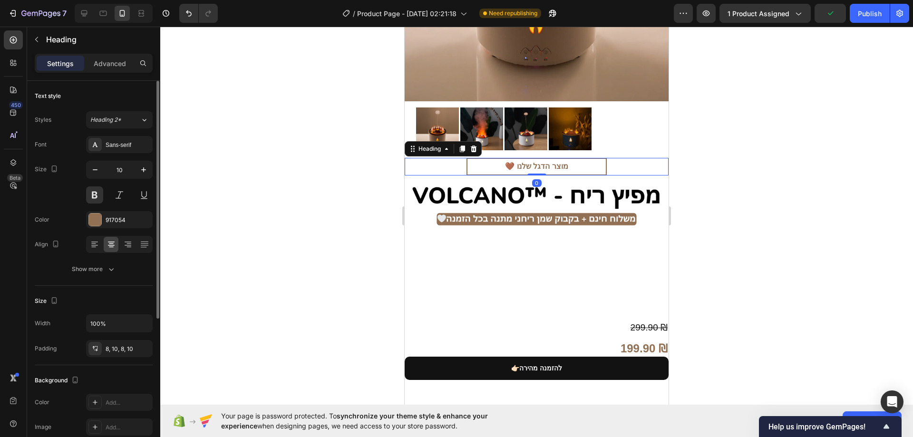
click at [573, 160] on h2 "🤎 מוצר הדגל שלנו" at bounding box center [536, 167] width 140 height 18
click at [87, 271] on div "Show more" at bounding box center [94, 269] width 44 height 10
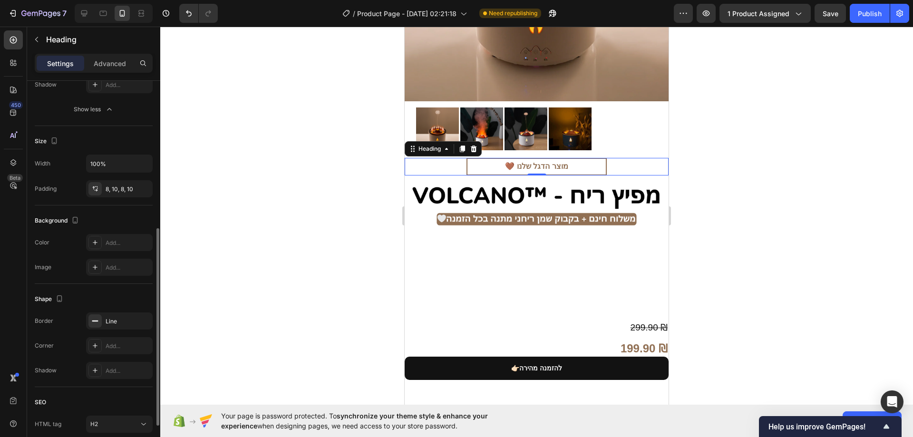
scroll to position [333, 0]
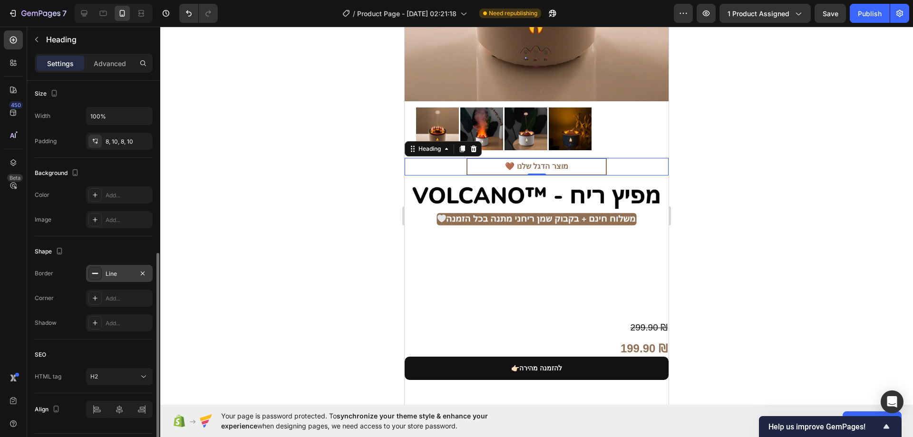
click at [115, 274] on div "Line" at bounding box center [120, 274] width 28 height 9
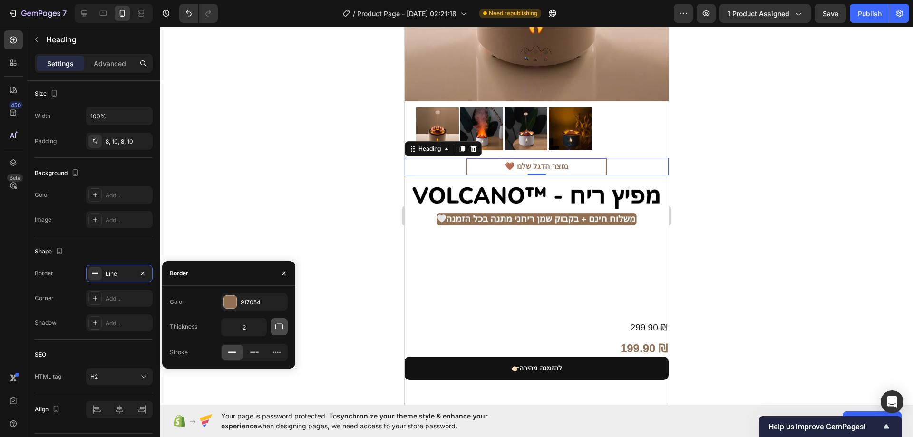
click at [283, 324] on icon "button" at bounding box center [279, 327] width 10 height 10
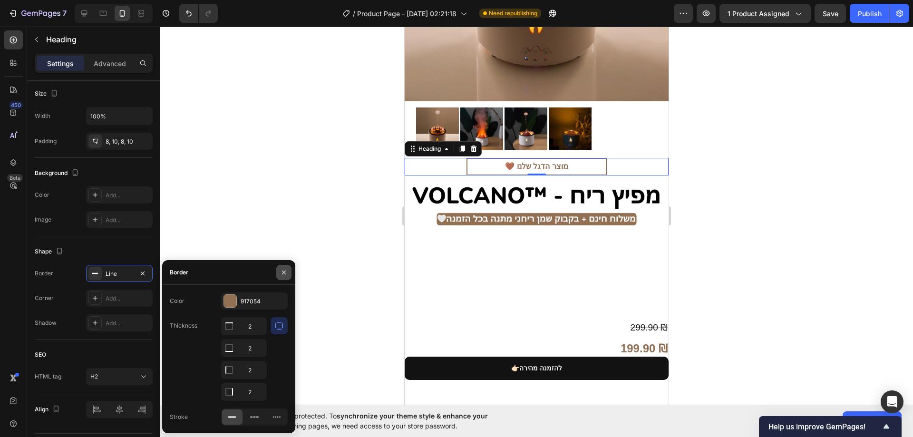
click at [280, 275] on icon "button" at bounding box center [284, 273] width 8 height 8
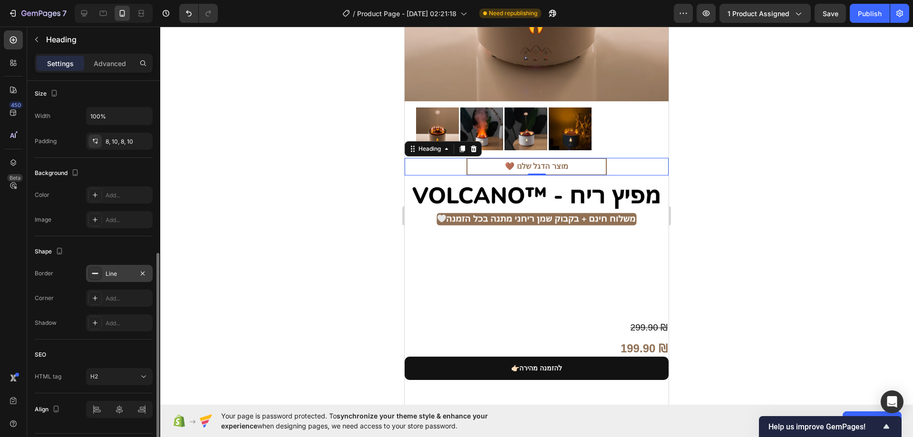
click at [106, 274] on div "Line" at bounding box center [120, 274] width 28 height 9
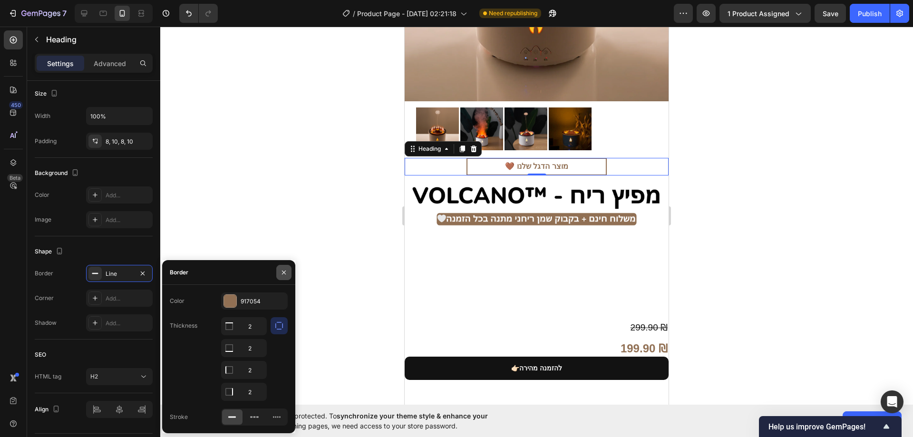
click at [281, 274] on icon "button" at bounding box center [284, 273] width 8 height 8
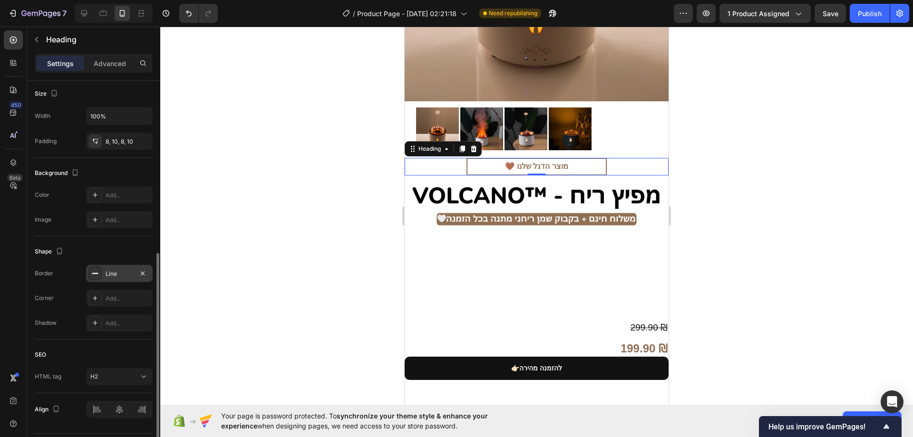
click at [120, 272] on div "Line" at bounding box center [120, 274] width 28 height 9
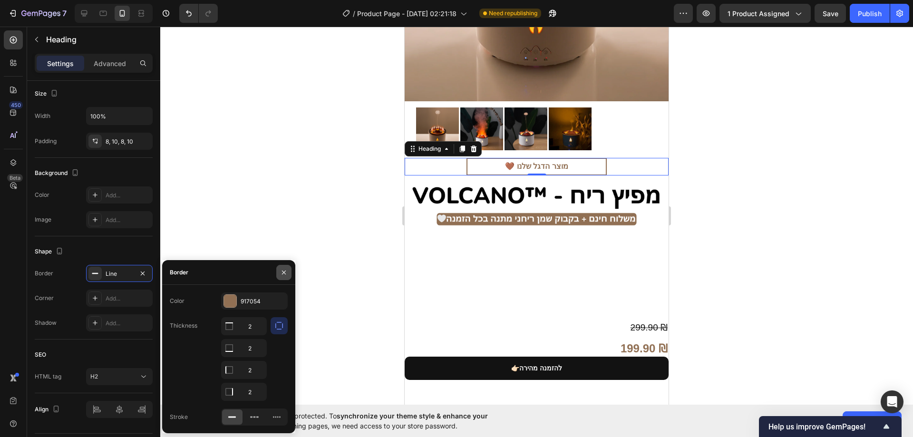
click at [283, 270] on icon "button" at bounding box center [284, 273] width 8 height 8
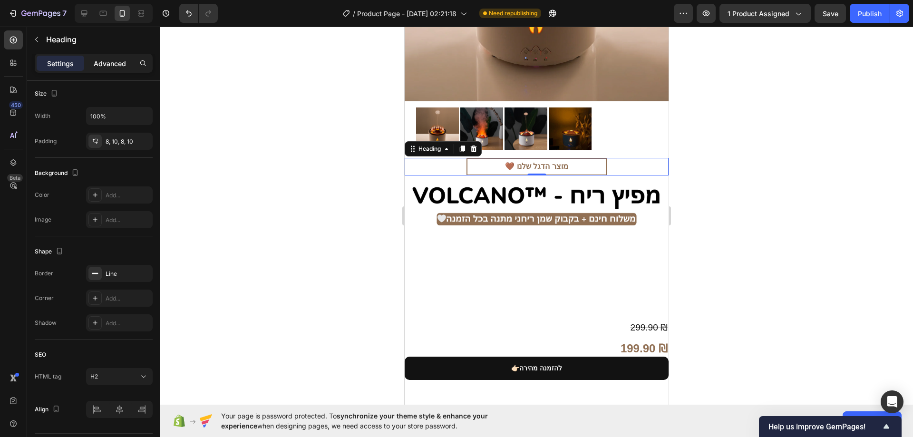
click at [121, 67] on p "Advanced" at bounding box center [110, 63] width 32 height 10
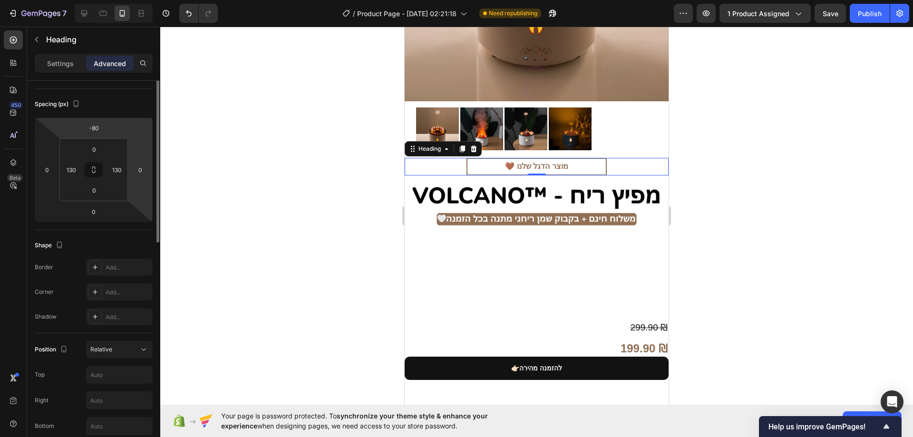
scroll to position [48, 0]
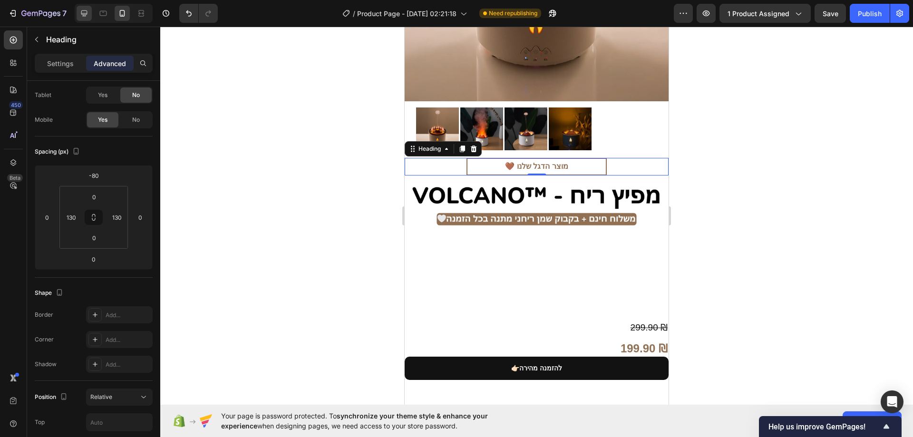
click at [92, 16] on div at bounding box center [84, 13] width 15 height 15
type input "0"
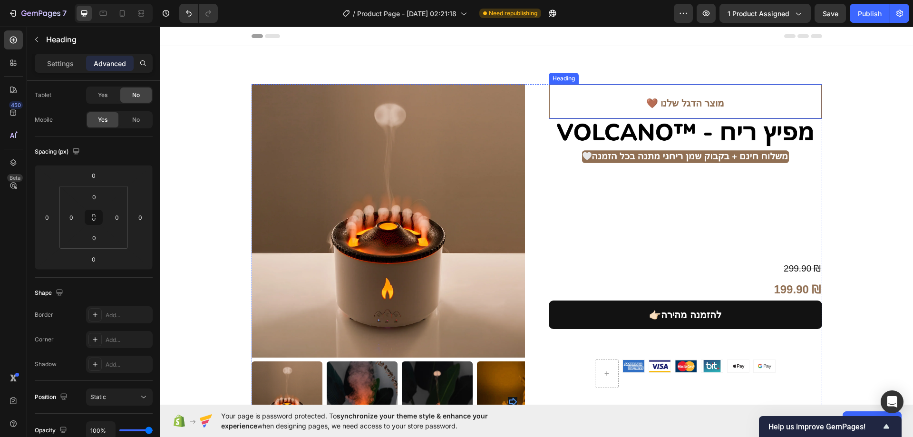
click at [619, 96] on h2 "🤎 מוצר הדגל שלנו" at bounding box center [685, 101] width 273 height 35
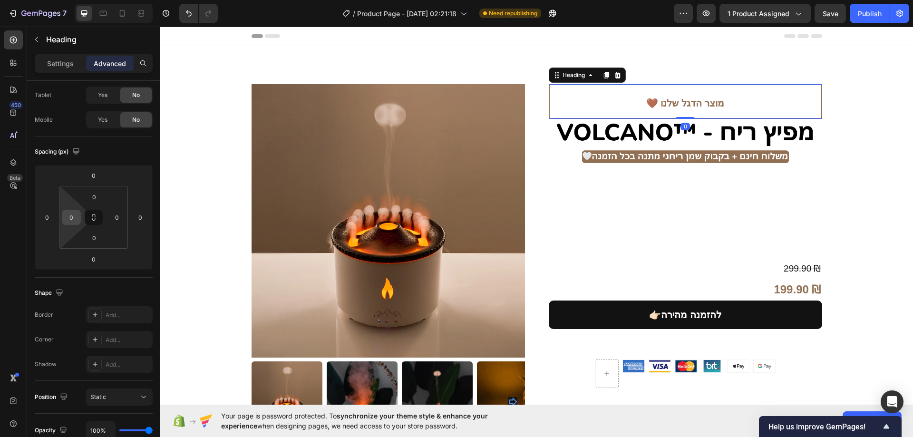
click at [69, 216] on input "0" at bounding box center [71, 217] width 14 height 14
type input "130"
click at [116, 219] on input "0" at bounding box center [117, 217] width 14 height 14
click at [119, 219] on input "130" at bounding box center [117, 217] width 14 height 14
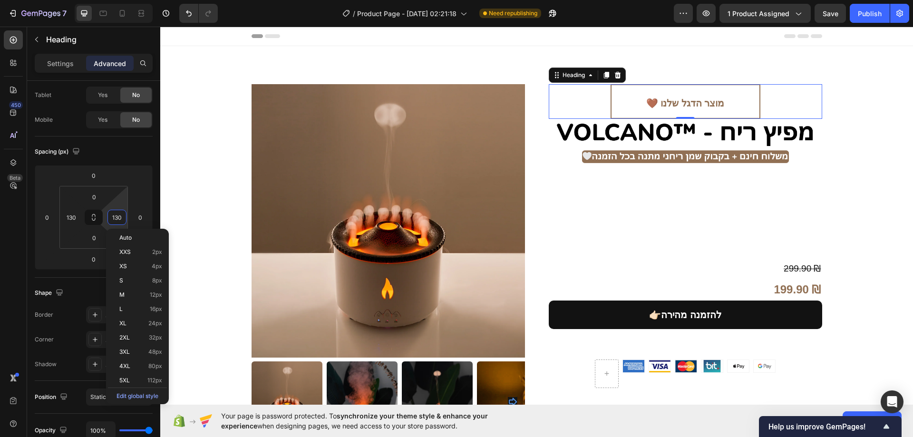
click at [119, 219] on input "130" at bounding box center [117, 217] width 14 height 14
click at [855, 16] on button "Publish" at bounding box center [870, 13] width 40 height 19
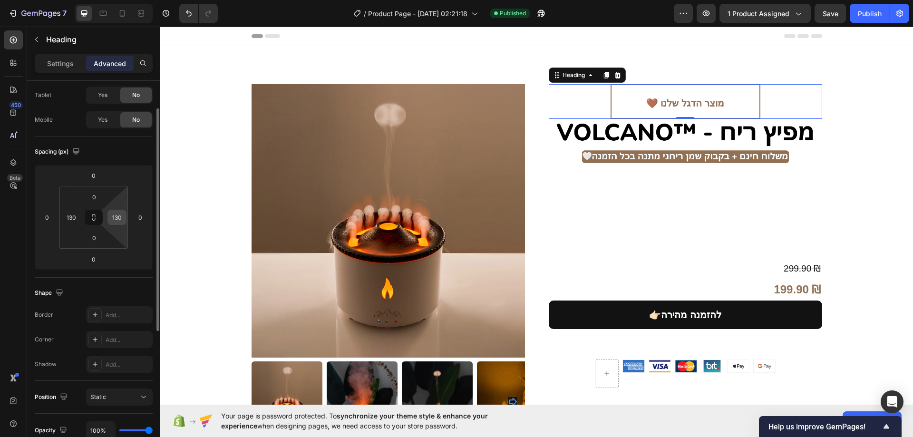
click at [123, 215] on input "130" at bounding box center [117, 217] width 14 height 14
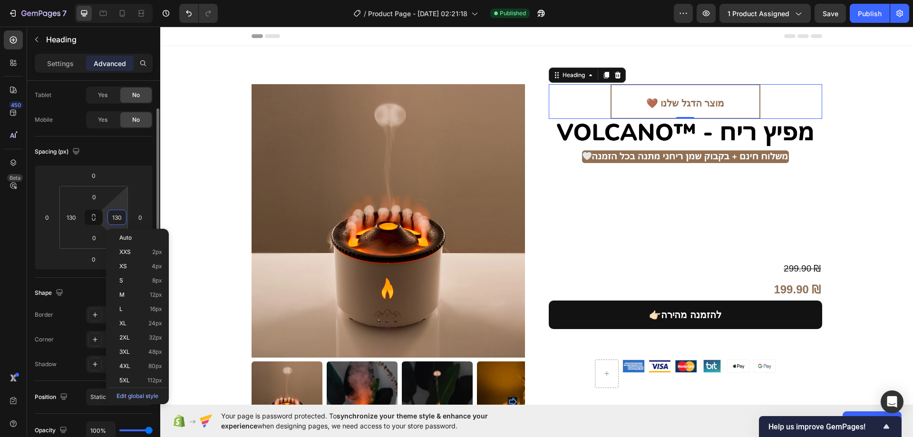
click at [121, 215] on input "130" at bounding box center [117, 217] width 14 height 14
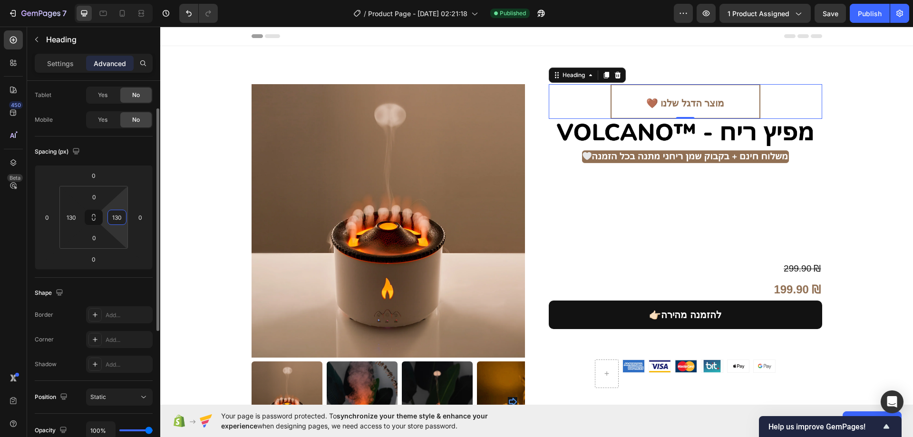
click at [121, 215] on input "130" at bounding box center [117, 217] width 14 height 14
type input "140"
click at [76, 217] on input "130" at bounding box center [71, 217] width 14 height 14
click at [76, 217] on input "140" at bounding box center [71, 217] width 14 height 14
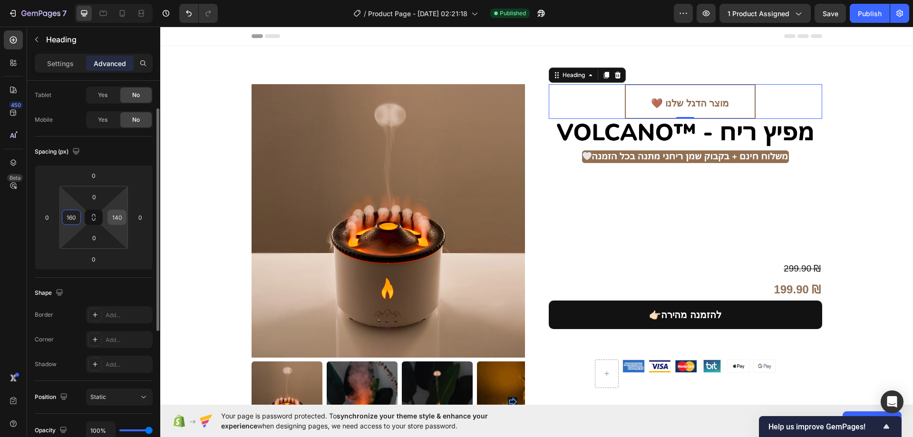
type input "160"
click at [121, 217] on input "140" at bounding box center [117, 217] width 14 height 14
click at [121, 217] on input "160" at bounding box center [117, 217] width 14 height 14
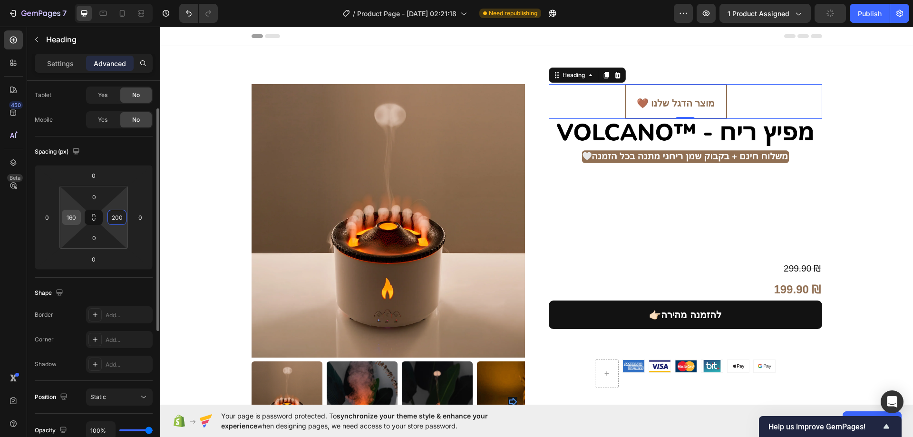
type input "200"
click at [77, 216] on input "160" at bounding box center [71, 217] width 14 height 14
click at [77, 216] on input "200" at bounding box center [71, 217] width 14 height 14
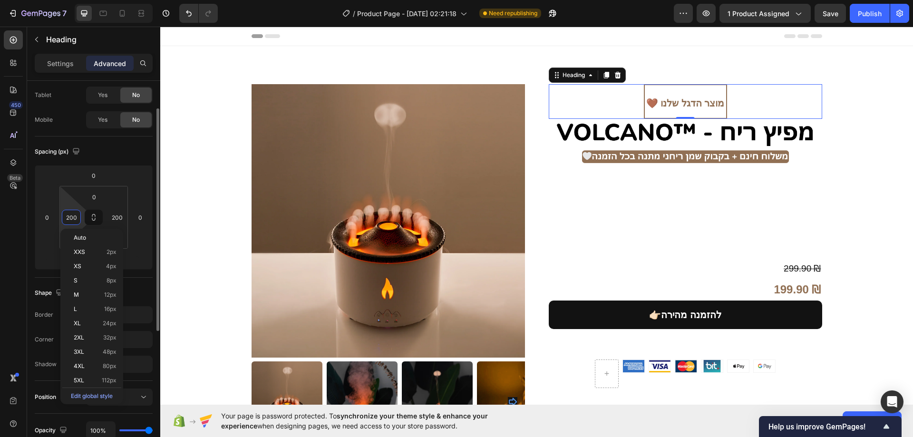
click at [77, 216] on input "200" at bounding box center [71, 217] width 14 height 14
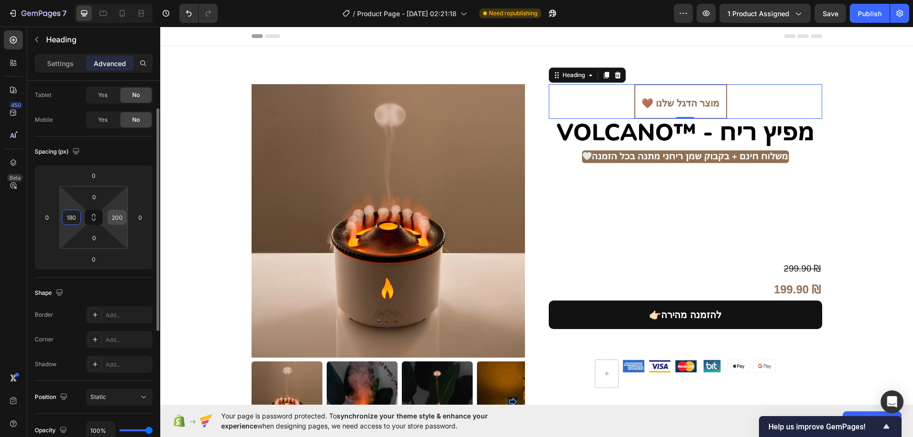
type input "180"
click at [116, 214] on input "200" at bounding box center [117, 217] width 14 height 14
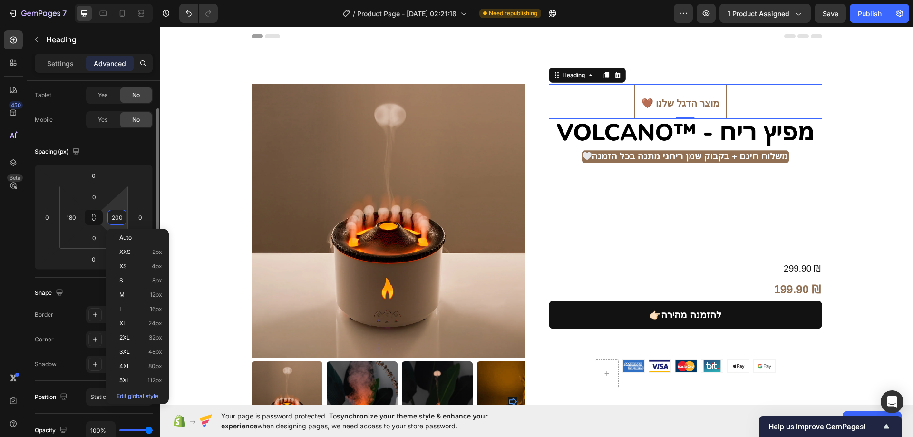
click at [116, 214] on input "200" at bounding box center [117, 217] width 14 height 14
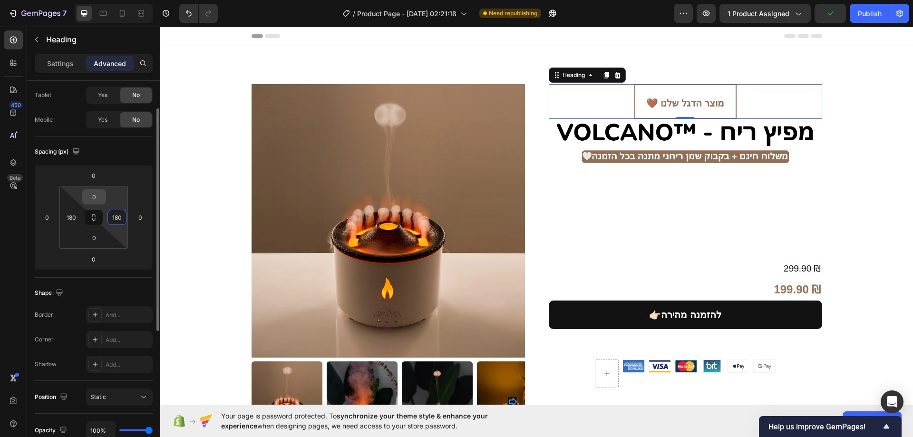
type input "180"
click at [95, 196] on input "0" at bounding box center [94, 197] width 19 height 14
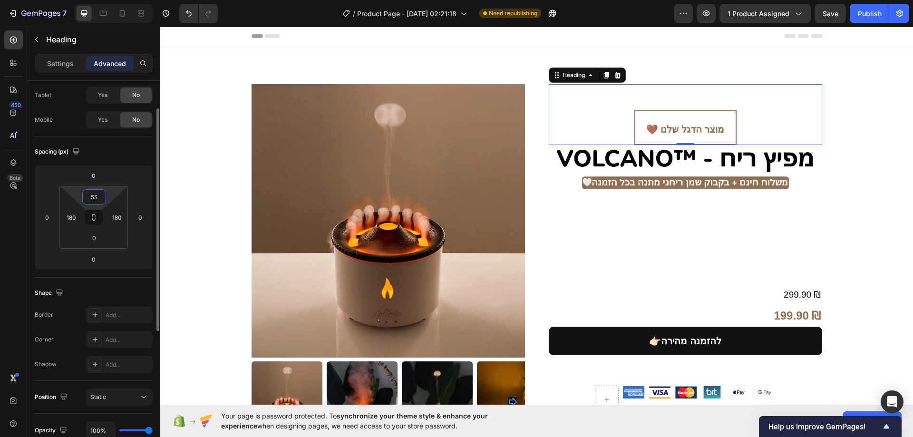
type input "5"
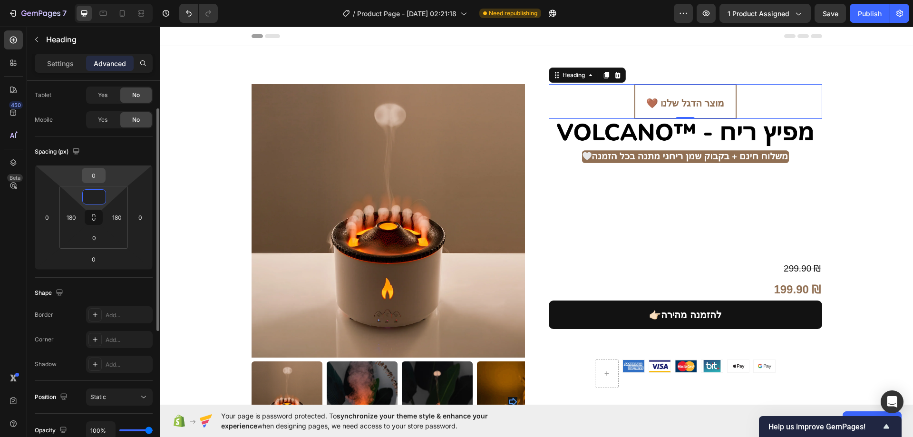
click at [98, 176] on input "0" at bounding box center [93, 175] width 19 height 14
type input "0"
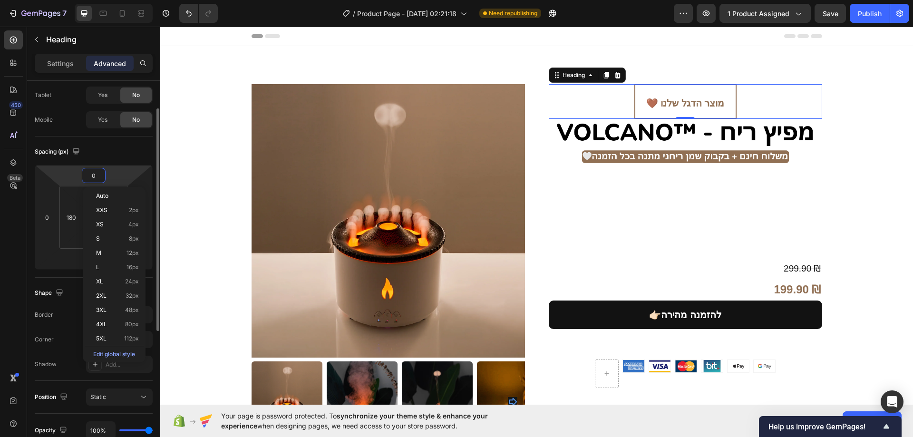
type input "5"
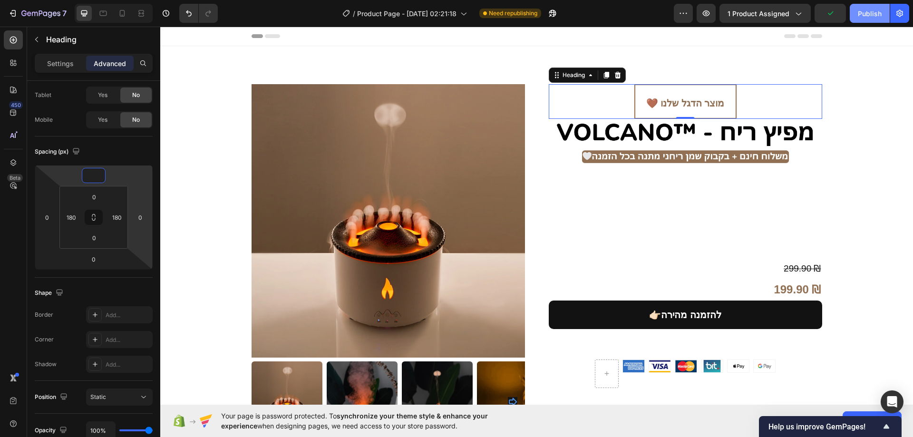
click at [875, 11] on div "Publish" at bounding box center [870, 14] width 24 height 10
type input "0"
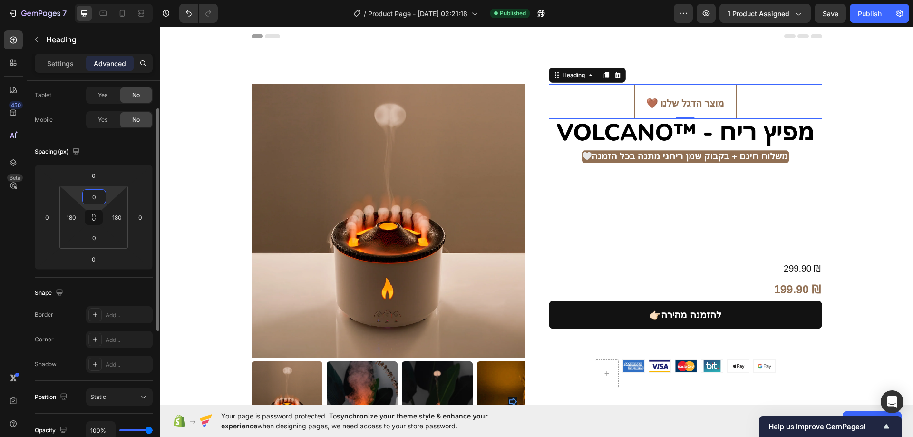
click at [99, 195] on input "0" at bounding box center [94, 197] width 19 height 14
click at [119, 214] on input "180" at bounding box center [117, 217] width 14 height 14
click at [76, 219] on input "180" at bounding box center [71, 217] width 14 height 14
click at [94, 197] on input "0" at bounding box center [94, 197] width 19 height 14
click at [99, 178] on input "0" at bounding box center [93, 175] width 19 height 14
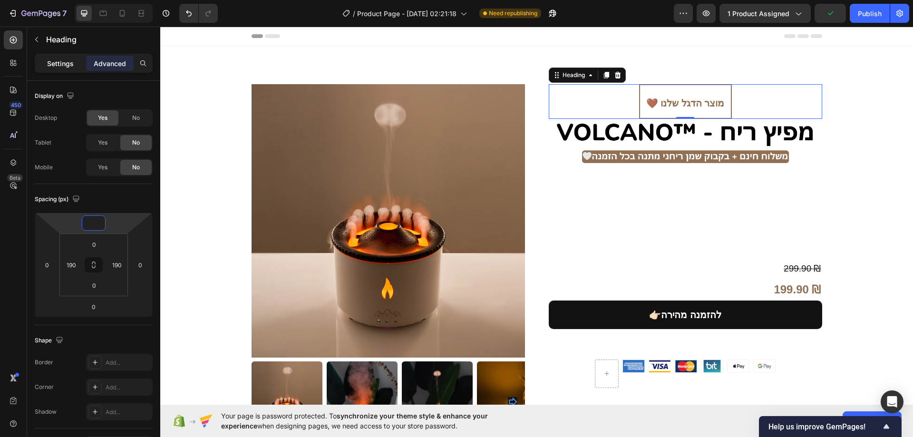
click at [68, 67] on p "Settings" at bounding box center [60, 63] width 27 height 10
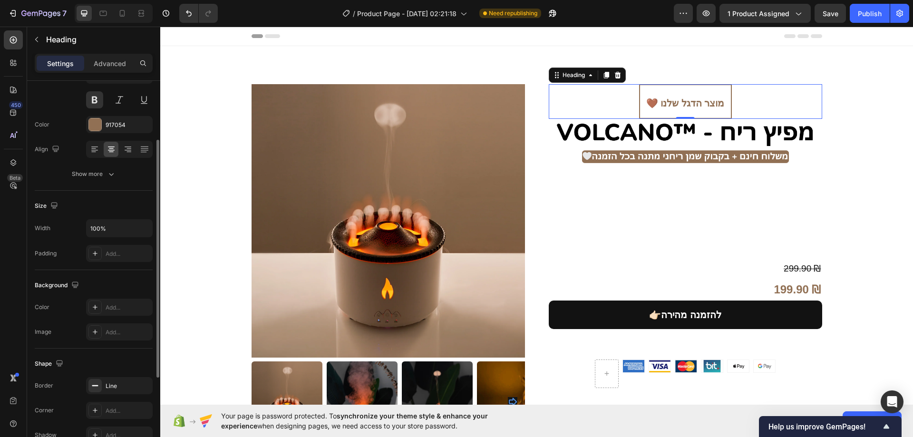
scroll to position [190, 0]
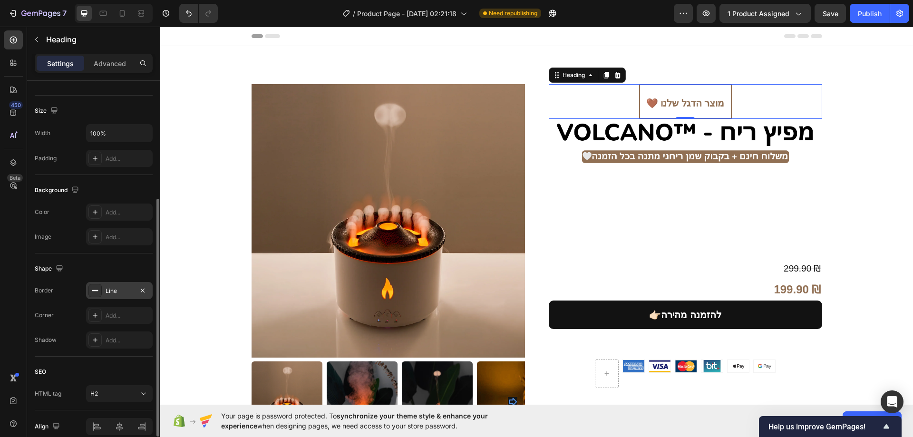
click at [123, 290] on div "Line" at bounding box center [120, 291] width 28 height 9
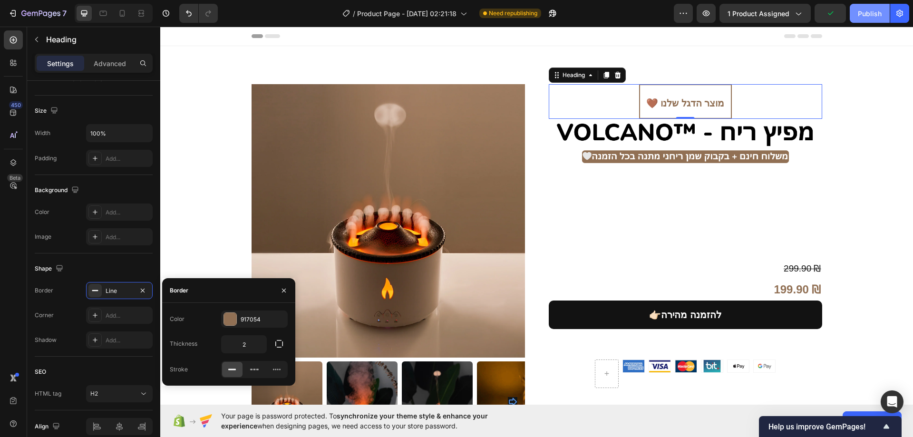
click at [869, 15] on div "Publish" at bounding box center [870, 14] width 24 height 10
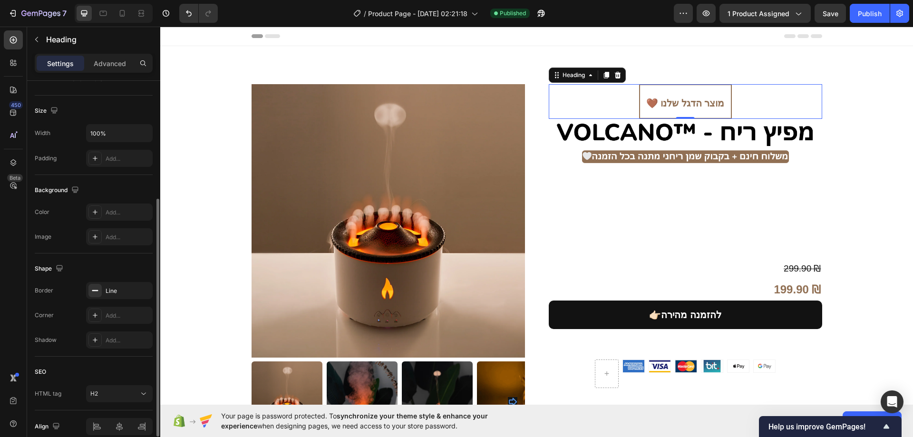
scroll to position [48, 0]
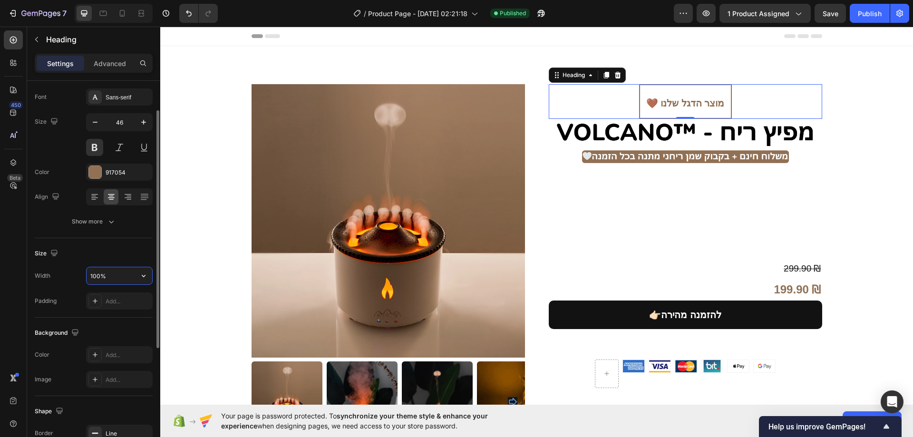
click at [102, 274] on input "100%" at bounding box center [120, 275] width 66 height 17
click at [116, 298] on div "Add..." at bounding box center [128, 301] width 45 height 9
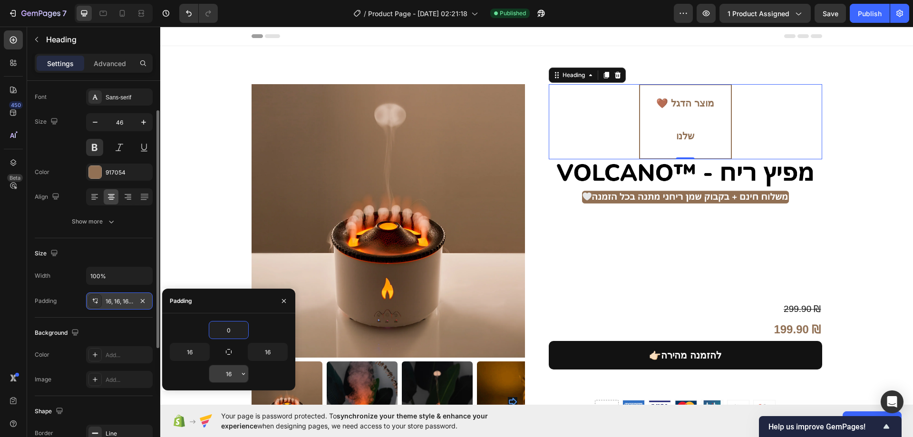
click at [238, 374] on input "16" at bounding box center [228, 373] width 39 height 17
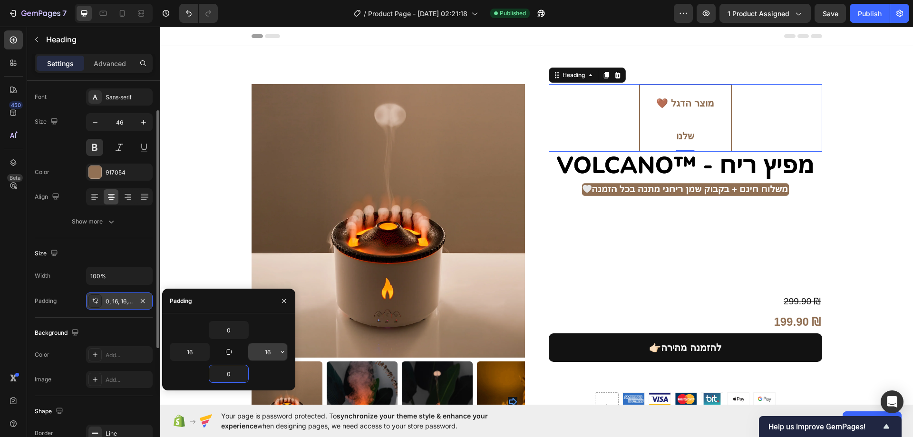
click at [268, 345] on input "16" at bounding box center [267, 351] width 39 height 17
click at [281, 351] on icon "button" at bounding box center [282, 352] width 3 height 2
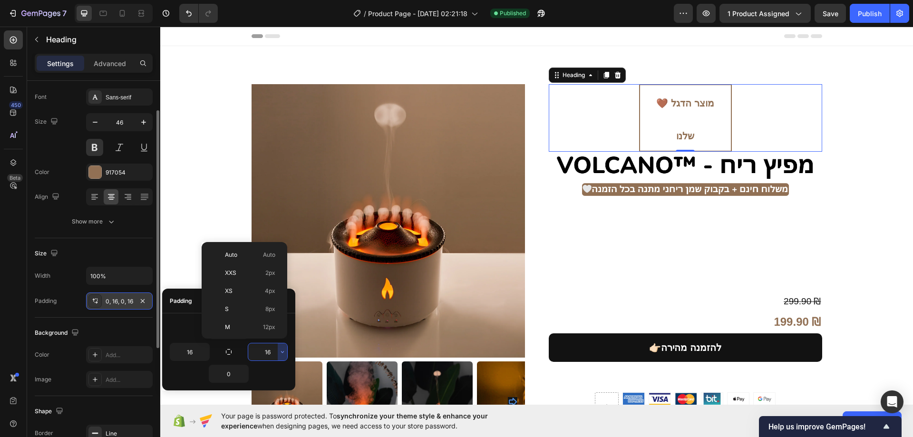
click at [270, 354] on input "16" at bounding box center [267, 351] width 39 height 17
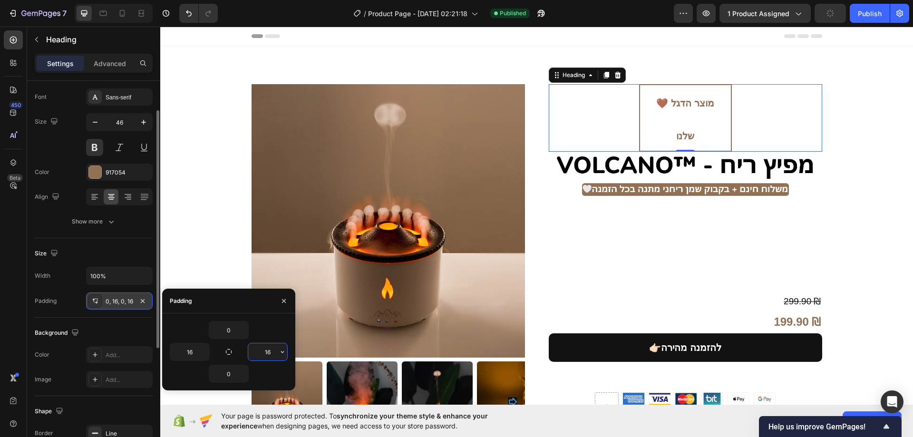
click at [270, 354] on input "16" at bounding box center [267, 351] width 39 height 17
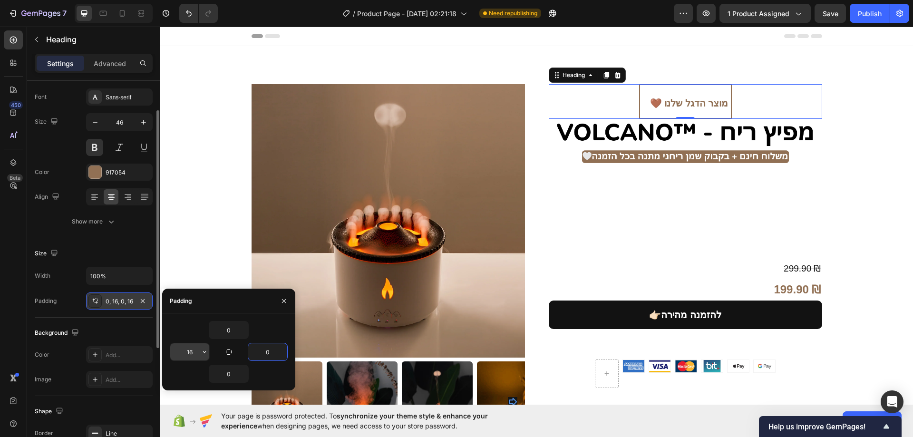
click at [190, 350] on input "16" at bounding box center [189, 351] width 39 height 17
click at [231, 330] on input "0" at bounding box center [228, 329] width 39 height 17
click at [226, 375] on input "0" at bounding box center [228, 373] width 39 height 17
click at [232, 331] on input "0" at bounding box center [228, 329] width 39 height 17
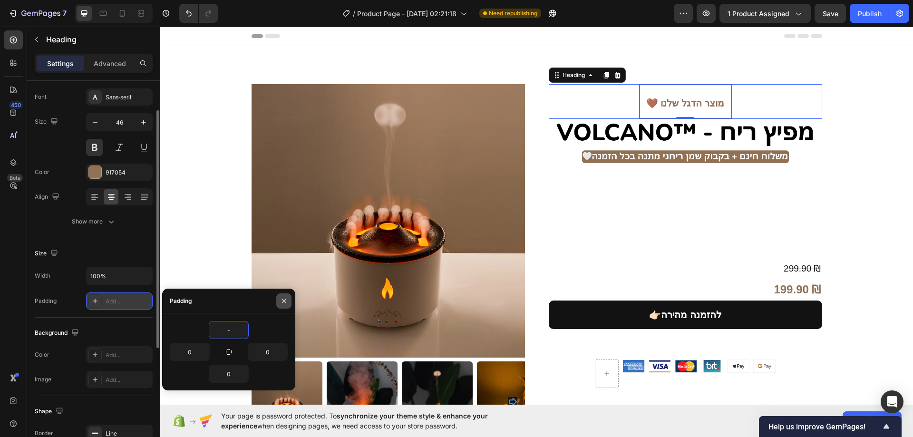
click at [279, 301] on button "button" at bounding box center [283, 300] width 15 height 15
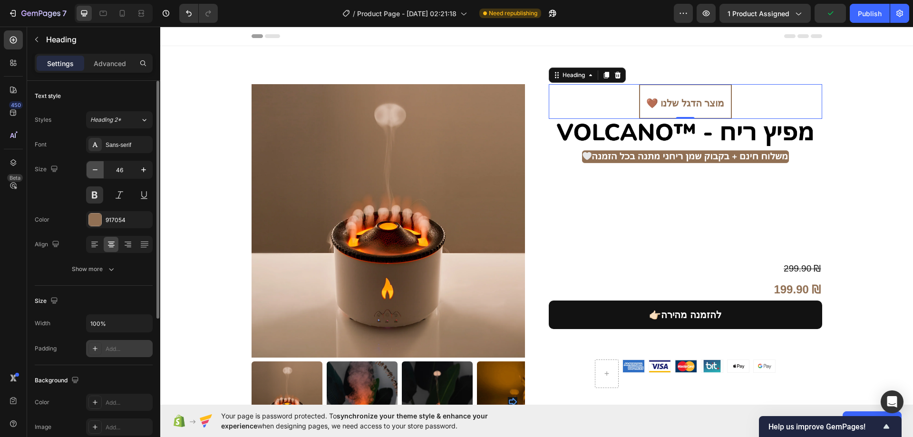
click at [99, 171] on icon "button" at bounding box center [95, 170] width 10 height 10
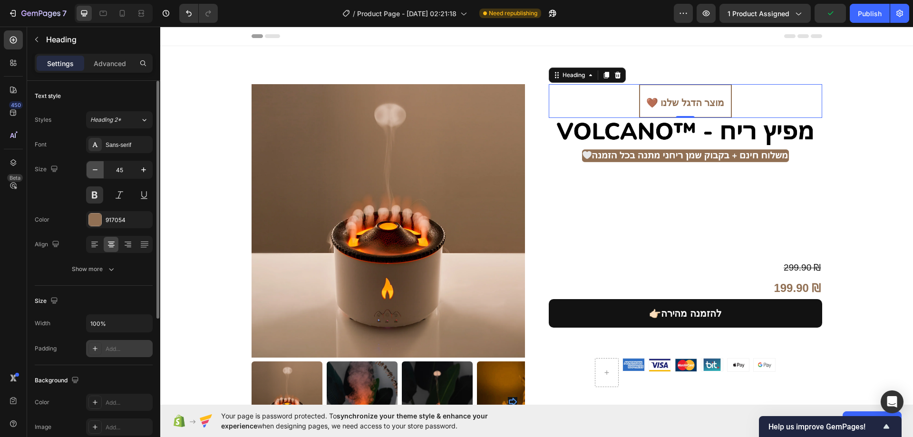
click at [99, 171] on icon "button" at bounding box center [95, 170] width 10 height 10
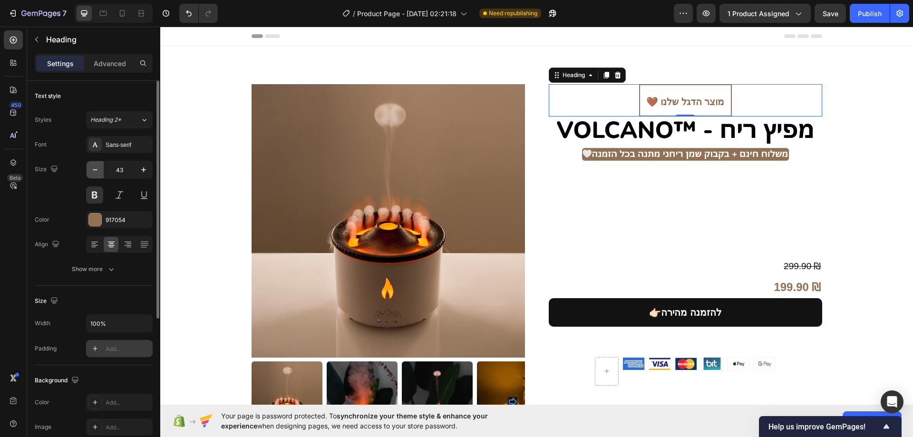
click at [99, 171] on icon "button" at bounding box center [95, 170] width 10 height 10
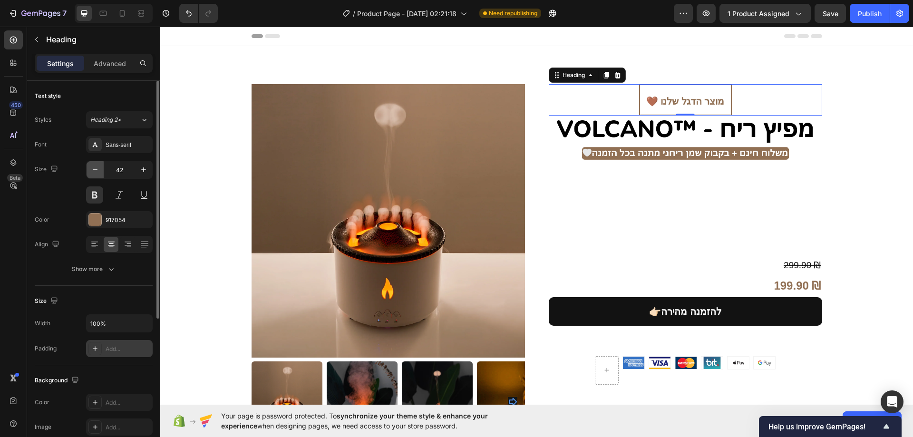
click at [99, 171] on icon "button" at bounding box center [95, 170] width 10 height 10
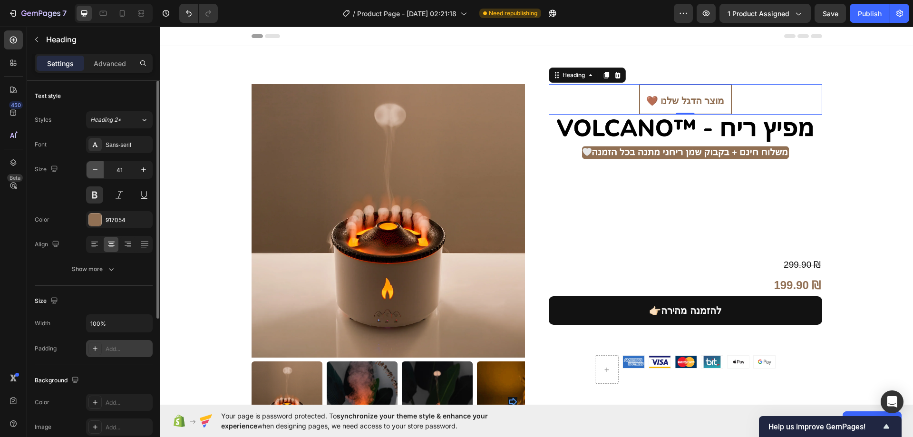
click at [99, 171] on icon "button" at bounding box center [95, 170] width 10 height 10
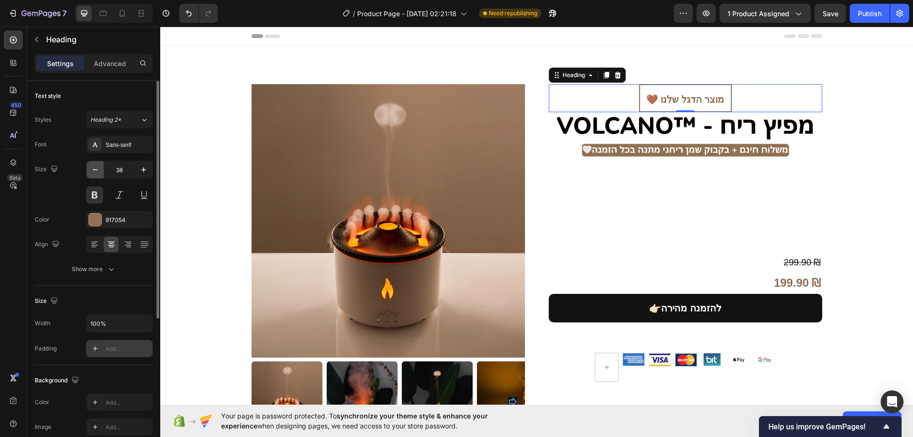
click at [99, 171] on icon "button" at bounding box center [95, 170] width 10 height 10
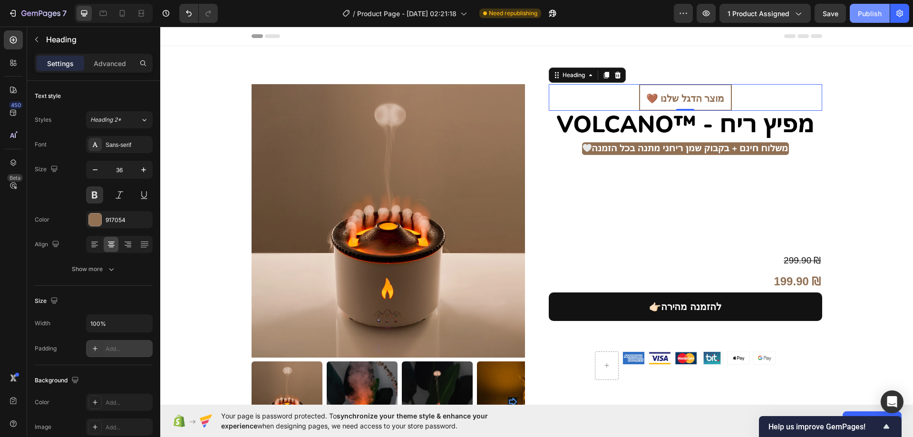
click at [863, 5] on button "Publish" at bounding box center [870, 13] width 40 height 19
click at [114, 66] on p "Advanced" at bounding box center [110, 63] width 32 height 10
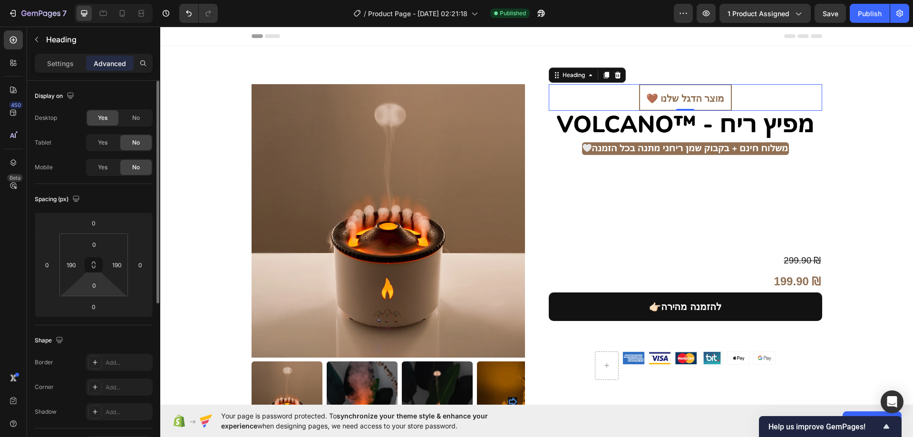
click at [102, 0] on html "7 / Product Page - Sep 24, 02:21:18 Published Preview 1 product assigned Save P…" at bounding box center [456, 0] width 913 height 0
click at [98, 287] on input "0" at bounding box center [94, 285] width 19 height 14
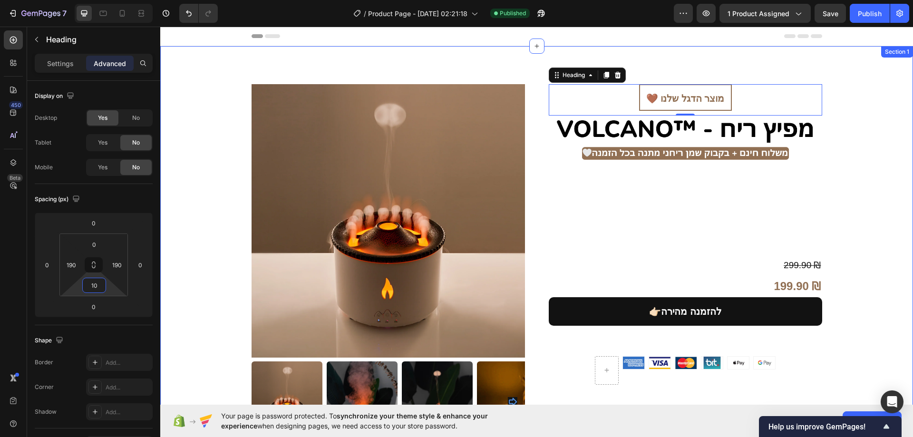
click at [888, 77] on div "Product Images 🤎 מוצר הדגל שלנו Heading Image 299.90 ₪ Compare Price Compare Pr…" at bounding box center [536, 268] width 753 height 444
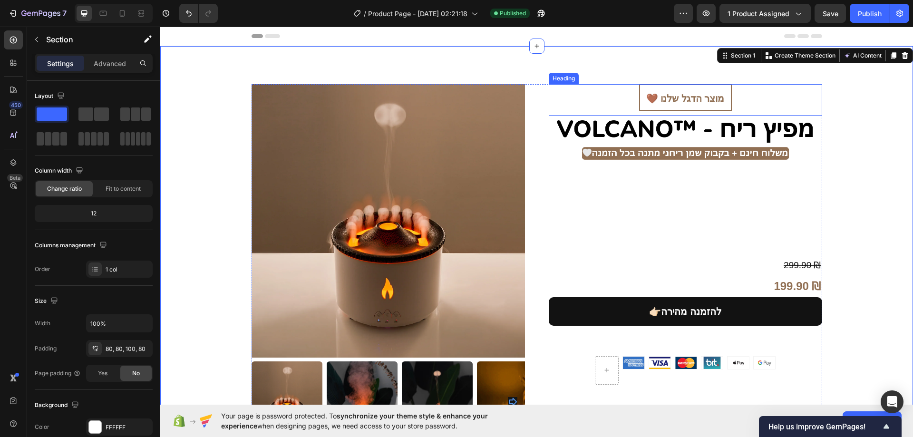
click at [710, 92] on h2 "🤎 מוצר הדגל שלנו" at bounding box center [685, 97] width 93 height 27
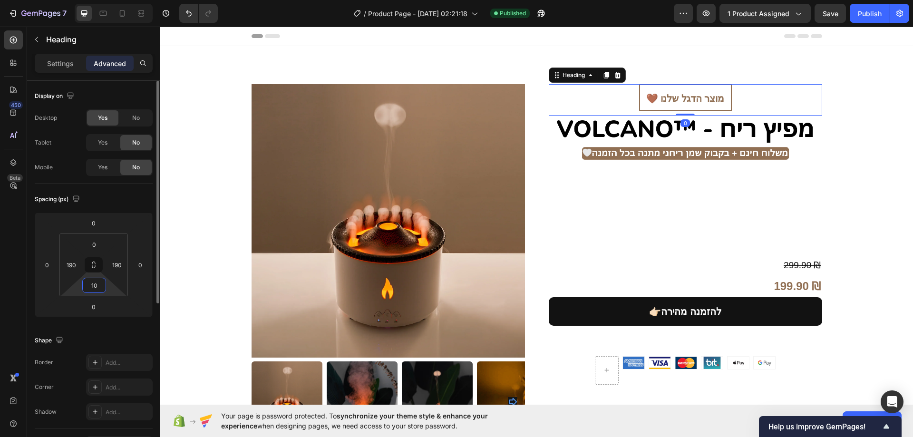
click at [103, 285] on input "10" at bounding box center [94, 285] width 19 height 14
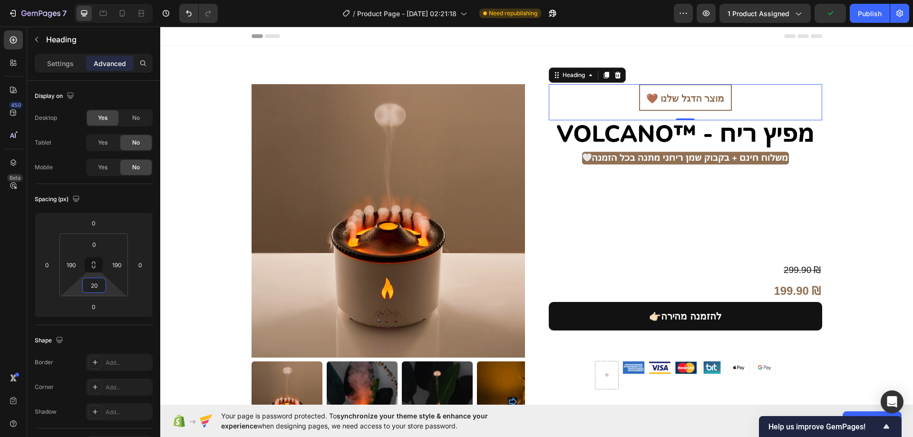
click at [892, 87] on div "Product Images 🤎 מוצר הדגל שלנו Heading Image 299.90 ₪ Compare Price Compare Pr…" at bounding box center [536, 268] width 753 height 444
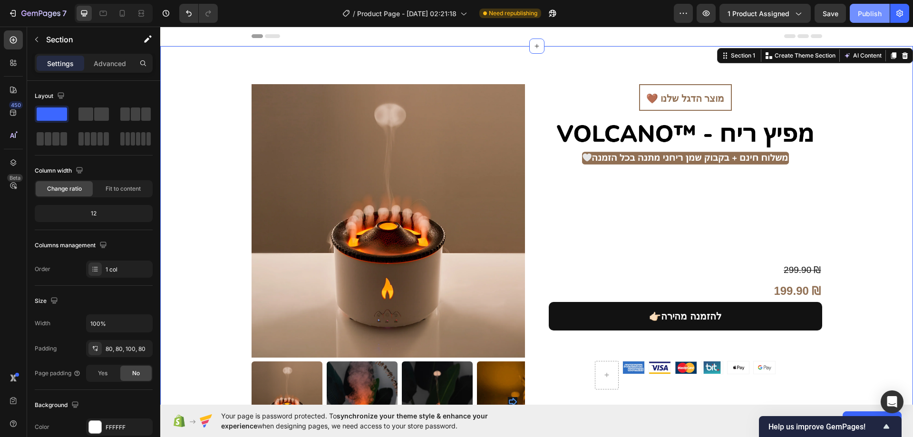
click at [874, 7] on button "Publish" at bounding box center [870, 13] width 40 height 19
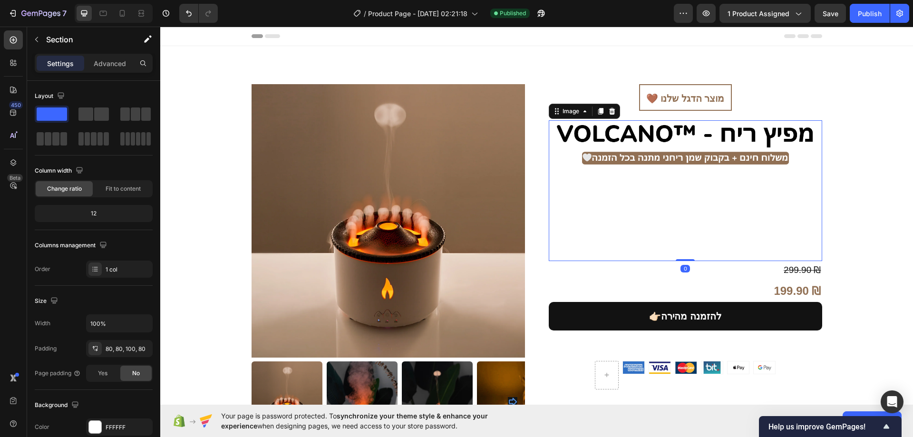
click at [653, 138] on img at bounding box center [685, 190] width 273 height 141
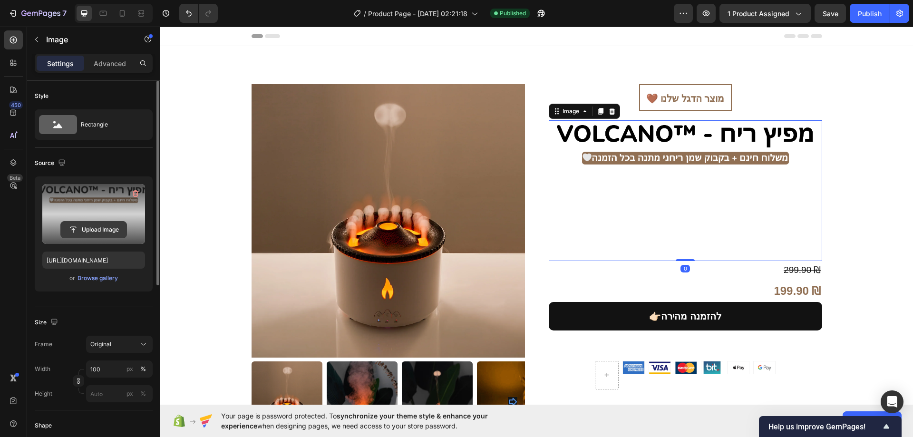
click at [108, 223] on input "file" at bounding box center [94, 230] width 66 height 16
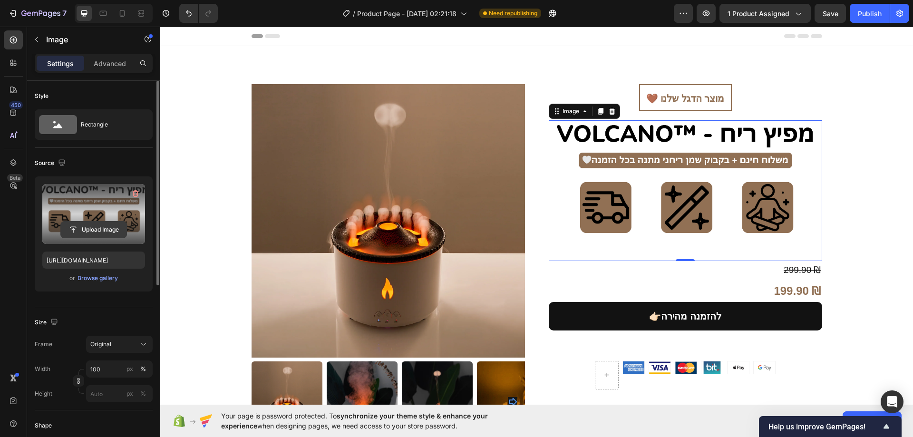
click at [108, 223] on input "file" at bounding box center [94, 230] width 66 height 16
click at [122, 13] on icon at bounding box center [122, 14] width 10 height 10
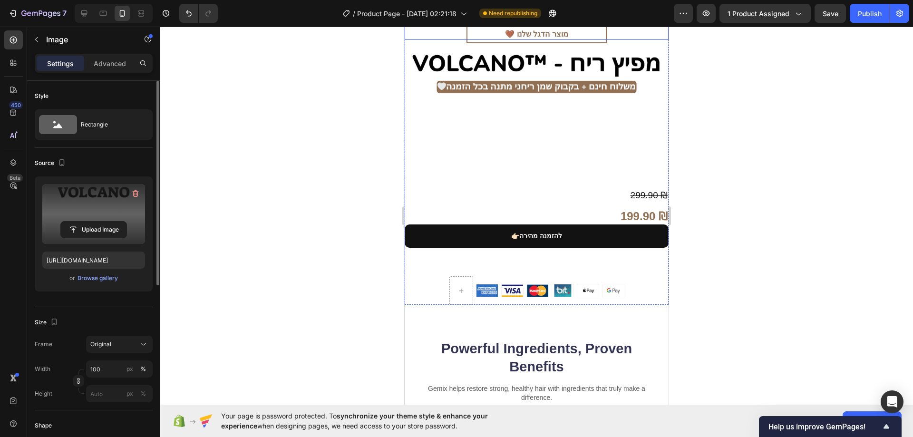
scroll to position [380, 0]
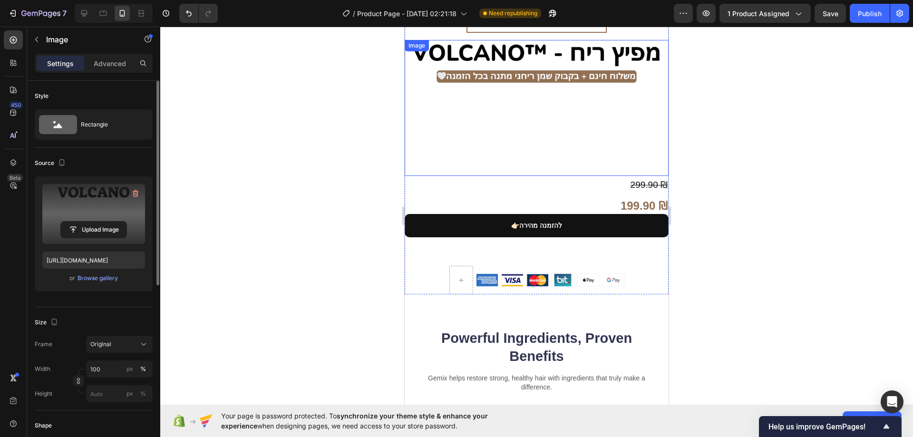
click at [528, 110] on img at bounding box center [537, 108] width 264 height 136
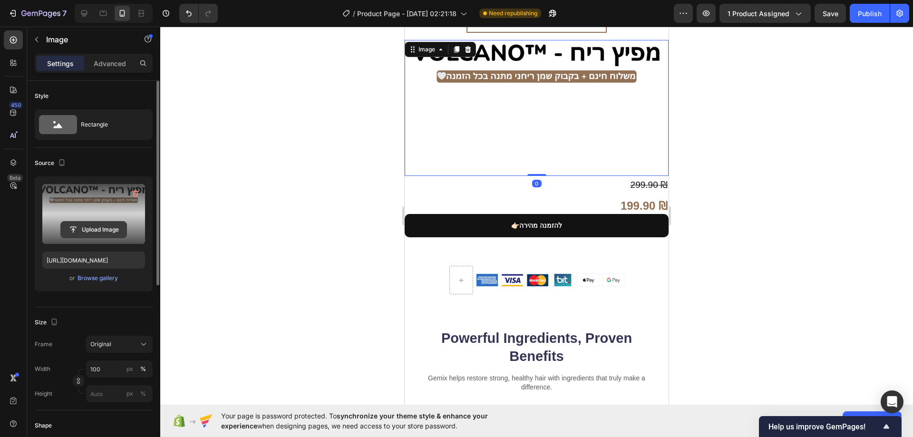
click at [100, 231] on input "file" at bounding box center [94, 230] width 66 height 16
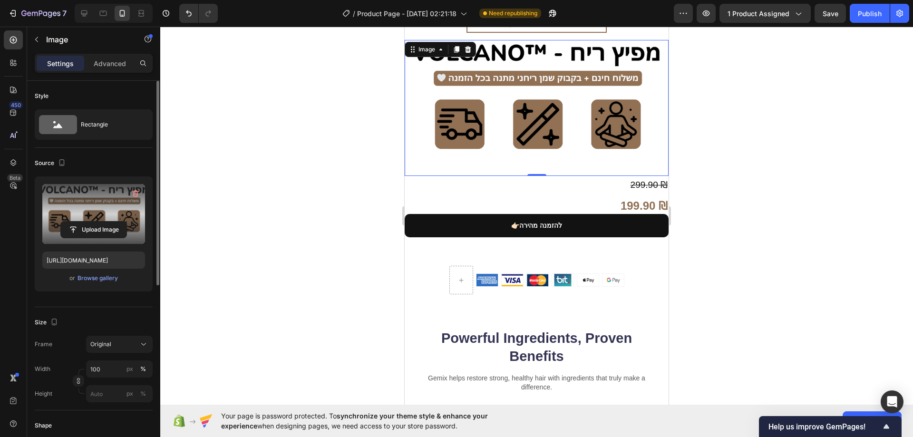
click at [813, 116] on div at bounding box center [536, 232] width 753 height 410
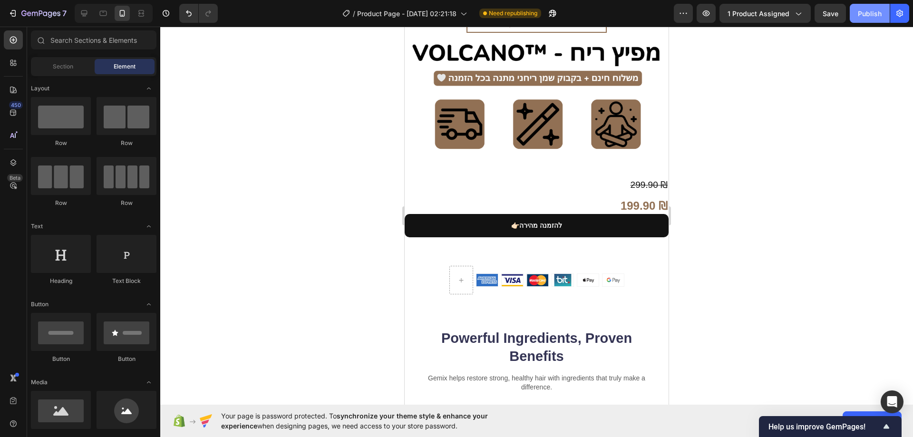
click at [872, 14] on div "Publish" at bounding box center [870, 14] width 24 height 10
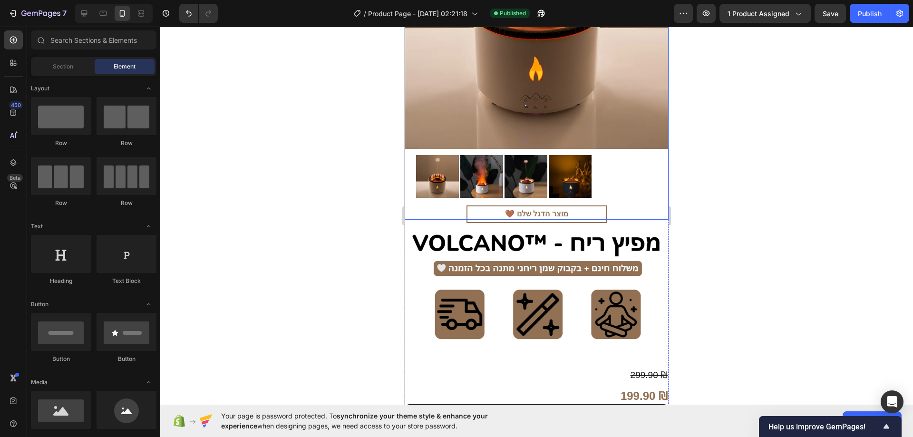
scroll to position [95, 0]
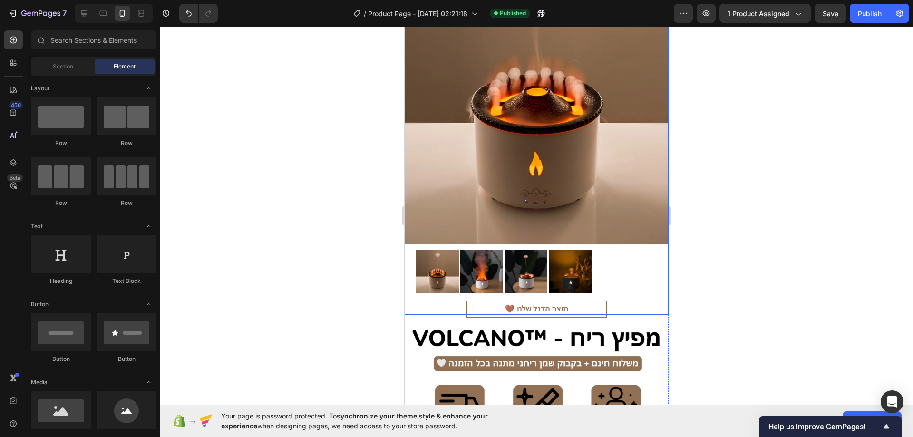
click at [600, 119] on img at bounding box center [537, 85] width 264 height 317
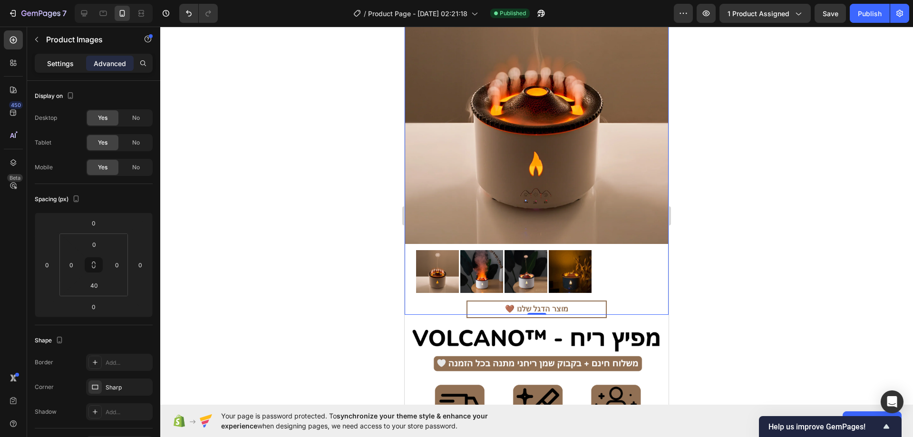
click at [70, 61] on p "Settings" at bounding box center [60, 63] width 27 height 10
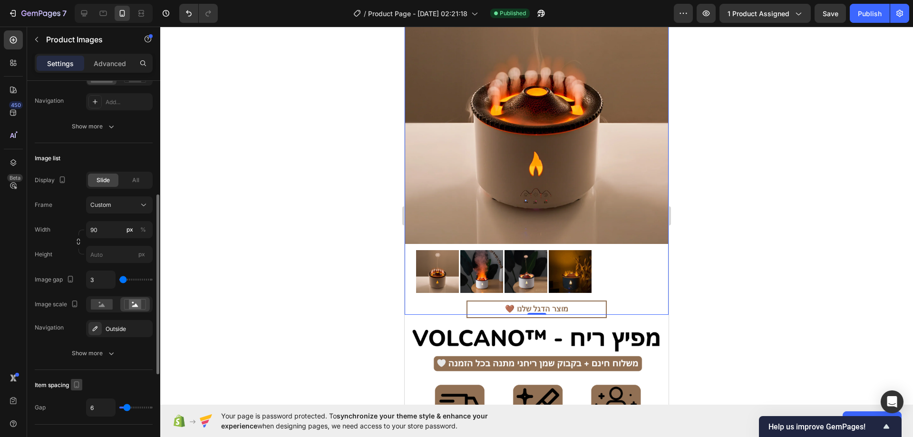
scroll to position [290, 0]
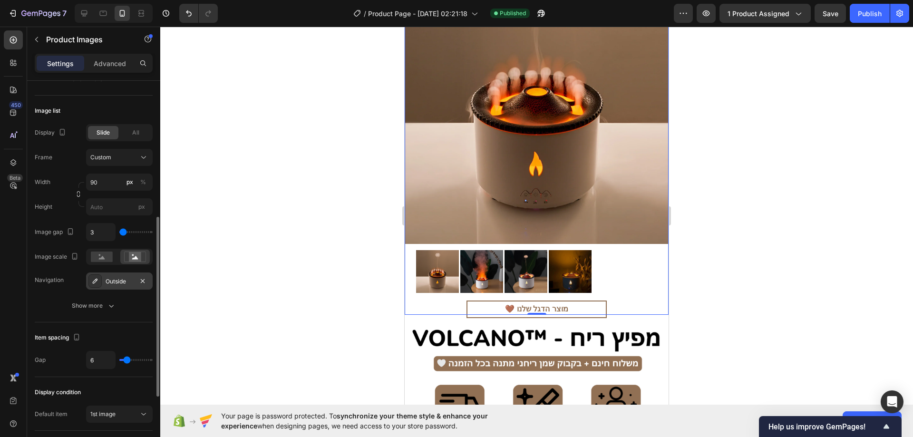
click at [114, 275] on div "Outside" at bounding box center [119, 280] width 67 height 17
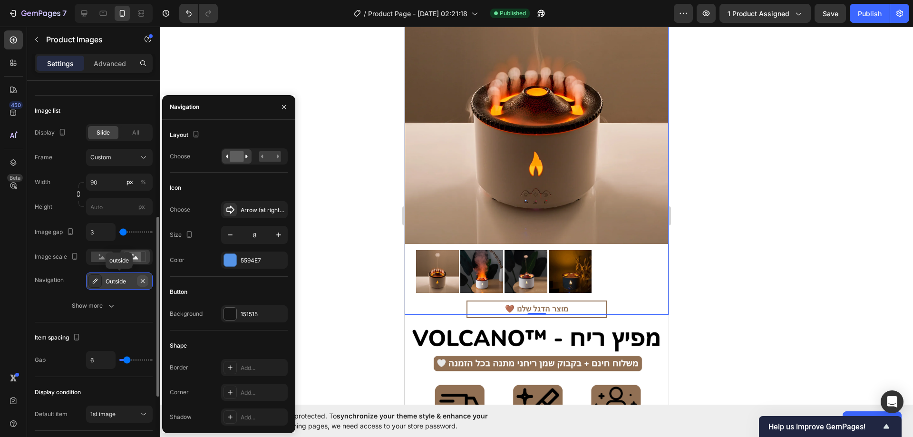
click at [141, 280] on icon "button" at bounding box center [143, 281] width 8 height 8
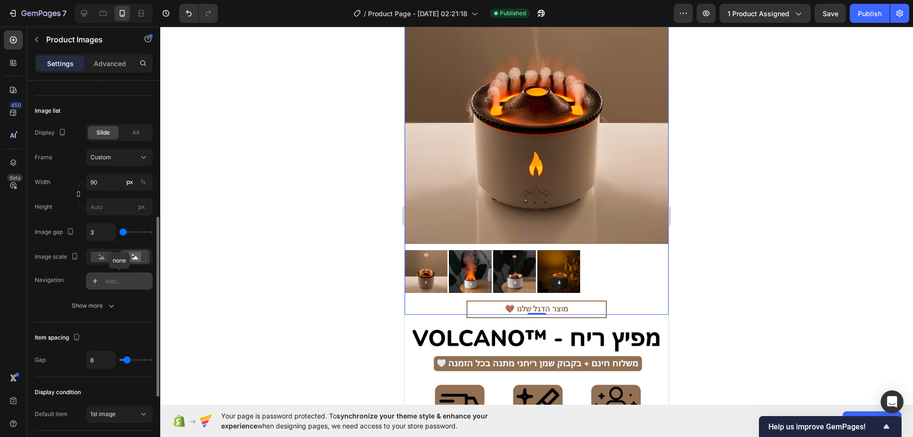
click at [119, 280] on div "Add..." at bounding box center [128, 281] width 45 height 9
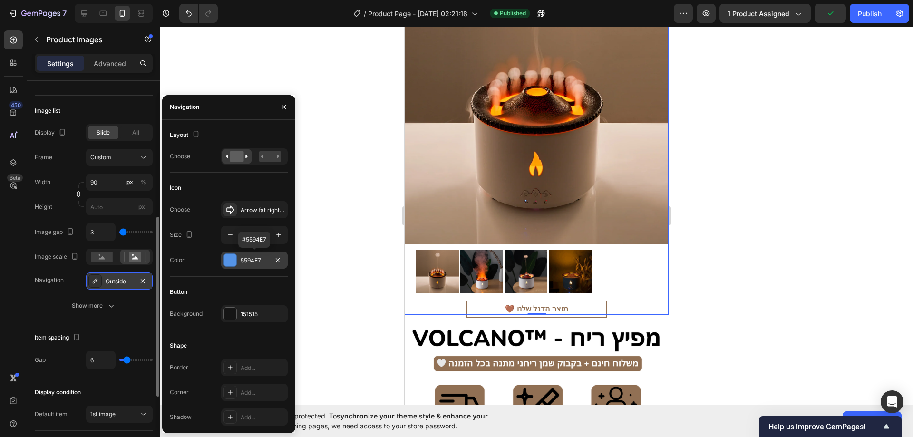
click at [230, 257] on div at bounding box center [230, 260] width 12 height 12
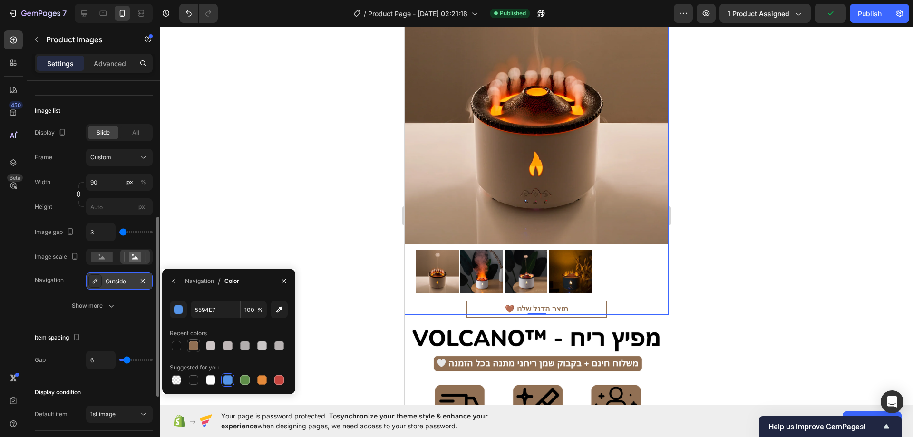
click at [196, 346] on div at bounding box center [194, 346] width 10 height 10
click at [231, 381] on div at bounding box center [228, 380] width 10 height 10
click at [172, 277] on icon "button" at bounding box center [174, 281] width 8 height 8
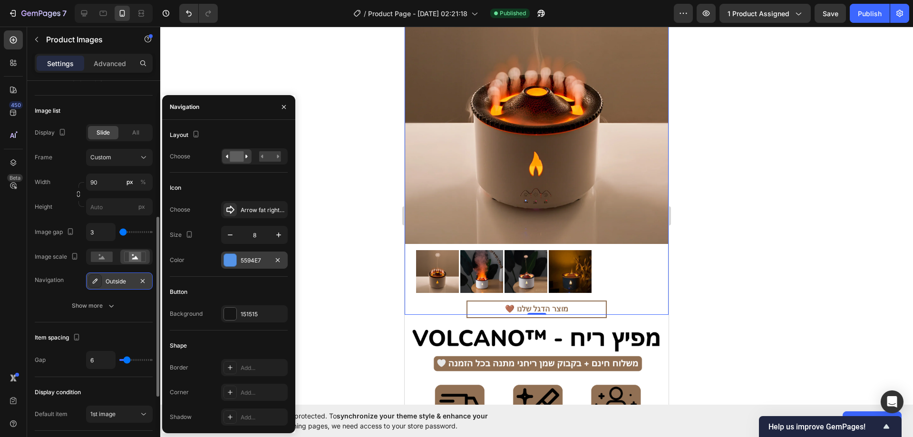
click at [237, 262] on div "5594E7" at bounding box center [254, 260] width 67 height 17
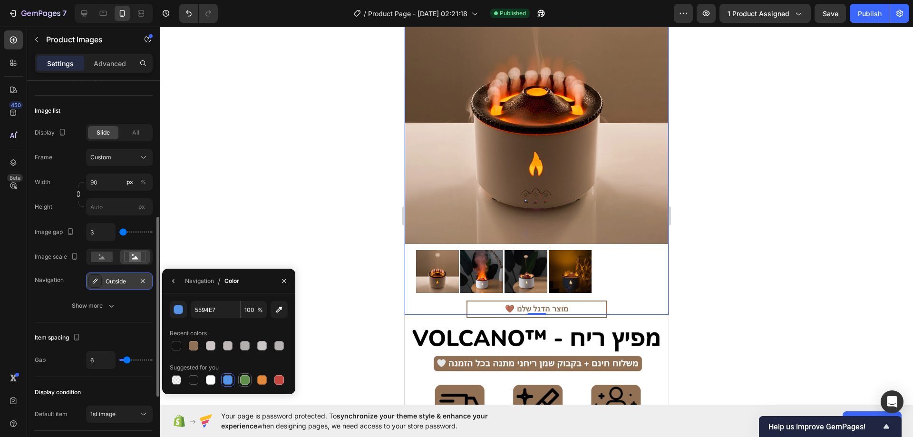
click at [250, 379] on div at bounding box center [244, 379] width 11 height 11
click at [226, 379] on div at bounding box center [228, 380] width 10 height 10
click at [173, 277] on icon "button" at bounding box center [174, 281] width 8 height 8
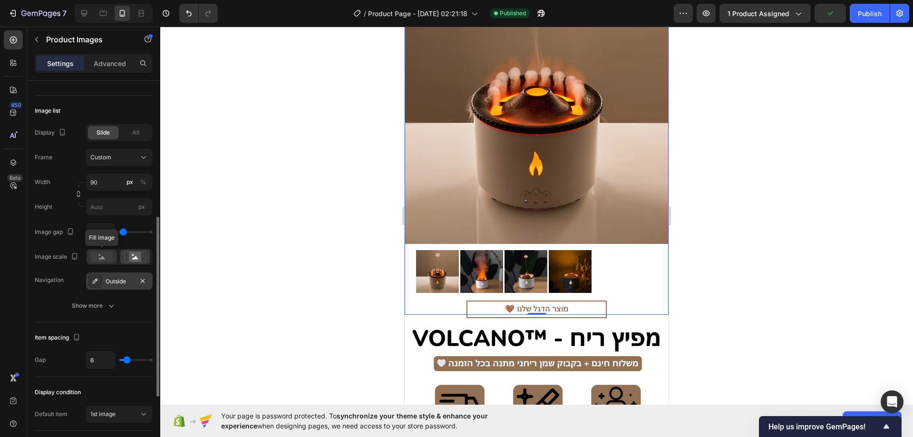
click at [96, 255] on rect at bounding box center [102, 257] width 22 height 10
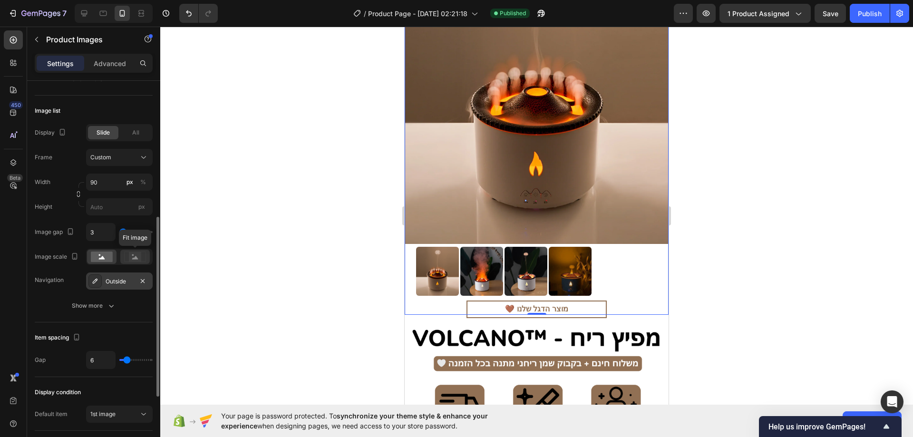
click at [128, 258] on icon at bounding box center [135, 257] width 22 height 10
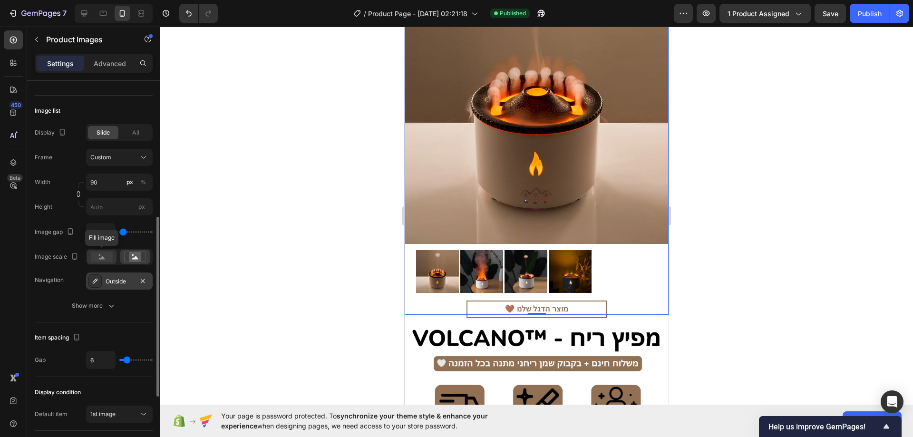
click at [113, 258] on div at bounding box center [101, 257] width 29 height 14
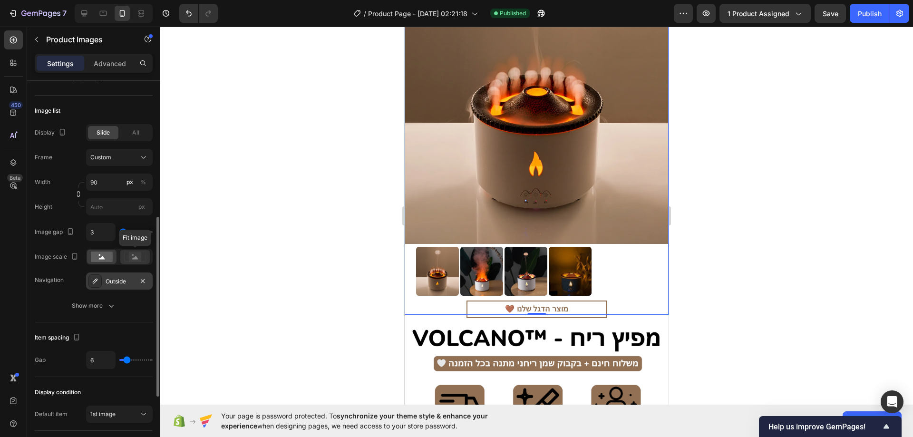
click at [127, 258] on icon at bounding box center [135, 257] width 22 height 10
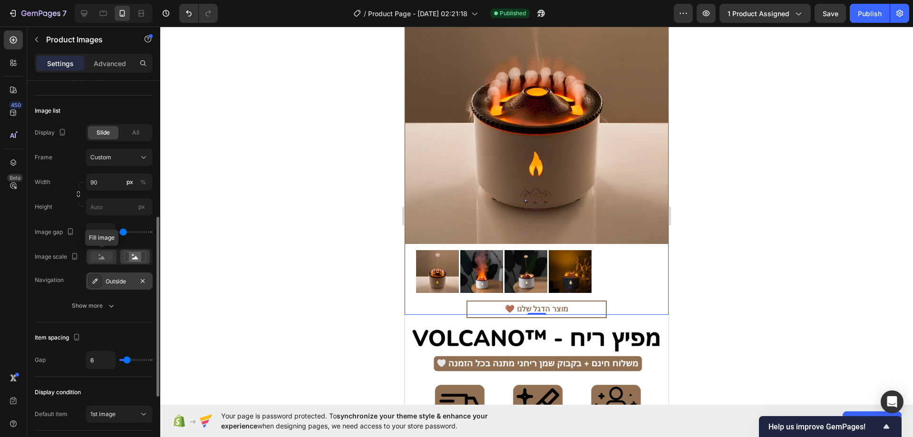
click at [115, 257] on div at bounding box center [101, 257] width 29 height 14
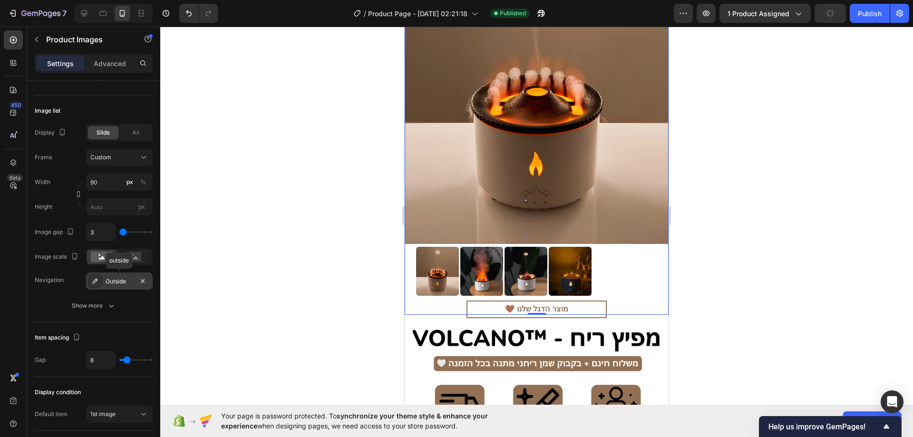
click at [122, 285] on div "Outside" at bounding box center [120, 281] width 28 height 9
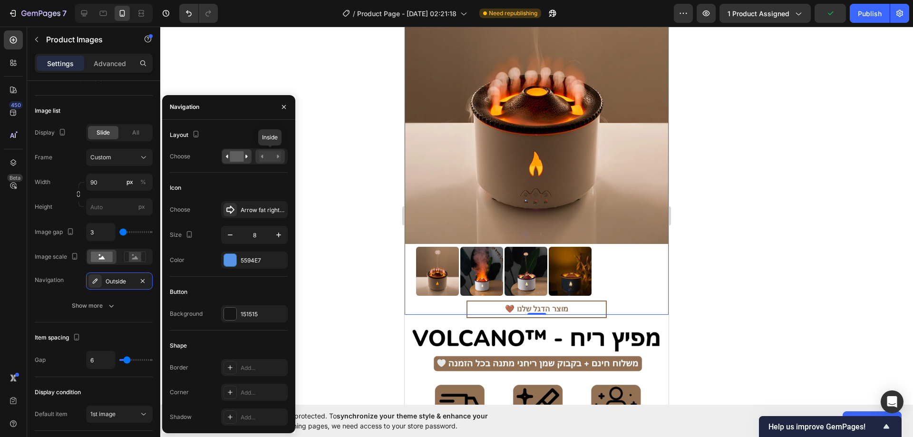
click at [268, 160] on rect at bounding box center [270, 156] width 22 height 10
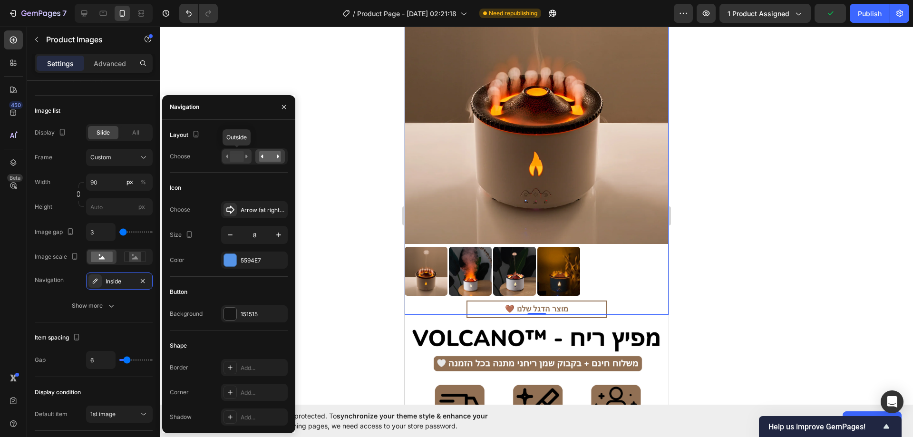
click at [243, 160] on rect at bounding box center [237, 156] width 14 height 10
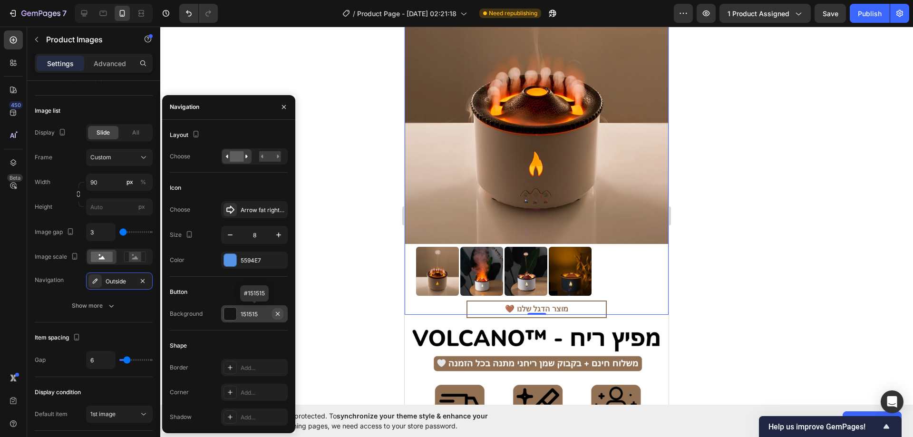
click at [273, 313] on button "button" at bounding box center [277, 313] width 11 height 11
click at [49, 289] on div "Navigation Outside" at bounding box center [94, 280] width 118 height 17
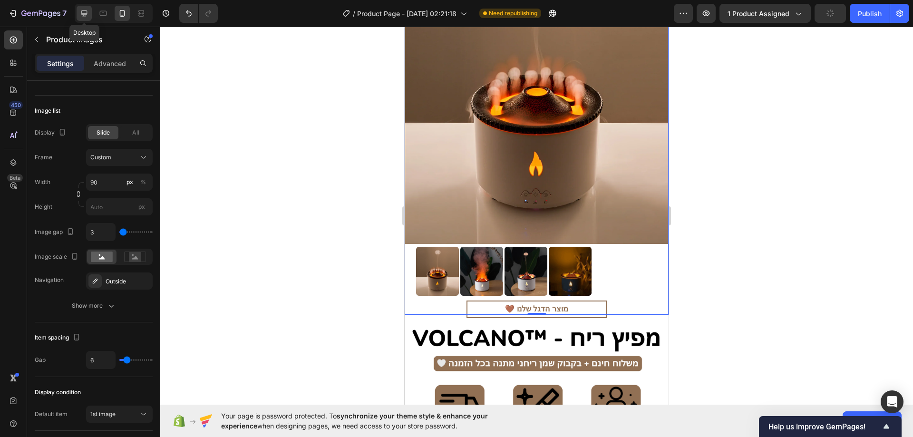
click at [81, 10] on icon at bounding box center [84, 14] width 10 height 10
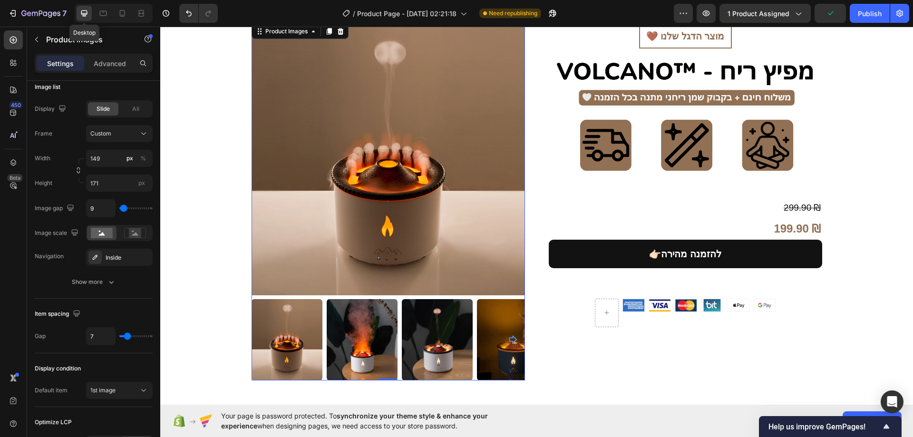
scroll to position [24, 0]
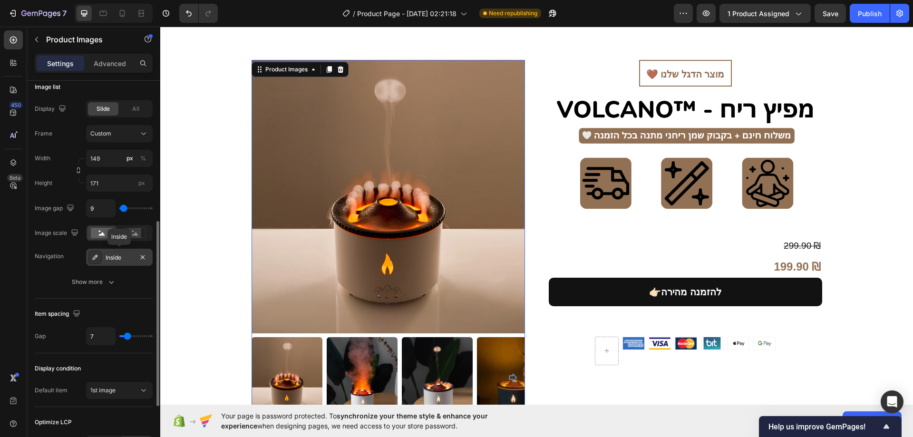
click at [120, 258] on div "Inside" at bounding box center [120, 257] width 28 height 9
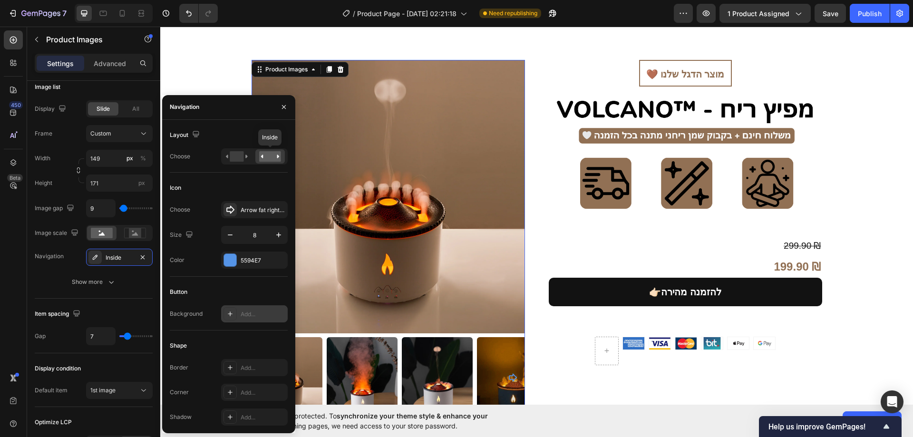
click at [267, 155] on rect at bounding box center [270, 156] width 22 height 10
click at [247, 158] on icon at bounding box center [237, 156] width 22 height 10
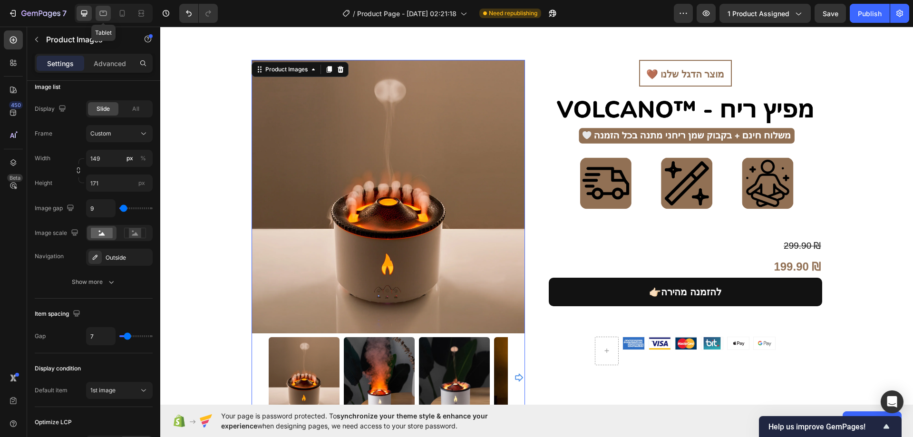
click at [108, 14] on div at bounding box center [103, 13] width 15 height 15
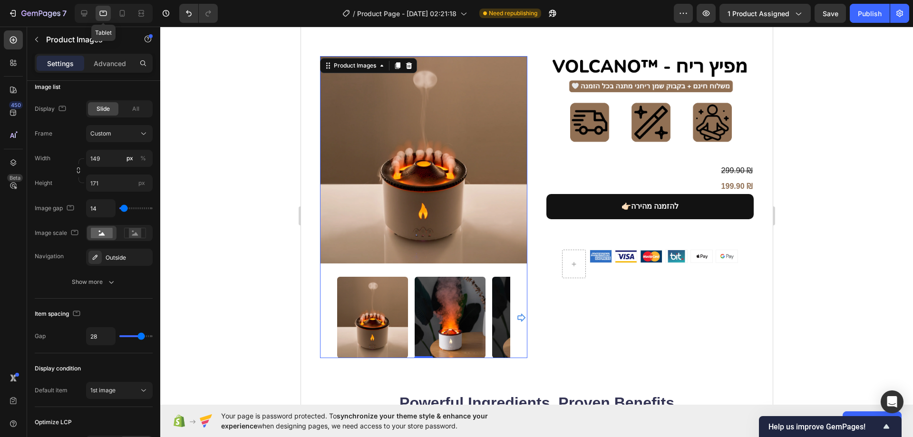
scroll to position [20, 0]
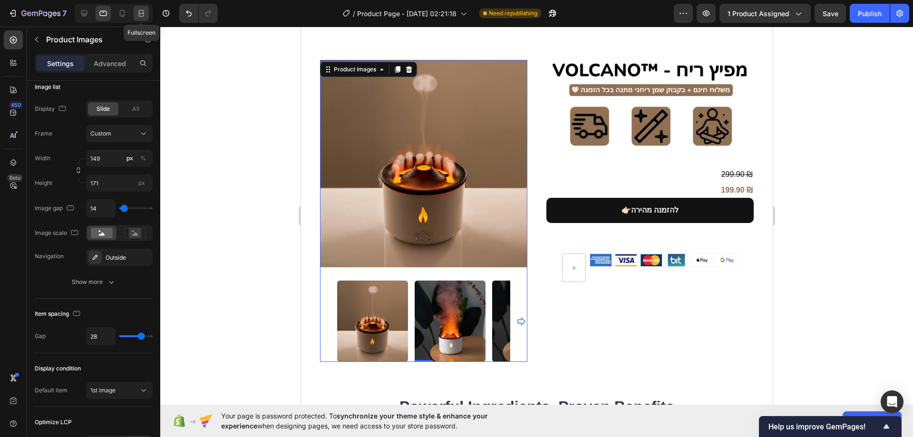
click at [139, 11] on icon at bounding box center [141, 11] width 6 height 2
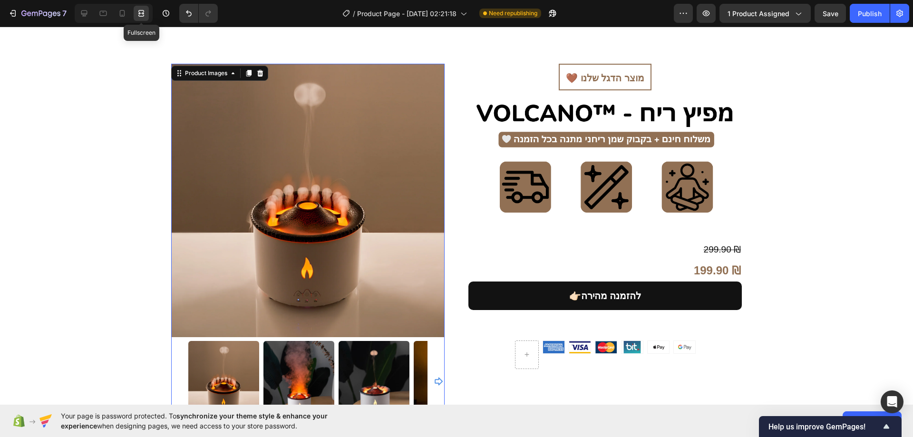
scroll to position [24, 0]
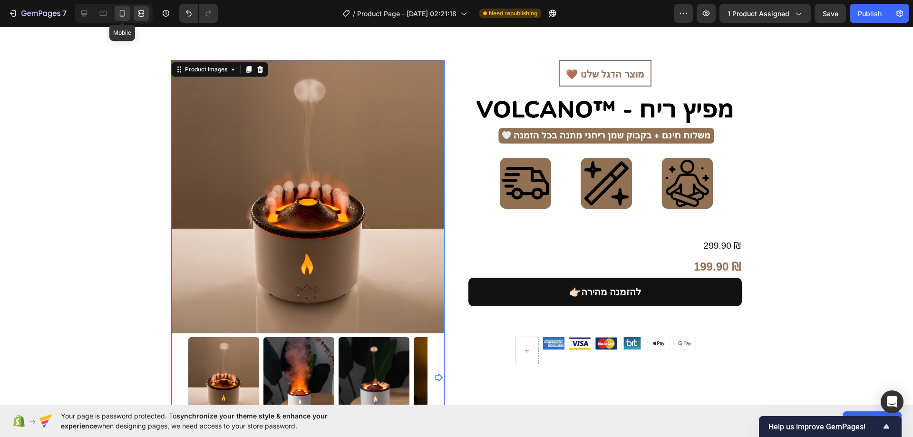
click at [124, 15] on icon at bounding box center [122, 14] width 10 height 10
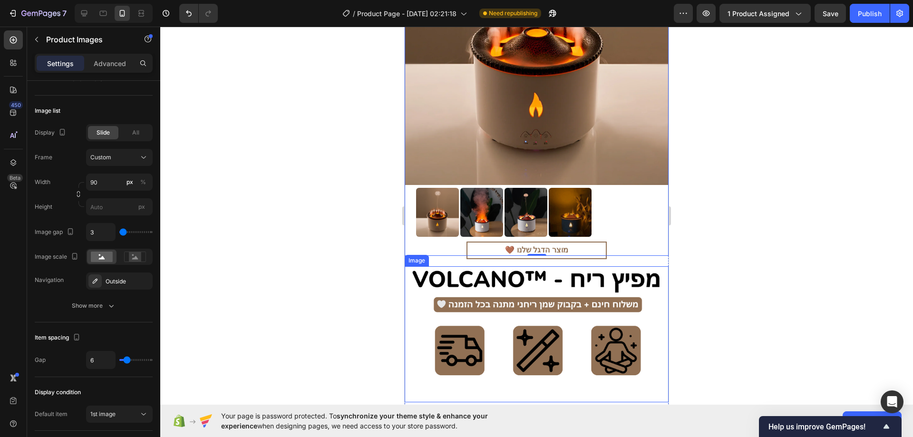
scroll to position [143, 0]
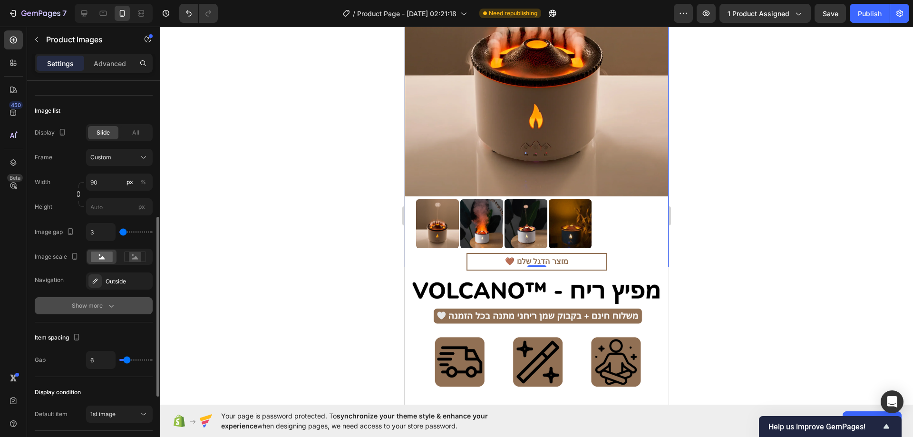
click at [100, 301] on button "Show more" at bounding box center [94, 305] width 118 height 17
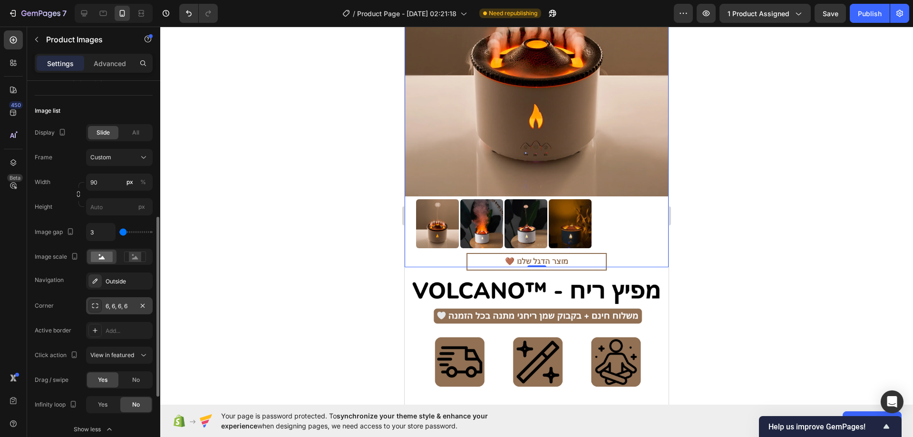
click at [126, 303] on div "6, 6, 6, 6" at bounding box center [120, 306] width 28 height 9
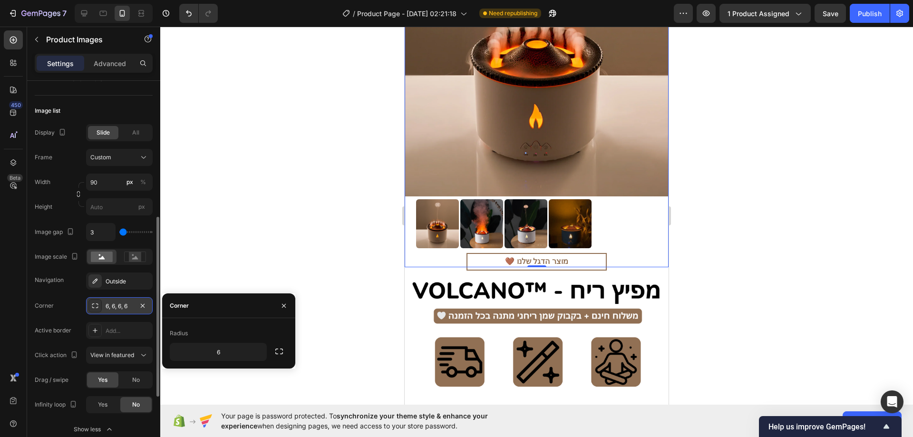
click at [126, 303] on div "6, 6, 6, 6" at bounding box center [120, 306] width 28 height 9
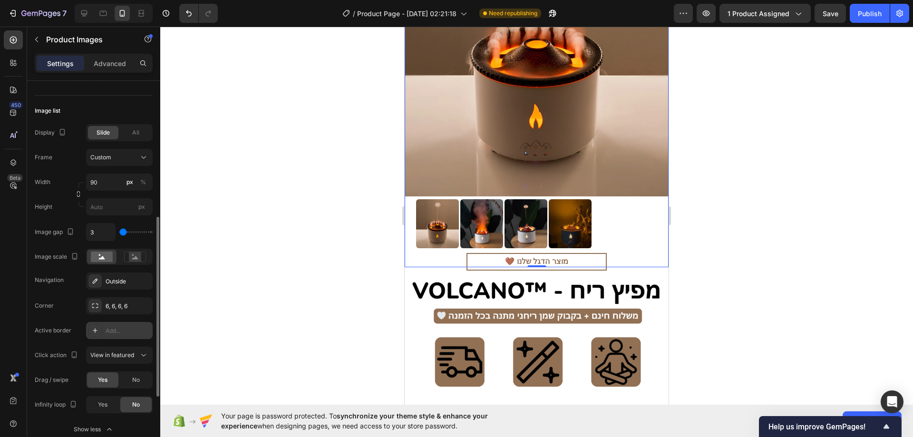
click at [117, 329] on div "Add..." at bounding box center [128, 331] width 45 height 9
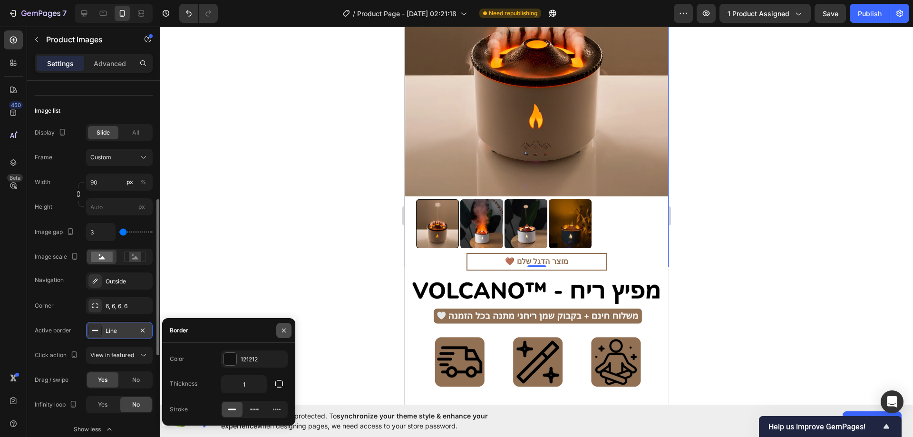
click at [281, 327] on icon "button" at bounding box center [284, 331] width 8 height 8
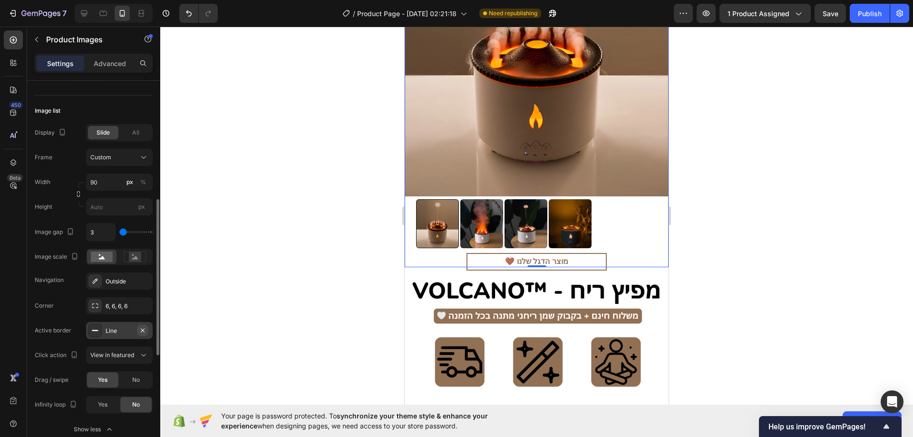
click at [142, 332] on icon "button" at bounding box center [143, 331] width 8 height 8
click at [139, 353] on icon at bounding box center [144, 355] width 10 height 10
click at [138, 353] on div "View in featured" at bounding box center [114, 355] width 49 height 9
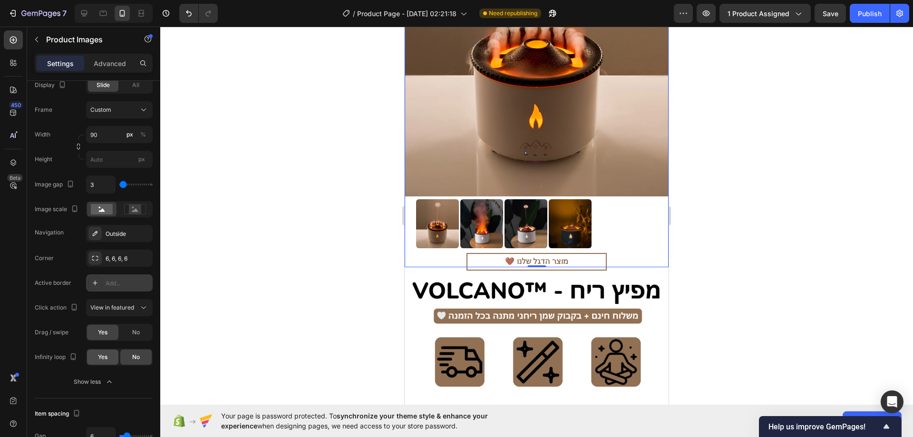
click at [101, 357] on span "Yes" at bounding box center [103, 357] width 10 height 9
click at [124, 357] on div "No" at bounding box center [135, 357] width 31 height 15
click at [131, 334] on div "No" at bounding box center [135, 332] width 31 height 15
click at [109, 335] on div "Yes" at bounding box center [102, 332] width 31 height 15
click at [129, 307] on span "View in featured" at bounding box center [112, 307] width 44 height 7
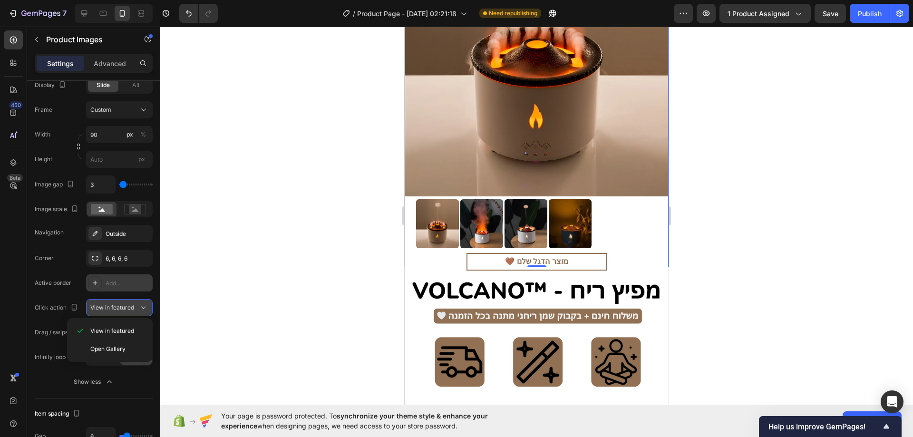
click at [129, 307] on span "View in featured" at bounding box center [112, 307] width 44 height 7
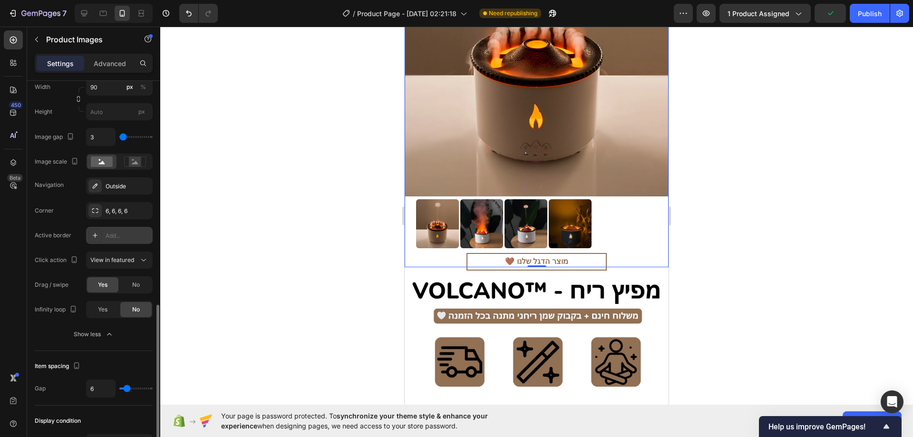
scroll to position [433, 0]
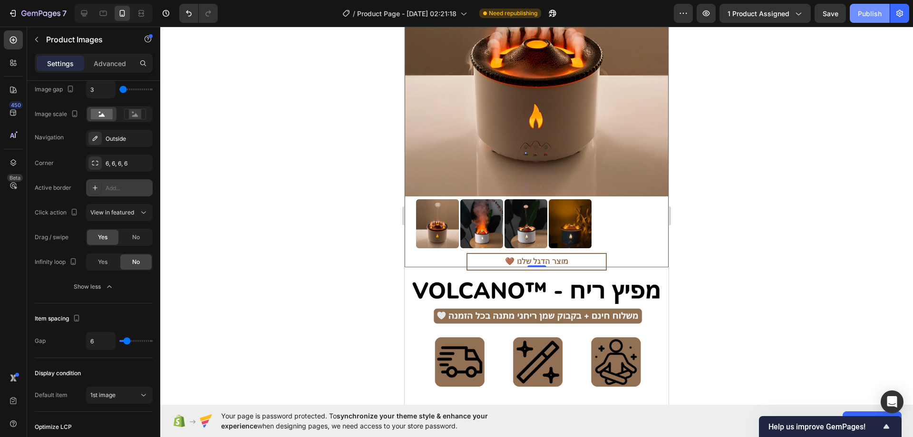
click at [869, 6] on button "Publish" at bounding box center [870, 13] width 40 height 19
click at [610, 204] on div at bounding box center [536, 223] width 241 height 49
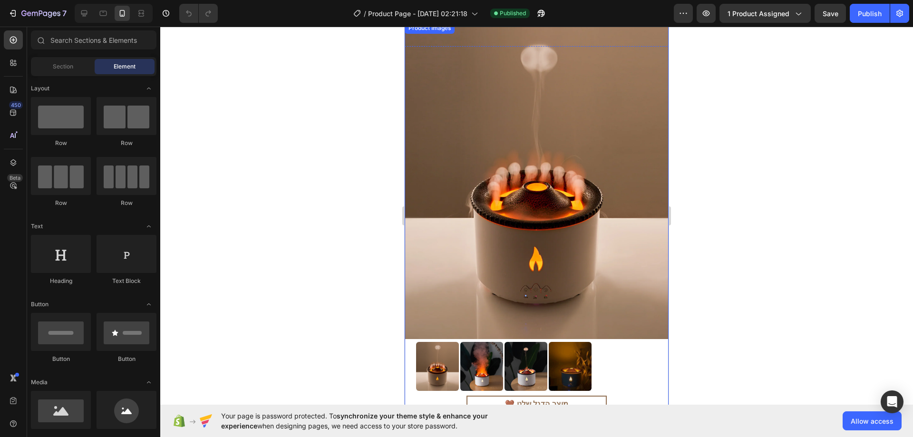
click at [612, 342] on div at bounding box center [536, 366] width 241 height 49
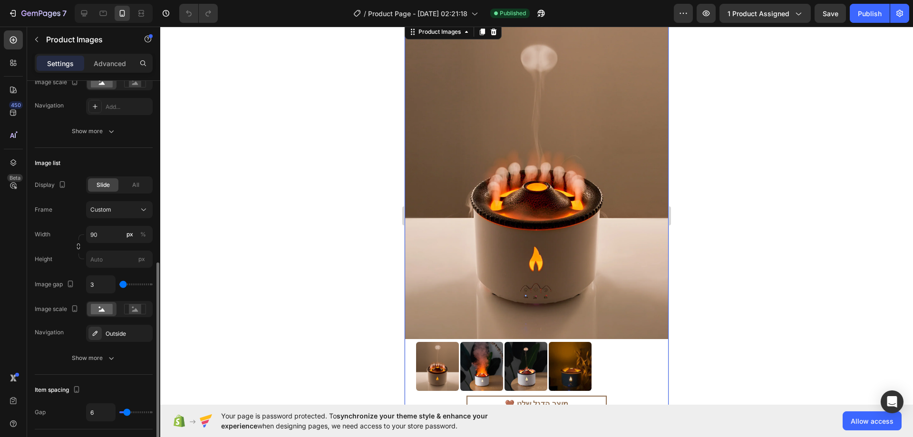
scroll to position [285, 0]
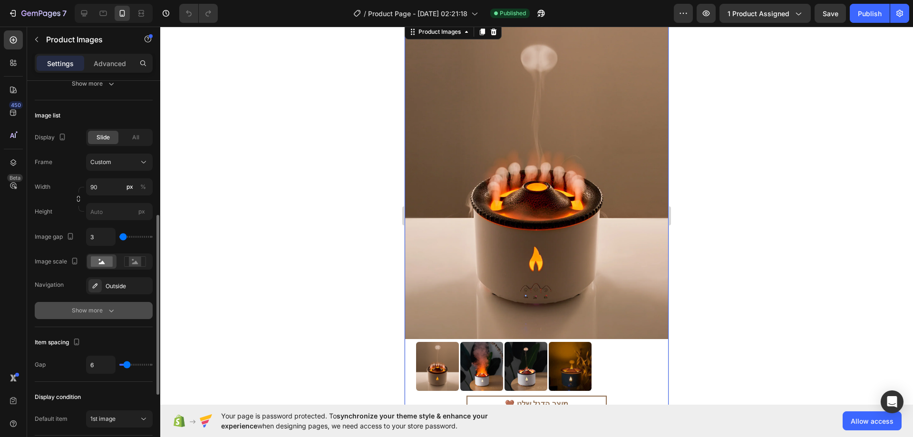
click at [110, 305] on button "Show more" at bounding box center [94, 310] width 118 height 17
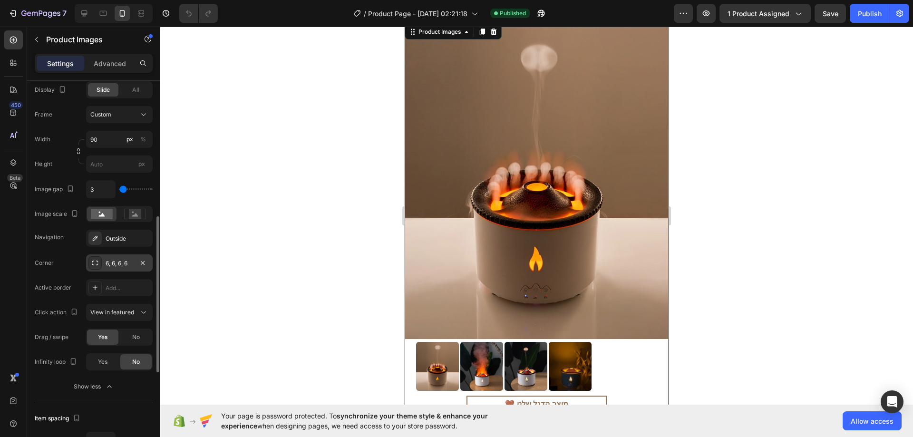
scroll to position [380, 0]
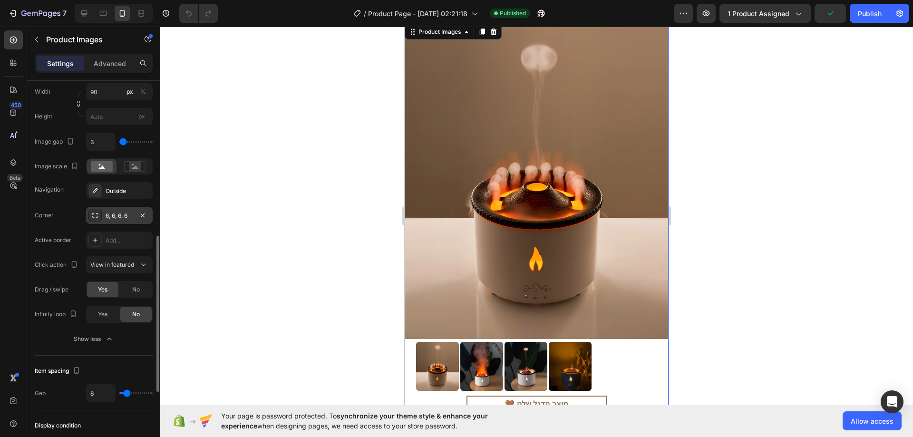
click at [126, 210] on div "6, 6, 6, 6" at bounding box center [119, 215] width 67 height 17
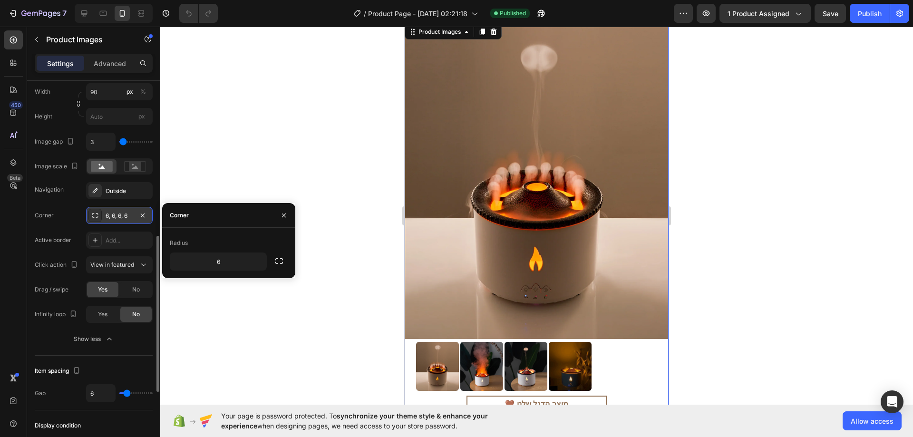
click at [126, 210] on div "6, 6, 6, 6" at bounding box center [119, 215] width 67 height 17
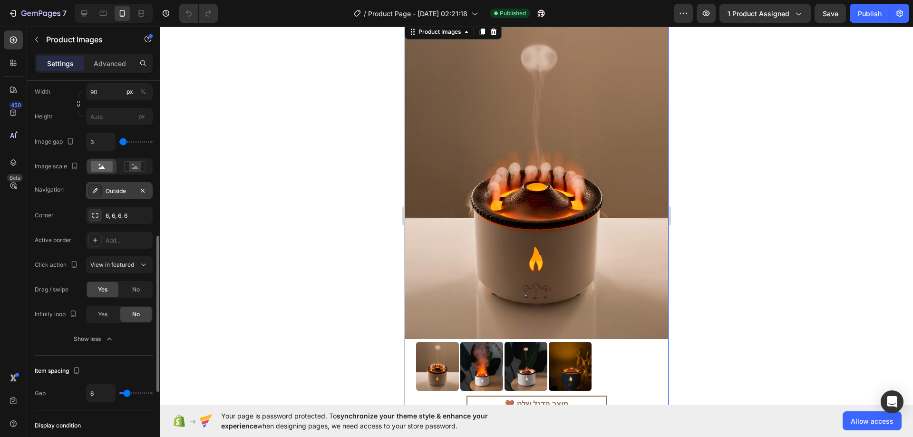
click at [126, 192] on div "Outside" at bounding box center [120, 191] width 28 height 9
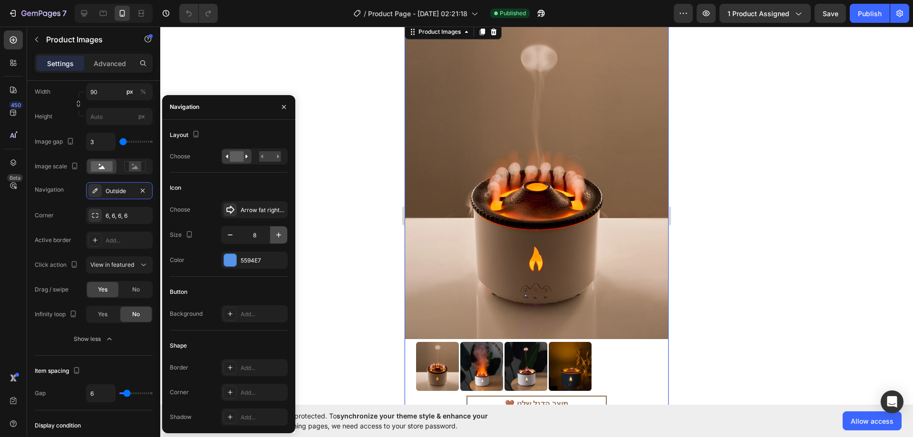
click at [281, 231] on icon "button" at bounding box center [279, 235] width 10 height 10
type input "10"
click at [233, 260] on div at bounding box center [230, 260] width 12 height 12
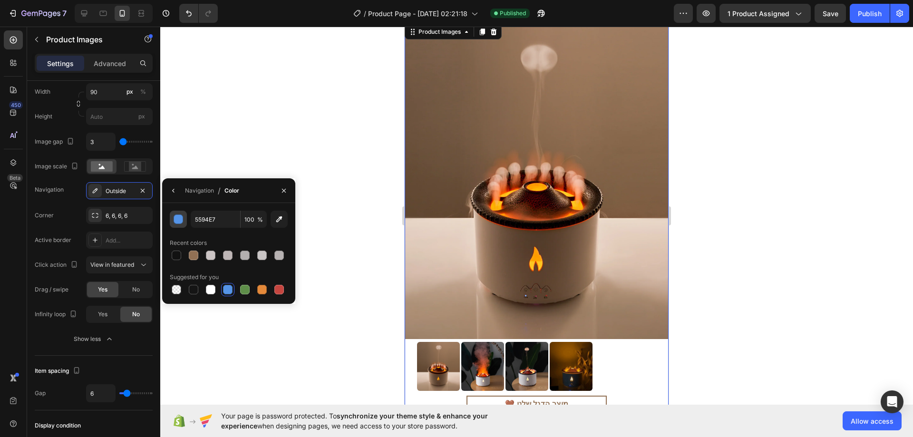
click at [177, 223] on div "button" at bounding box center [179, 220] width 10 height 10
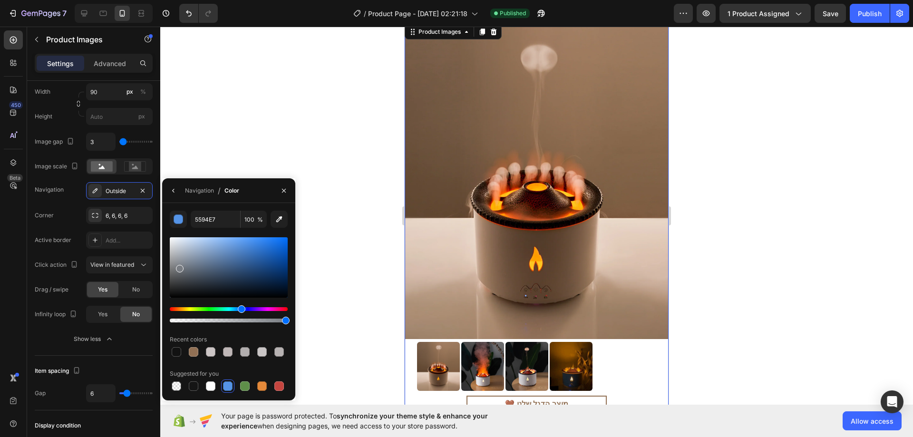
drag, startPoint x: 202, startPoint y: 262, endPoint x: 179, endPoint y: 267, distance: 23.8
click at [179, 267] on div at bounding box center [229, 267] width 118 height 60
click at [184, 268] on div at bounding box center [229, 267] width 118 height 60
click at [194, 266] on div at bounding box center [229, 267] width 118 height 60
click at [194, 257] on div at bounding box center [229, 267] width 118 height 60
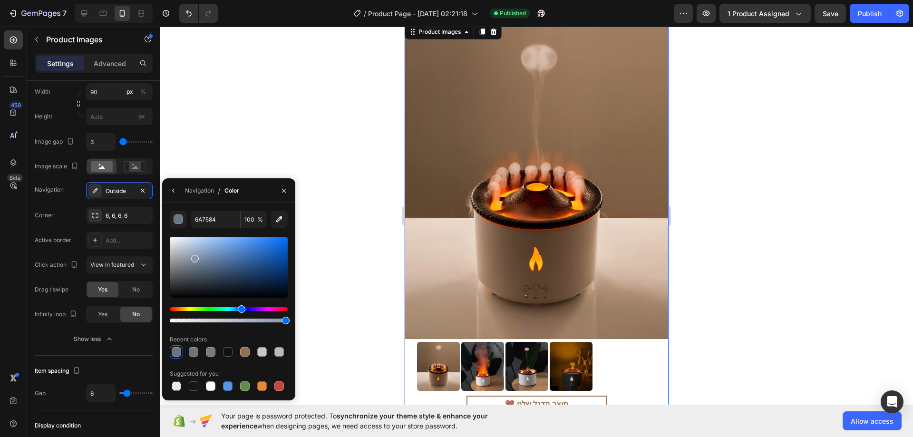
click at [199, 255] on div at bounding box center [229, 267] width 118 height 60
click at [195, 254] on div at bounding box center [229, 267] width 118 height 60
click at [189, 257] on div at bounding box center [229, 267] width 118 height 60
click at [189, 266] on div at bounding box center [229, 267] width 118 height 60
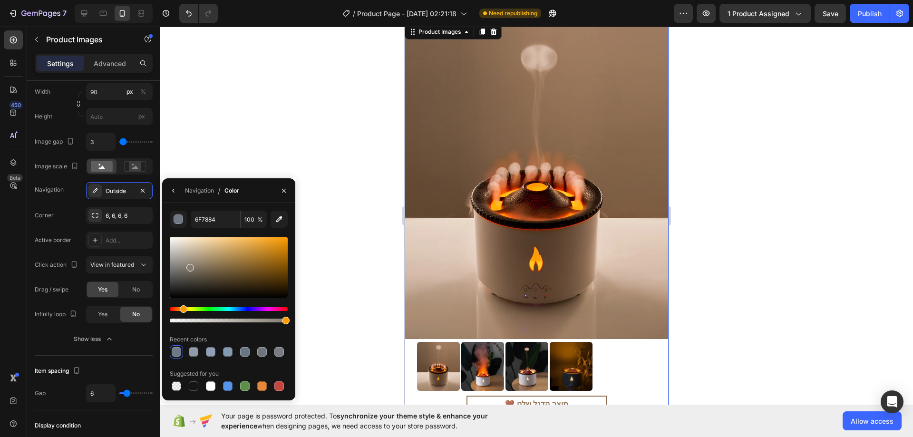
drag, startPoint x: 242, startPoint y: 307, endPoint x: 182, endPoint y: 309, distance: 59.9
click at [182, 309] on div "Hue" at bounding box center [184, 309] width 8 height 8
click at [191, 276] on div at bounding box center [229, 267] width 118 height 60
click at [187, 272] on div at bounding box center [229, 267] width 118 height 60
click at [181, 265] on div at bounding box center [229, 267] width 118 height 60
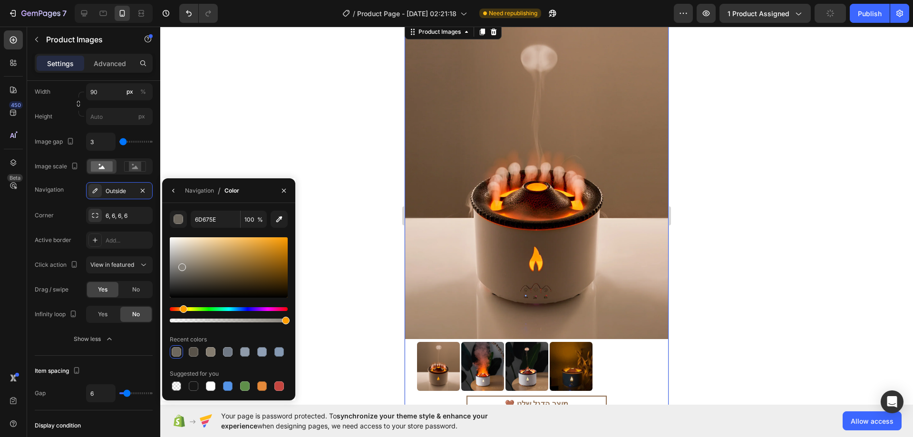
type input "87827A"
click at [279, 189] on button "button" at bounding box center [283, 190] width 15 height 15
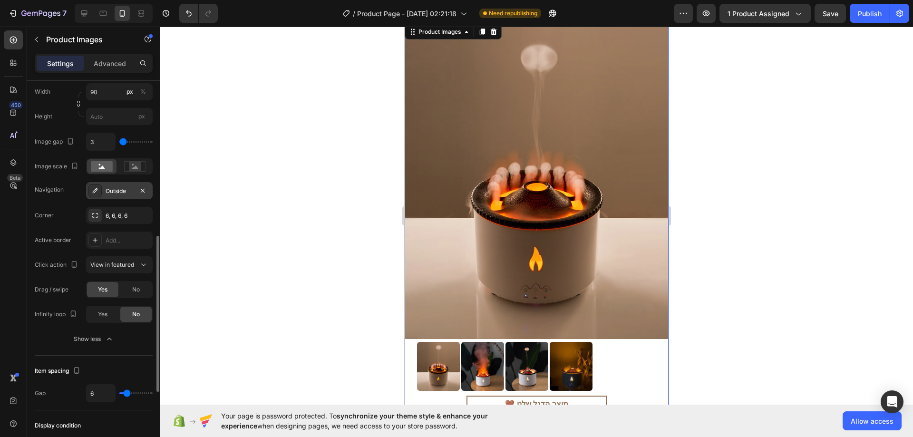
click at [120, 195] on div "Outside" at bounding box center [120, 191] width 28 height 9
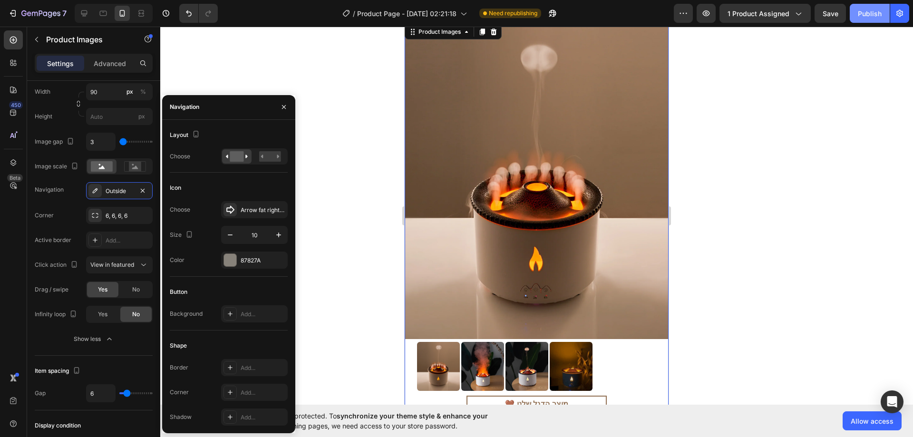
click at [869, 10] on div "Publish" at bounding box center [870, 14] width 24 height 10
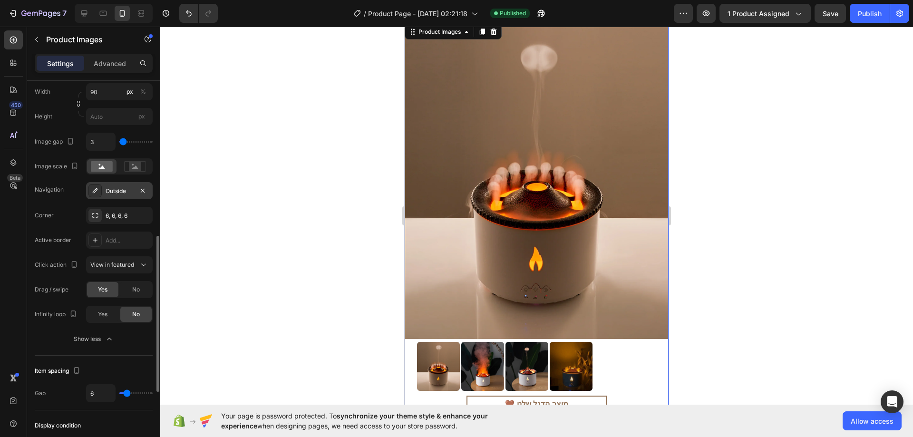
click at [112, 186] on div "Outside" at bounding box center [119, 190] width 67 height 17
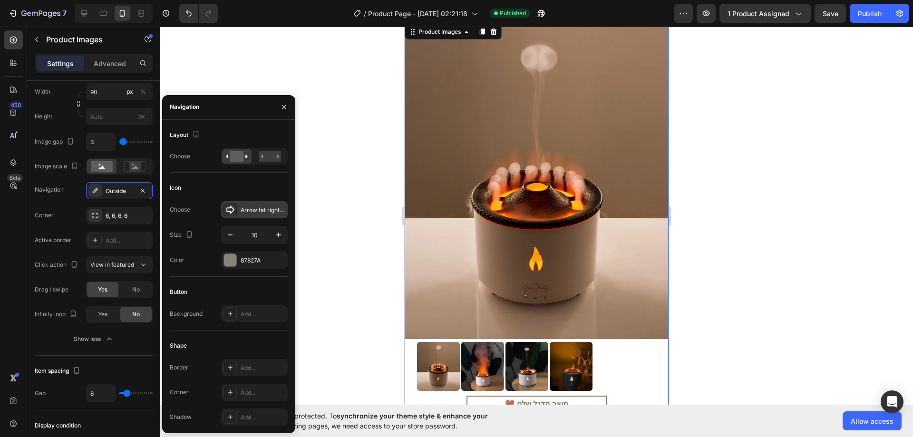
click at [247, 214] on div "Arrow fat right bold" at bounding box center [254, 209] width 67 height 17
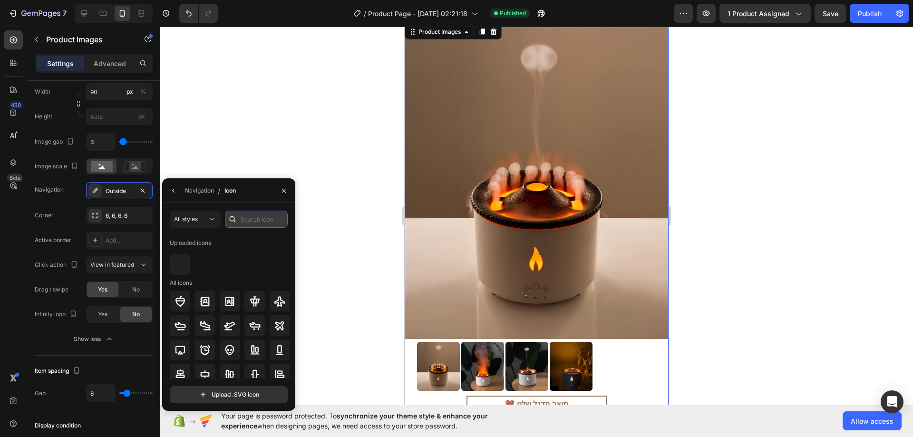
click at [242, 219] on input "text" at bounding box center [256, 219] width 63 height 17
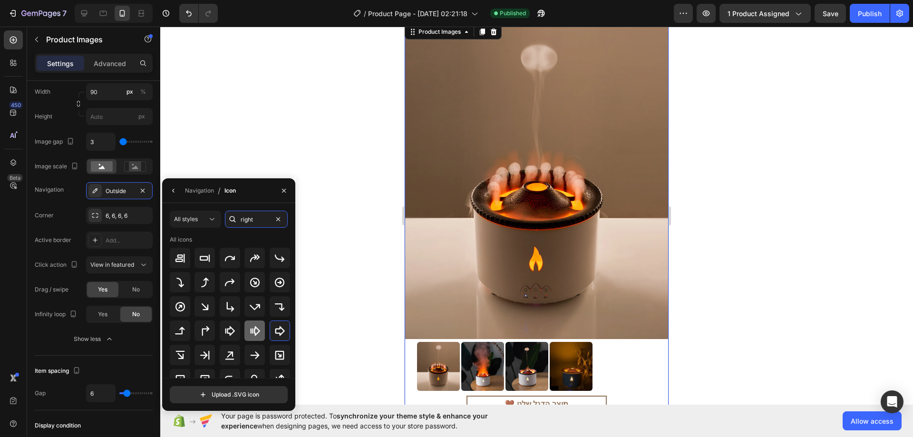
type input "right"
click at [256, 326] on icon at bounding box center [254, 330] width 11 height 11
click at [281, 193] on icon "button" at bounding box center [284, 191] width 8 height 8
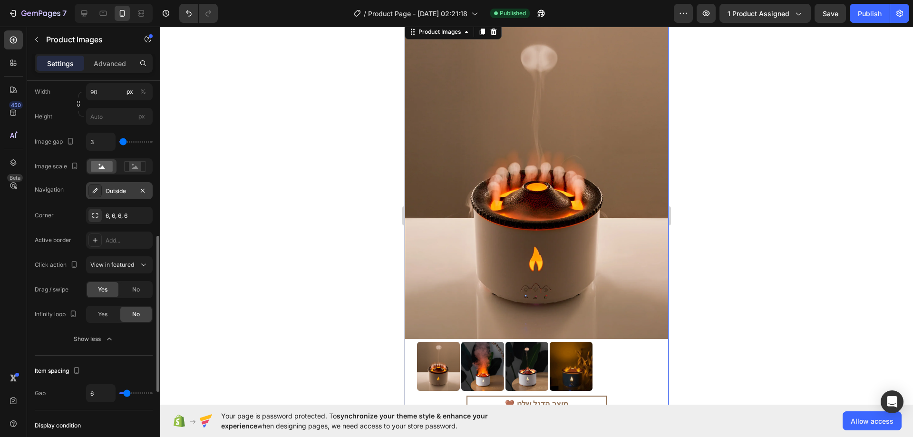
click at [128, 194] on div "Outside" at bounding box center [120, 191] width 28 height 9
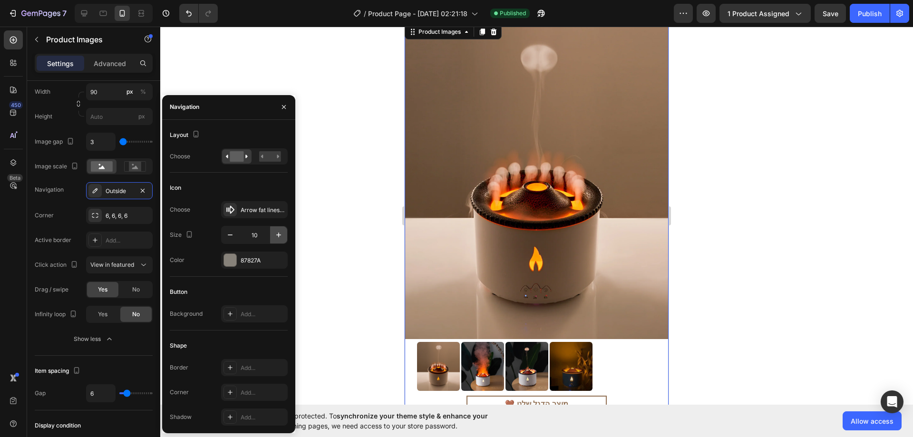
click at [277, 233] on icon "button" at bounding box center [279, 235] width 10 height 10
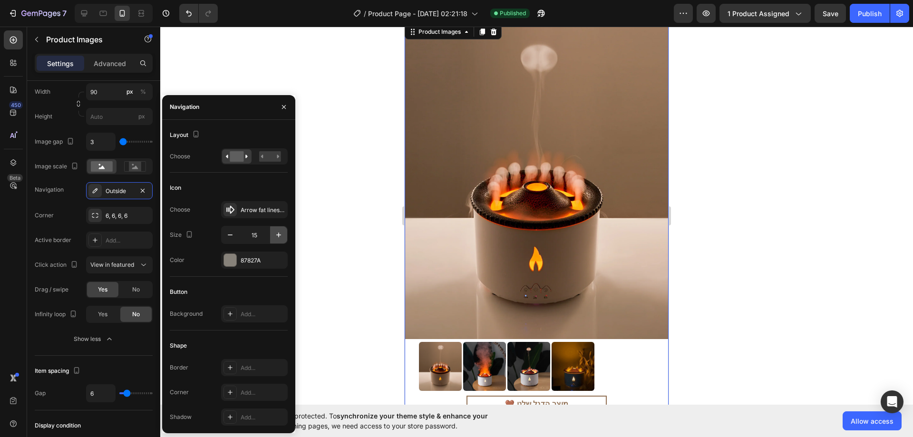
click at [277, 233] on icon "button" at bounding box center [279, 235] width 10 height 10
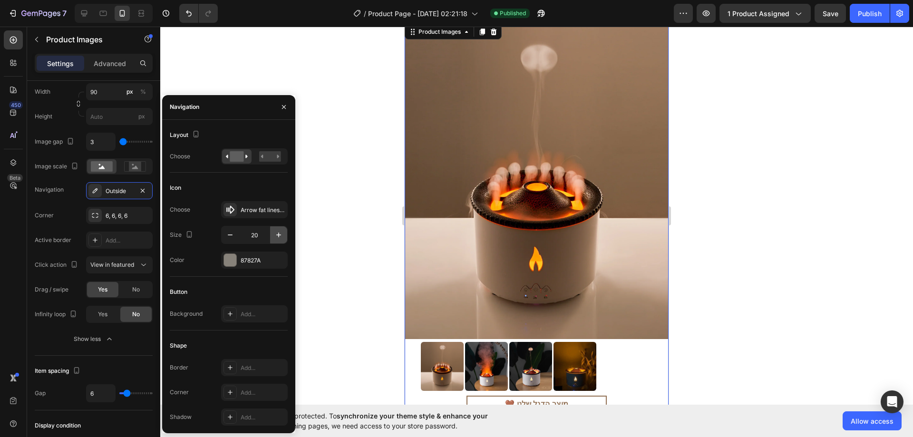
click at [277, 233] on icon "button" at bounding box center [279, 235] width 10 height 10
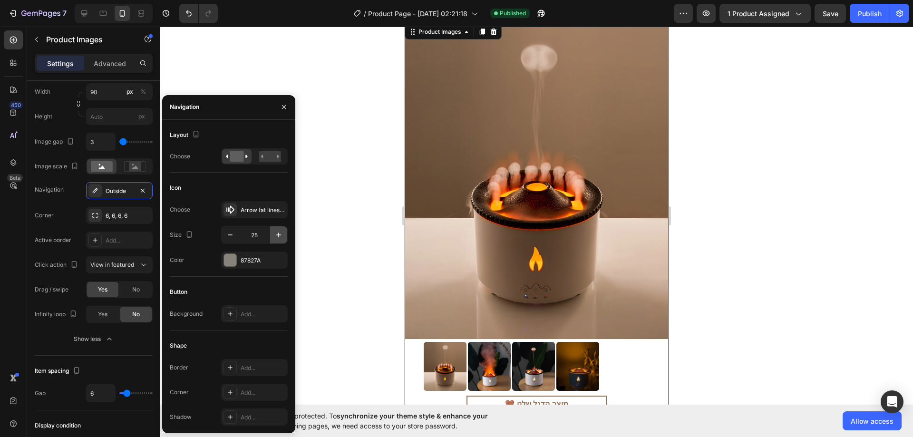
click at [277, 233] on icon "button" at bounding box center [279, 235] width 10 height 10
click at [233, 232] on icon "button" at bounding box center [230, 235] width 10 height 10
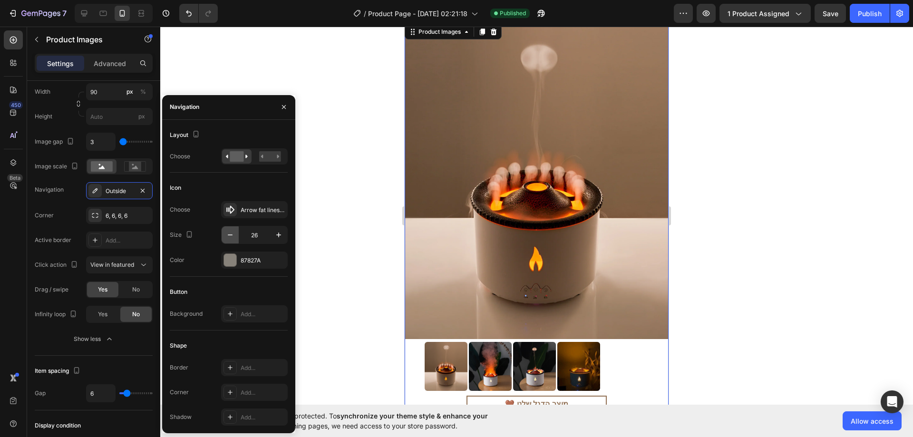
click at [233, 232] on icon "button" at bounding box center [230, 235] width 10 height 10
click at [872, 17] on div "Publish" at bounding box center [870, 14] width 24 height 10
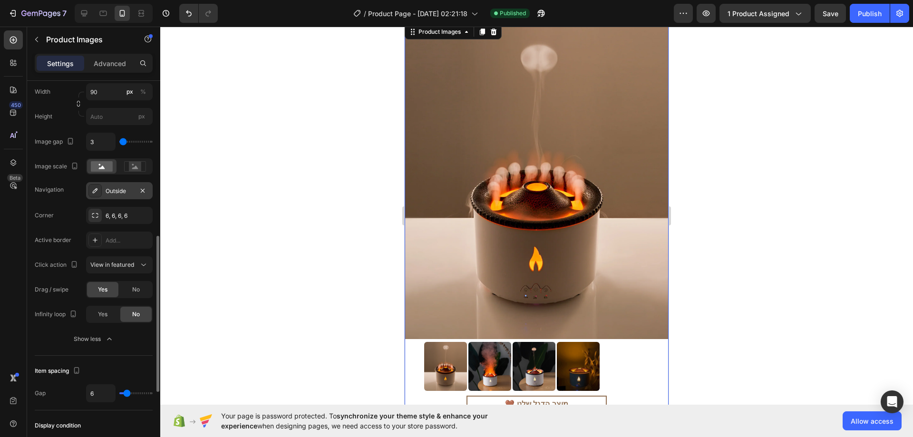
click at [123, 193] on div "Outside" at bounding box center [120, 191] width 28 height 9
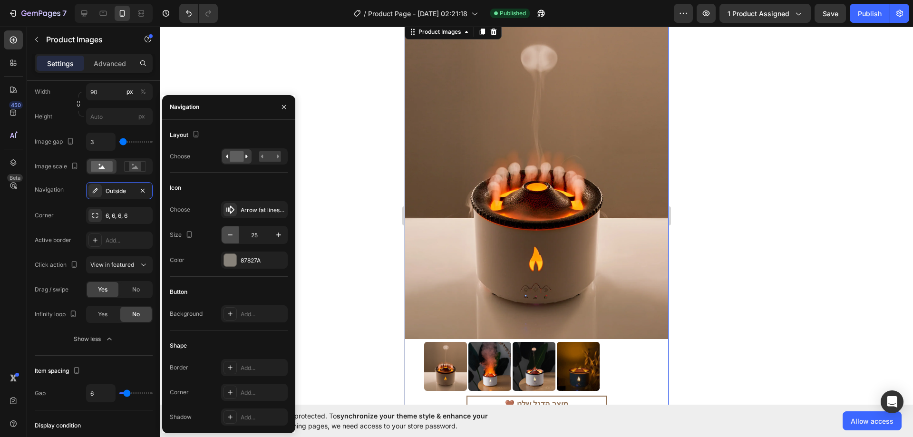
click at [233, 233] on icon "button" at bounding box center [230, 235] width 10 height 10
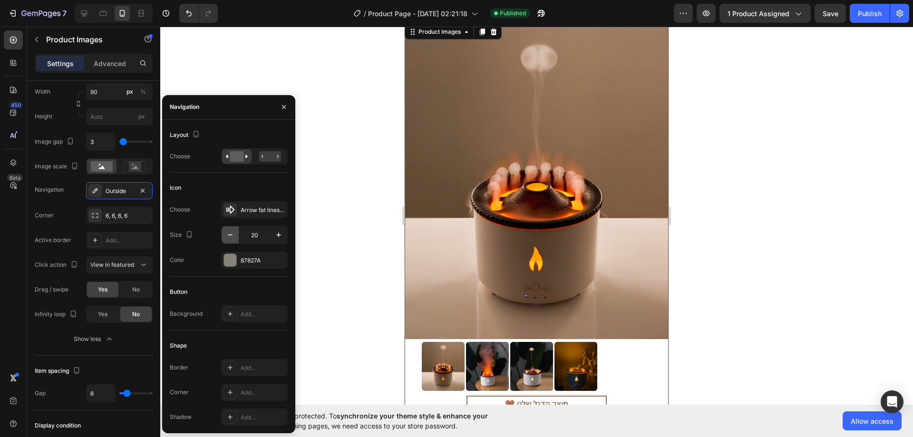
click at [233, 233] on icon "button" at bounding box center [230, 235] width 10 height 10
click at [275, 231] on icon "button" at bounding box center [279, 235] width 10 height 10
type input "20"
click at [867, 14] on div "Publish" at bounding box center [870, 14] width 24 height 10
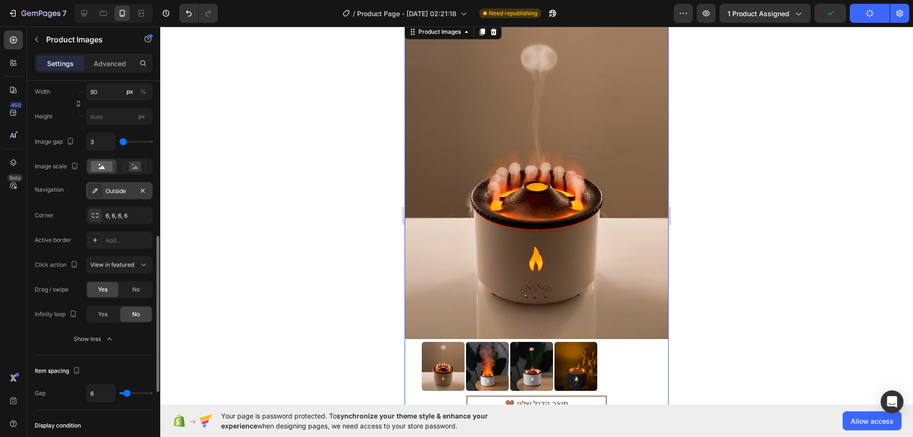
click at [115, 187] on div "Outside" at bounding box center [120, 191] width 28 height 9
